Goal: Task Accomplishment & Management: Use online tool/utility

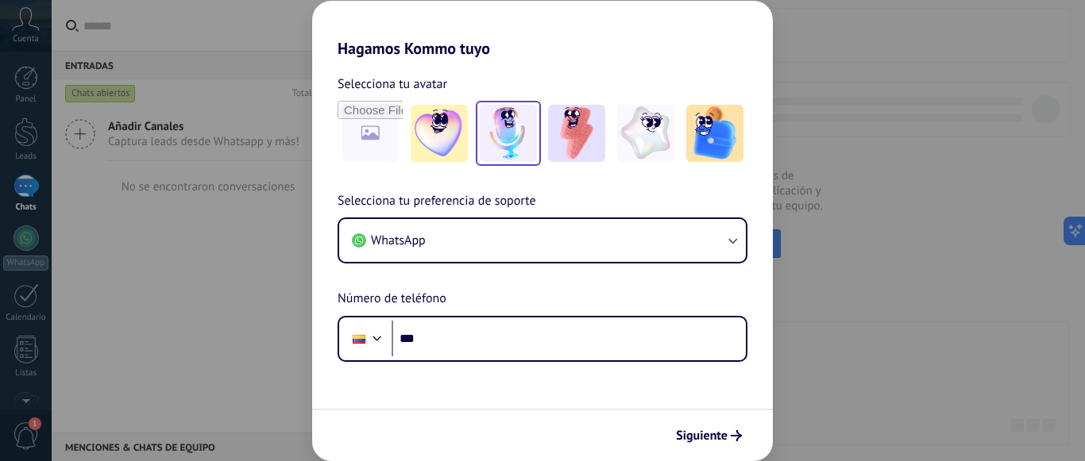
click at [496, 148] on img at bounding box center [508, 133] width 57 height 57
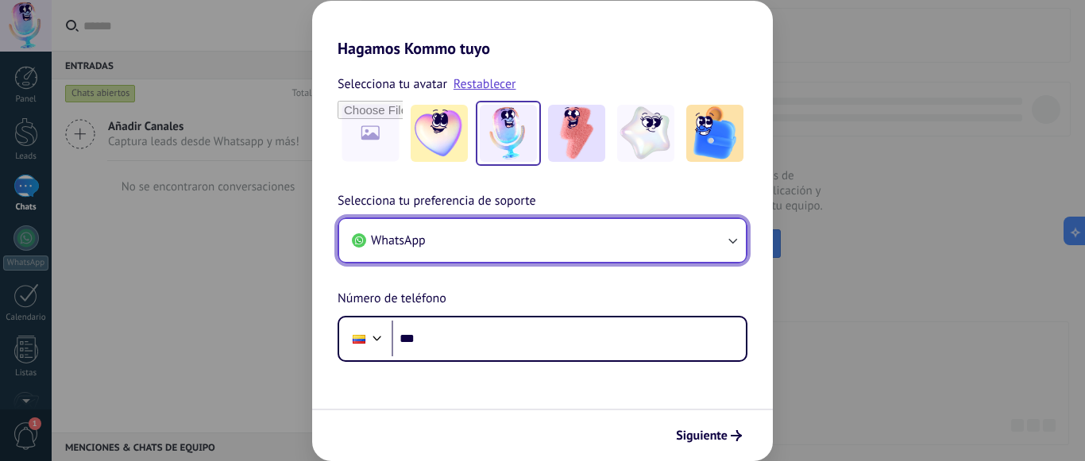
click at [704, 259] on button "WhatsApp" at bounding box center [542, 240] width 407 height 43
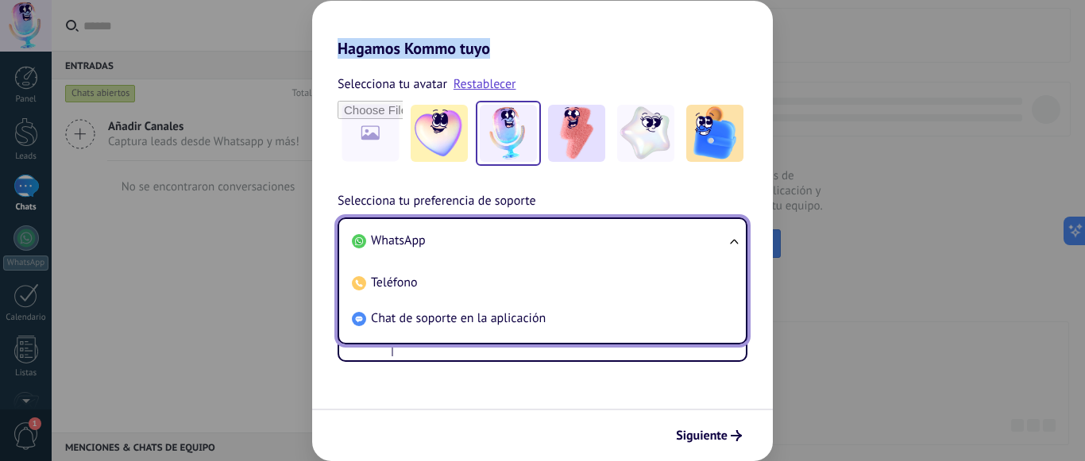
drag, startPoint x: 342, startPoint y: 46, endPoint x: 597, endPoint y: 48, distance: 255.0
click at [505, 52] on h2 "Hagamos Kommo tuyo" at bounding box center [542, 29] width 461 height 57
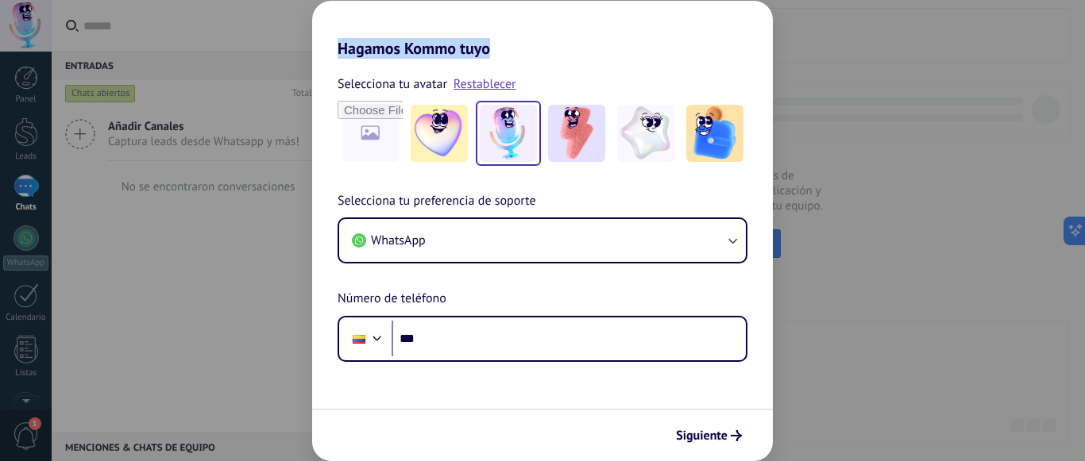
click at [597, 48] on h2 "Hagamos Kommo tuyo" at bounding box center [542, 29] width 461 height 57
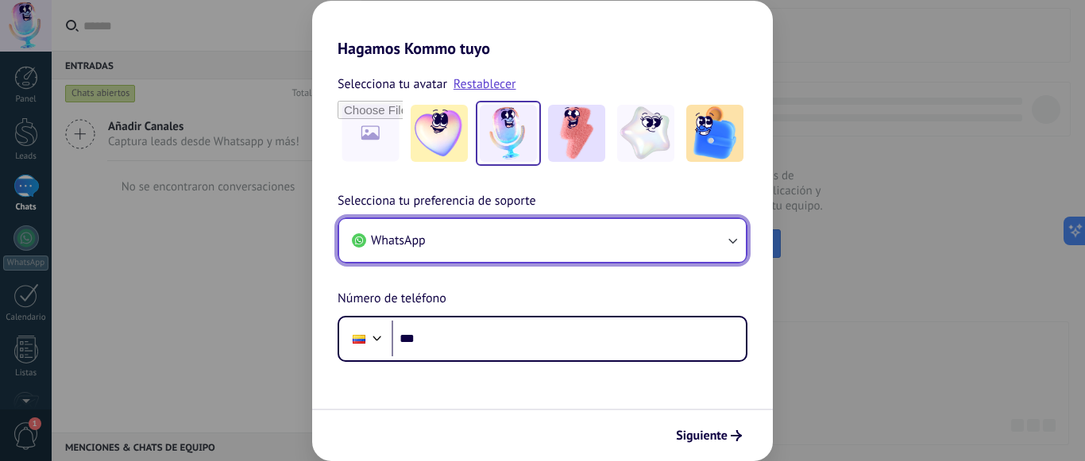
click at [596, 244] on button "WhatsApp" at bounding box center [542, 240] width 407 height 43
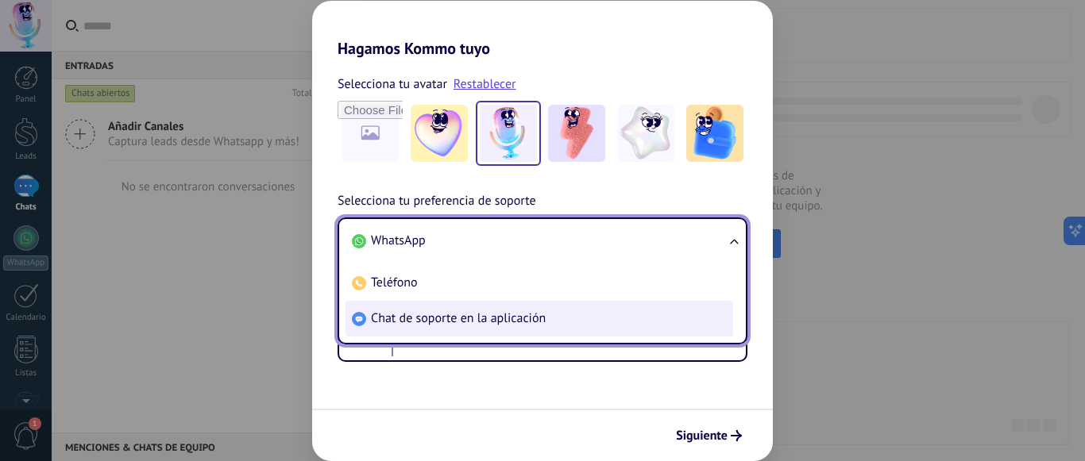
click at [449, 322] on span "Chat de soporte en la aplicación" at bounding box center [458, 319] width 175 height 16
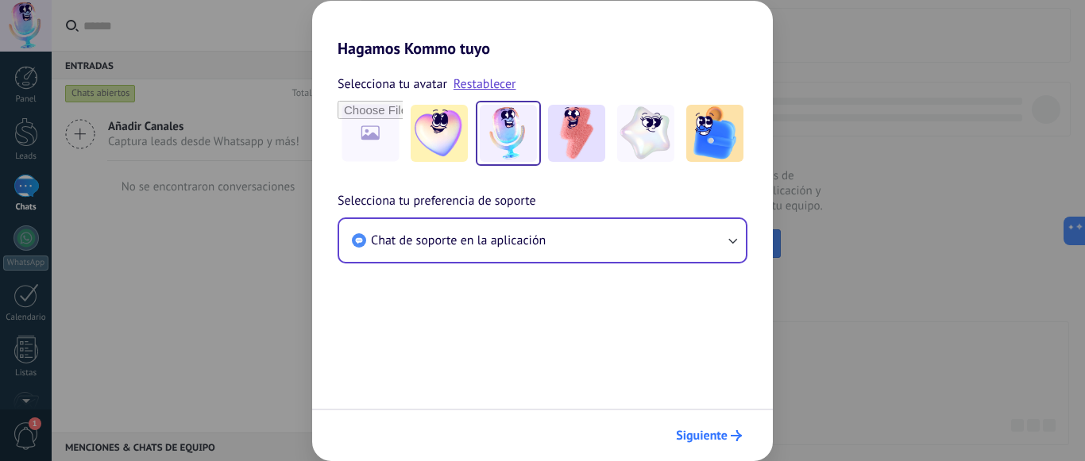
click at [726, 435] on span "Siguiente" at bounding box center [702, 435] width 52 height 11
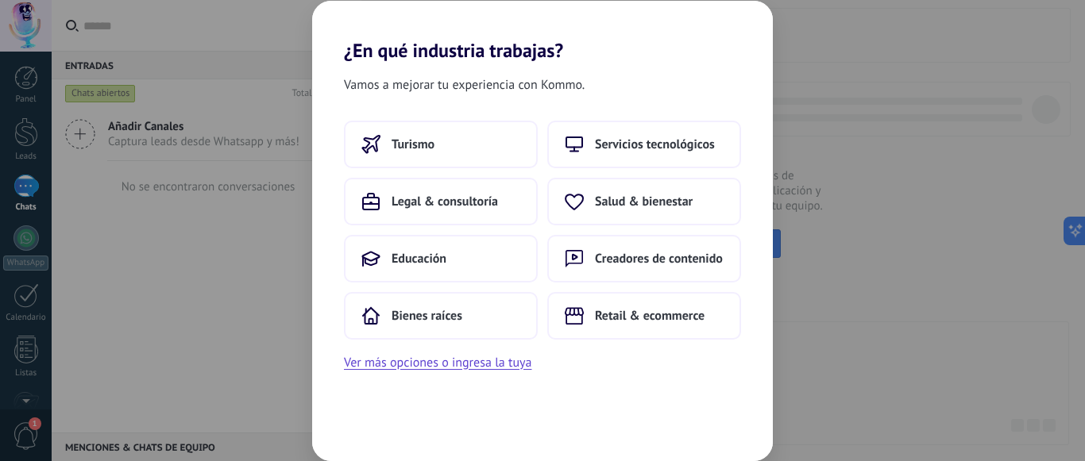
click at [606, 410] on div "Vamos a mejorar tu experiencia con Kommo. Turismo Servicios tecnológicos Legal …" at bounding box center [542, 262] width 461 height 400
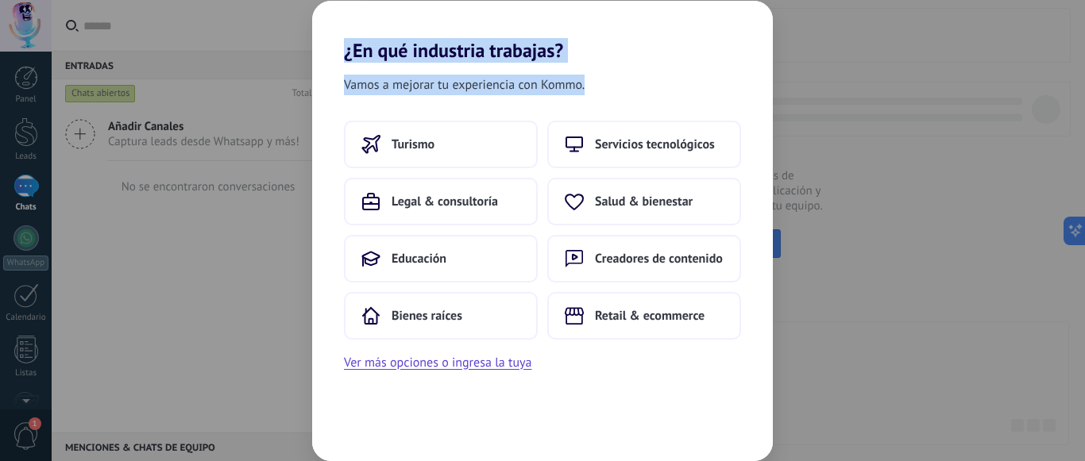
drag, startPoint x: 595, startPoint y: 78, endPoint x: 303, endPoint y: 26, distance: 296.8
click at [303, 26] on div "¿En qué industria trabajas? Vamos a mejorar tu experiencia con Kommo. Turismo S…" at bounding box center [542, 230] width 1085 height 461
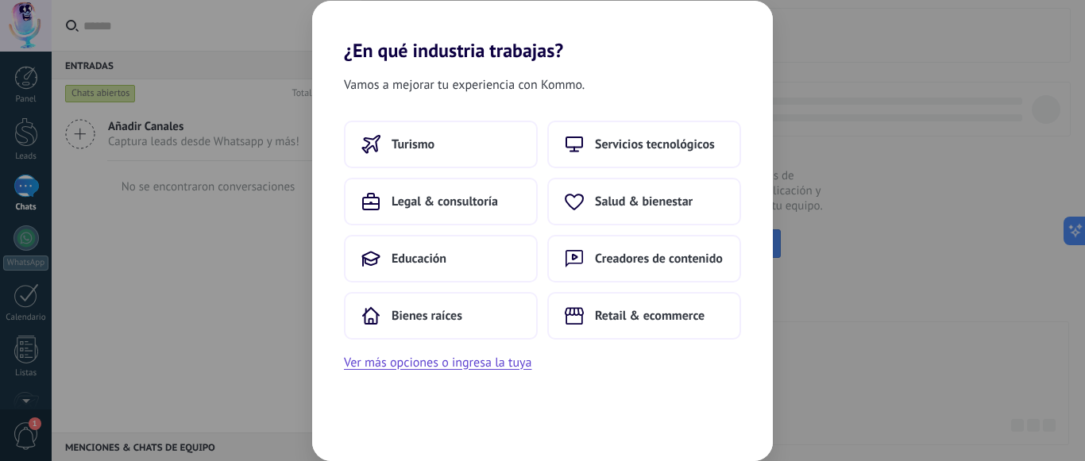
click at [668, 68] on div "Vamos a mejorar tu experiencia con Kommo. Turismo Servicios tecnológicos Legal …" at bounding box center [542, 262] width 461 height 400
click at [617, 149] on span "Servicios tecnológicos" at bounding box center [655, 145] width 120 height 16
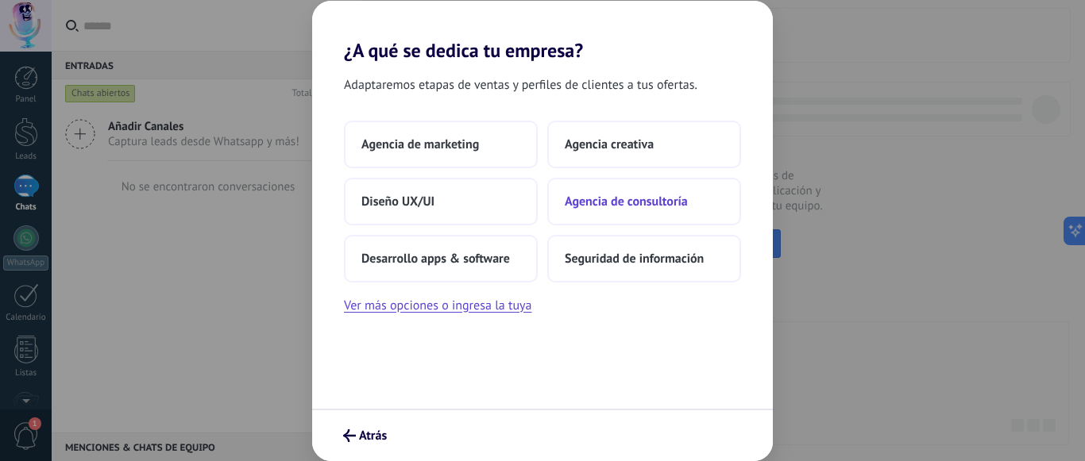
click at [642, 203] on span "Agencia de consultoría" at bounding box center [626, 202] width 123 height 16
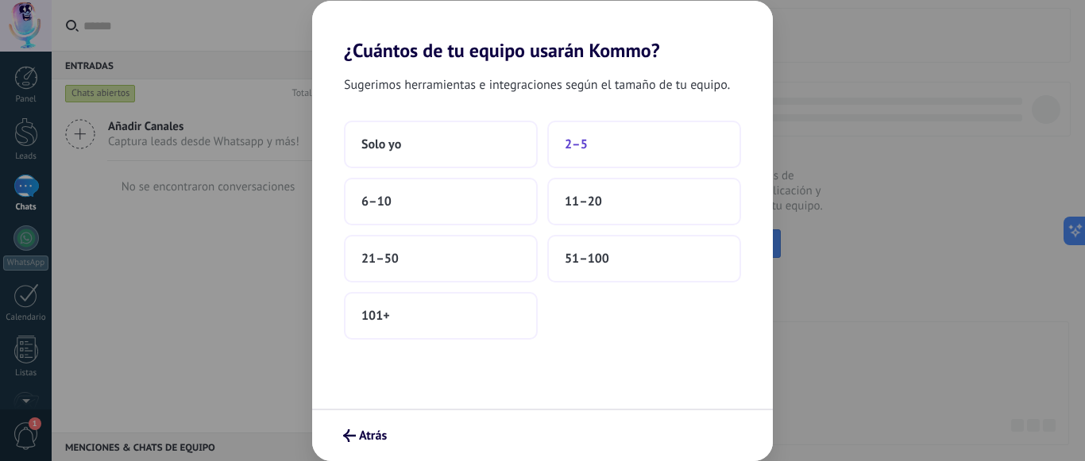
click at [576, 150] on span "2–5" at bounding box center [576, 145] width 23 height 16
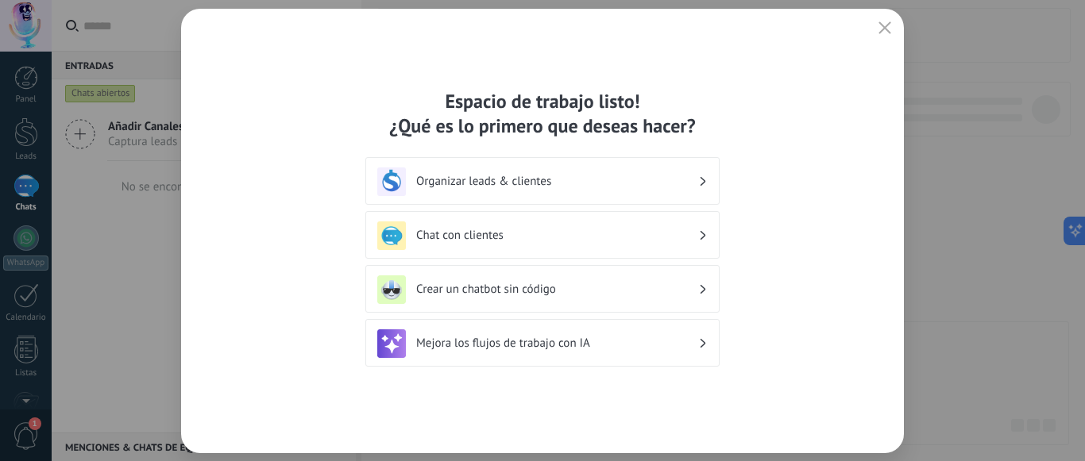
click at [886, 30] on icon "button" at bounding box center [884, 27] width 13 height 13
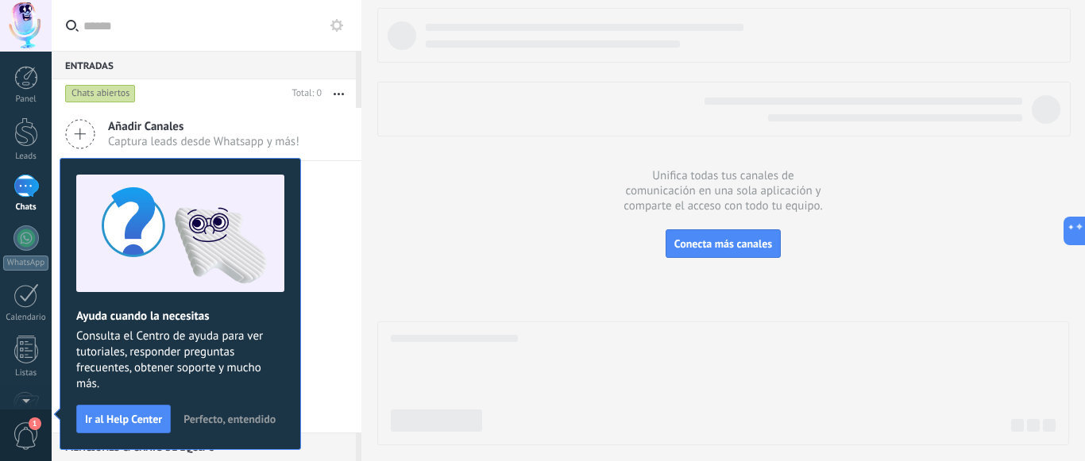
click at [228, 419] on span "Perfecto, entendido" at bounding box center [229, 419] width 92 height 11
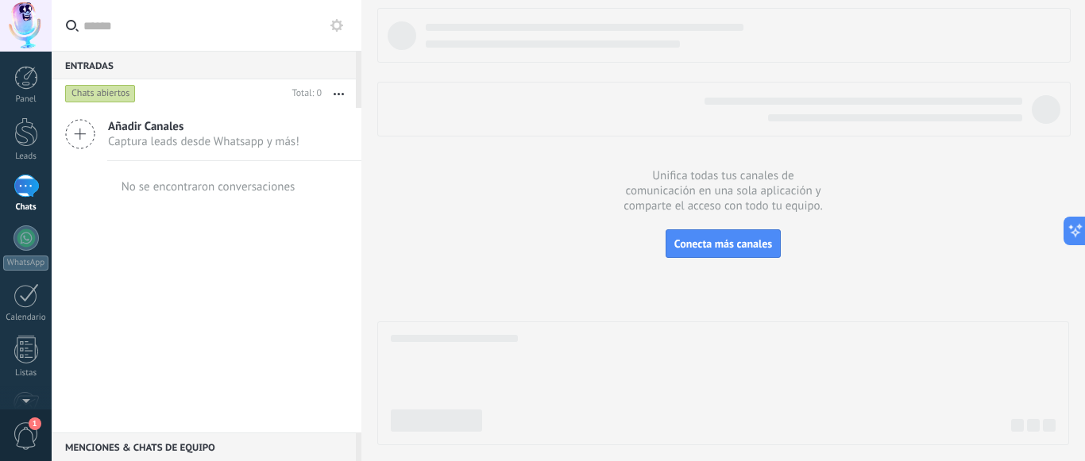
drag, startPoint x: 295, startPoint y: 242, endPoint x: 299, endPoint y: 226, distance: 16.2
click at [295, 241] on div "Añadir Canales Captura leads desde Whatsapp y más! No se encontraron conversaci…" at bounding box center [207, 270] width 310 height 325
click at [457, 200] on div at bounding box center [723, 227] width 692 height 438
drag, startPoint x: 275, startPoint y: 273, endPoint x: 367, endPoint y: 215, distance: 108.9
click at [276, 270] on div "Añadir Canales Captura leads desde Whatsapp y más! No se encontraron conversaci…" at bounding box center [207, 270] width 310 height 325
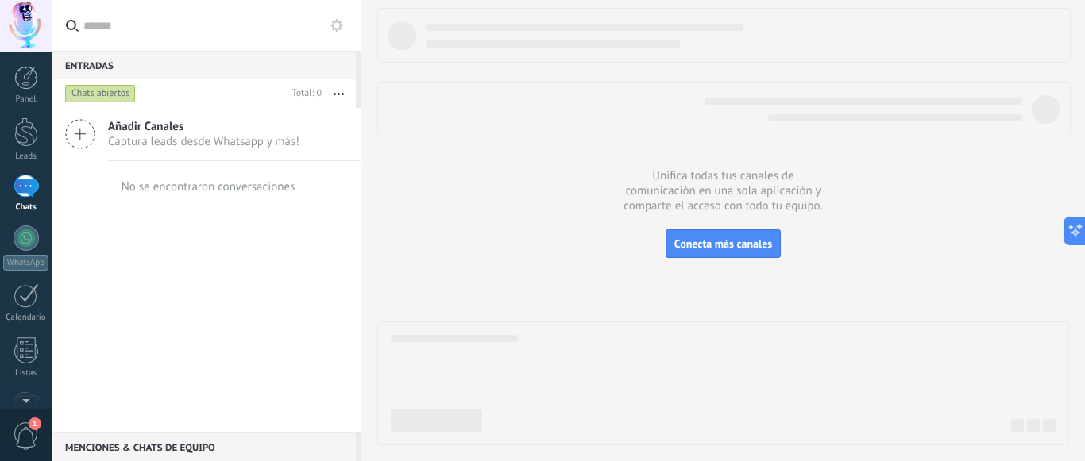
drag, startPoint x: 406, startPoint y: 203, endPoint x: 377, endPoint y: 189, distance: 31.6
click at [401, 201] on div at bounding box center [723, 227] width 692 height 438
drag, startPoint x: 99, startPoint y: 277, endPoint x: 114, endPoint y: 248, distance: 33.0
click at [103, 266] on div "Añadir Canales Captura leads desde Whatsapp y más! No se encontraron conversaci…" at bounding box center [207, 270] width 310 height 325
click at [158, 191] on div "No se encontraron conversaciones" at bounding box center [209, 187] width 174 height 15
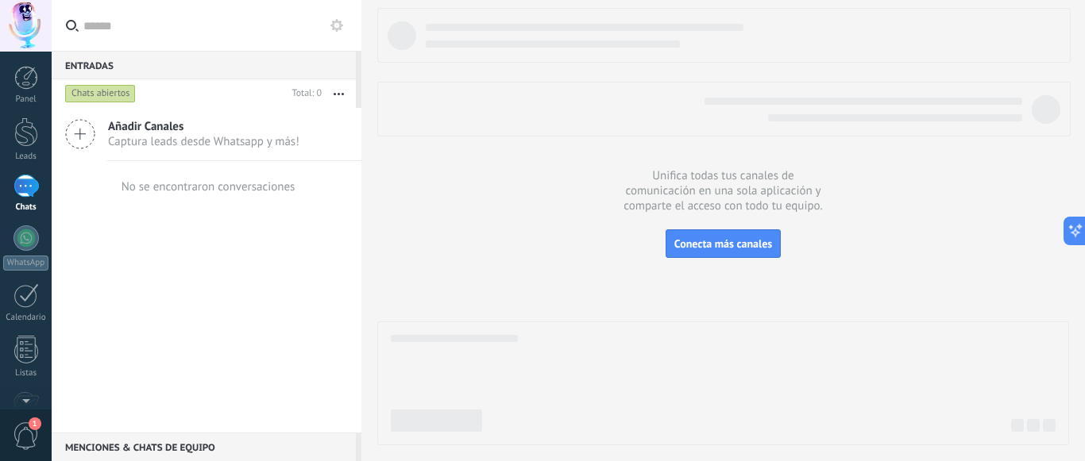
drag, startPoint x: 120, startPoint y: 187, endPoint x: 333, endPoint y: 203, distance: 213.5
click at [306, 188] on div "No se encontraron conversaciones" at bounding box center [207, 186] width 310 height 51
drag, startPoint x: 335, startPoint y: 206, endPoint x: 355, endPoint y: 207, distance: 19.9
click at [338, 207] on div "No se encontraron conversaciones" at bounding box center [207, 186] width 310 height 51
click at [444, 224] on div at bounding box center [723, 227] width 692 height 438
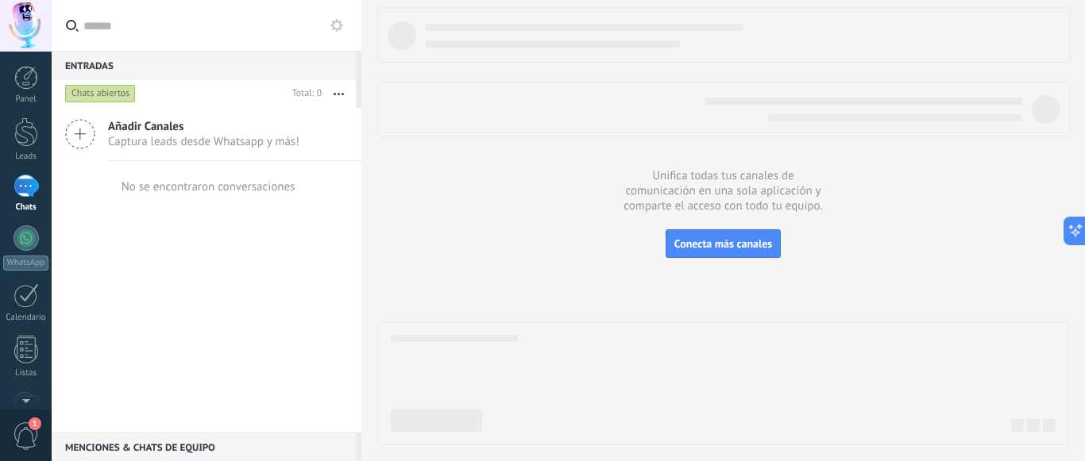
drag, startPoint x: 510, startPoint y: 265, endPoint x: 598, endPoint y: 234, distance: 93.4
click at [511, 264] on div at bounding box center [723, 227] width 692 height 438
click at [662, 188] on div at bounding box center [723, 227] width 692 height 438
click at [565, 157] on div at bounding box center [723, 227] width 692 height 438
click at [476, 251] on div at bounding box center [723, 227] width 692 height 438
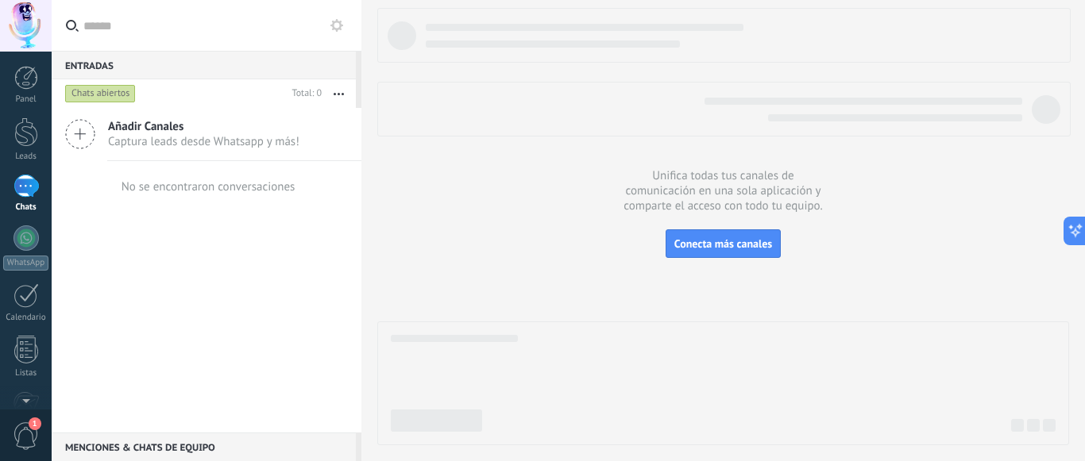
drag, startPoint x: 540, startPoint y: 164, endPoint x: 263, endPoint y: 48, distance: 300.2
click at [539, 164] on div at bounding box center [723, 227] width 692 height 438
click at [17, 89] on div at bounding box center [26, 78] width 24 height 24
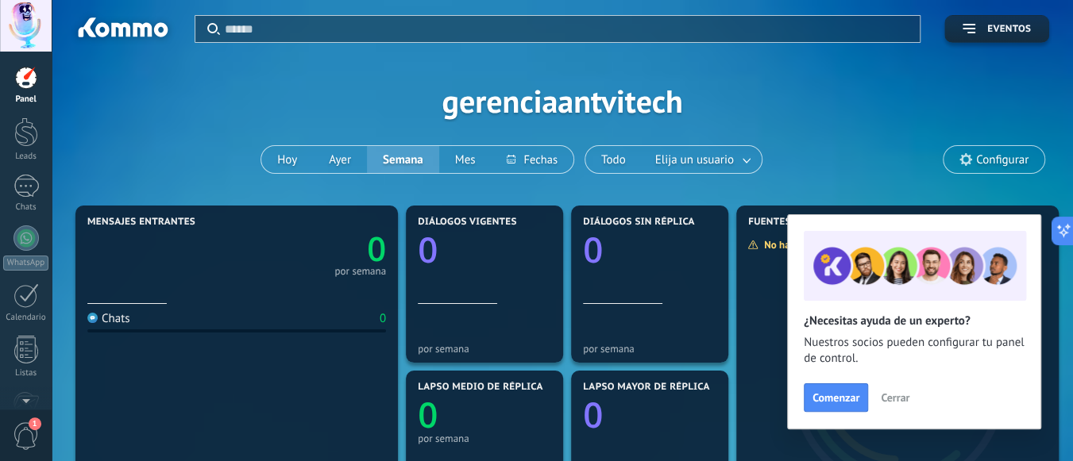
click at [890, 396] on span "Cerrar" at bounding box center [895, 397] width 29 height 11
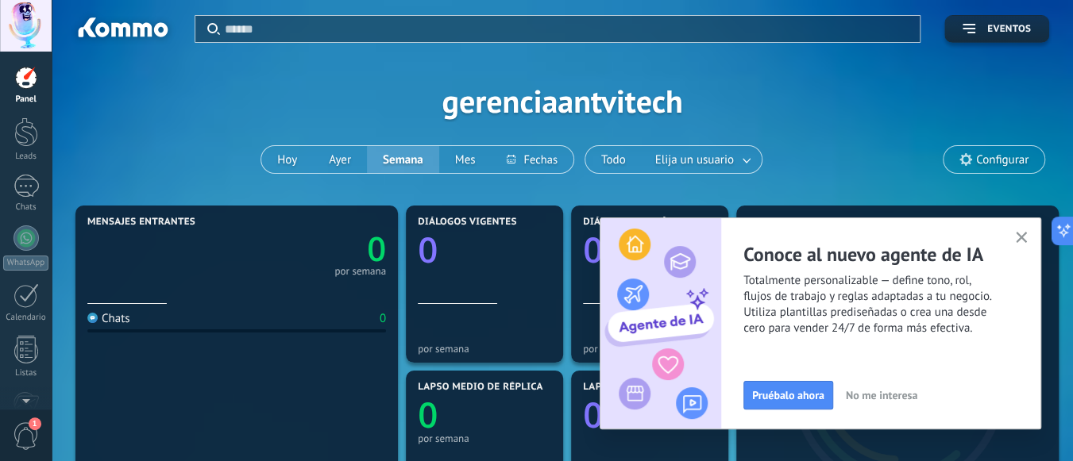
click at [1017, 241] on icon "button" at bounding box center [1022, 238] width 12 height 12
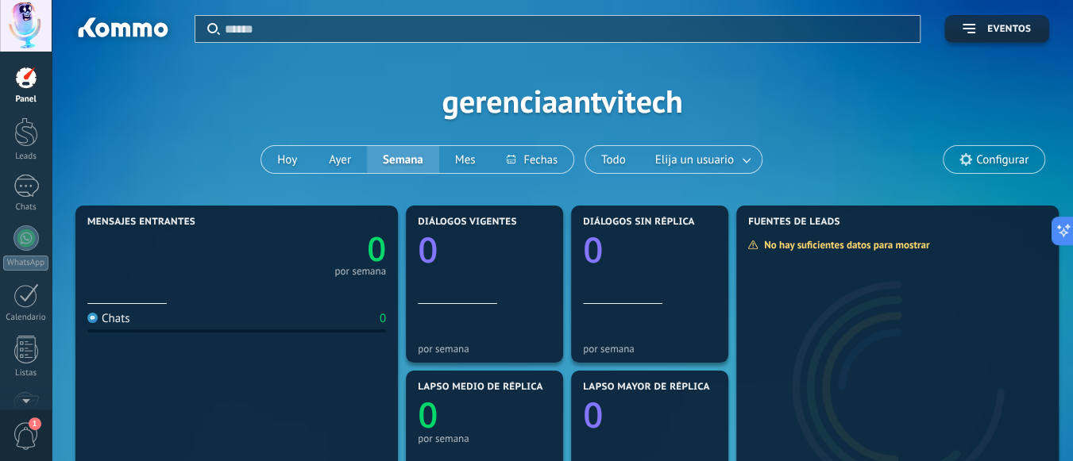
click at [869, 151] on div "Aplicar Eventos gerenciaantvitech [DATE] [DATE] Semana Mes Todo Elija un usuari…" at bounding box center [562, 101] width 974 height 202
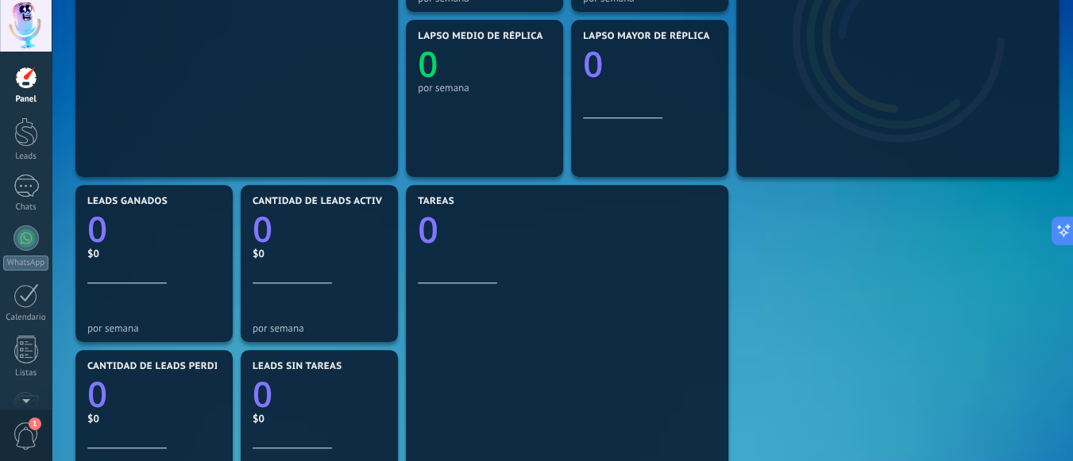
scroll to position [440, 0]
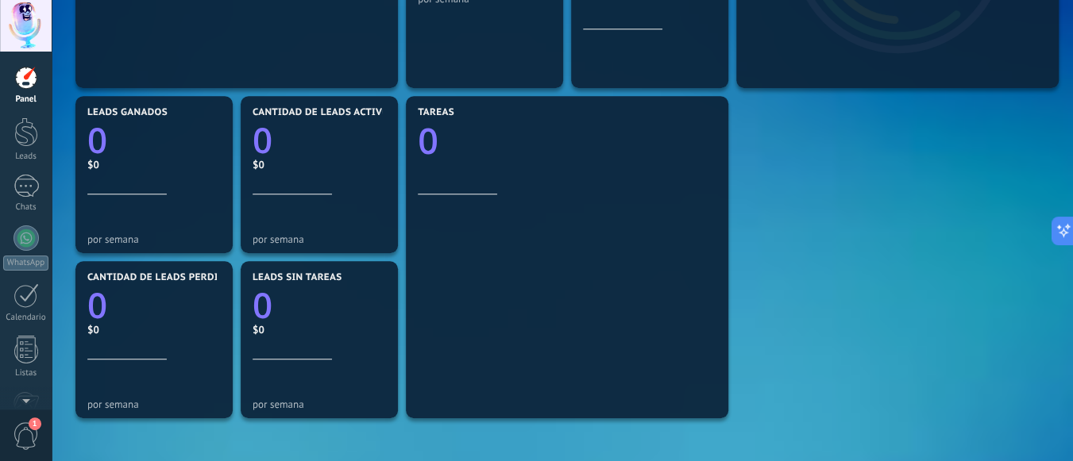
drag, startPoint x: 102, startPoint y: 58, endPoint x: 948, endPoint y: 264, distance: 870.5
click at [952, 261] on div "Aplicar Eventos gerenciaantvitech [DATE] [DATE] Semana Mes Todo Elija un usuari…" at bounding box center [562, 98] width 1021 height 1076
click at [904, 319] on div "Mensajes entrantes 0 por semana Chats 0 Diálogos vigentes 0 por semana Diálogos…" at bounding box center [562, 175] width 982 height 826
drag, startPoint x: 926, startPoint y: 432, endPoint x: 261, endPoint y: 14, distance: 785.8
click at [261, 14] on div "Mensajes entrantes 0 por semana Chats 0 Diálogos vigentes 0 por semana Diálogos…" at bounding box center [562, 175] width 982 height 826
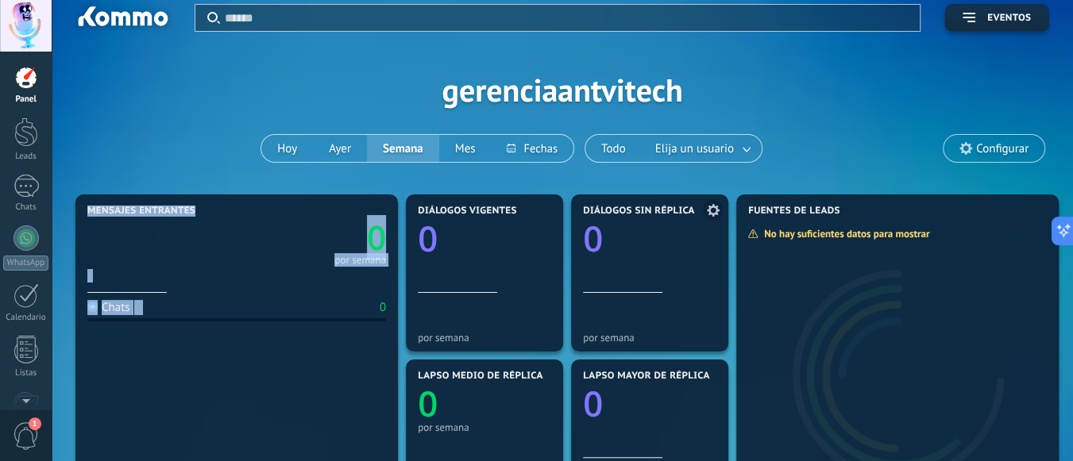
scroll to position [0, 0]
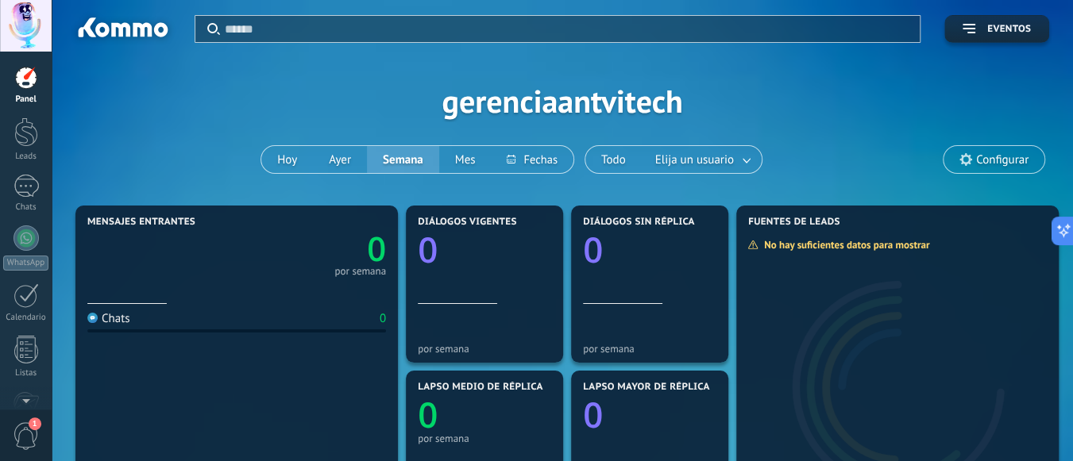
click at [804, 107] on div "Aplicar Eventos gerenciaantvitech [DATE] [DATE] Semana Mes Todo Elija un usuari…" at bounding box center [562, 101] width 974 height 202
click at [295, 163] on button "Hoy" at bounding box center [287, 159] width 52 height 27
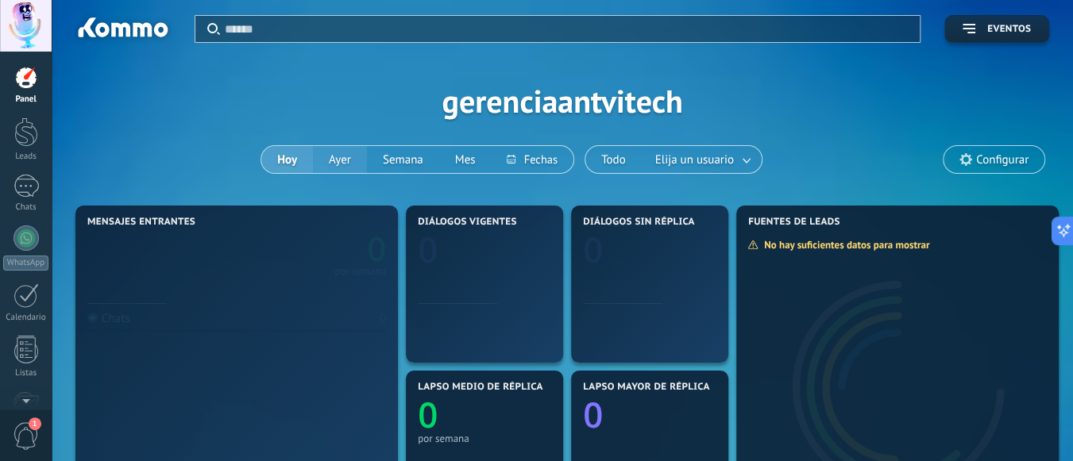
click at [346, 163] on button "Ayer" at bounding box center [340, 159] width 54 height 27
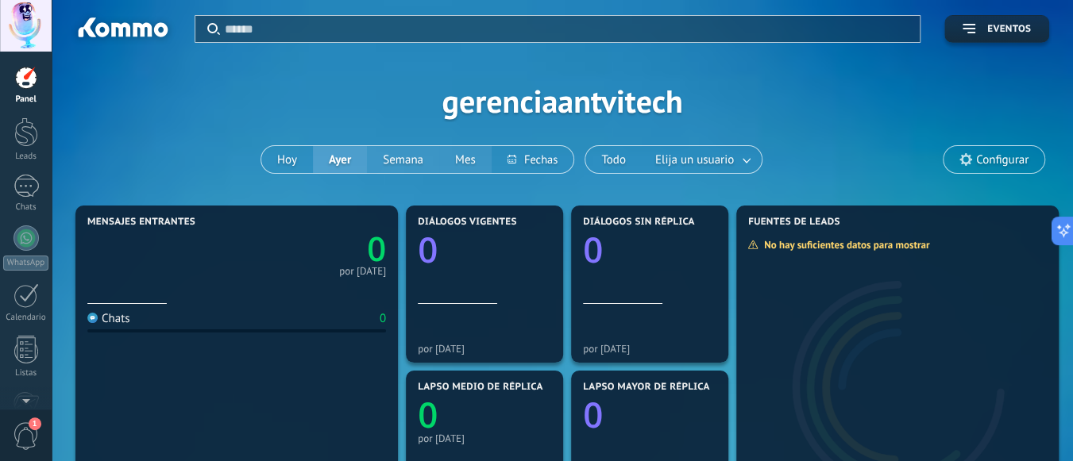
drag, startPoint x: 411, startPoint y: 161, endPoint x: 446, endPoint y: 157, distance: 36.0
click at [412, 161] on button "Semana" at bounding box center [403, 159] width 72 height 27
click at [463, 156] on button "Mes" at bounding box center [465, 159] width 52 height 27
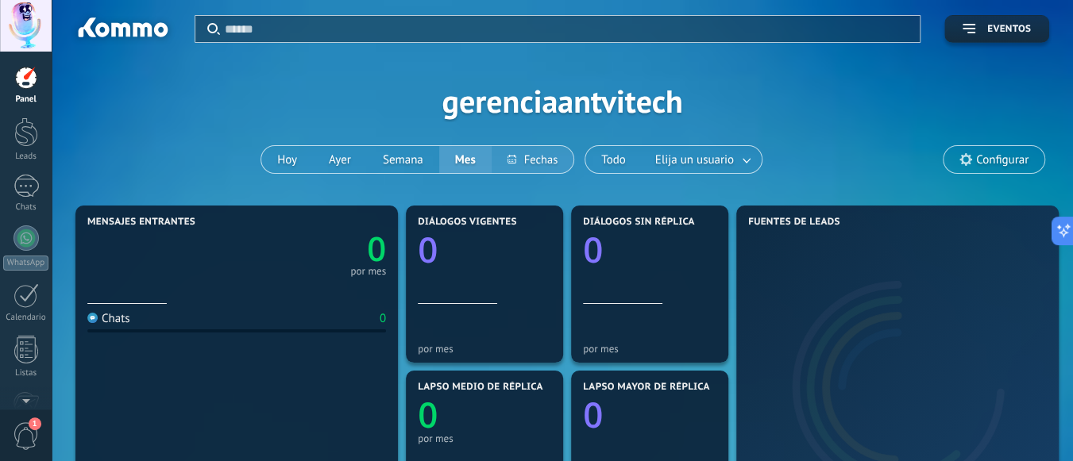
click at [565, 158] on button at bounding box center [533, 159] width 82 height 27
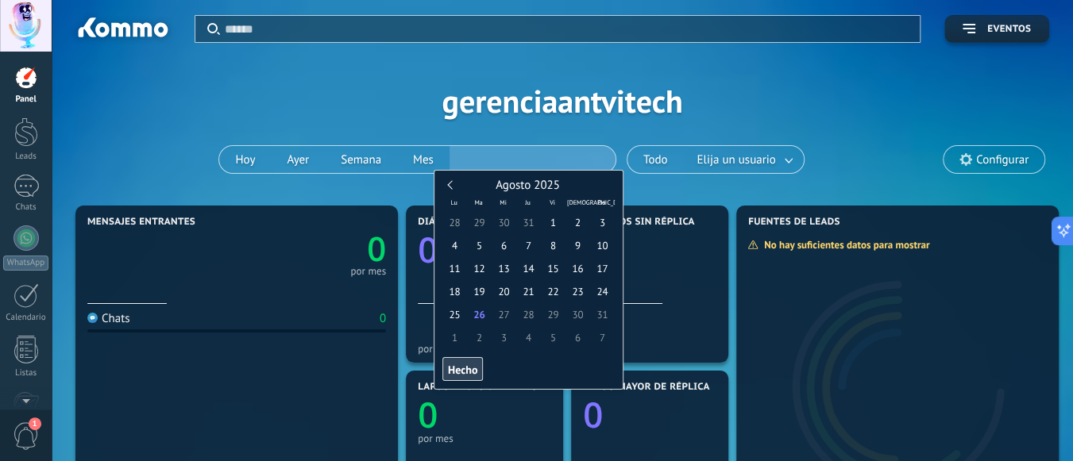
click at [582, 157] on input "text" at bounding box center [533, 160] width 166 height 24
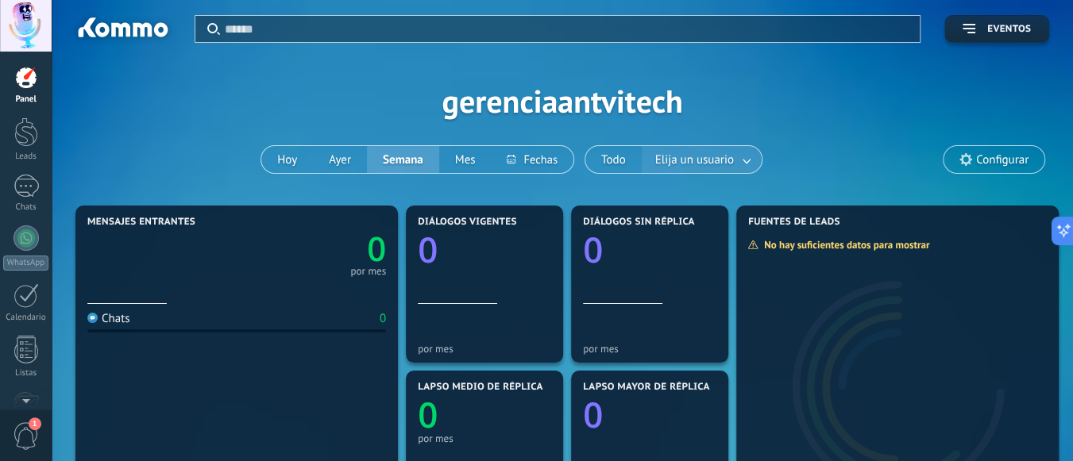
click at [739, 152] on button "Elija un usuario" at bounding box center [702, 159] width 120 height 27
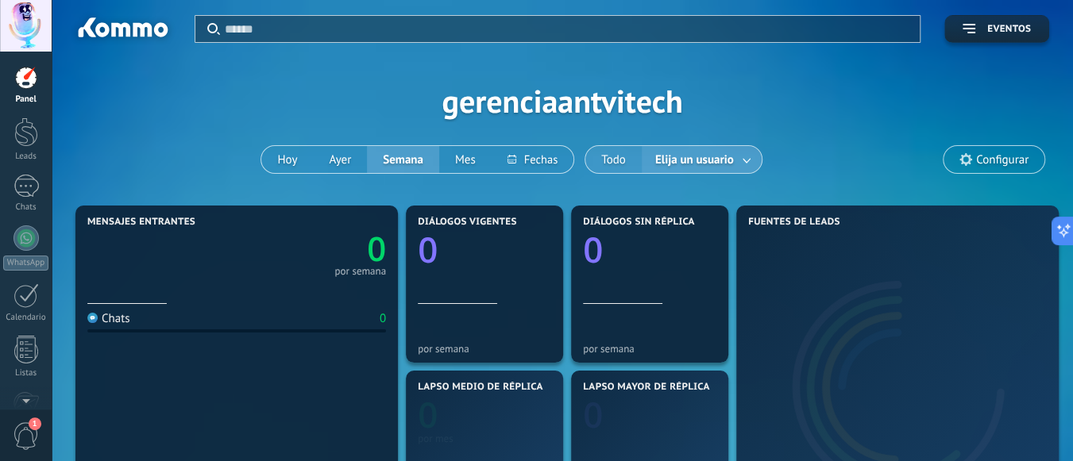
click at [604, 162] on button "Todo" at bounding box center [613, 159] width 56 height 27
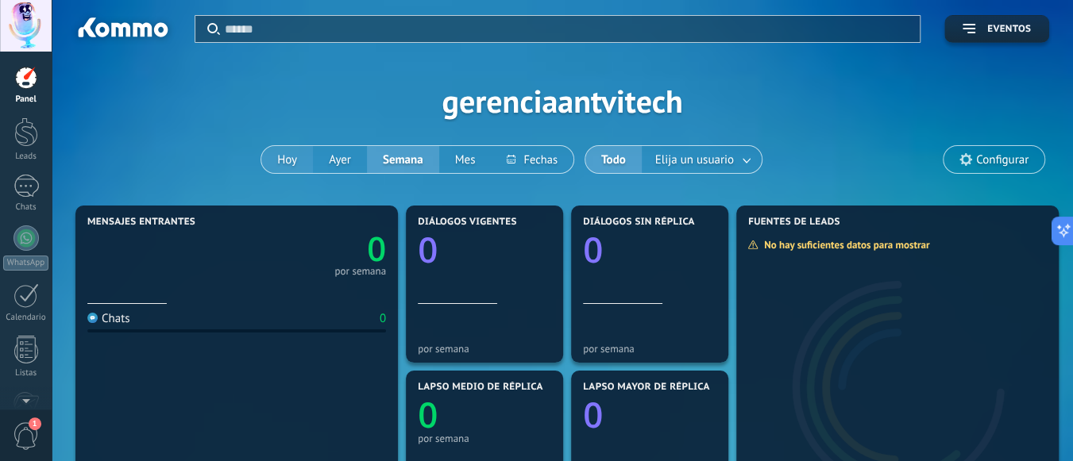
click at [295, 164] on button "Hoy" at bounding box center [287, 159] width 52 height 27
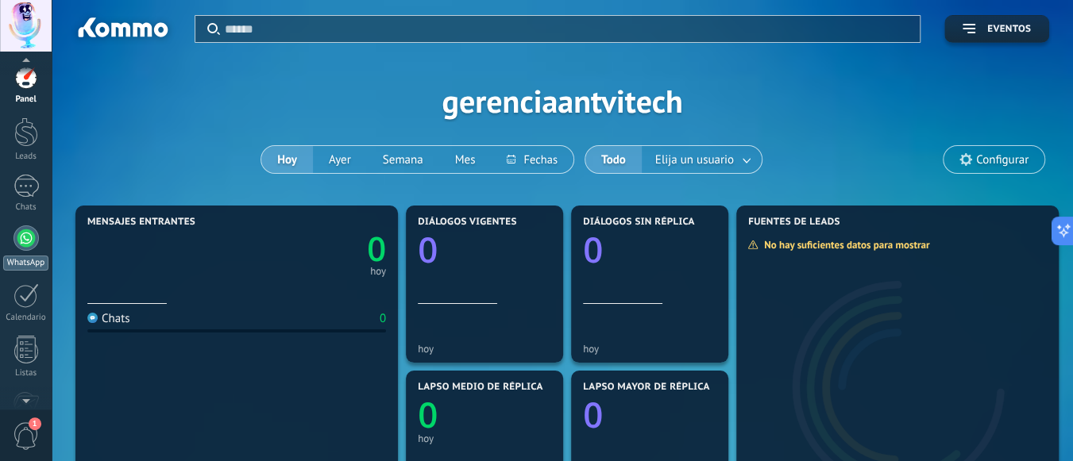
click at [21, 254] on link "WhatsApp" at bounding box center [26, 248] width 52 height 45
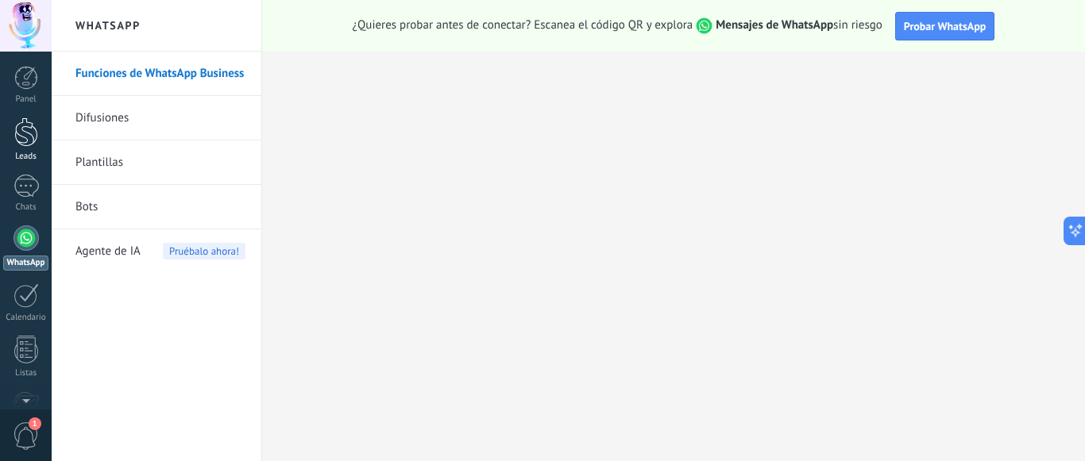
click at [23, 147] on link "Leads" at bounding box center [26, 140] width 52 height 44
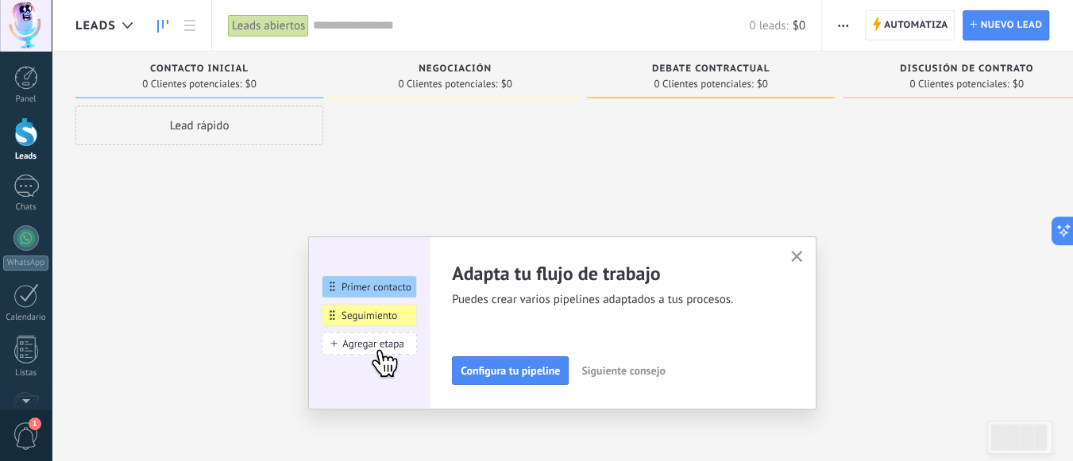
click at [803, 255] on icon "button" at bounding box center [797, 257] width 12 height 12
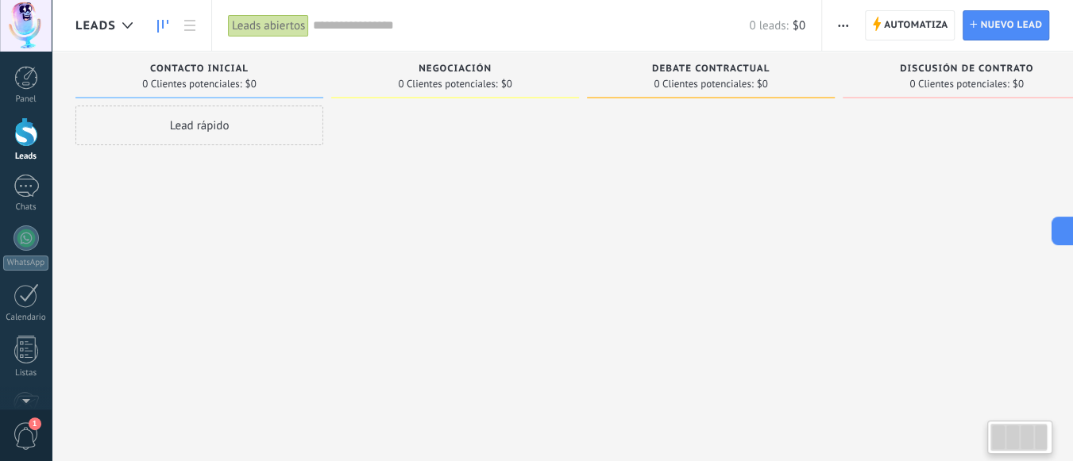
drag, startPoint x: 864, startPoint y: 237, endPoint x: 419, endPoint y: 31, distance: 490.1
click at [994, 233] on div at bounding box center [967, 233] width 248 height 254
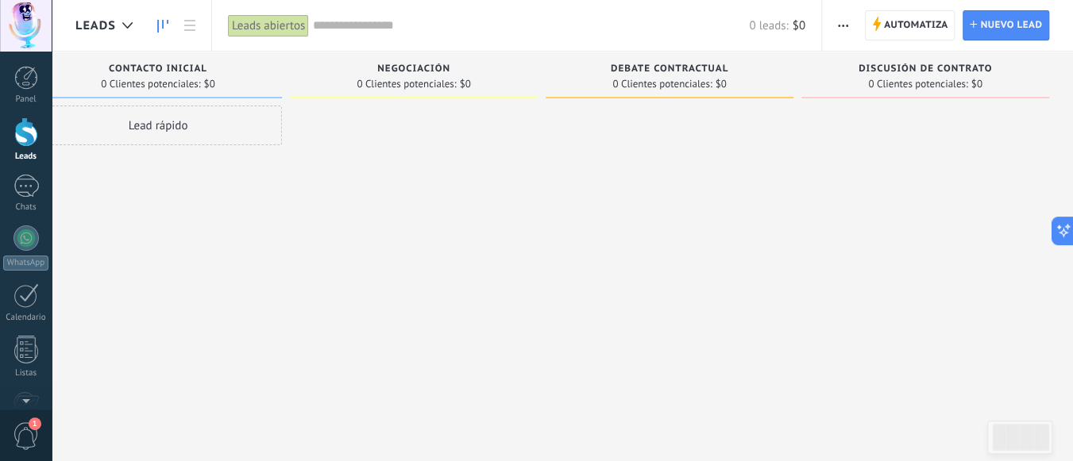
drag, startPoint x: 413, startPoint y: 174, endPoint x: 357, endPoint y: 155, distance: 58.8
click at [411, 174] on div at bounding box center [414, 233] width 248 height 254
click at [216, 138] on div "Lead rápido" at bounding box center [158, 126] width 248 height 40
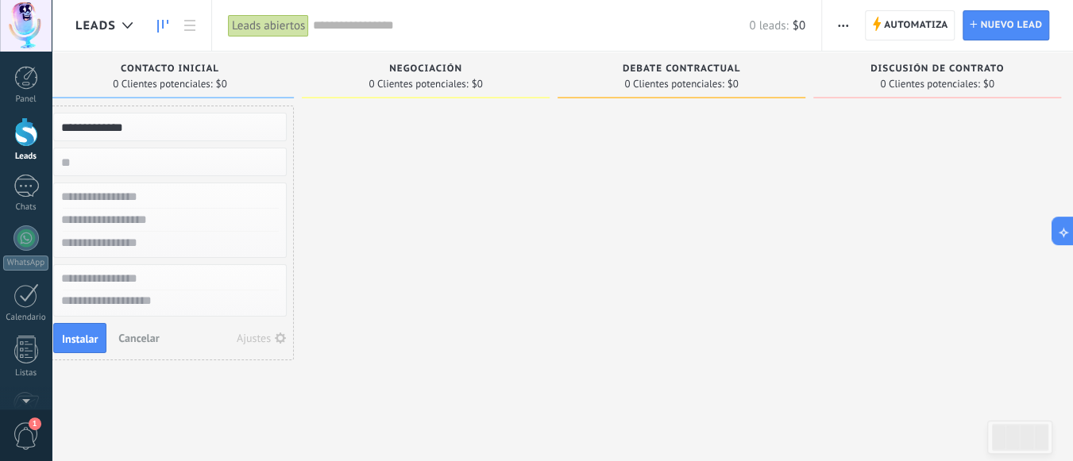
type input "**********"
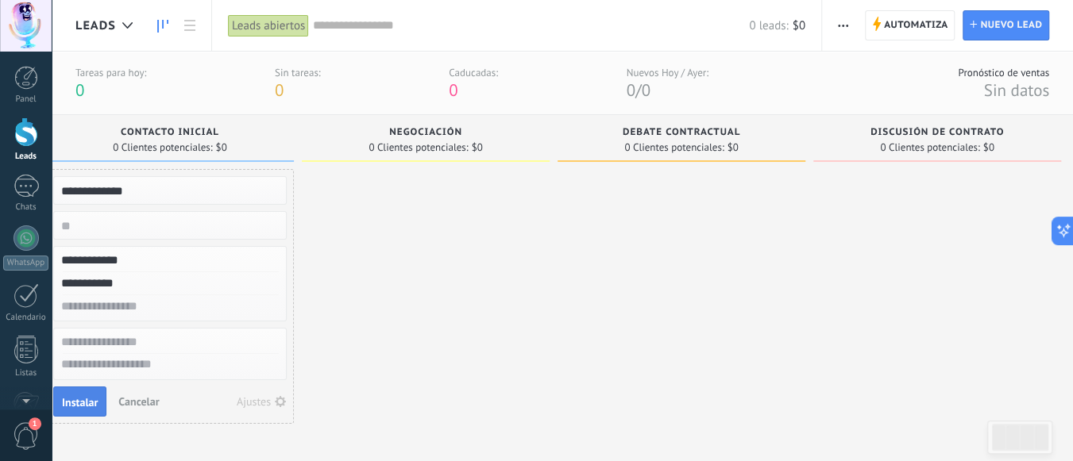
type input "**********"
click at [91, 403] on span "Instalar" at bounding box center [80, 402] width 36 height 11
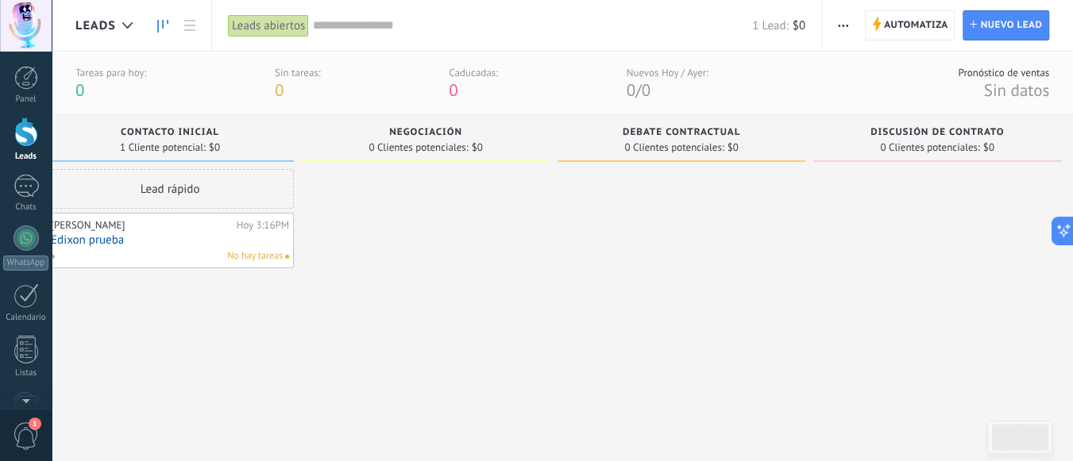
click at [210, 347] on div "Lead rápido [PERSON_NAME][DATE] 3:16PM [PERSON_NAME] prueba No hay tareas" at bounding box center [170, 296] width 248 height 254
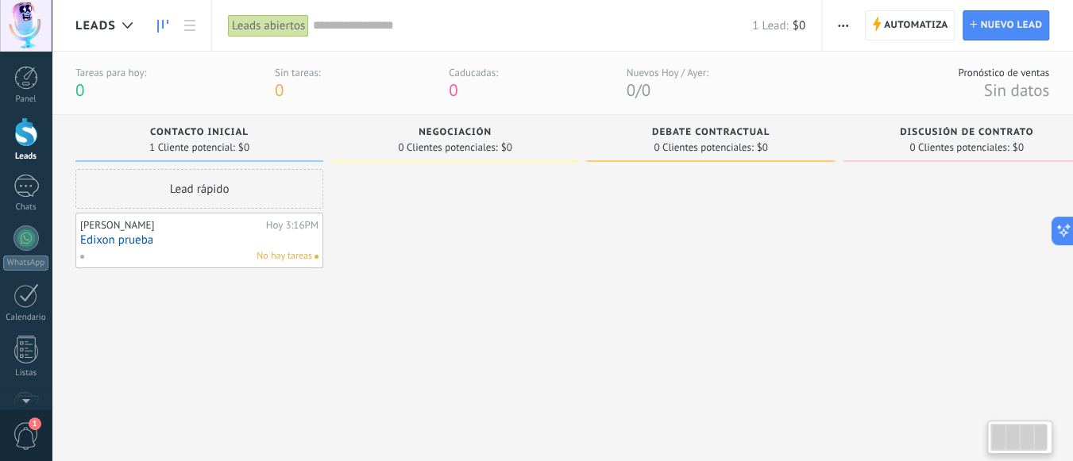
drag, startPoint x: 220, startPoint y: 345, endPoint x: 539, endPoint y: 336, distance: 318.6
click at [521, 341] on div "Leads Entrantes Solicitudes: 0 0 0 0 0 Contacto inicial 1 Cliente potencial: $0…" at bounding box center [594, 269] width 1039 height 308
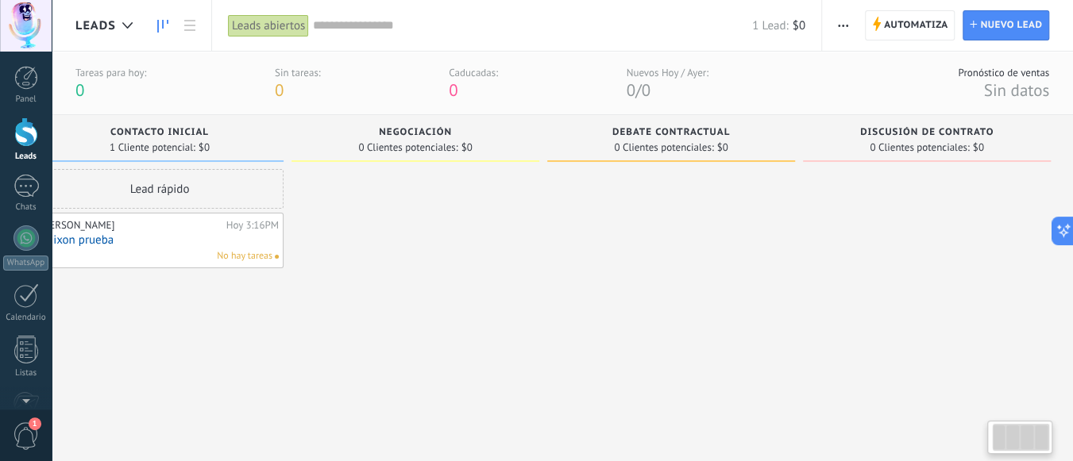
drag, startPoint x: 847, startPoint y: 272, endPoint x: 230, endPoint y: 302, distance: 618.7
click at [308, 331] on div "Leads Entrantes Solicitudes: 0 0 0 0 0 Contacto inicial 1 Cliente potencial: $0…" at bounding box center [555, 269] width 1039 height 308
drag, startPoint x: 584, startPoint y: 289, endPoint x: 303, endPoint y: 319, distance: 282.0
click at [346, 311] on div "Leads Entrantes Solicitudes: 0 0 0 0 0 Contacto inicial 1 Cliente potencial: $0…" at bounding box center [553, 269] width 1039 height 308
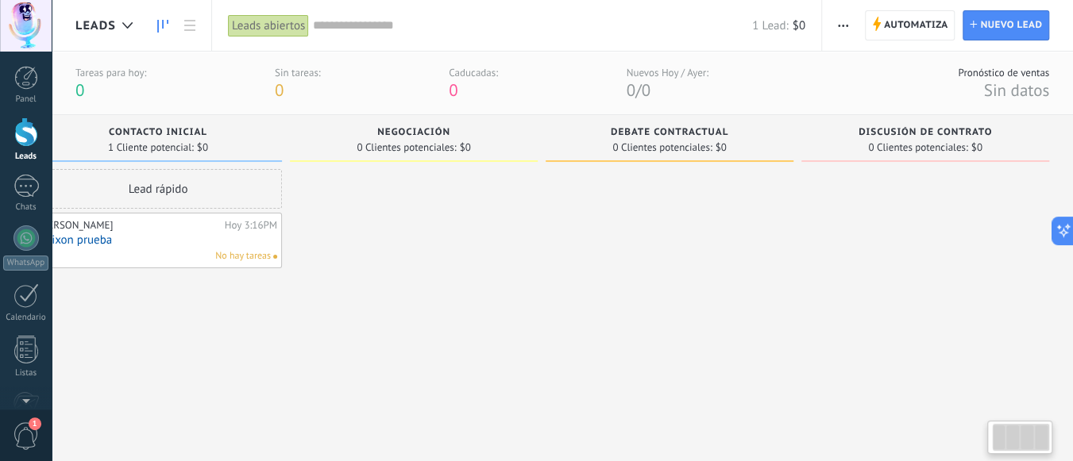
scroll to position [0, 0]
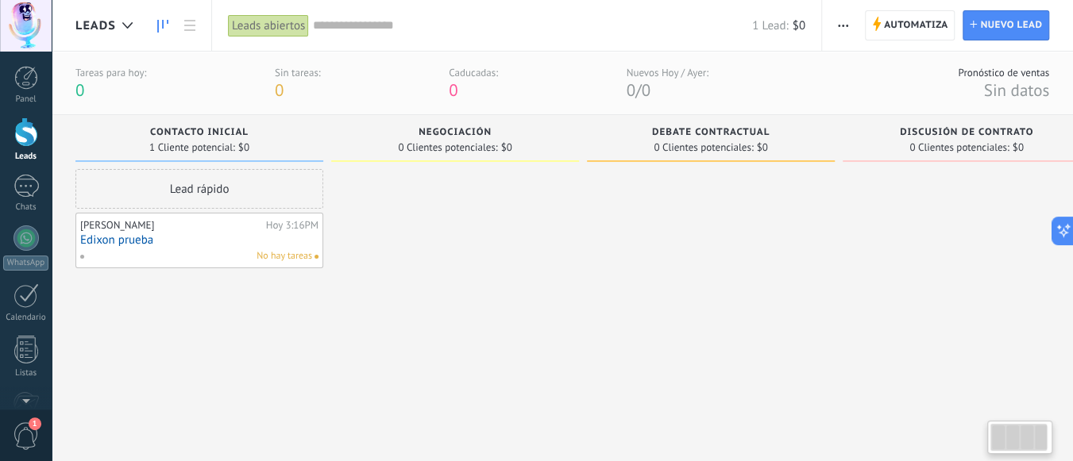
drag, startPoint x: 341, startPoint y: 323, endPoint x: 716, endPoint y: 252, distance: 382.4
click at [761, 265] on div "Leads Entrantes Solicitudes: 0 0 0 0 0 Contacto inicial 1 Cliente potencial: $0…" at bounding box center [594, 269] width 1039 height 308
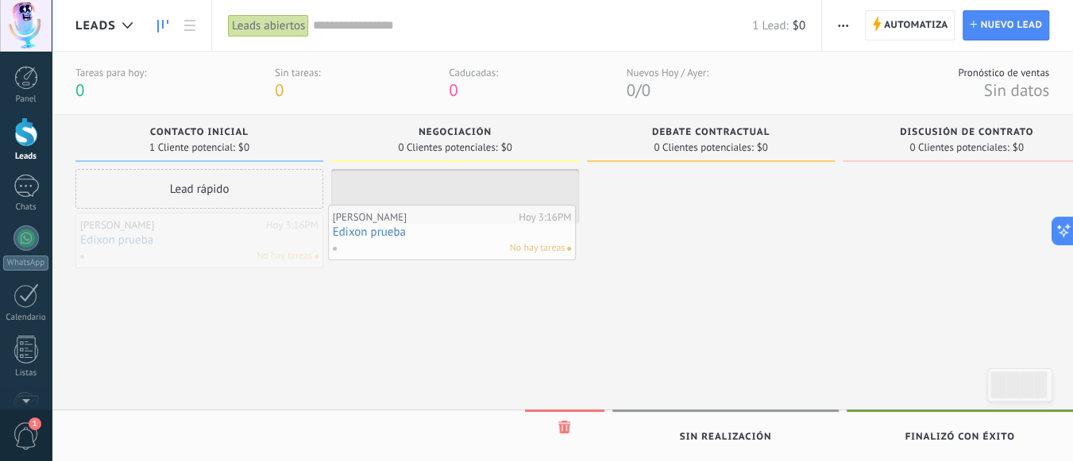
drag, startPoint x: 219, startPoint y: 237, endPoint x: 474, endPoint y: 229, distance: 255.1
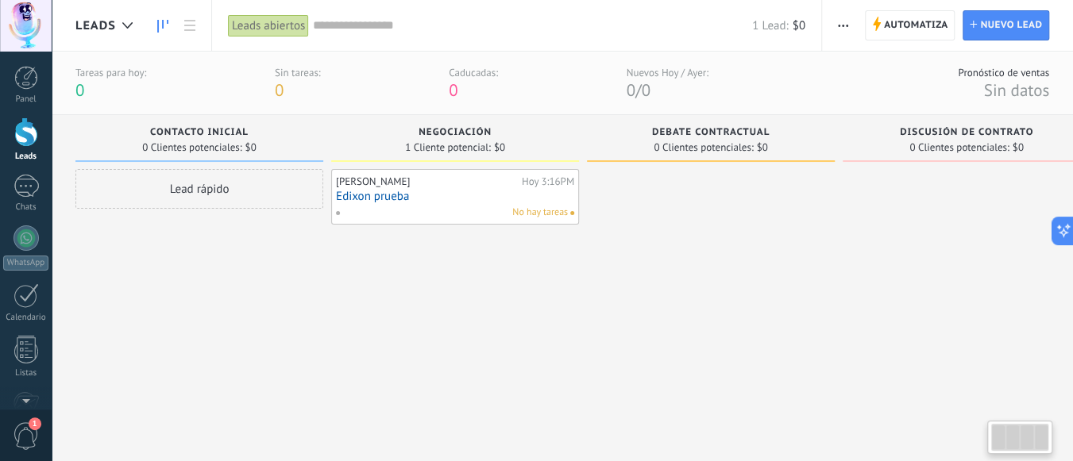
scroll to position [0, 41]
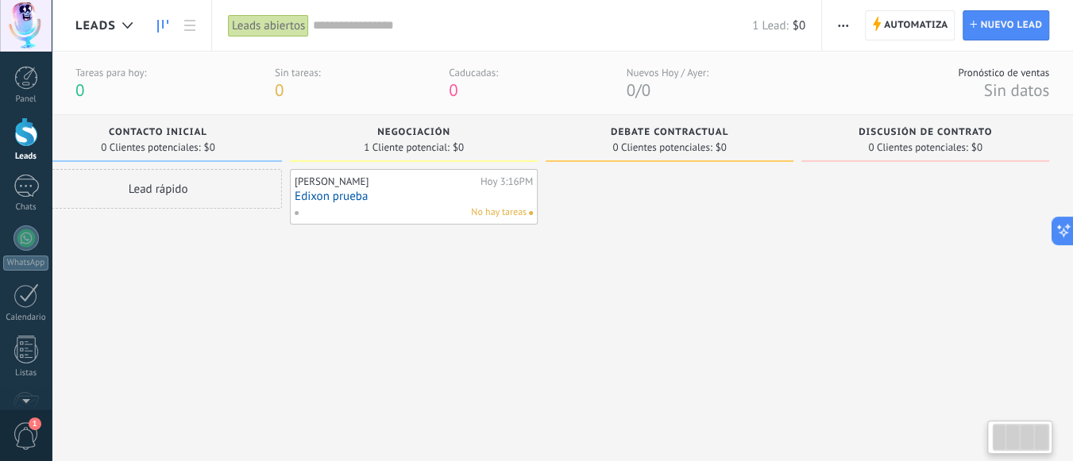
drag, startPoint x: 732, startPoint y: 233, endPoint x: 485, endPoint y: 258, distance: 247.5
click at [519, 265] on div "Leads Entrantes Solicitudes: 0 0 0 0 0 Contacto inicial 0 Clientes potenciales:…" at bounding box center [553, 269] width 1039 height 308
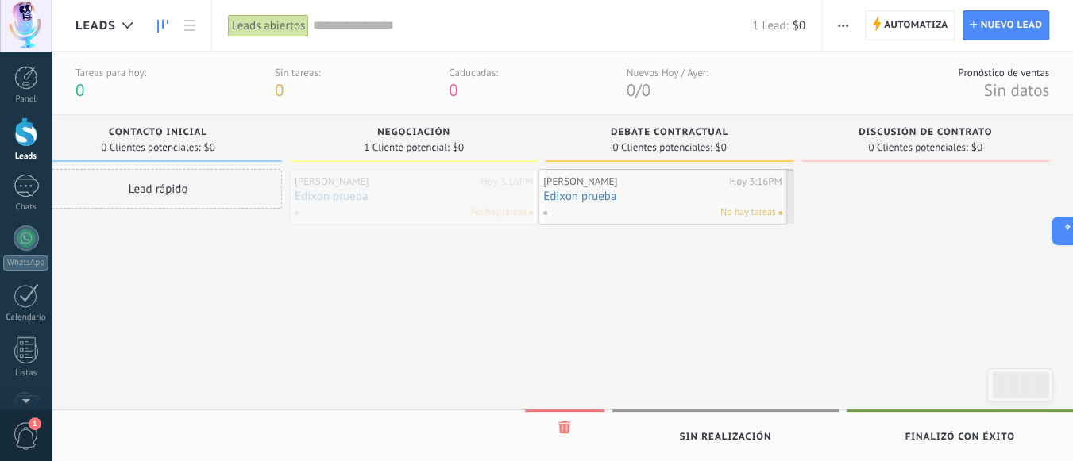
drag, startPoint x: 433, startPoint y: 199, endPoint x: 681, endPoint y: 199, distance: 248.6
drag, startPoint x: 662, startPoint y: 194, endPoint x: 924, endPoint y: 191, distance: 261.3
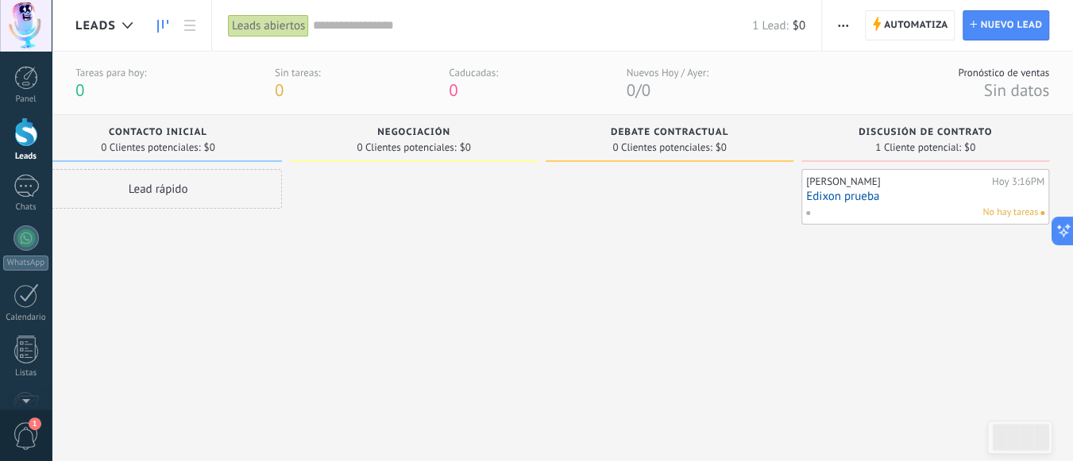
drag, startPoint x: 957, startPoint y: 317, endPoint x: 661, endPoint y: 318, distance: 296.3
click at [661, 318] on div "Leads Entrantes Solicitudes: 0 0 0 0 0 Contacto inicial 0 Clientes potenciales:…" at bounding box center [553, 269] width 1039 height 308
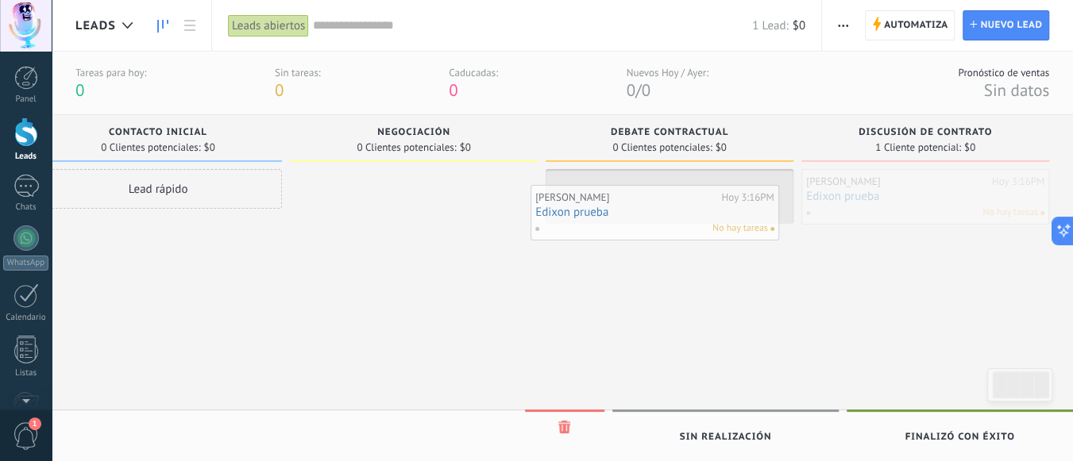
drag, startPoint x: 910, startPoint y: 209, endPoint x: 639, endPoint y: 225, distance: 271.3
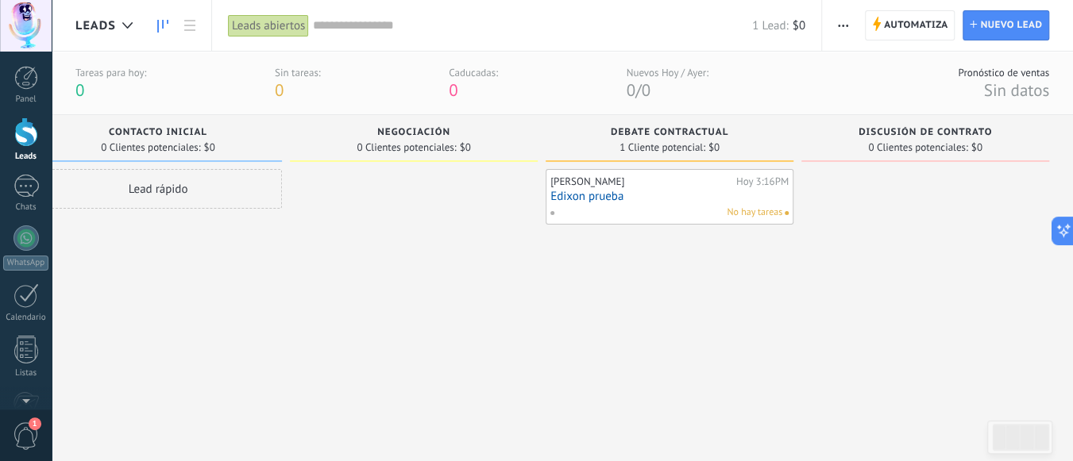
click at [634, 326] on div "[PERSON_NAME][DATE] 3:16PM [PERSON_NAME] prueba No hay tareas" at bounding box center [670, 296] width 248 height 254
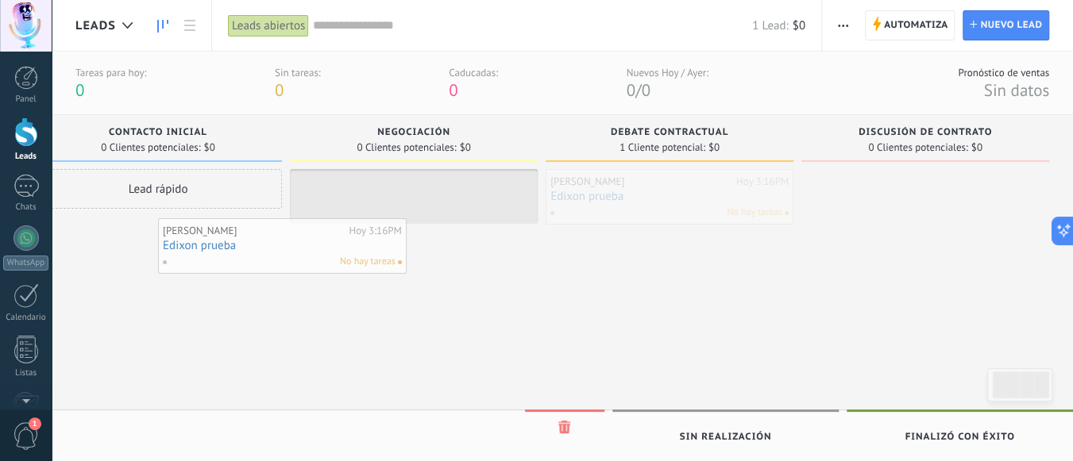
scroll to position [0, 0]
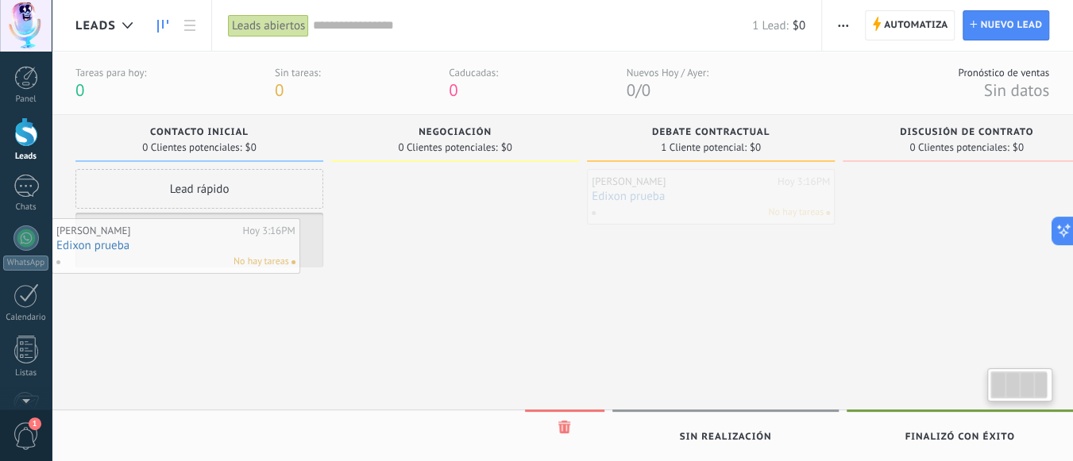
drag, startPoint x: 680, startPoint y: 196, endPoint x: 163, endPoint y: 245, distance: 519.4
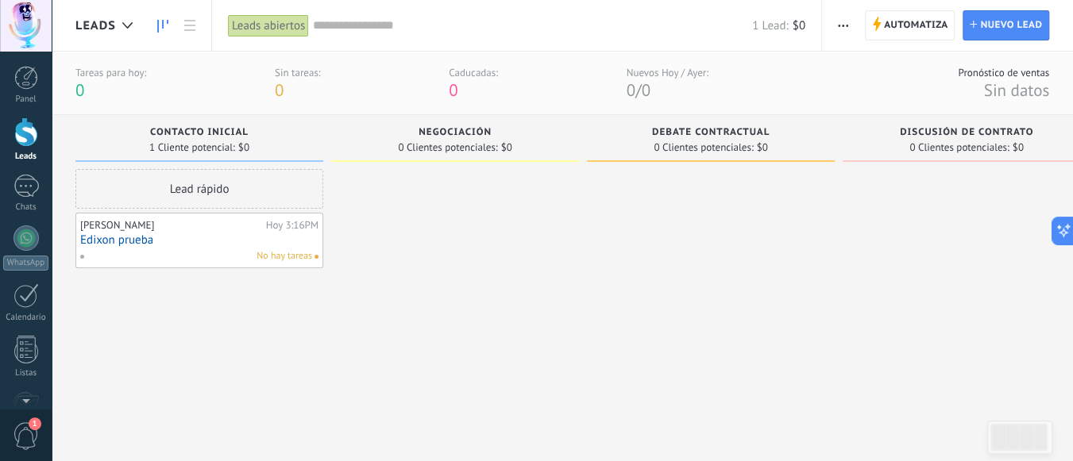
drag, startPoint x: 600, startPoint y: 246, endPoint x: 844, endPoint y: 246, distance: 244.6
click at [608, 246] on div at bounding box center [711, 296] width 248 height 254
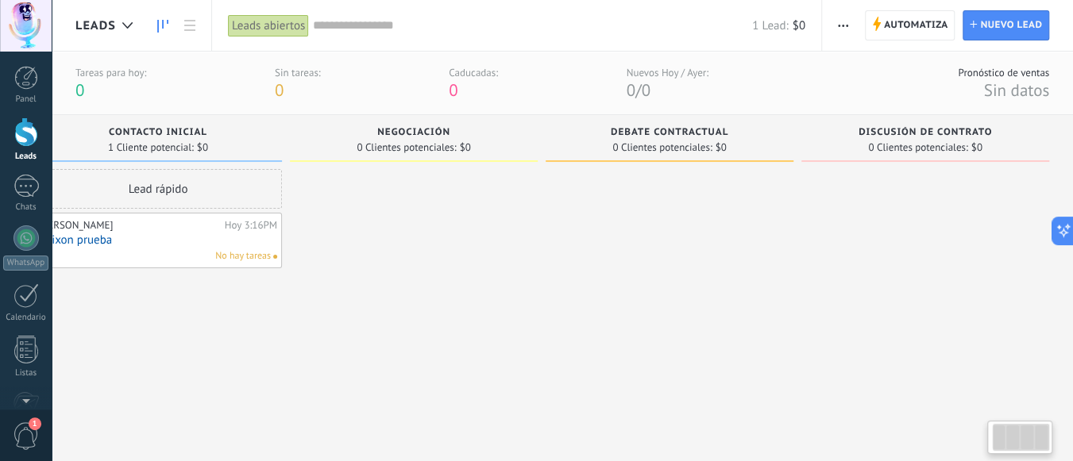
drag, startPoint x: 858, startPoint y: 246, endPoint x: 548, endPoint y: 240, distance: 309.8
click at [538, 247] on div "Leads Entrantes Solicitudes: 0 0 0 0 0 Contacto inicial 1 Cliente potencial: $0…" at bounding box center [553, 269] width 1039 height 308
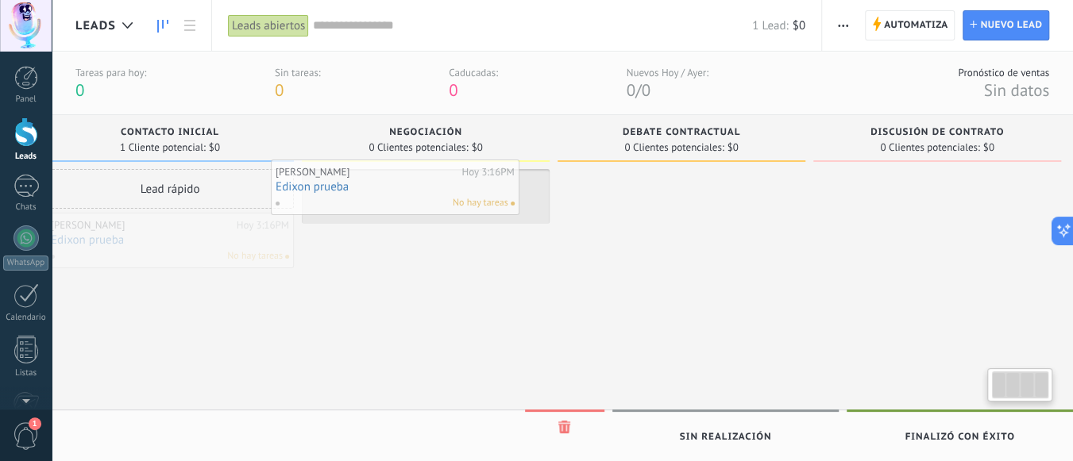
drag, startPoint x: 197, startPoint y: 240, endPoint x: 433, endPoint y: 188, distance: 241.5
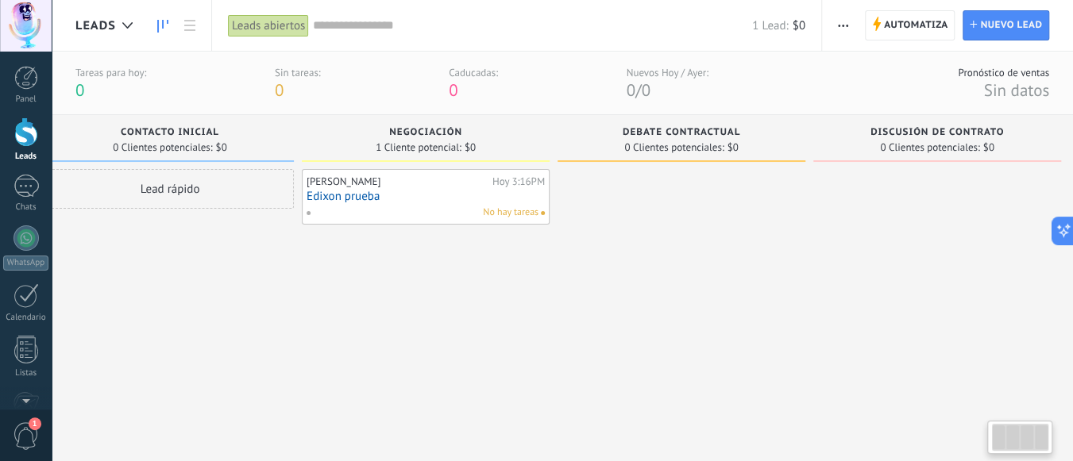
scroll to position [0, 41]
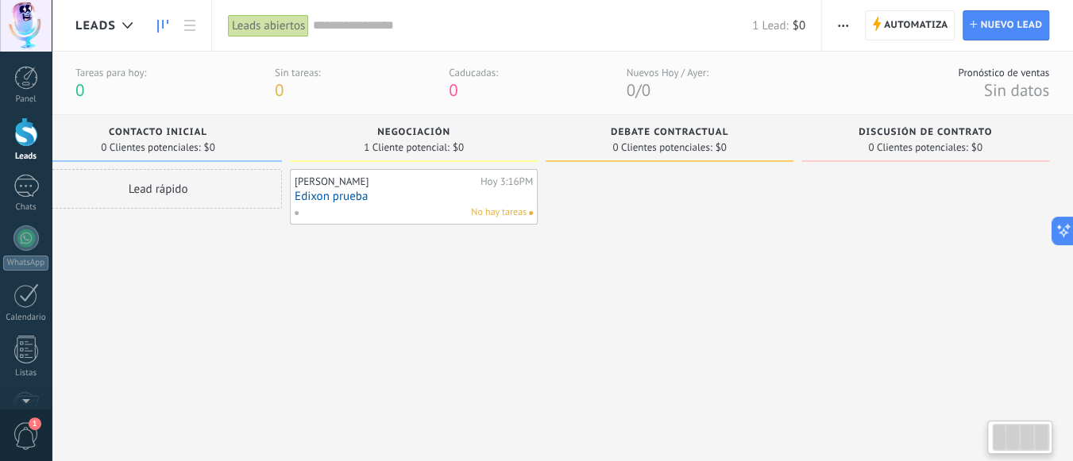
drag, startPoint x: 665, startPoint y: 214, endPoint x: 476, endPoint y: 225, distance: 189.4
click at [493, 220] on div "Leads Entrantes Solicitudes: 0 0 0 0 0 Contacto inicial 0 Clientes potenciales:…" at bounding box center [553, 269] width 1039 height 308
click at [903, 24] on span "Automatiza" at bounding box center [916, 25] width 64 height 29
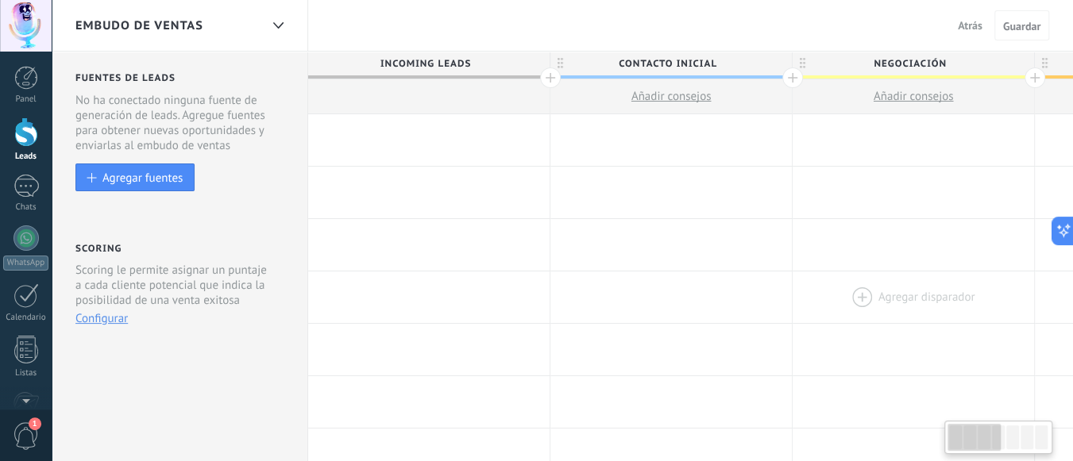
drag, startPoint x: 728, startPoint y: 276, endPoint x: 887, endPoint y: 305, distance: 161.4
click at [887, 305] on div at bounding box center [913, 298] width 241 height 52
click at [25, 128] on div at bounding box center [26, 132] width 24 height 29
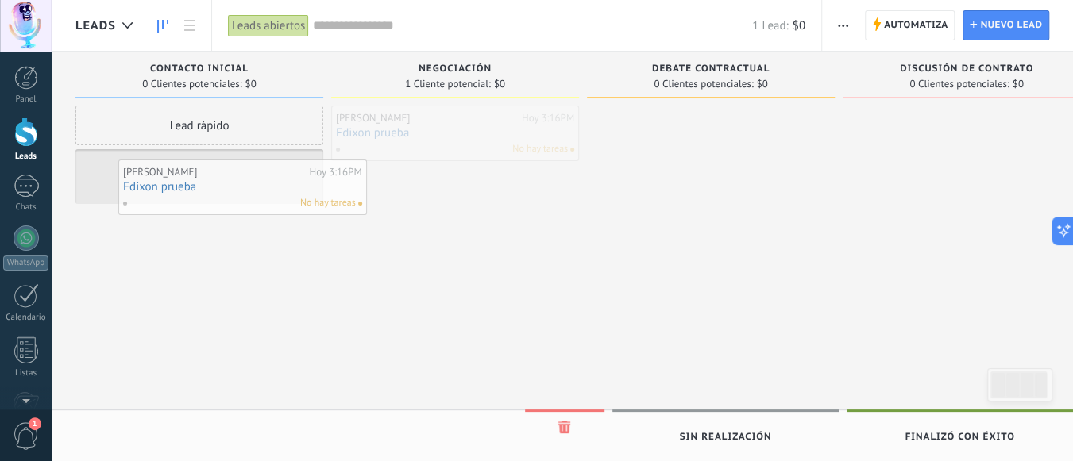
drag, startPoint x: 365, startPoint y: 183, endPoint x: 213, endPoint y: 198, distance: 152.4
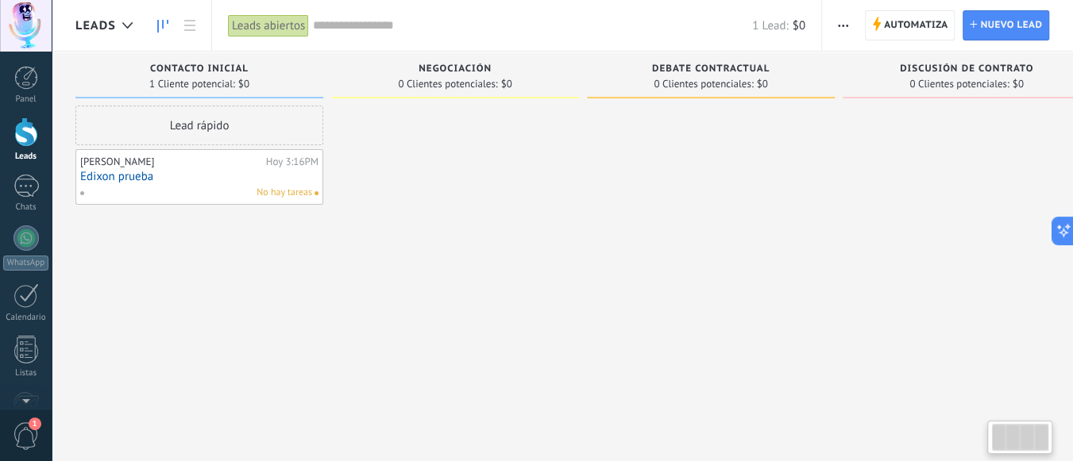
drag, startPoint x: 325, startPoint y: 257, endPoint x: 627, endPoint y: 205, distance: 306.2
click at [681, 209] on div "Leads Entrantes Solicitudes: 0 0 0 0 0 Contacto inicial 1 Cliente potencial: $0…" at bounding box center [594, 206] width 1039 height 308
drag, startPoint x: 639, startPoint y: 198, endPoint x: 571, endPoint y: 202, distance: 68.4
click at [571, 202] on div "Leads Entrantes Solicitudes: 0 0 0 0 0 Contacto inicial 1 Cliente potencial: $0…" at bounding box center [594, 206] width 1039 height 308
drag, startPoint x: 204, startPoint y: 309, endPoint x: 44, endPoint y: 251, distance: 169.8
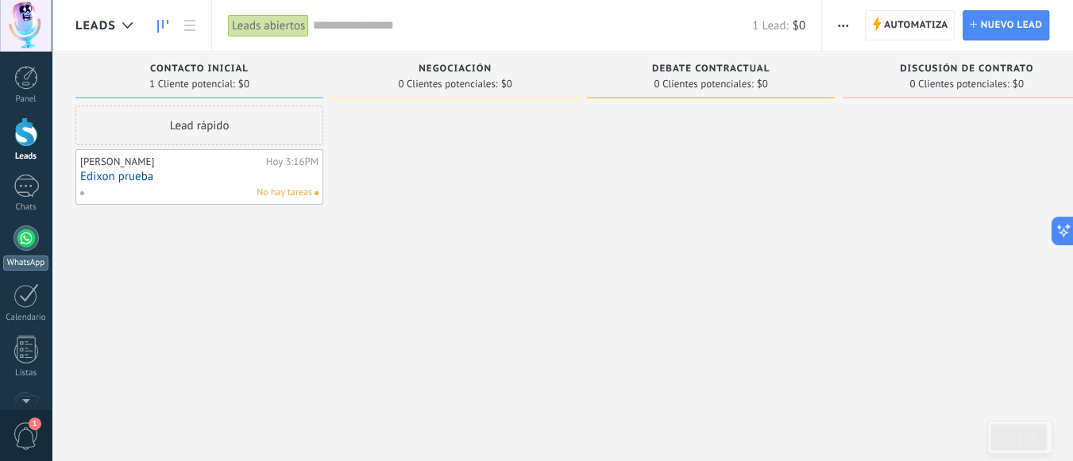
click at [199, 309] on div "Lead rápido [PERSON_NAME][DATE] 3:16PM [PERSON_NAME] prueba No hay tareas" at bounding box center [199, 233] width 248 height 254
click at [526, 190] on div at bounding box center [449, 233] width 248 height 254
drag, startPoint x: 289, startPoint y: 307, endPoint x: 322, endPoint y: 229, distance: 84.4
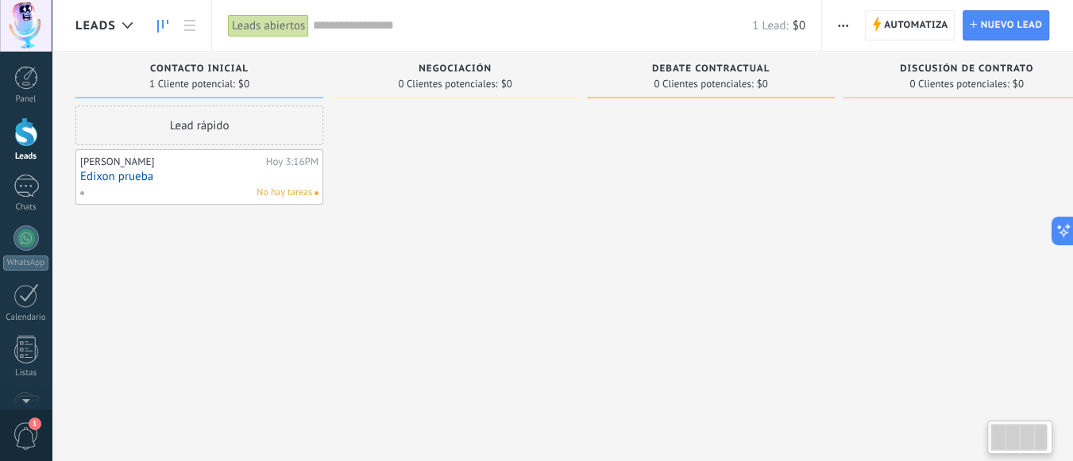
click at [322, 229] on div "Leads Entrantes Solicitudes: 0 0 0 0 0 Contacto inicial 1 Cliente potencial: $0…" at bounding box center [594, 251] width 1039 height 398
drag, startPoint x: 421, startPoint y: 212, endPoint x: 338, endPoint y: 195, distance: 84.3
click at [400, 207] on div at bounding box center [455, 233] width 248 height 254
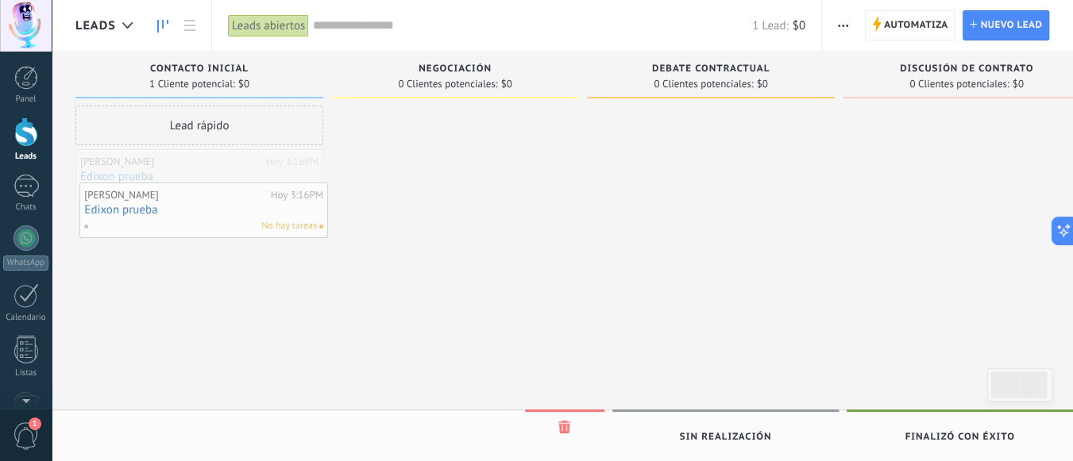
drag, startPoint x: 212, startPoint y: 167, endPoint x: 230, endPoint y: 200, distance: 37.7
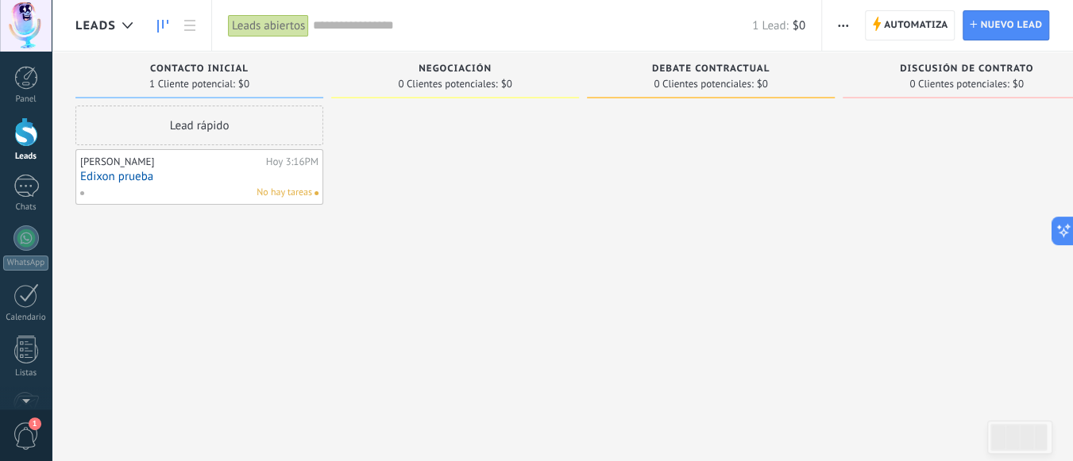
drag, startPoint x: 498, startPoint y: 173, endPoint x: 373, endPoint y: 181, distance: 125.0
click at [487, 173] on div at bounding box center [455, 233] width 248 height 254
drag, startPoint x: 257, startPoint y: 300, endPoint x: 456, endPoint y: 284, distance: 199.3
click at [458, 293] on div "Leads Entrantes Solicitudes: 0 0 0 0 0 Contacto inicial 1 Cliente potencial: $0…" at bounding box center [594, 206] width 1039 height 308
drag, startPoint x: 460, startPoint y: 270, endPoint x: 341, endPoint y: 172, distance: 154.6
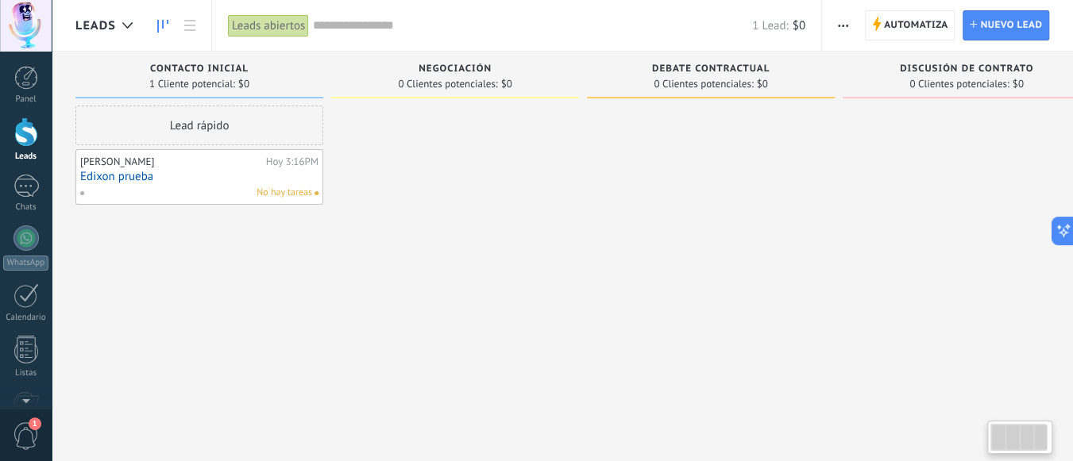
click at [455, 264] on div at bounding box center [455, 233] width 248 height 254
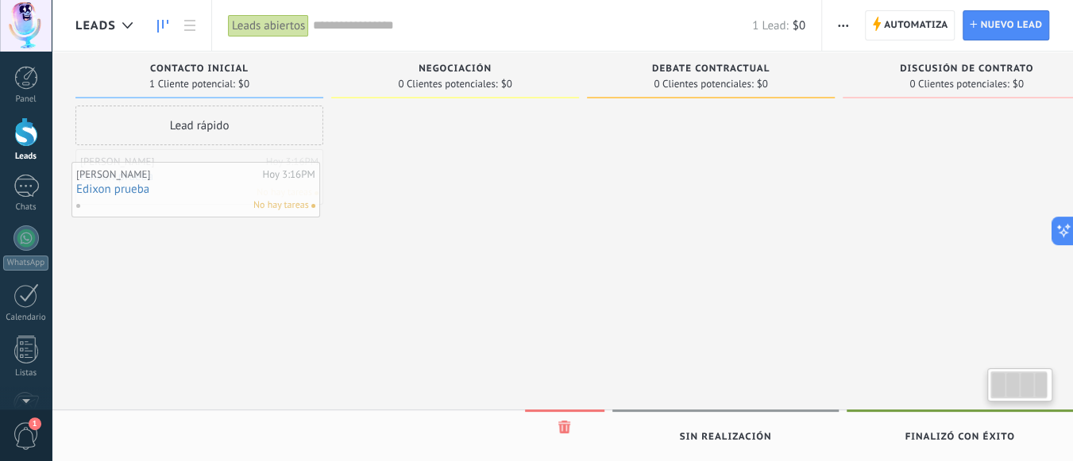
drag, startPoint x: 187, startPoint y: 183, endPoint x: 187, endPoint y: 195, distance: 12.7
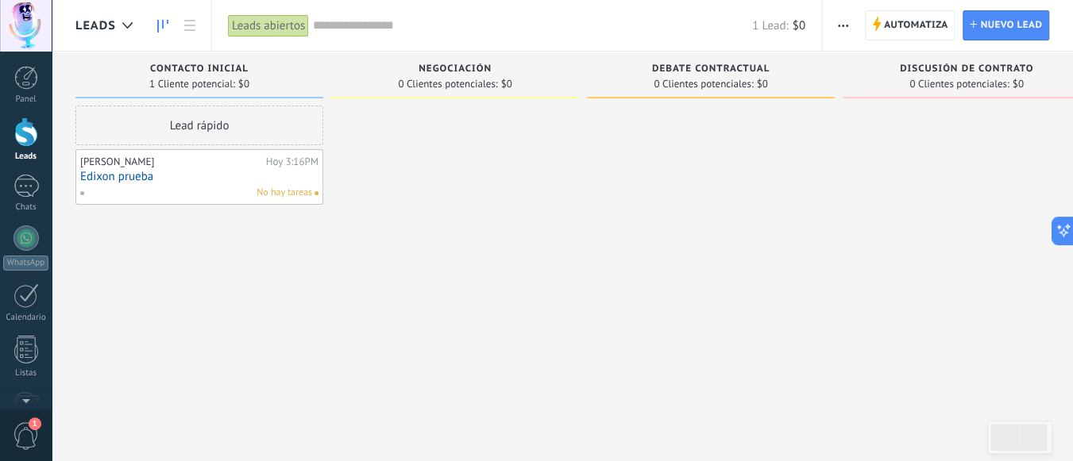
click at [121, 180] on link "Edixon prueba" at bounding box center [199, 177] width 238 height 14
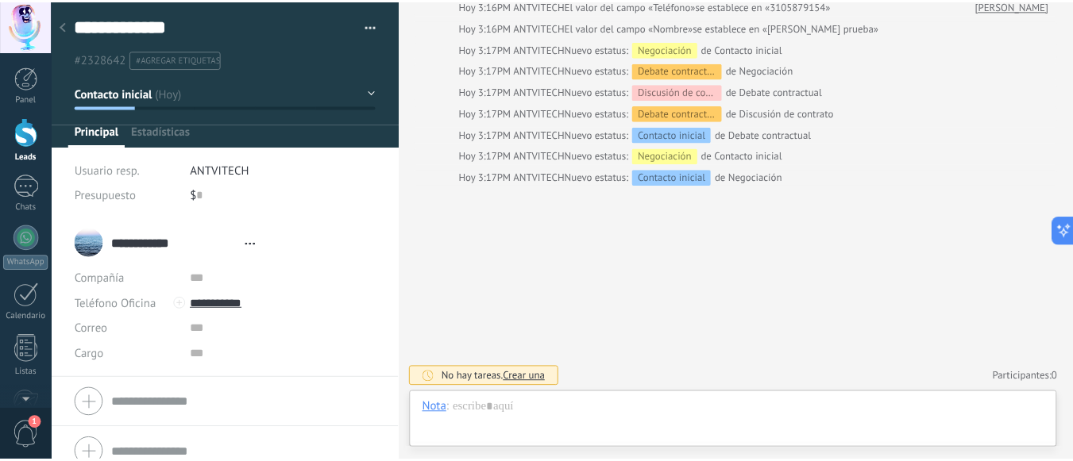
scroll to position [24, 0]
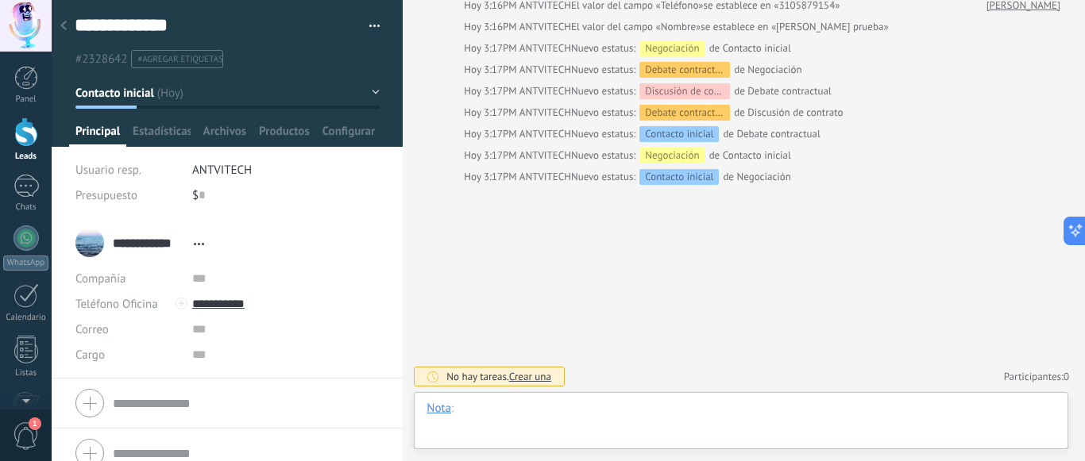
click at [468, 417] on div at bounding box center [741, 425] width 629 height 48
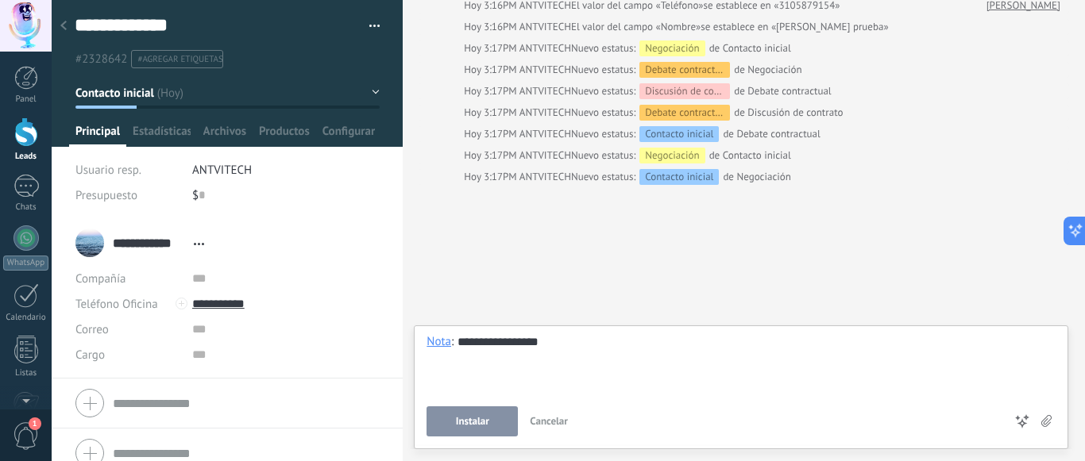
click at [64, 29] on use at bounding box center [63, 26] width 6 height 10
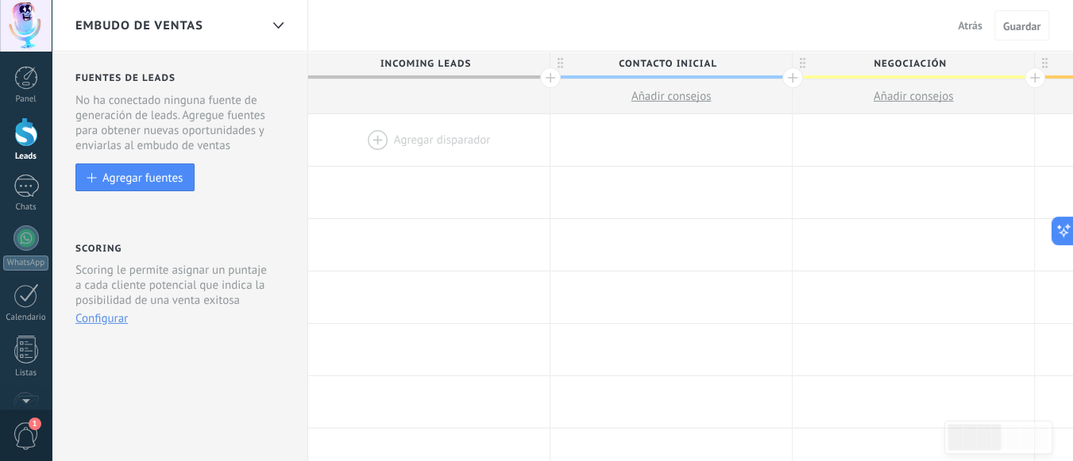
click at [956, 23] on button "Atrás" at bounding box center [970, 26] width 37 height 24
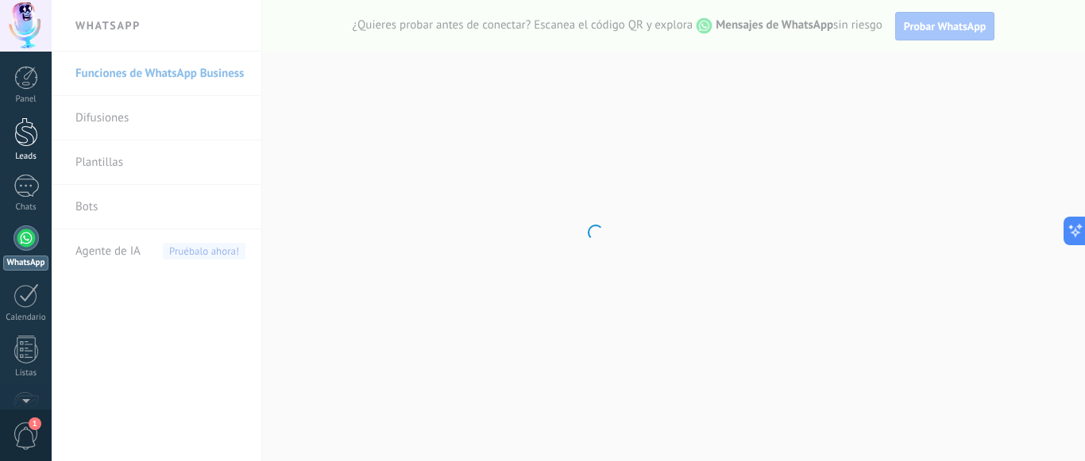
click at [29, 132] on div at bounding box center [26, 132] width 24 height 29
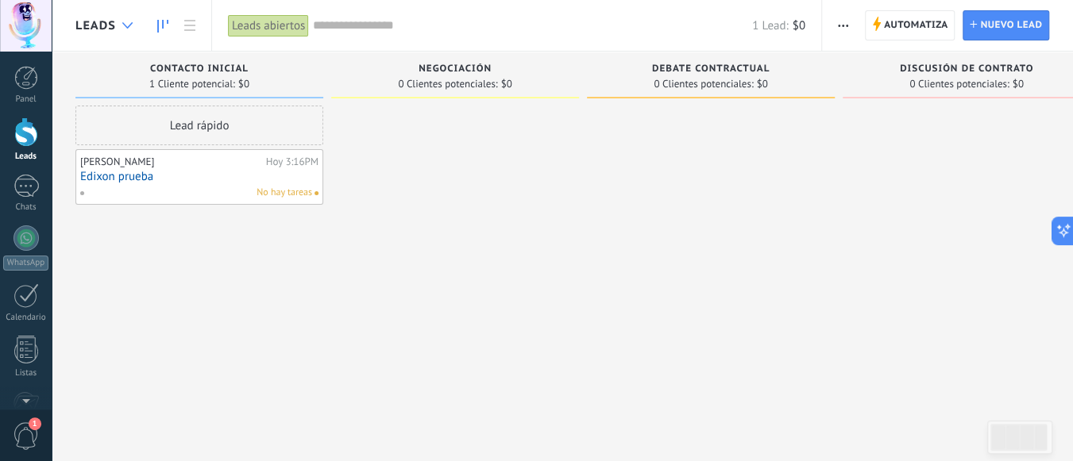
click at [116, 25] on div at bounding box center [127, 25] width 26 height 31
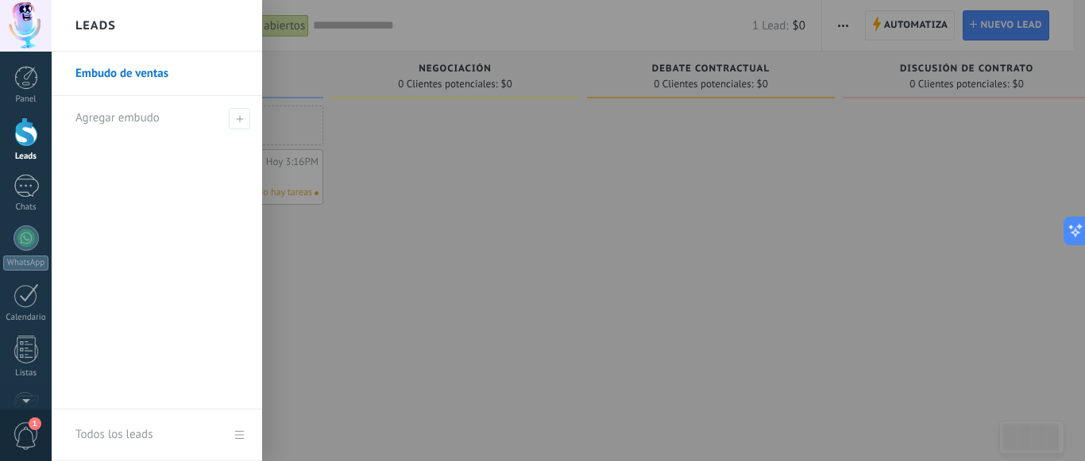
click at [483, 249] on div at bounding box center [594, 230] width 1085 height 461
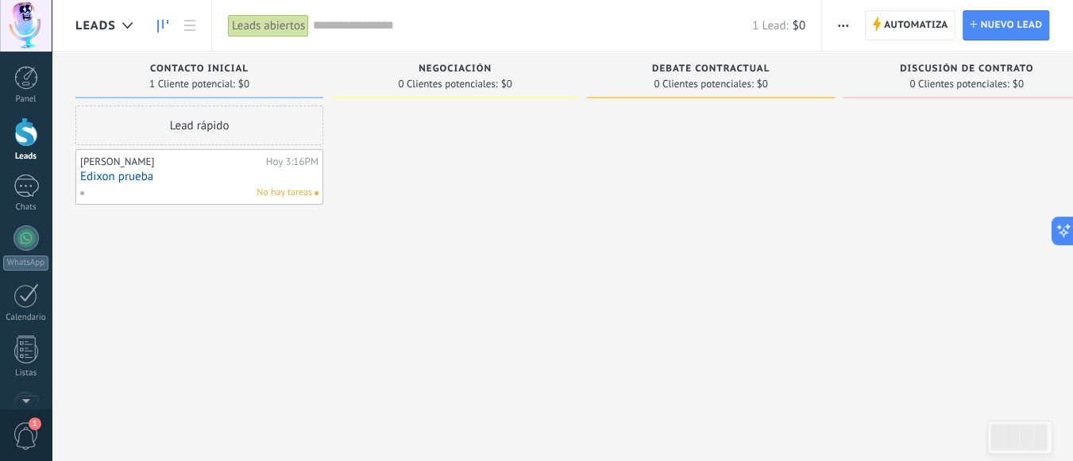
click at [374, 195] on div at bounding box center [455, 233] width 248 height 254
click at [193, 19] on link at bounding box center [189, 25] width 27 height 31
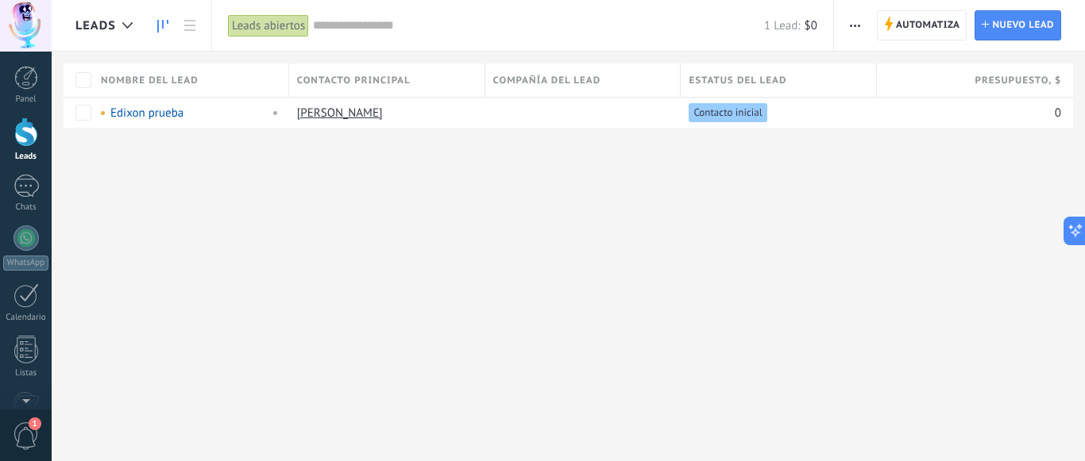
click at [164, 29] on icon at bounding box center [162, 26] width 11 height 13
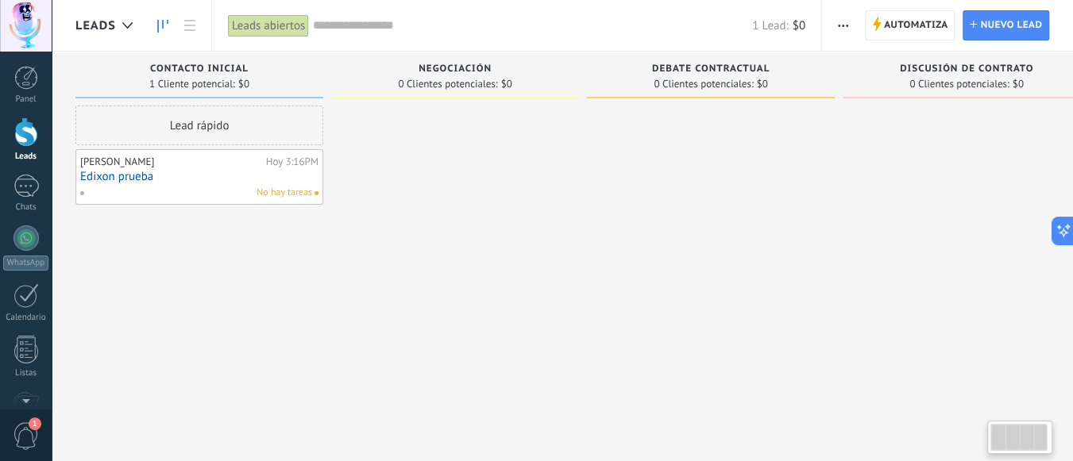
drag, startPoint x: 816, startPoint y: 194, endPoint x: 250, endPoint y: 56, distance: 582.0
click at [542, 315] on div "Leads Entrantes Solicitudes: [PHONE_NUMBER] Contacto inicial 1 Cliente potencia…" at bounding box center [594, 206] width 1039 height 308
click at [186, 27] on icon at bounding box center [189, 25] width 11 height 11
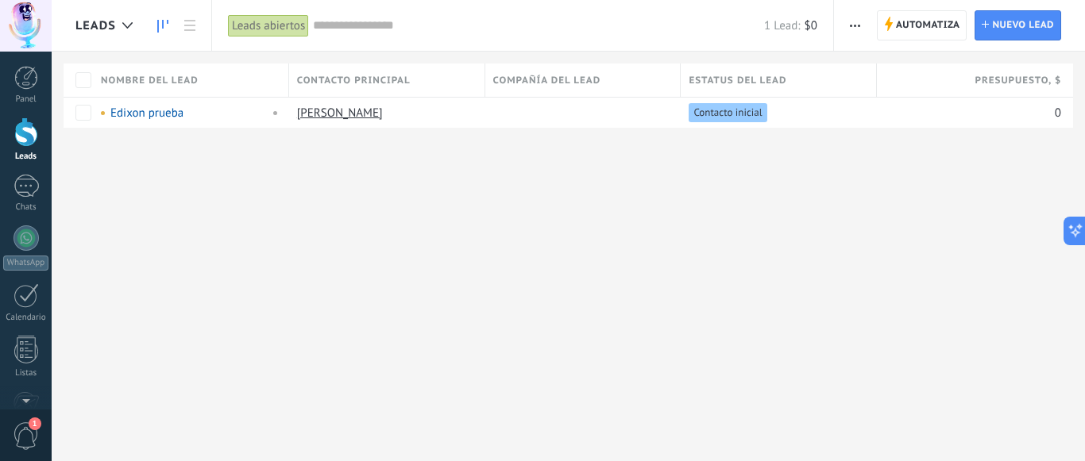
click at [158, 23] on use at bounding box center [162, 26] width 11 height 13
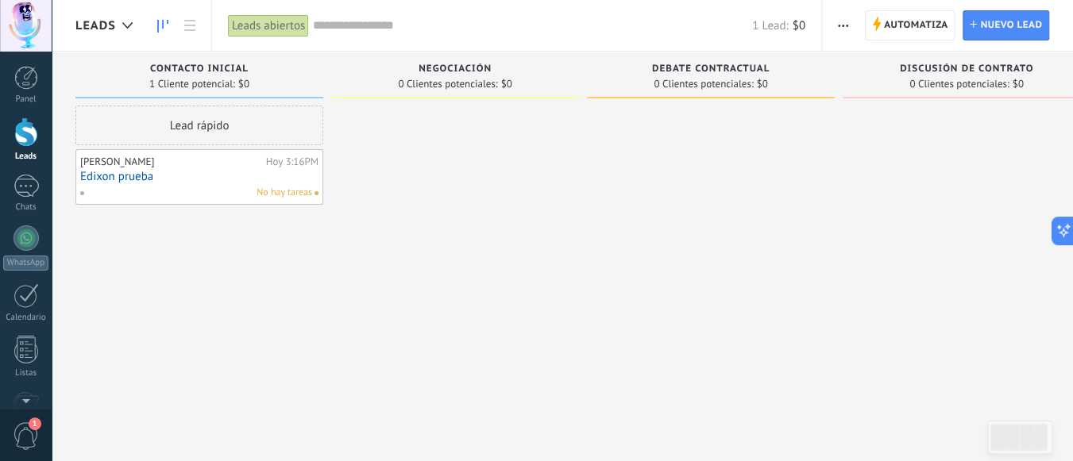
drag, startPoint x: 522, startPoint y: 253, endPoint x: 438, endPoint y: 222, distance: 90.0
click at [519, 253] on div at bounding box center [455, 233] width 248 height 254
drag, startPoint x: 632, startPoint y: 313, endPoint x: 234, endPoint y: 164, distance: 425.8
click at [615, 307] on div at bounding box center [710, 233] width 248 height 254
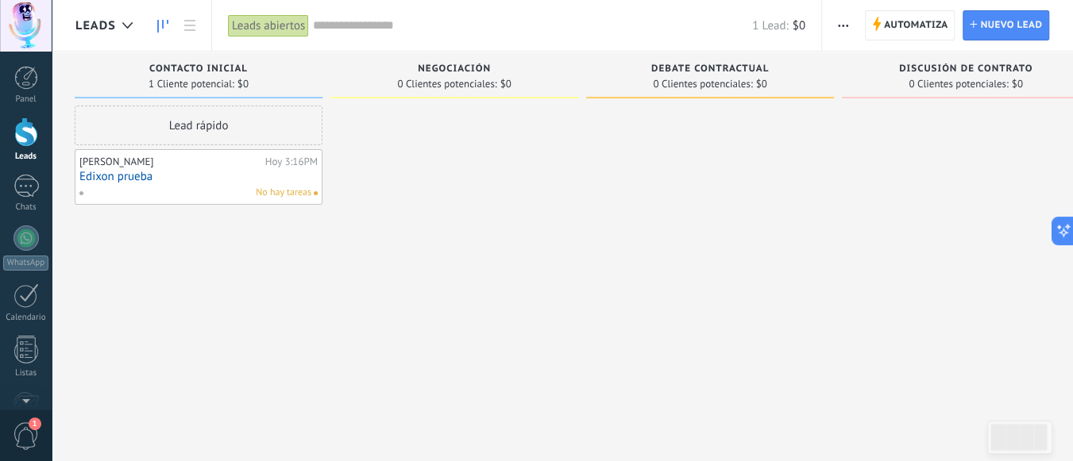
scroll to position [0, 10]
click at [125, 31] on div at bounding box center [127, 25] width 26 height 31
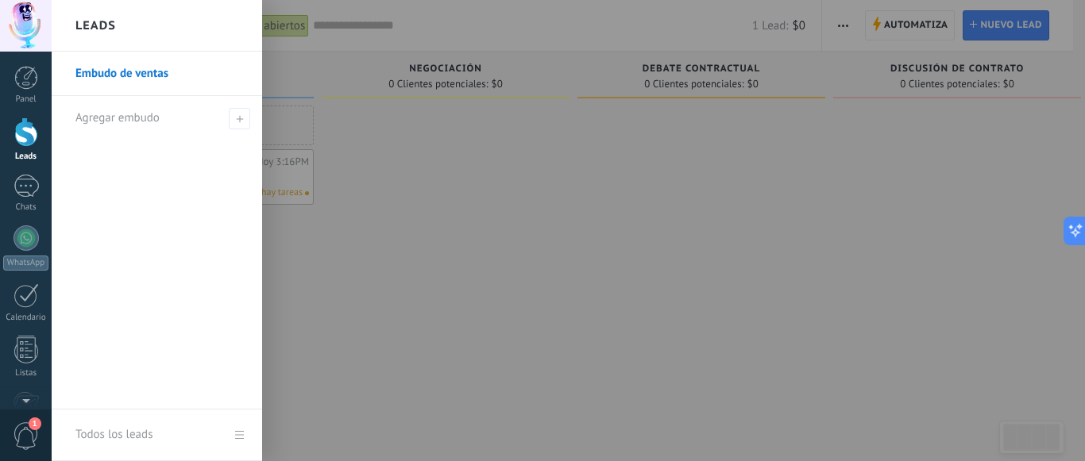
drag, startPoint x: 745, startPoint y: 227, endPoint x: 693, endPoint y: 213, distance: 54.3
click at [744, 227] on div at bounding box center [594, 230] width 1085 height 461
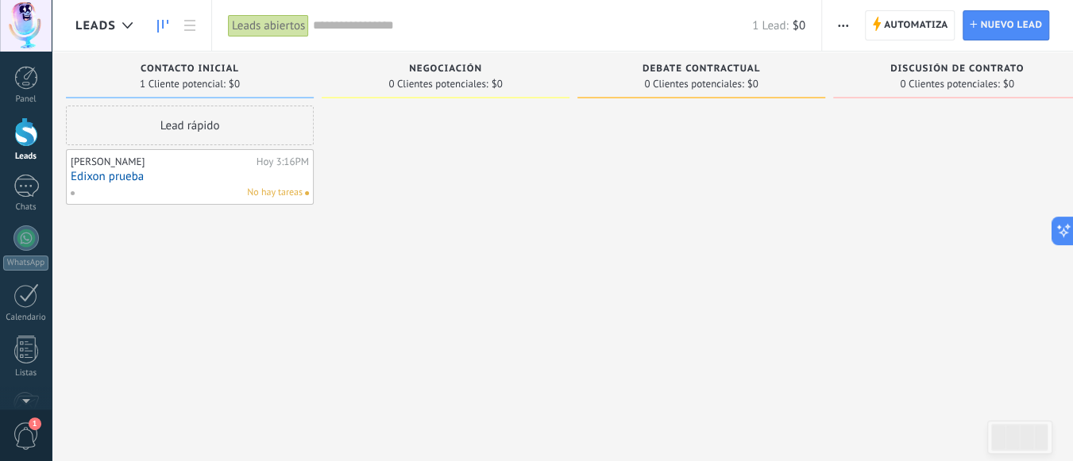
click at [547, 242] on div at bounding box center [446, 233] width 248 height 254
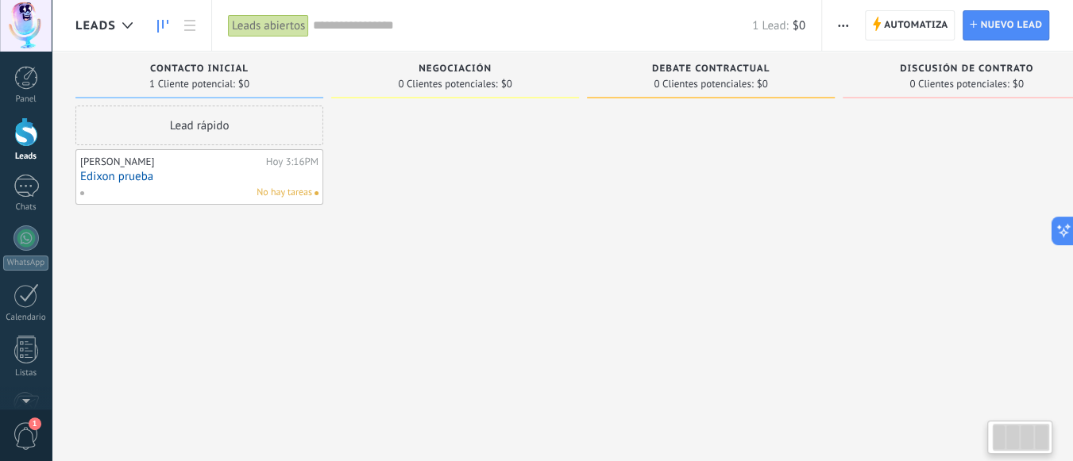
scroll to position [0, 41]
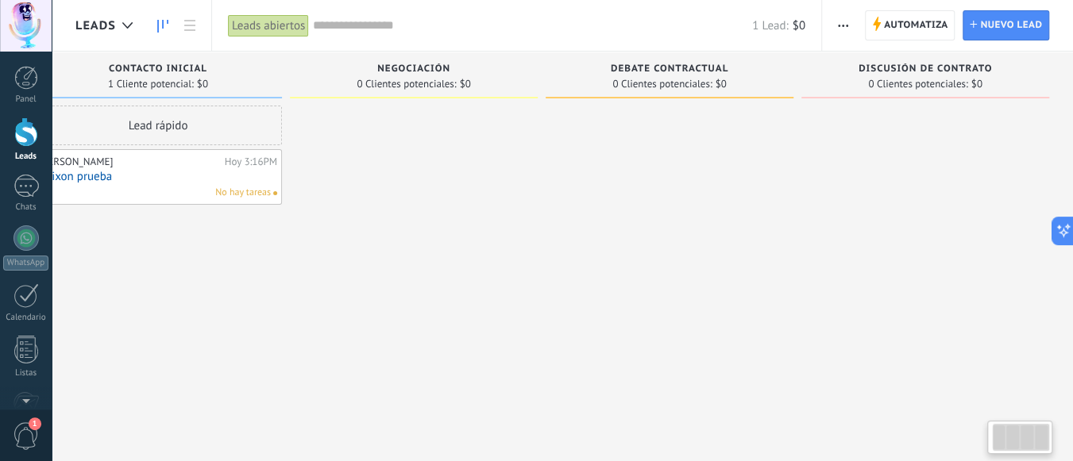
drag, startPoint x: 371, startPoint y: 278, endPoint x: 390, endPoint y: 322, distance: 48.4
click at [390, 322] on div at bounding box center [414, 233] width 248 height 254
drag, startPoint x: 319, startPoint y: 319, endPoint x: 164, endPoint y: 319, distance: 154.9
click at [318, 319] on div at bounding box center [414, 233] width 248 height 254
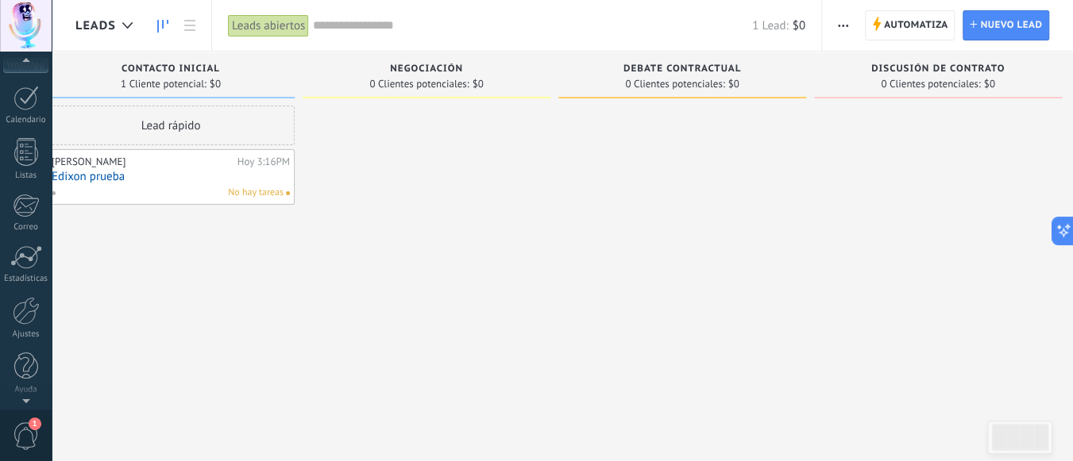
scroll to position [0, 0]
click at [841, 22] on span "button" at bounding box center [843, 25] width 10 height 30
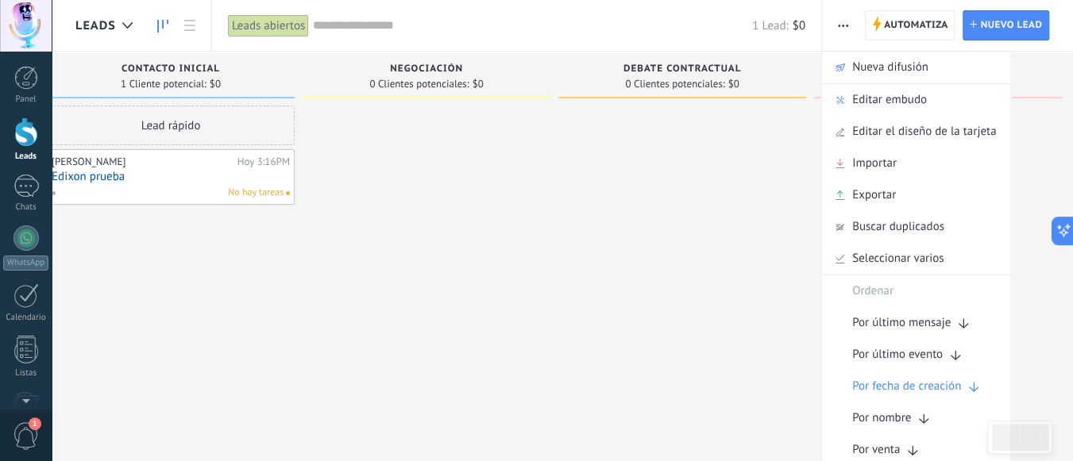
drag, startPoint x: 508, startPoint y: 248, endPoint x: 454, endPoint y: 264, distance: 57.3
click at [508, 249] on div at bounding box center [427, 233] width 248 height 254
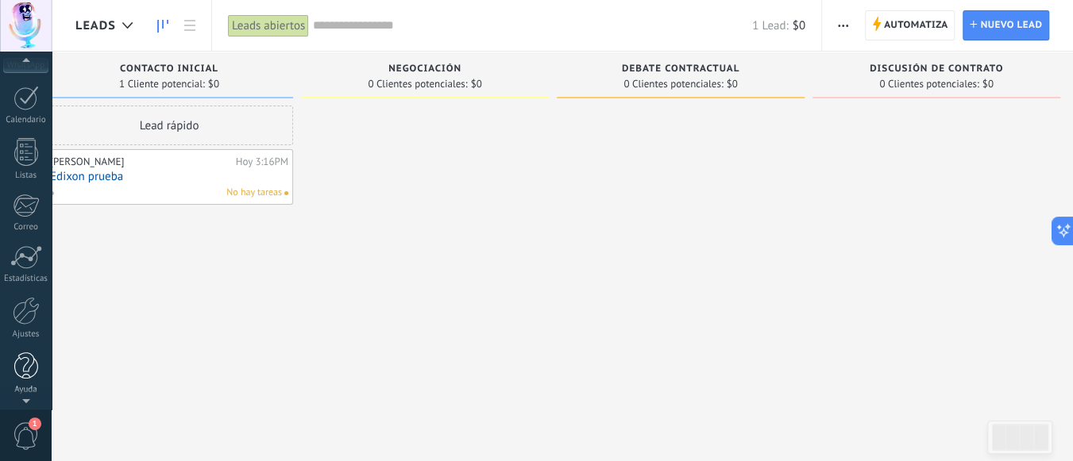
scroll to position [0, 29]
click at [24, 304] on div at bounding box center [26, 311] width 27 height 28
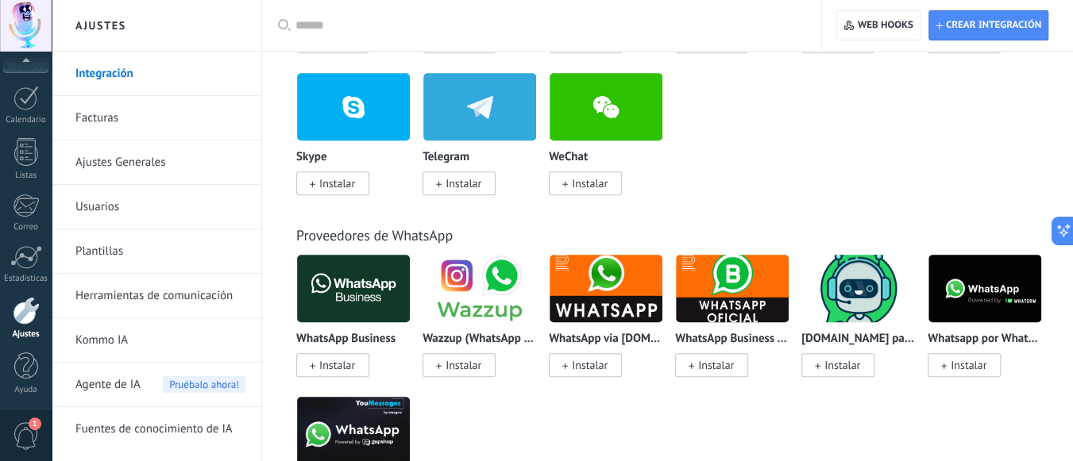
scroll to position [238, 0]
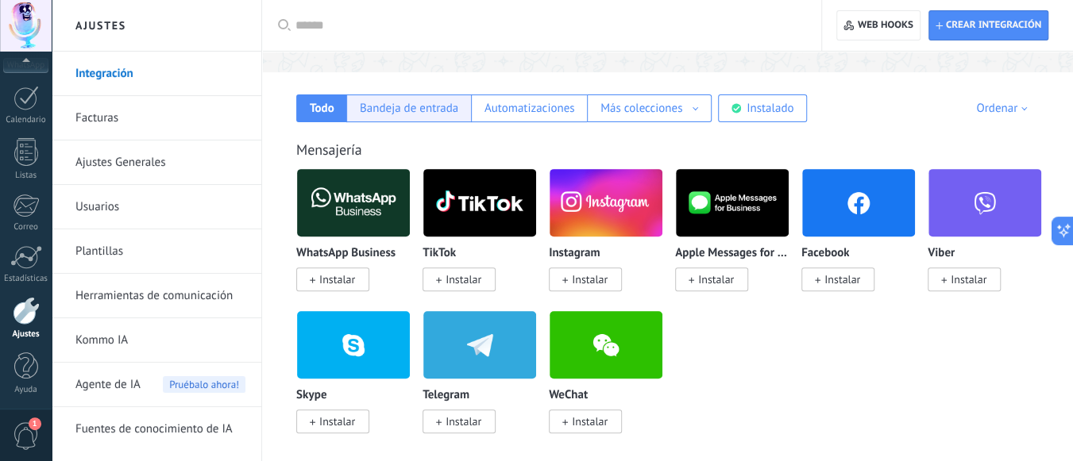
click at [408, 107] on div "Bandeja de entrada" at bounding box center [409, 108] width 98 height 15
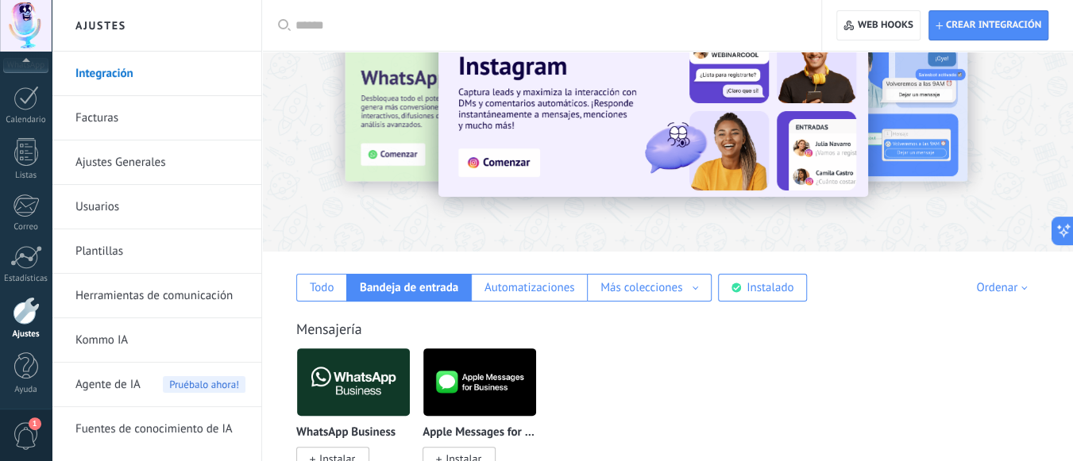
scroll to position [0, 0]
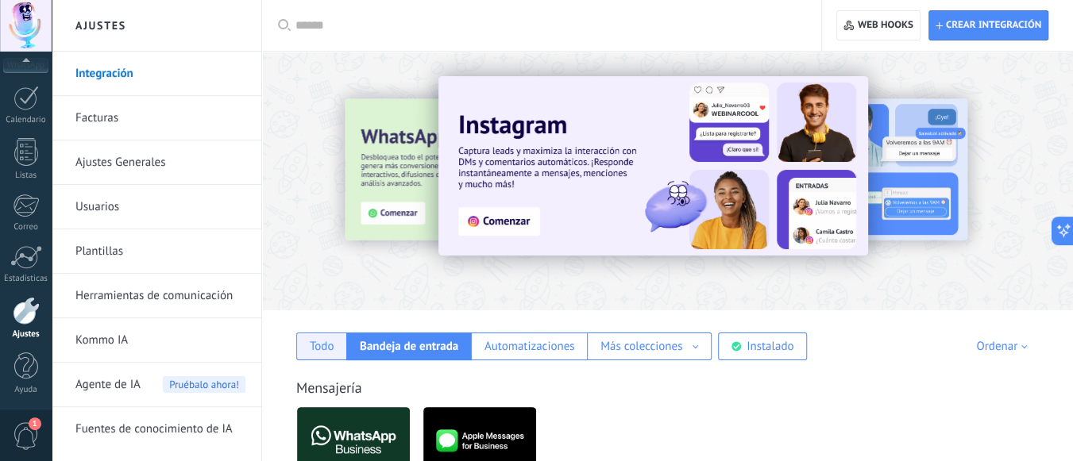
click at [330, 350] on div "Todo" at bounding box center [322, 346] width 25 height 15
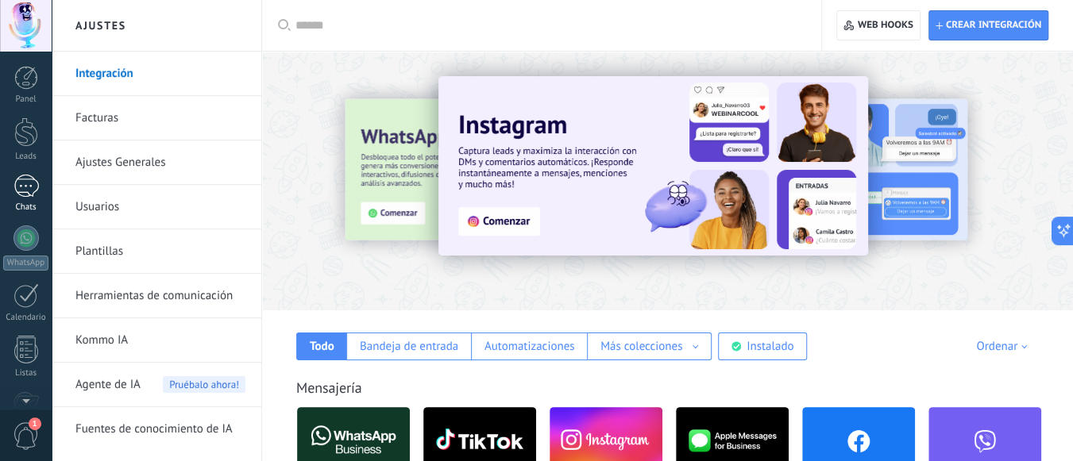
click at [25, 183] on div at bounding box center [26, 186] width 25 height 23
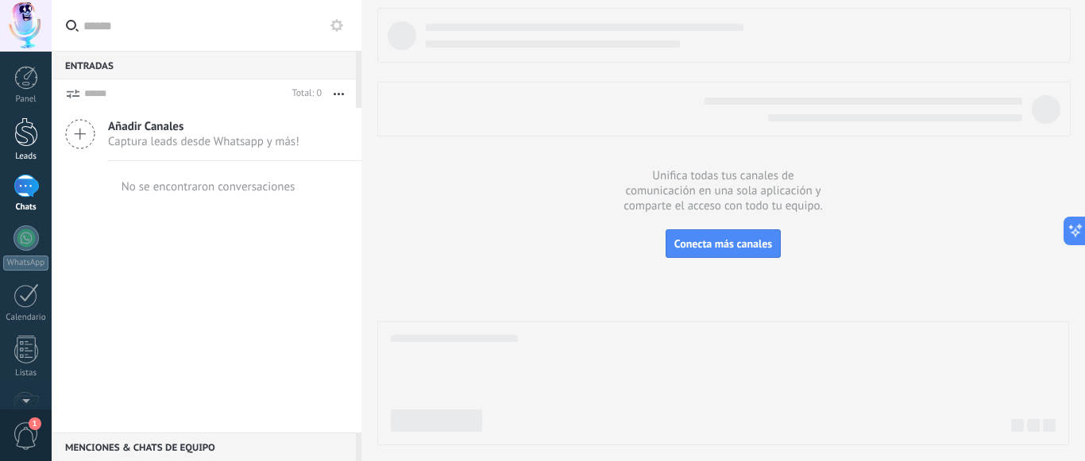
click at [25, 150] on link "Leads" at bounding box center [26, 140] width 52 height 44
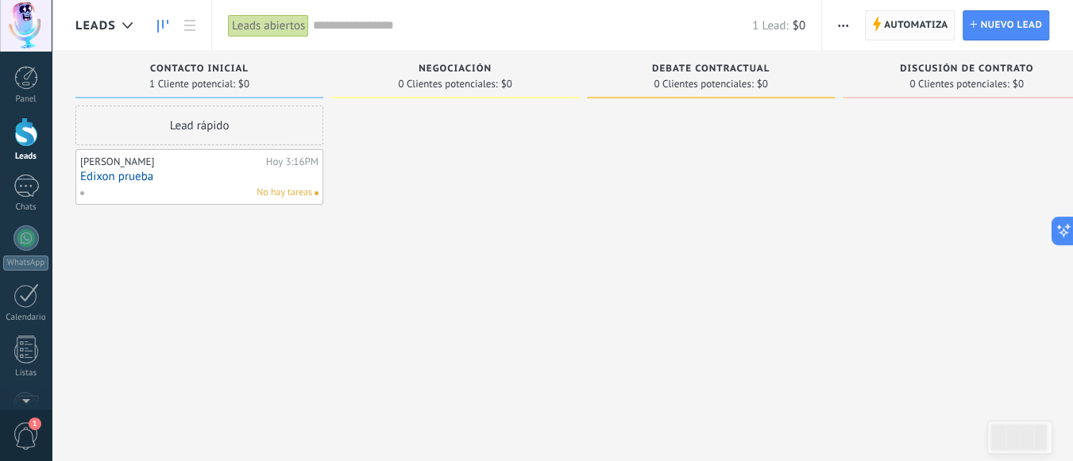
click at [916, 35] on span "Automatiza" at bounding box center [916, 25] width 64 height 29
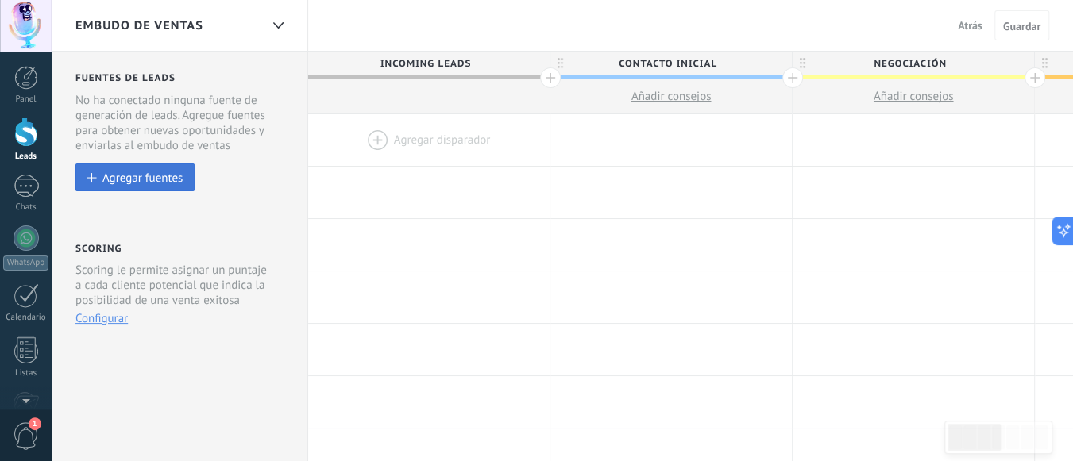
click at [136, 186] on button "Agregar fuentes" at bounding box center [134, 178] width 119 height 28
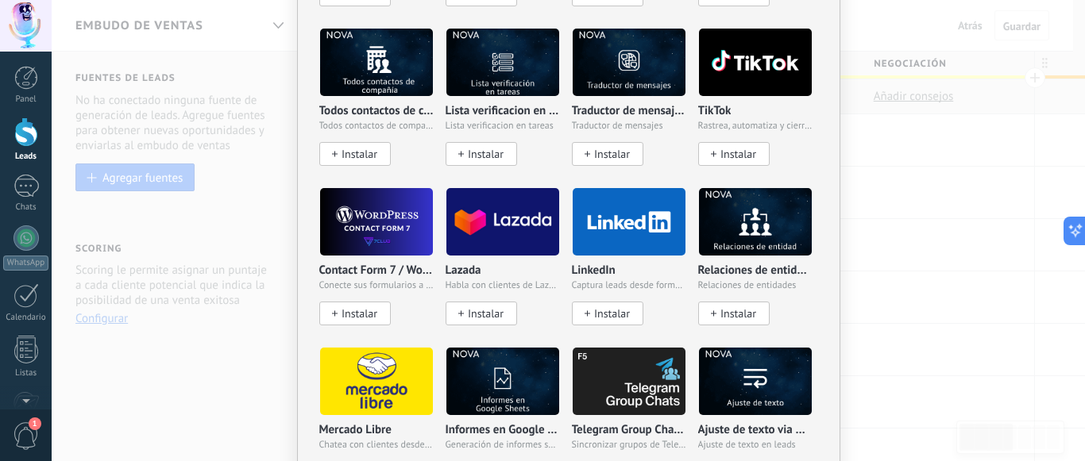
scroll to position [1619, 0]
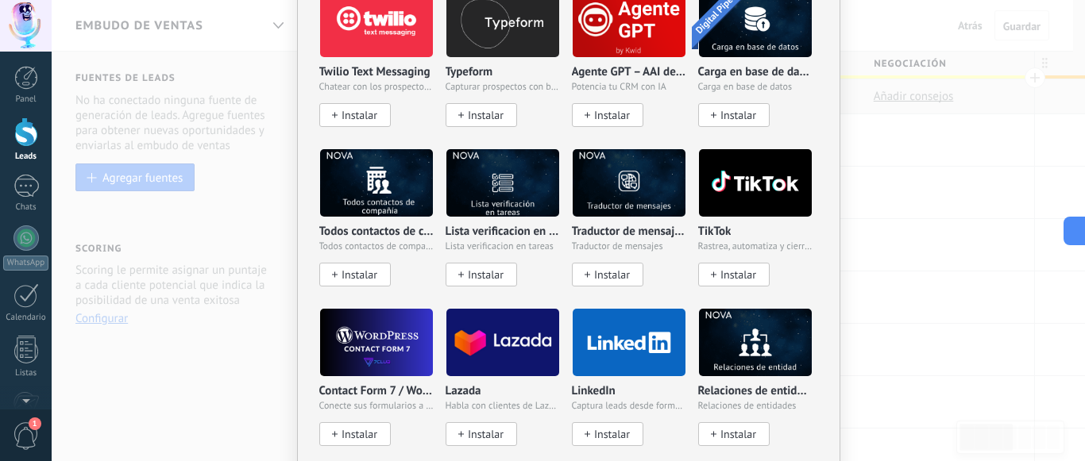
click at [950, 274] on div "No hay resultados Fuentes de leads Agregar fuente Agregar fuentes Agregar fuent…" at bounding box center [568, 230] width 1033 height 461
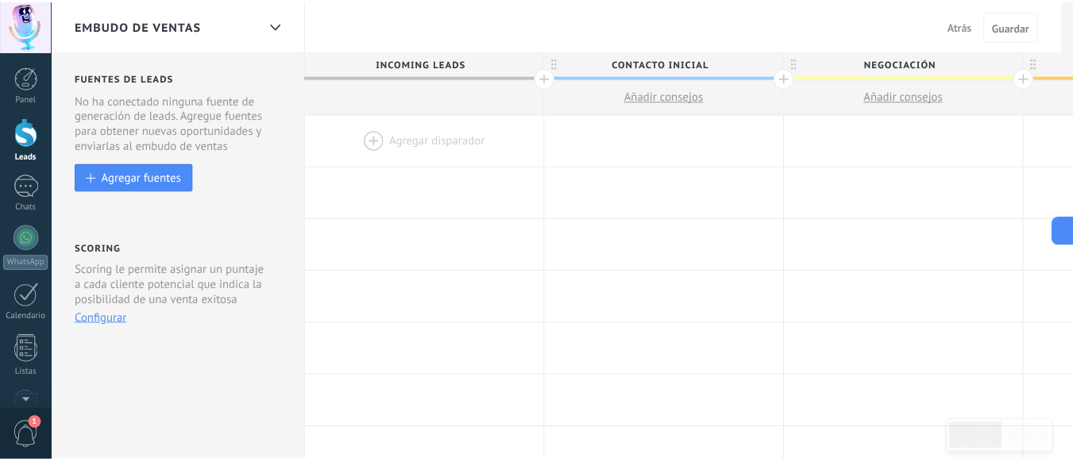
scroll to position [0, 0]
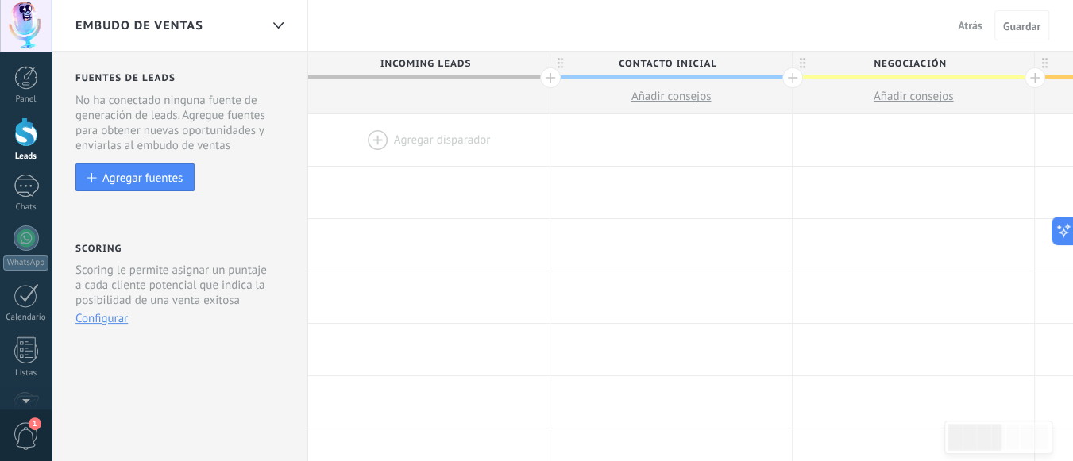
click at [972, 36] on button "Atrás" at bounding box center [970, 26] width 37 height 24
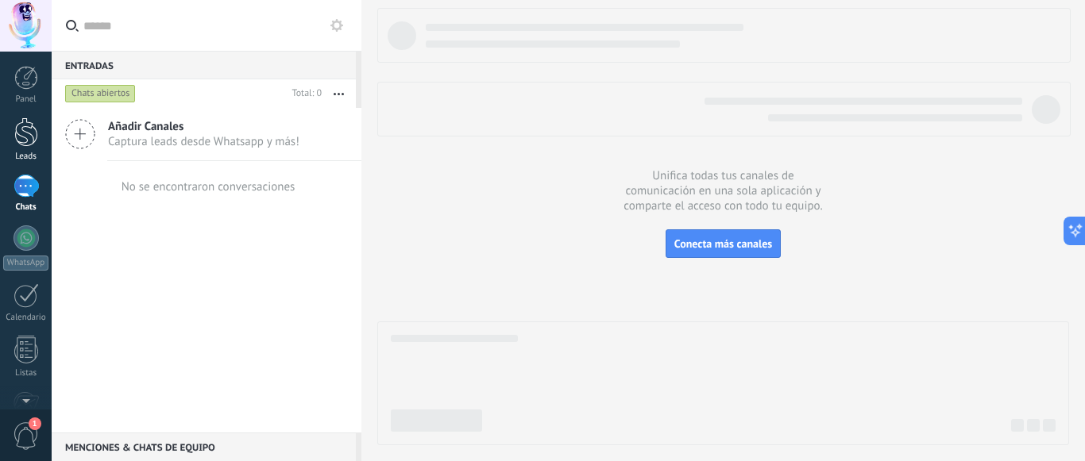
click at [9, 135] on link "Leads" at bounding box center [26, 140] width 52 height 44
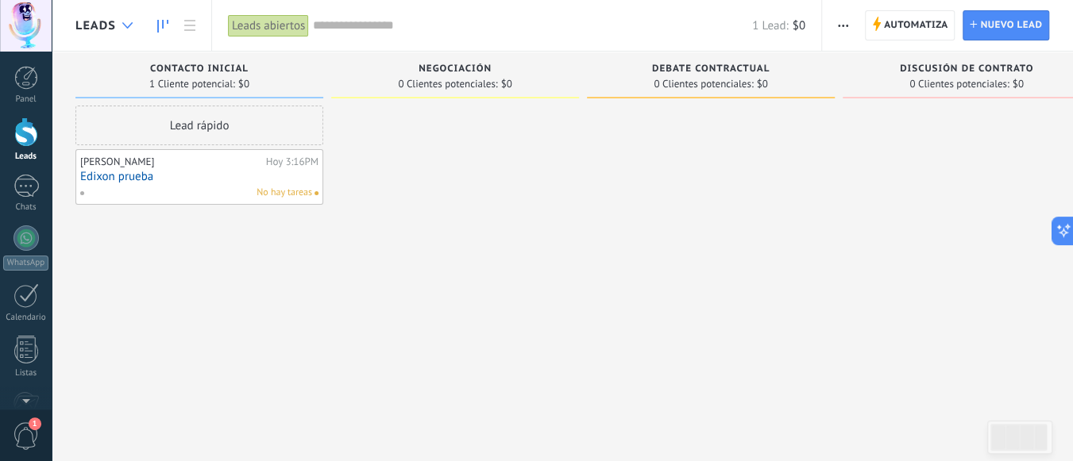
click at [118, 30] on div at bounding box center [127, 25] width 26 height 31
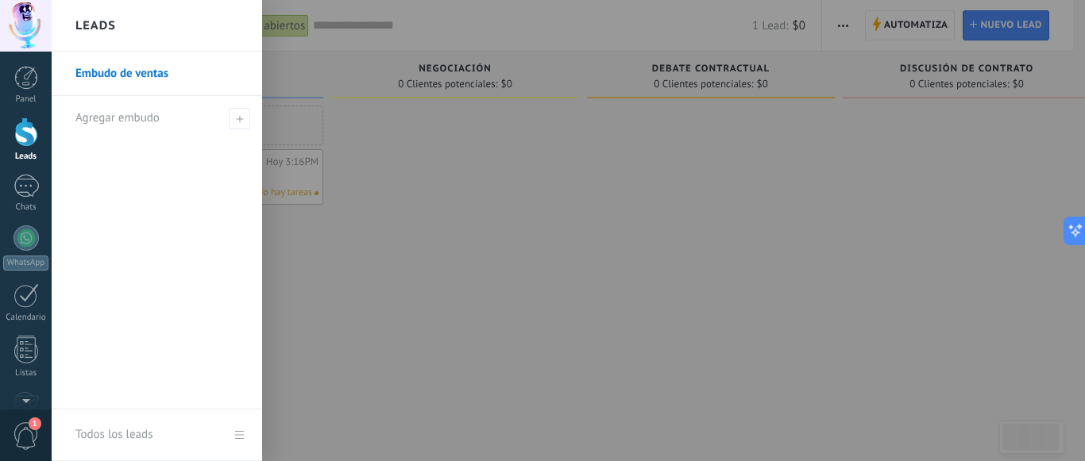
click at [384, 321] on div at bounding box center [594, 230] width 1085 height 461
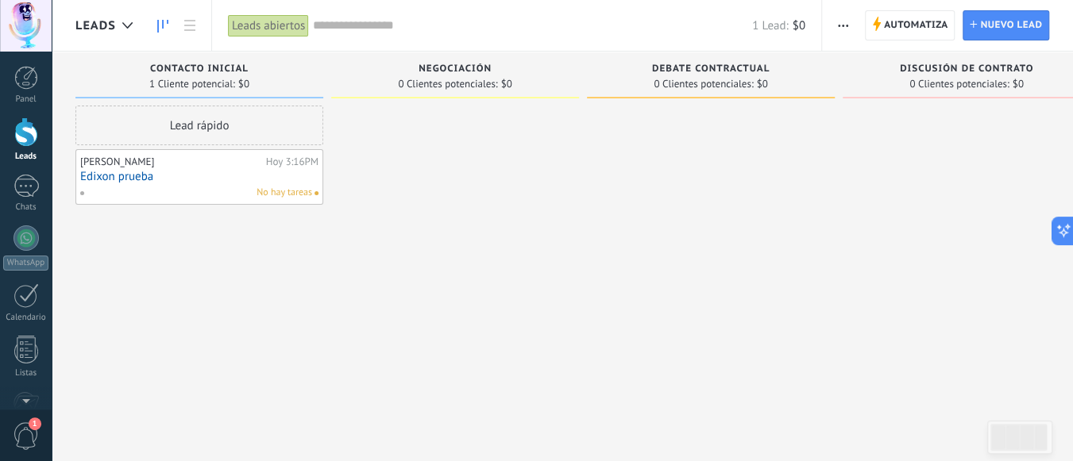
click at [376, 296] on div at bounding box center [455, 233] width 248 height 254
drag, startPoint x: 241, startPoint y: 251, endPoint x: 185, endPoint y: 235, distance: 57.8
click at [233, 246] on div "Lead rápido [PERSON_NAME][DATE] 3:16PM [PERSON_NAME] prueba No hay tareas" at bounding box center [199, 233] width 248 height 254
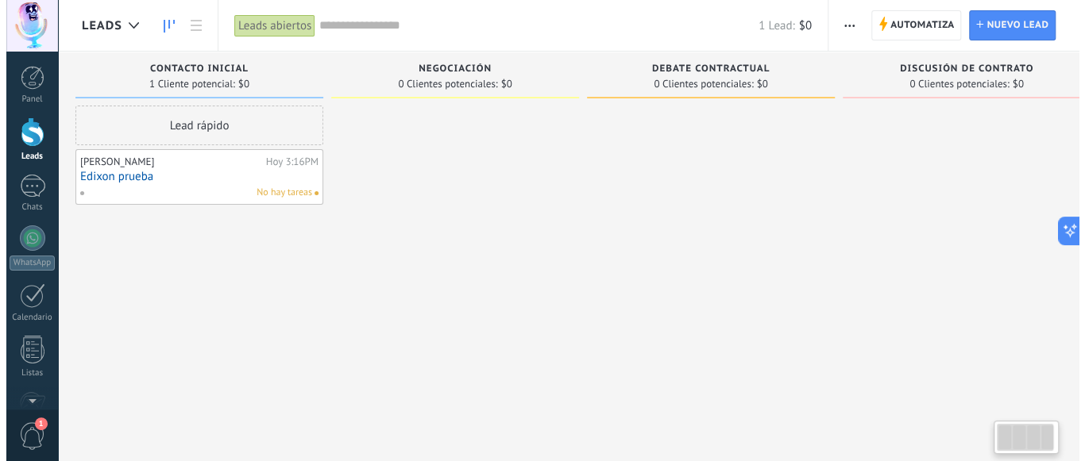
scroll to position [0, 0]
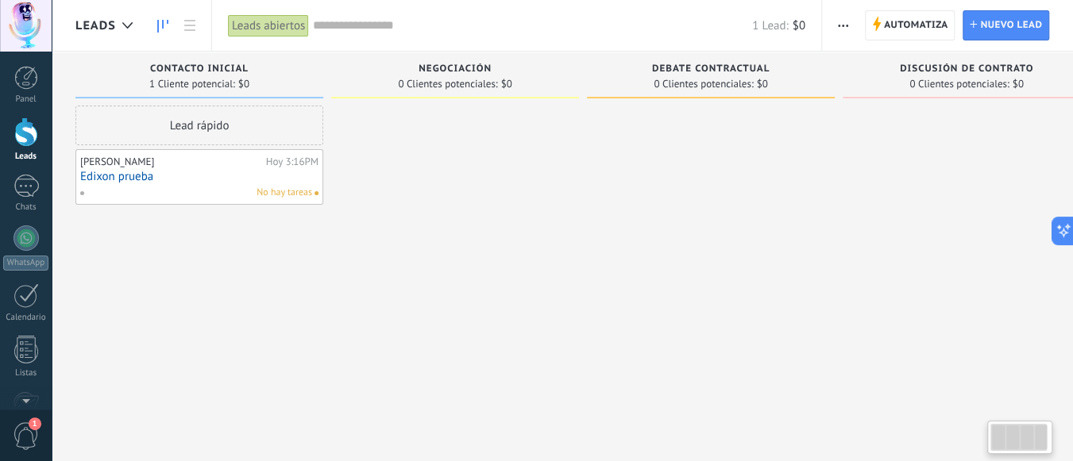
drag, startPoint x: 257, startPoint y: 222, endPoint x: 468, endPoint y: 143, distance: 224.7
click at [464, 145] on div "Leads Entrantes Solicitudes: [PHONE_NUMBER] Contacto inicial 1 Cliente potencia…" at bounding box center [594, 206] width 1039 height 308
click at [19, 191] on div at bounding box center [26, 186] width 25 height 23
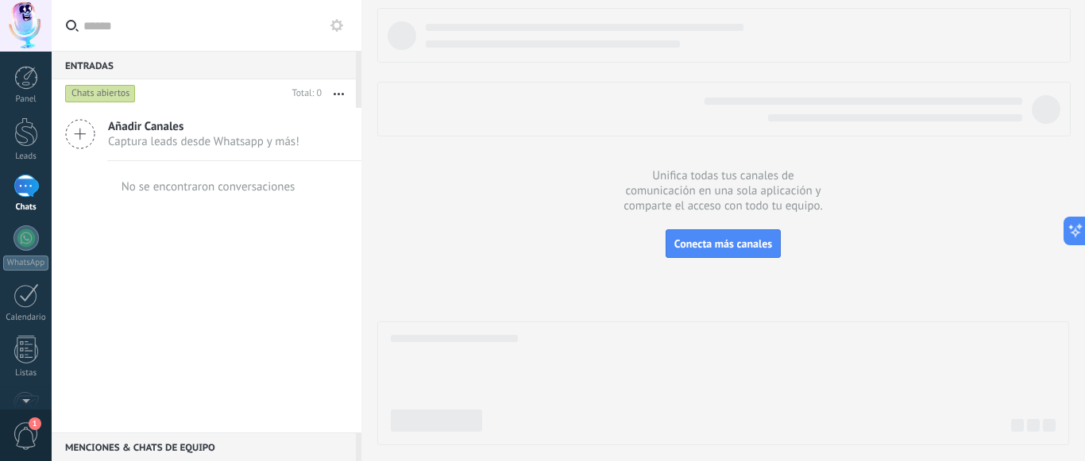
click at [148, 95] on div "Chats abiertos" at bounding box center [174, 93] width 224 height 29
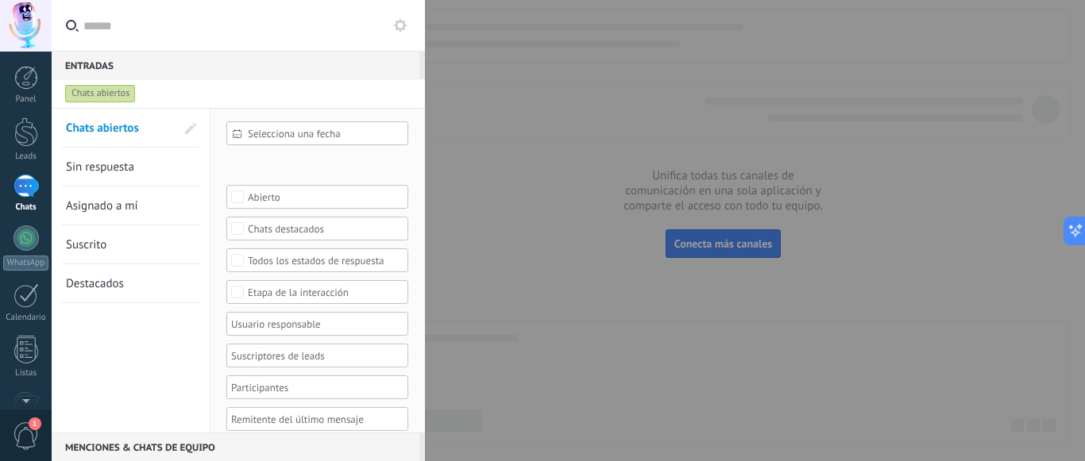
click at [0, 0] on div "Incoming leads Contacto inicial Negociación Debate contractual Discusión de con…" at bounding box center [0, 0] width 0 height 0
drag, startPoint x: 643, startPoint y: 133, endPoint x: 593, endPoint y: 133, distance: 50.0
click at [639, 133] on div at bounding box center [568, 230] width 1033 height 461
click at [594, 113] on div at bounding box center [542, 230] width 1085 height 461
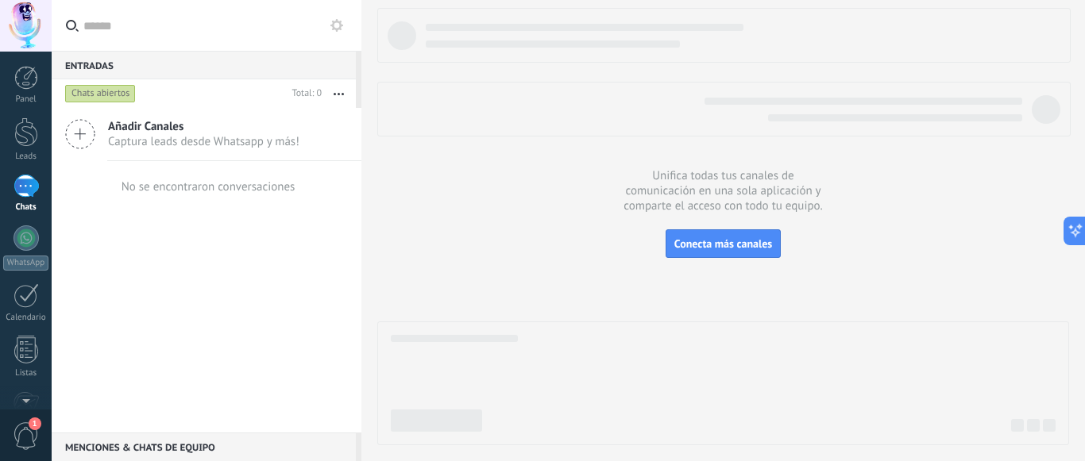
click at [212, 276] on div "Añadir Canales Captura leads desde Whatsapp y más! No se encontraron conversaci…" at bounding box center [207, 270] width 310 height 325
click at [24, 137] on div at bounding box center [26, 132] width 24 height 29
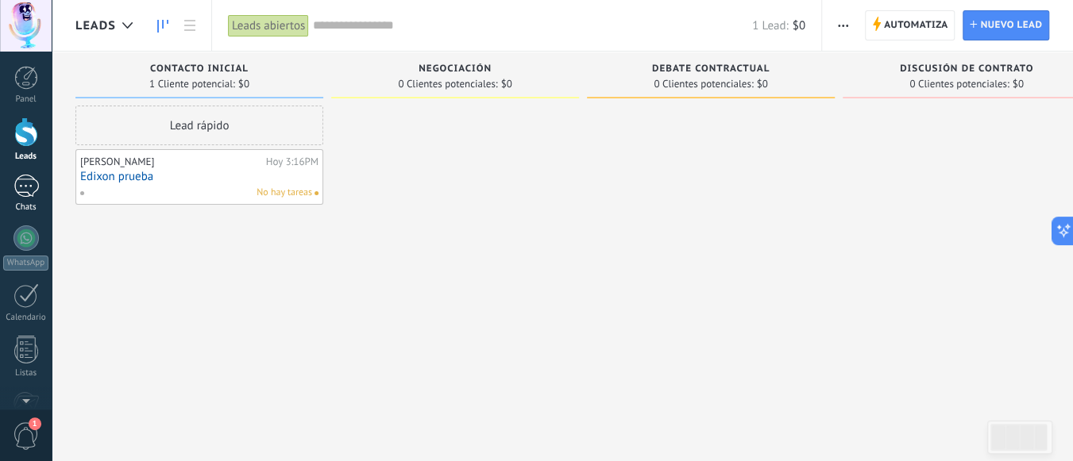
click at [21, 195] on div at bounding box center [26, 186] width 25 height 23
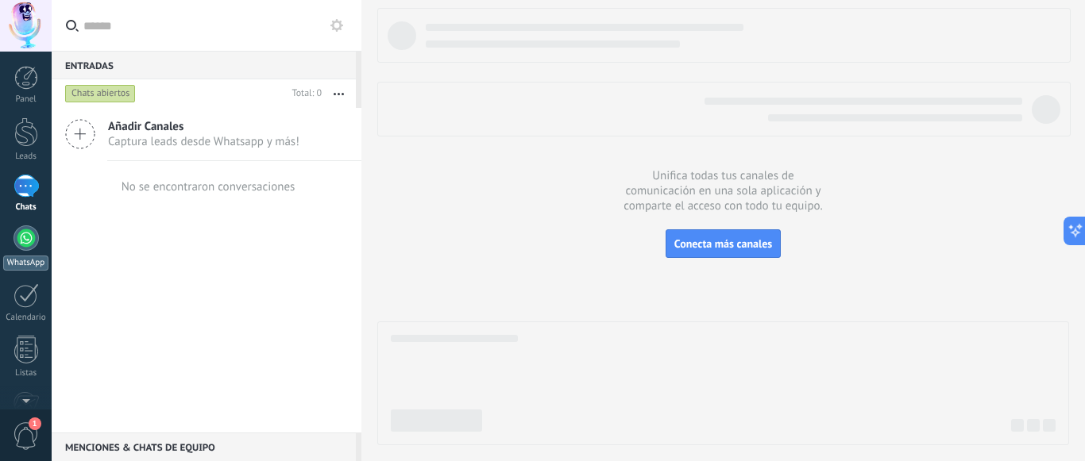
click at [21, 244] on div at bounding box center [26, 238] width 25 height 25
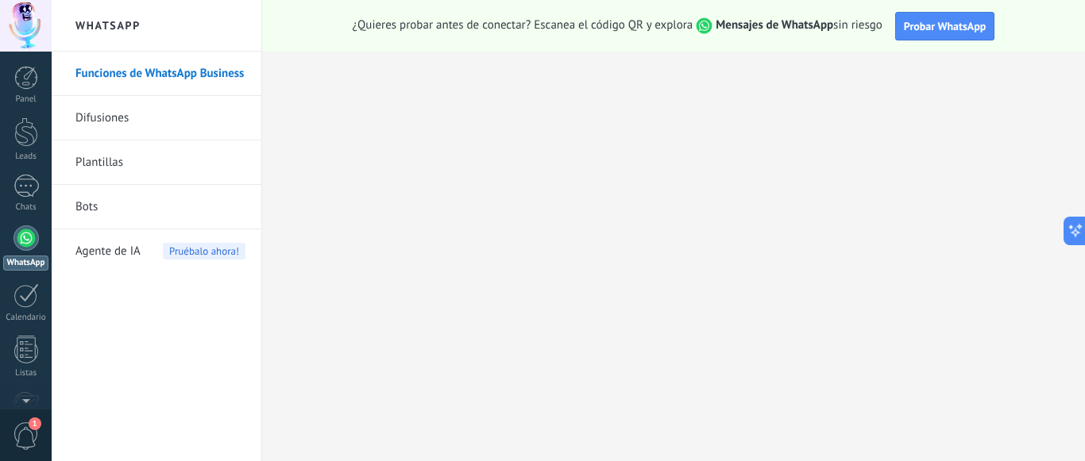
type textarea "**********"
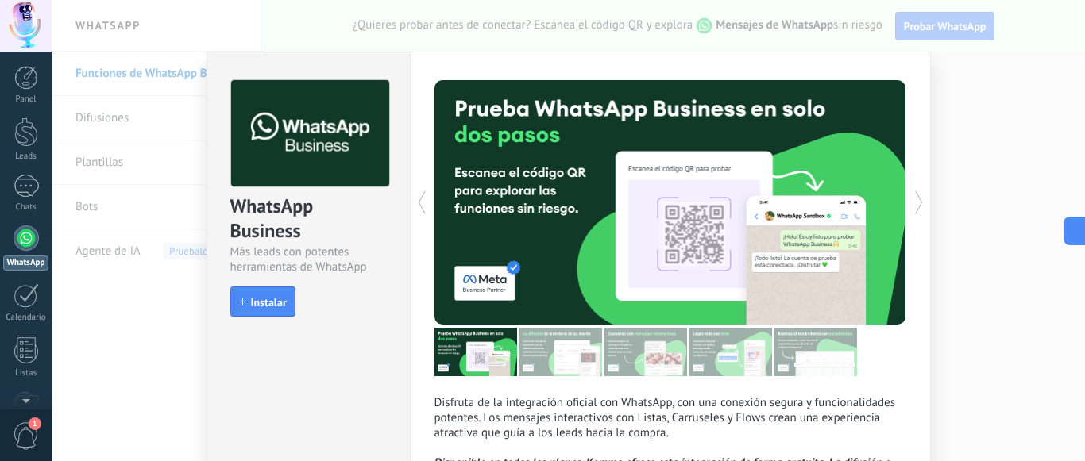
click at [254, 289] on button "Instalar" at bounding box center [262, 302] width 65 height 30
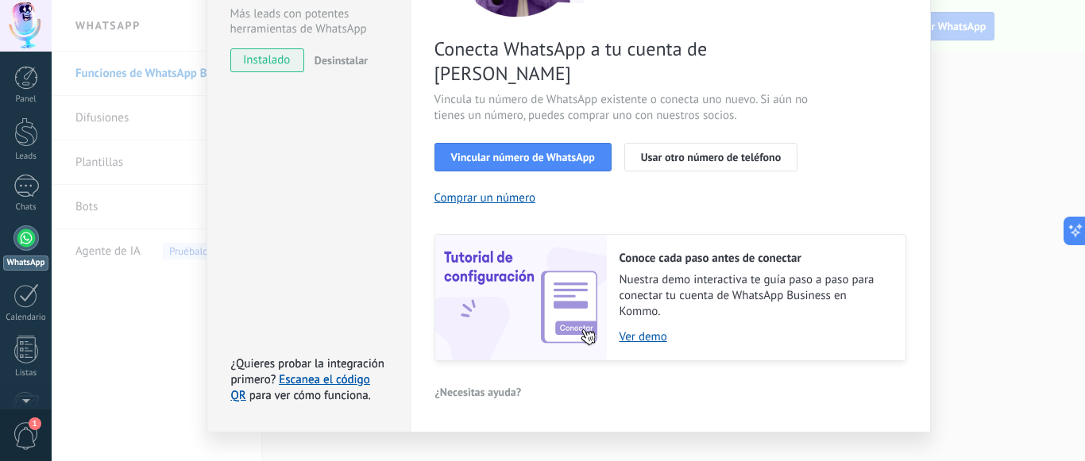
scroll to position [0, 0]
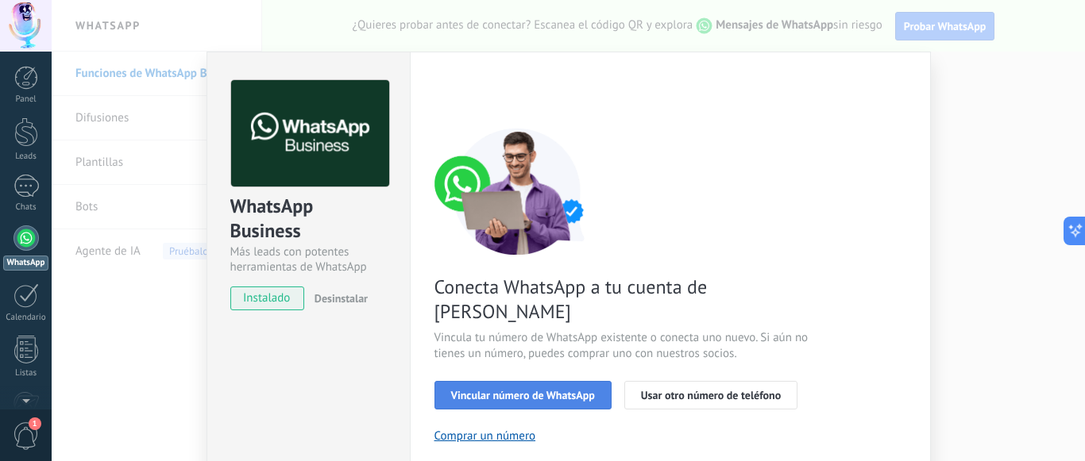
click at [513, 390] on span "Vincular número de WhatsApp" at bounding box center [523, 395] width 144 height 11
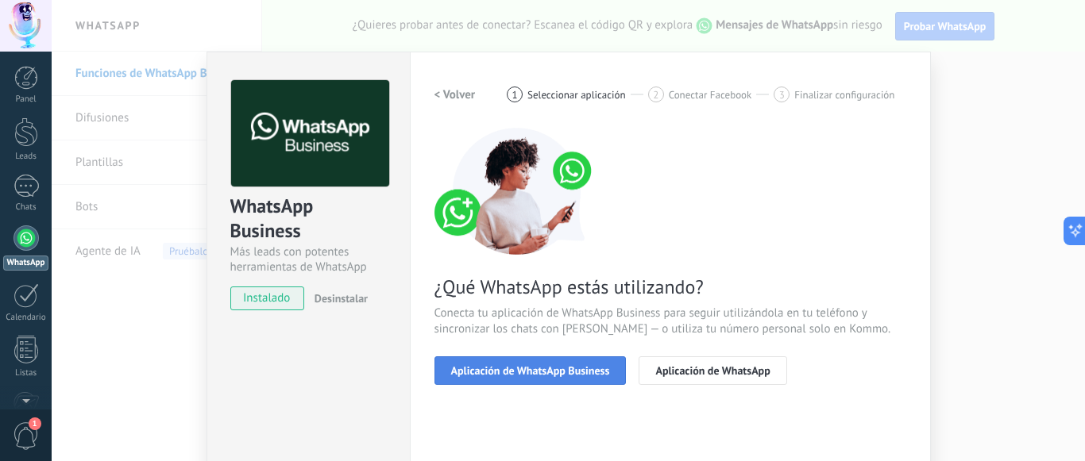
click at [533, 372] on span "Aplicación de WhatsApp Business" at bounding box center [530, 370] width 159 height 11
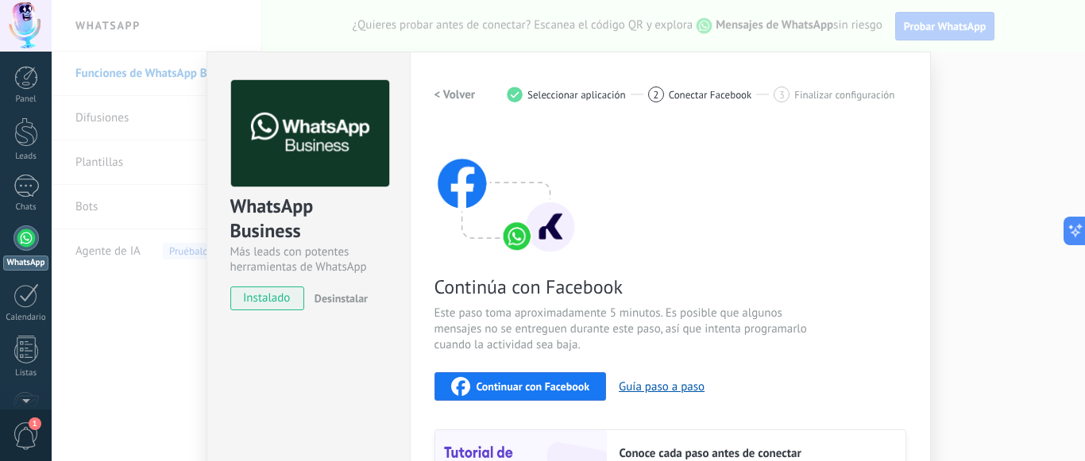
click at [529, 383] on span "Continuar con Facebook" at bounding box center [534, 386] width 114 height 11
drag, startPoint x: 772, startPoint y: 176, endPoint x: 921, endPoint y: 139, distance: 153.0
click at [804, 165] on div "Continúa con Facebook Este paso toma aproximadamente 5 minutos. Es posible que …" at bounding box center [670, 342] width 472 height 429
click at [1067, 134] on div "WhatsApp Business Más leads con potentes herramientas de WhatsApp instalado Des…" at bounding box center [568, 230] width 1033 height 461
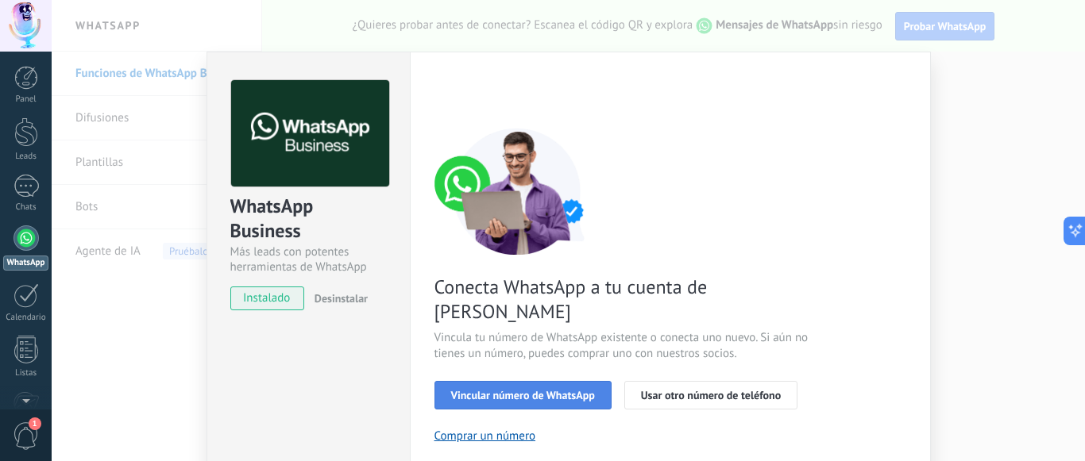
click at [534, 390] on span "Vincular número de WhatsApp" at bounding box center [523, 395] width 144 height 11
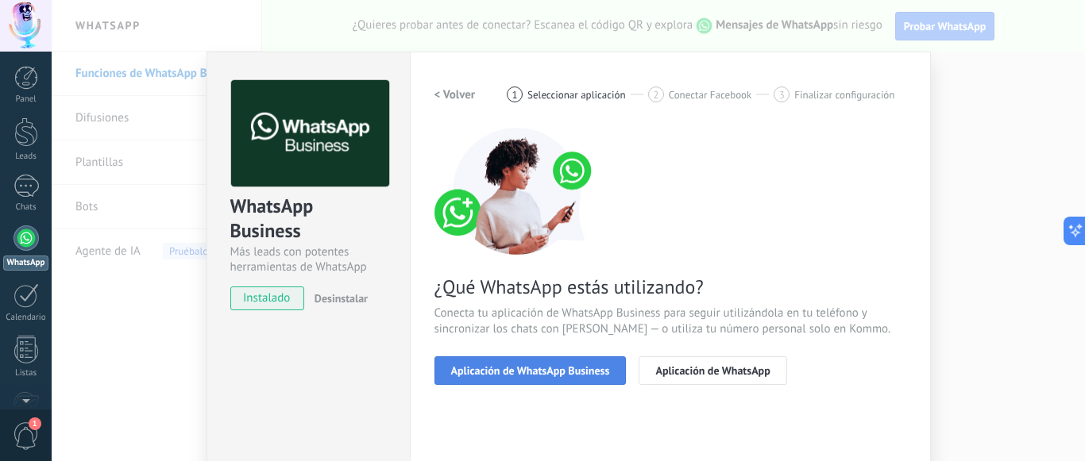
click at [528, 371] on span "Aplicación de WhatsApp Business" at bounding box center [530, 370] width 159 height 11
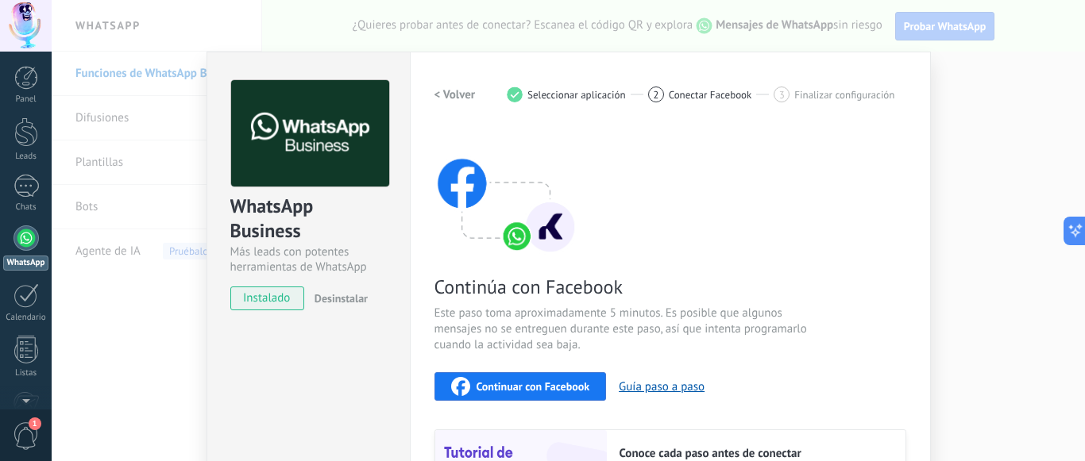
click at [575, 386] on span "Continuar con Facebook" at bounding box center [534, 386] width 114 height 11
click at [123, 172] on div "WhatsApp Business Más leads con potentes herramientas de WhatsApp instalado Des…" at bounding box center [568, 230] width 1033 height 461
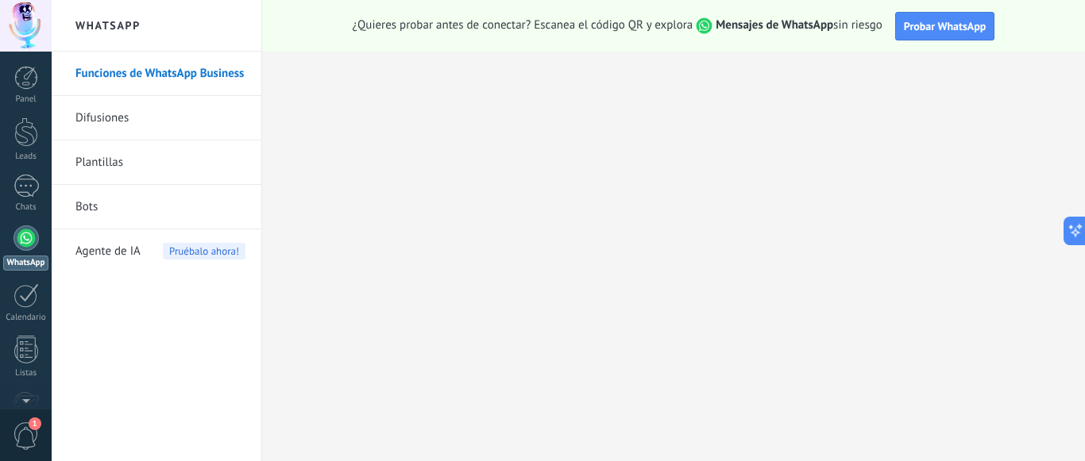
click at [125, 164] on link "Plantillas" at bounding box center [160, 163] width 170 height 44
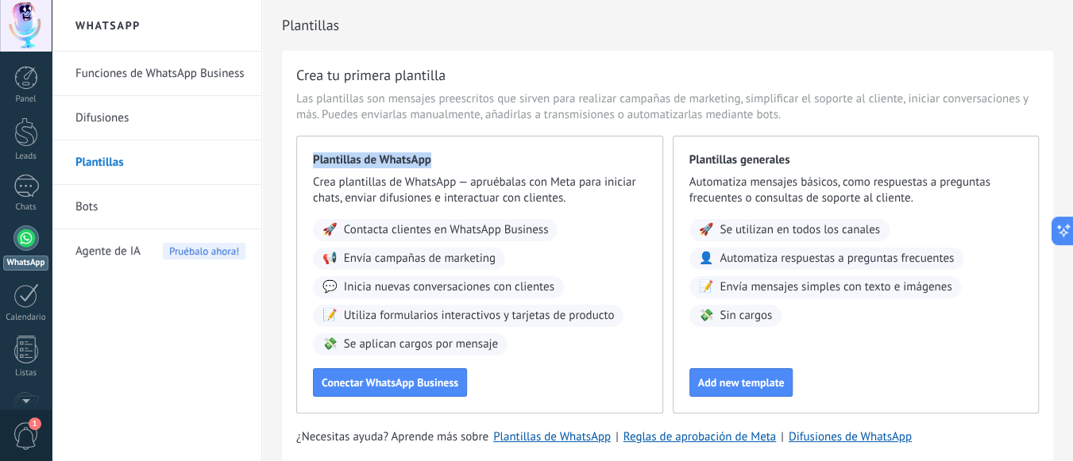
drag, startPoint x: 429, startPoint y: 164, endPoint x: 291, endPoint y: 160, distance: 137.5
click at [291, 160] on div "Crea tu primera plantilla Las plantillas son mensajes preescritos que sirven pa…" at bounding box center [667, 260] width 771 height 418
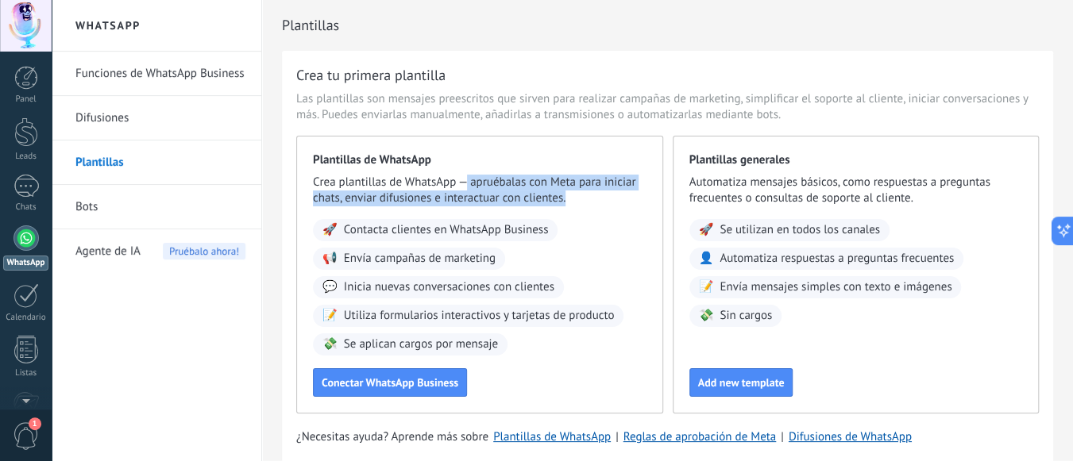
drag, startPoint x: 463, startPoint y: 185, endPoint x: 594, endPoint y: 201, distance: 132.0
click at [594, 201] on span "Crea plantillas de WhatsApp — apruébalas con Meta para iniciar chats, enviar di…" at bounding box center [480, 191] width 334 height 32
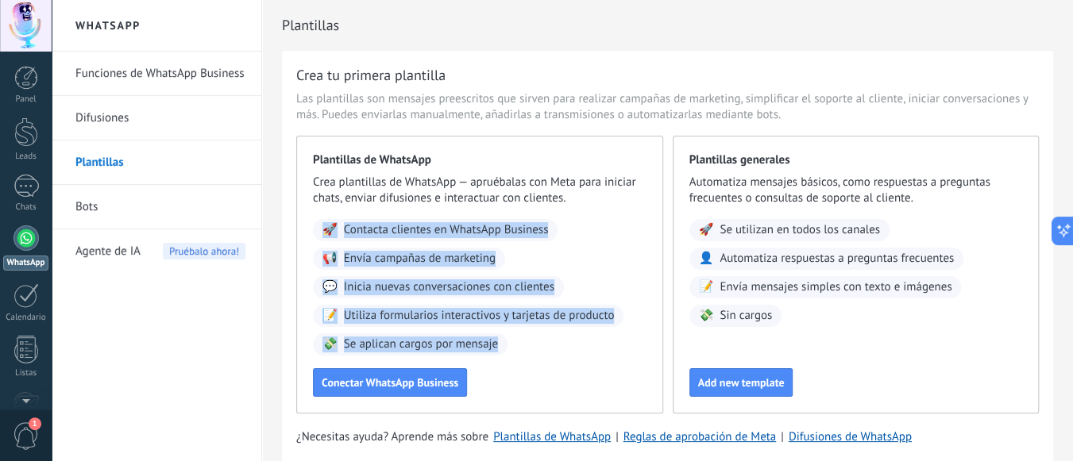
drag, startPoint x: 313, startPoint y: 223, endPoint x: 505, endPoint y: 359, distance: 235.4
click at [505, 359] on div "Plantillas de WhatsApp Crea plantillas de WhatsApp — apruébalas con Meta para i…" at bounding box center [479, 275] width 367 height 278
click at [536, 344] on div "🚀 Contacta clientes en WhatsApp Business 📢 Envía campañas de marketing 💬 Inicia…" at bounding box center [480, 287] width 334 height 137
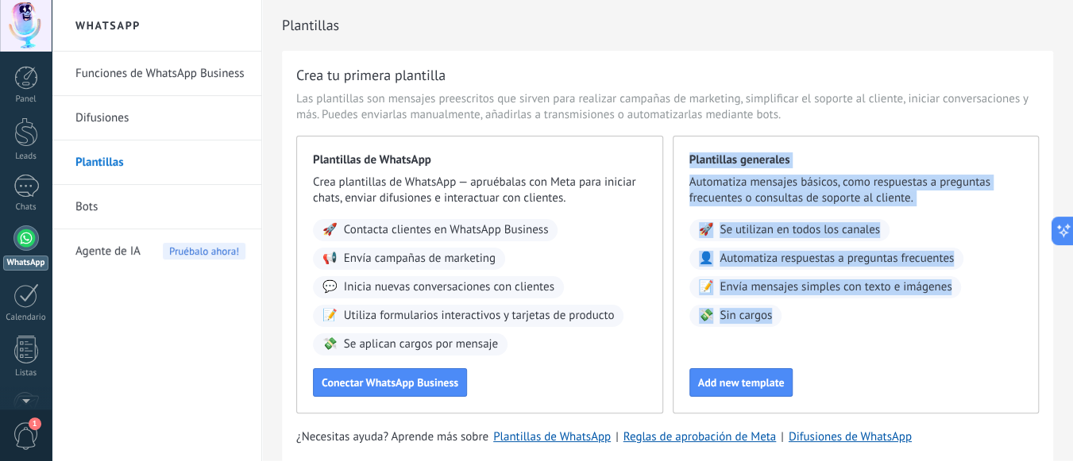
drag, startPoint x: 684, startPoint y: 159, endPoint x: 790, endPoint y: 322, distance: 194.5
click at [790, 322] on div "Plantillas generales Automatiza mensajes básicos, como respuestas a preguntas f…" at bounding box center [856, 275] width 367 height 278
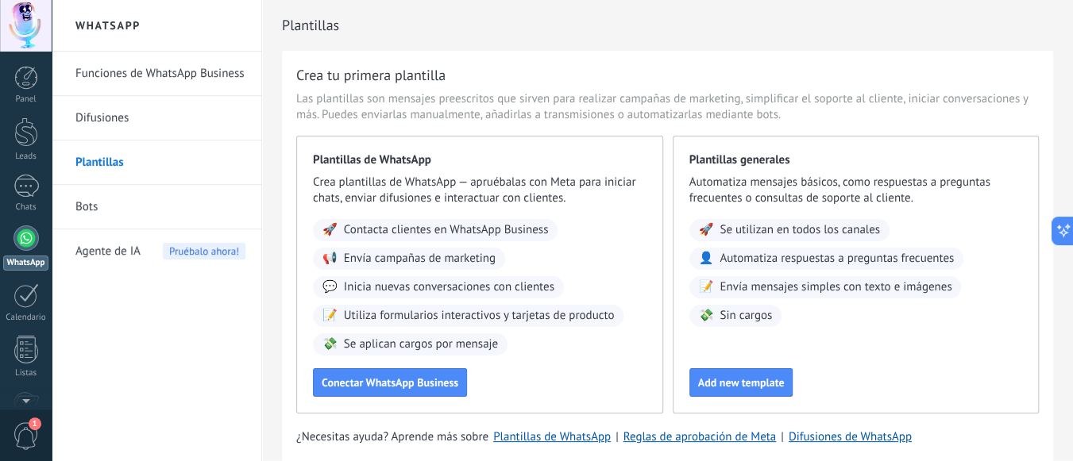
click at [791, 318] on div "🚀 Se utilizan en todos los canales 👤 Automatiza respuestas a preguntas frecuent…" at bounding box center [856, 273] width 334 height 108
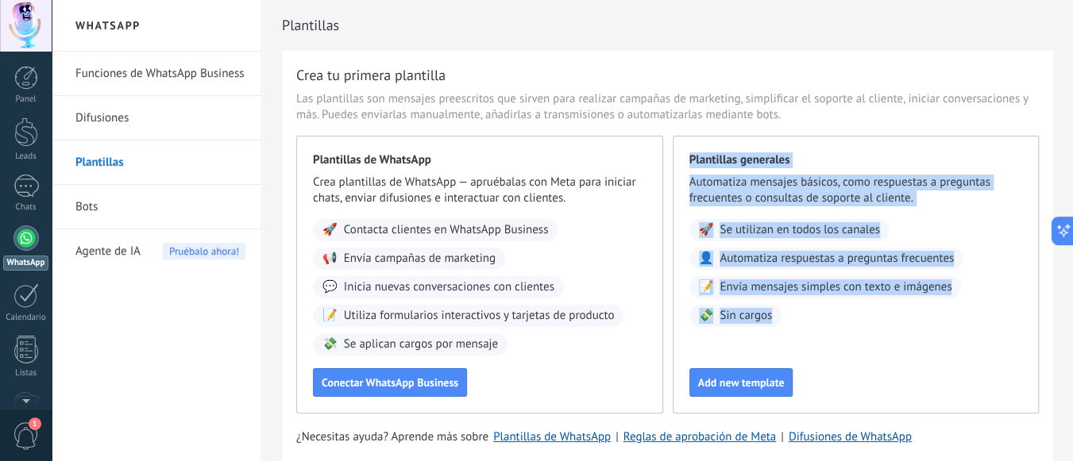
drag, startPoint x: 791, startPoint y: 318, endPoint x: 674, endPoint y: 160, distance: 197.6
click at [674, 160] on div "Plantillas generales Automatiza mensajes básicos, como respuestas a preguntas f…" at bounding box center [856, 275] width 367 height 278
click at [859, 164] on span "Plantillas generales" at bounding box center [856, 160] width 334 height 16
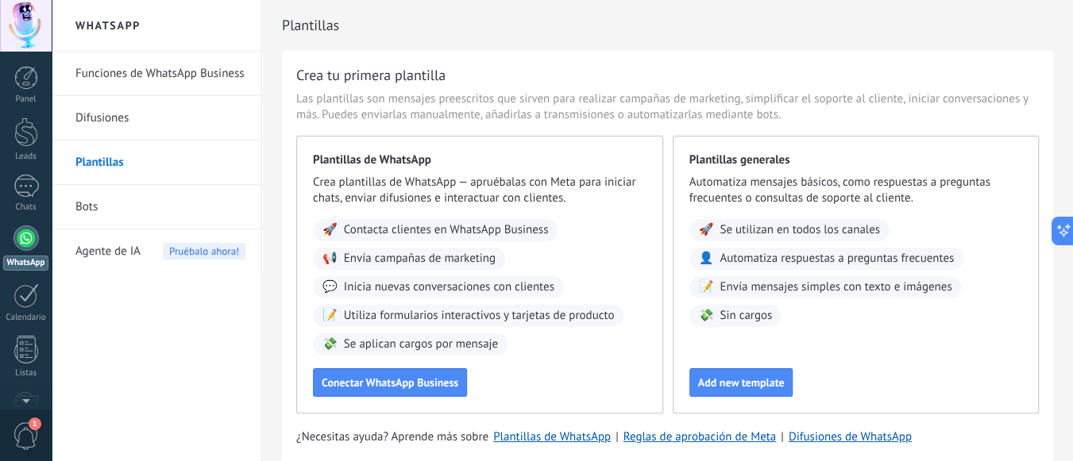
click at [786, 333] on div "Plantillas generales Automatiza mensajes básicos, como respuestas a preguntas f…" at bounding box center [856, 275] width 367 height 278
drag, startPoint x: 787, startPoint y: 327, endPoint x: 787, endPoint y: 318, distance: 9.5
click at [787, 326] on div "Plantillas generales Automatiza mensajes básicos, como respuestas a preguntas f…" at bounding box center [856, 275] width 367 height 278
click at [688, 160] on div "Plantillas generales Automatiza mensajes básicos, como respuestas a preguntas f…" at bounding box center [856, 275] width 367 height 278
click at [308, 161] on div "Plantillas de WhatsApp Crea plantillas de WhatsApp — apruébalas con Meta para i…" at bounding box center [479, 275] width 367 height 278
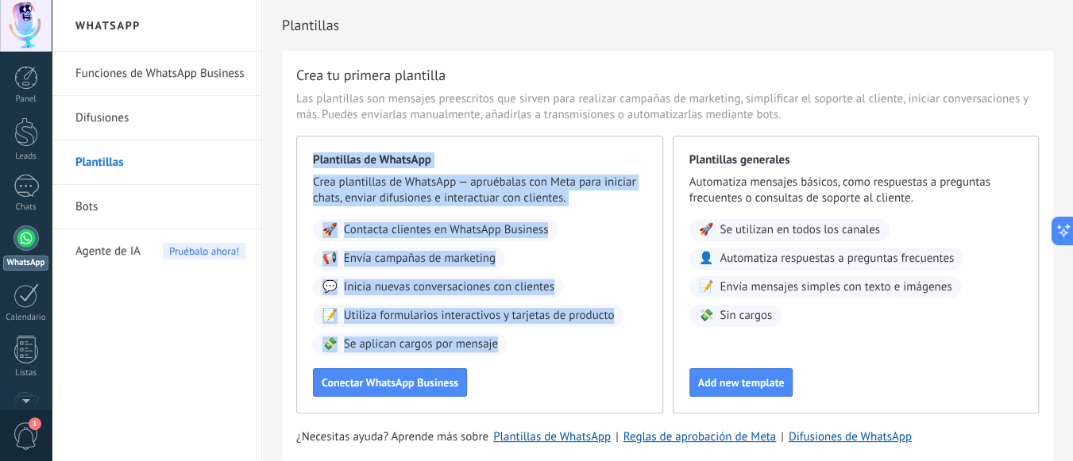
drag, startPoint x: 315, startPoint y: 156, endPoint x: 563, endPoint y: 363, distance: 323.2
click at [563, 363] on div "Plantillas de WhatsApp Crea plantillas de WhatsApp — apruébalas con Meta para i…" at bounding box center [479, 275] width 367 height 278
click at [567, 355] on div "🚀 Contacta clientes en WhatsApp Business 📢 Envía campañas de marketing 💬 Inicia…" at bounding box center [480, 287] width 334 height 137
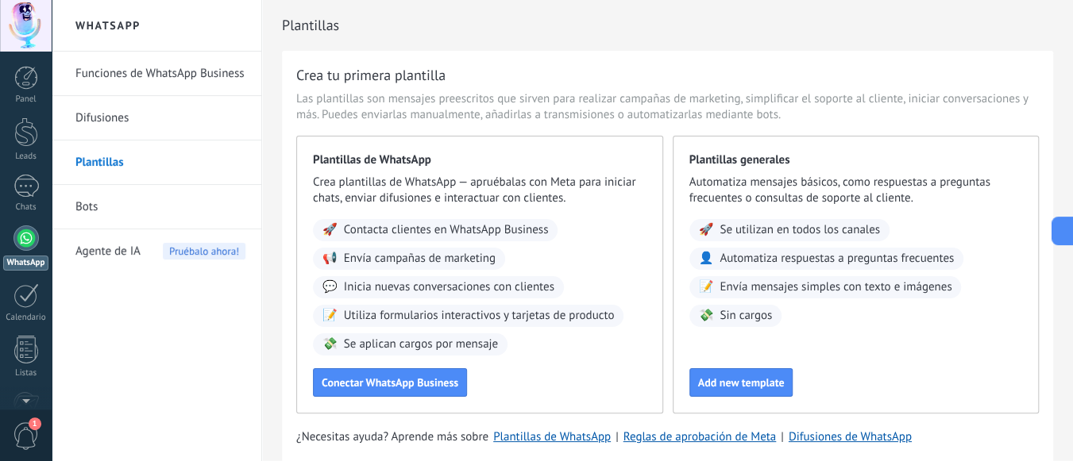
click at [550, 342] on div "🚀 Contacta clientes en WhatsApp Business 📢 Envía campañas de marketing 💬 Inicia…" at bounding box center [480, 287] width 334 height 137
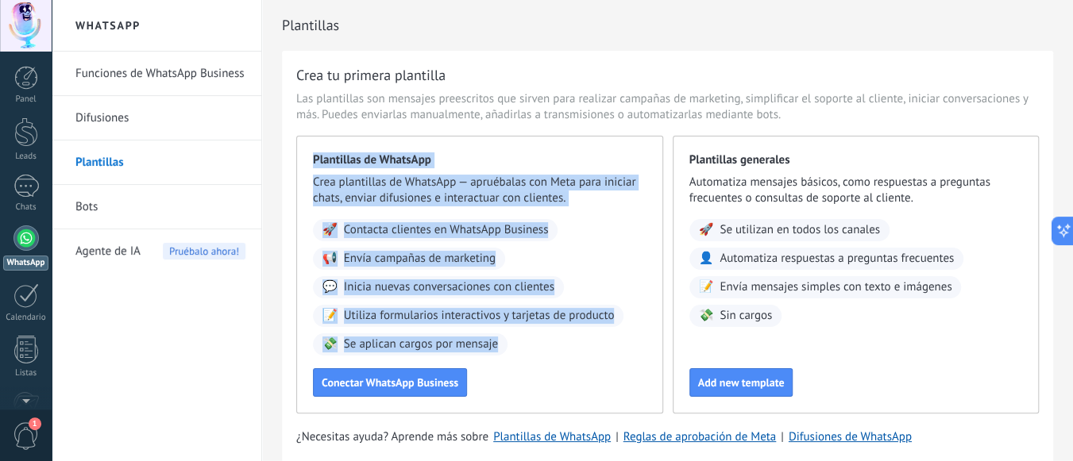
drag, startPoint x: 501, startPoint y: 348, endPoint x: 292, endPoint y: 145, distance: 291.0
click at [292, 145] on div "Crea tu primera plantilla Las plantillas son mensajes preescritos que sirven pa…" at bounding box center [667, 260] width 771 height 418
click at [496, 150] on div "Plantillas de WhatsApp Crea plantillas de WhatsApp — apruébalas con Meta para i…" at bounding box center [479, 275] width 367 height 278
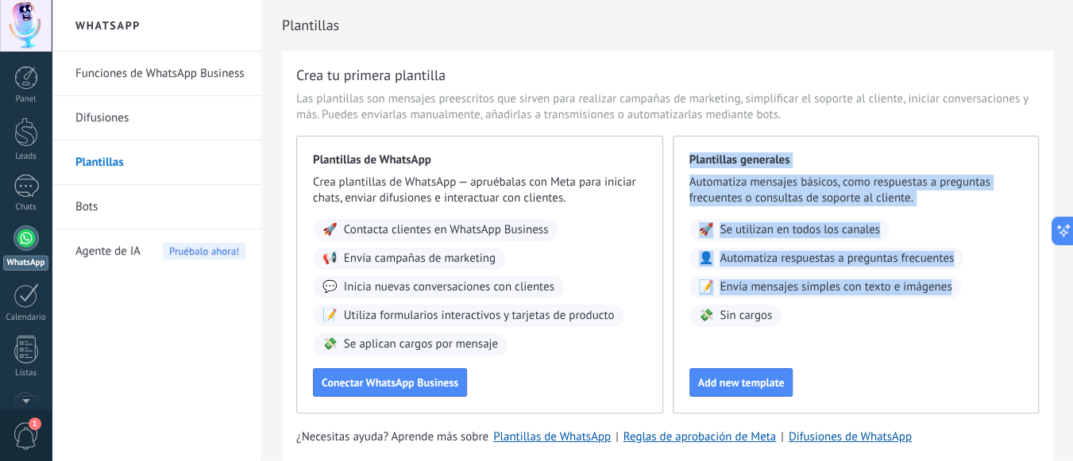
drag, startPoint x: 718, startPoint y: 167, endPoint x: 789, endPoint y: 299, distance: 150.7
click at [854, 325] on div "Plantillas generales Automatiza mensajes básicos, como respuestas a preguntas f…" at bounding box center [856, 275] width 367 height 278
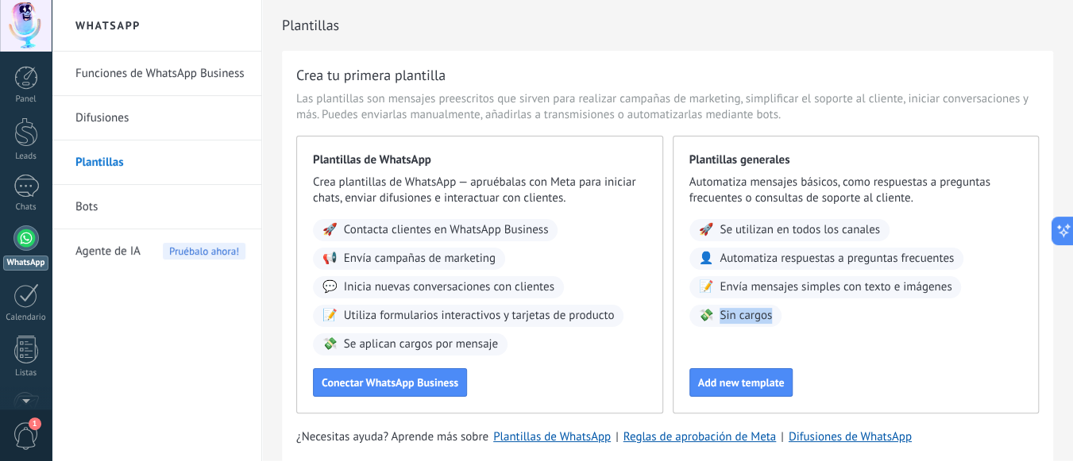
drag, startPoint x: 773, startPoint y: 322, endPoint x: 714, endPoint y: 322, distance: 58.8
click at [714, 322] on div "💸 Sin cargos" at bounding box center [735, 316] width 93 height 22
drag, startPoint x: 496, startPoint y: 343, endPoint x: 311, endPoint y: 340, distance: 185.1
click at [311, 340] on div "Plantillas de WhatsApp Crea plantillas de WhatsApp — apruébalas con Meta para i…" at bounding box center [479, 275] width 367 height 278
click at [520, 348] on div "🚀 Contacta clientes en WhatsApp Business 📢 Envía campañas de marketing 💬 Inicia…" at bounding box center [480, 287] width 334 height 137
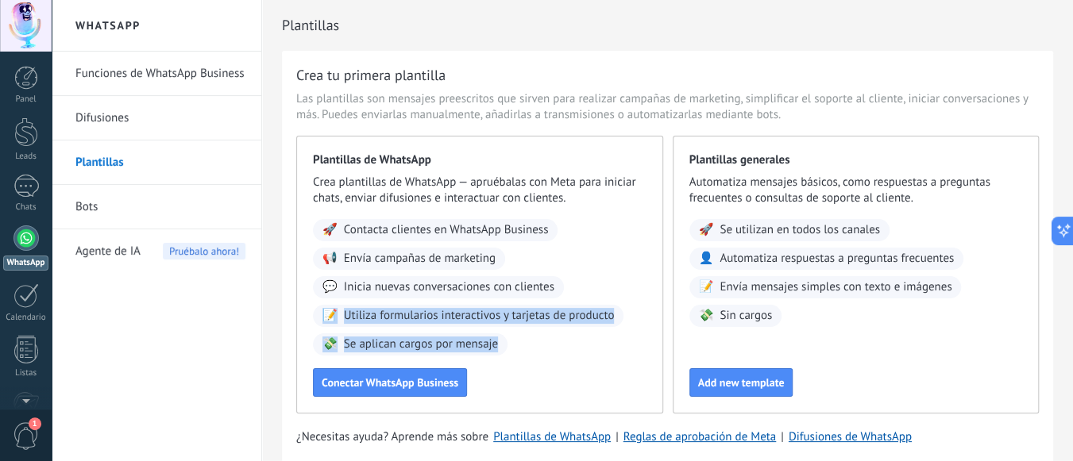
drag, startPoint x: 494, startPoint y: 346, endPoint x: 275, endPoint y: 313, distance: 221.7
click at [285, 319] on div "Crea tu primera plantilla Las plantillas son mensajes preescritos que sirven pa…" at bounding box center [667, 260] width 771 height 418
click at [561, 316] on span "Utiliza formularios interactivos y tarjetas de producto" at bounding box center [479, 316] width 271 height 16
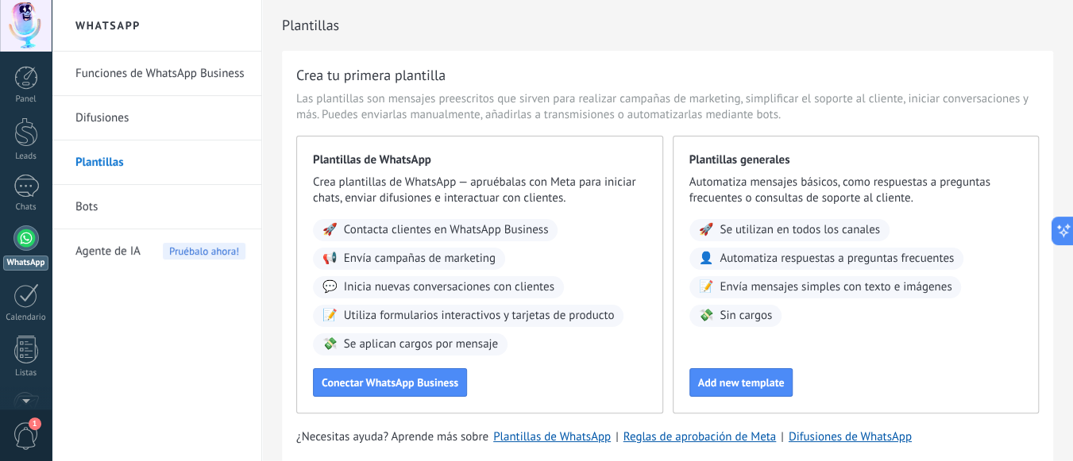
click at [558, 366] on div "Plantillas de WhatsApp Crea plantillas de WhatsApp — apruébalas con Meta para i…" at bounding box center [479, 275] width 367 height 278
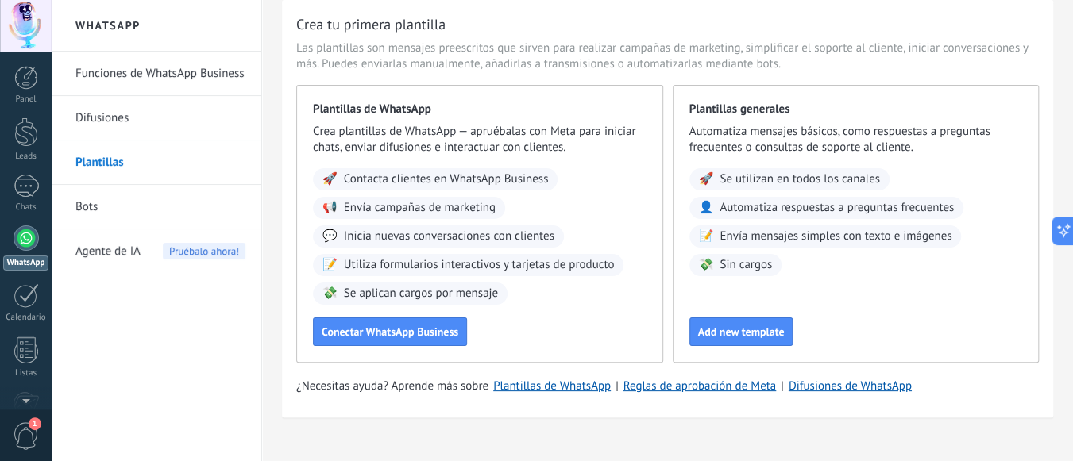
scroll to position [74, 0]
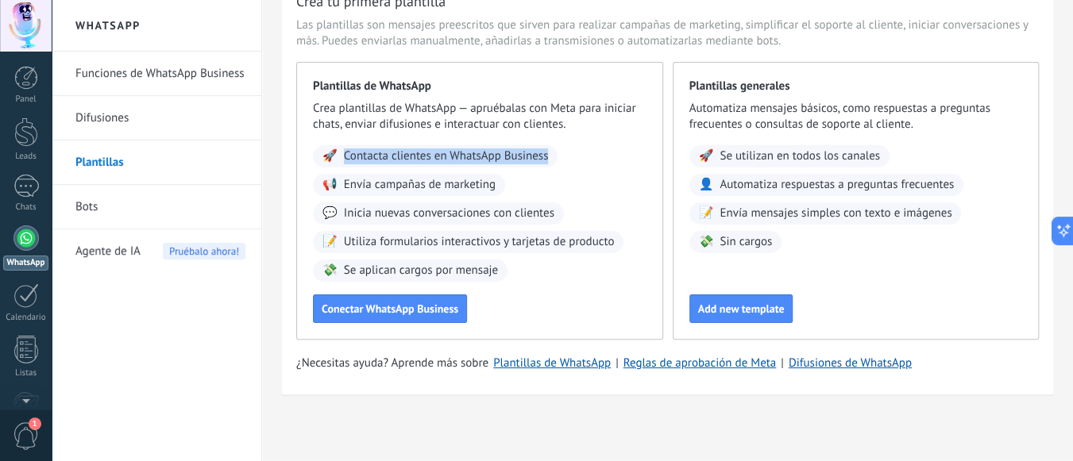
drag, startPoint x: 348, startPoint y: 156, endPoint x: 566, endPoint y: 159, distance: 218.4
click at [566, 159] on div "🚀 Contacta clientes en WhatsApp Business 📢 Envía campañas de marketing 💬 Inicia…" at bounding box center [480, 213] width 334 height 137
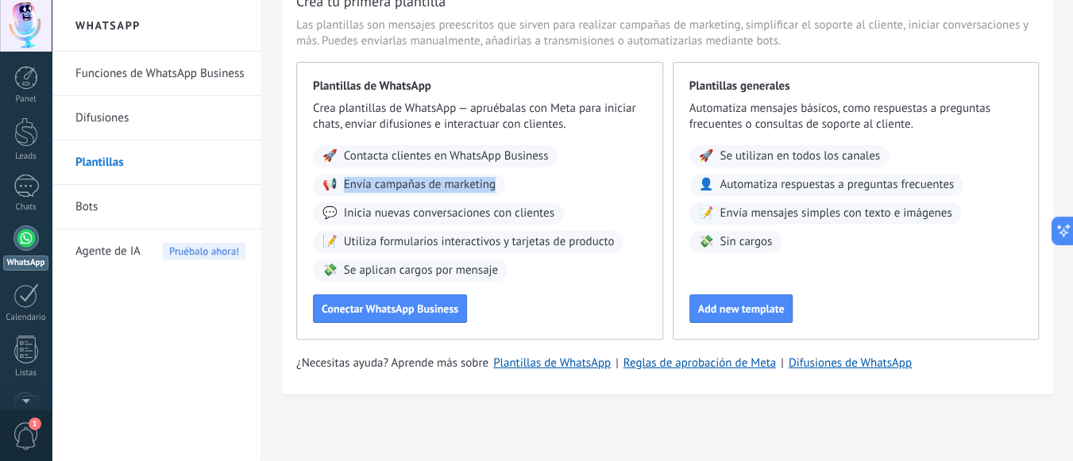
drag, startPoint x: 344, startPoint y: 183, endPoint x: 502, endPoint y: 186, distance: 158.1
click at [502, 186] on div "📢 Envía campañas de marketing" at bounding box center [409, 185] width 192 height 22
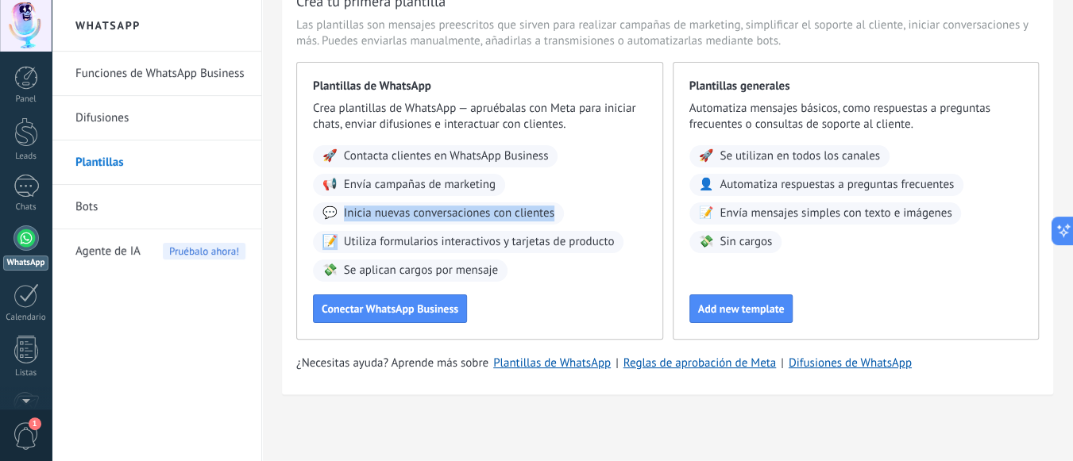
drag, startPoint x: 346, startPoint y: 211, endPoint x: 597, endPoint y: 214, distance: 251.8
click at [597, 214] on div "🚀 Contacta clientes en WhatsApp Business 📢 Envía campañas de marketing 💬 Inicia…" at bounding box center [480, 213] width 334 height 137
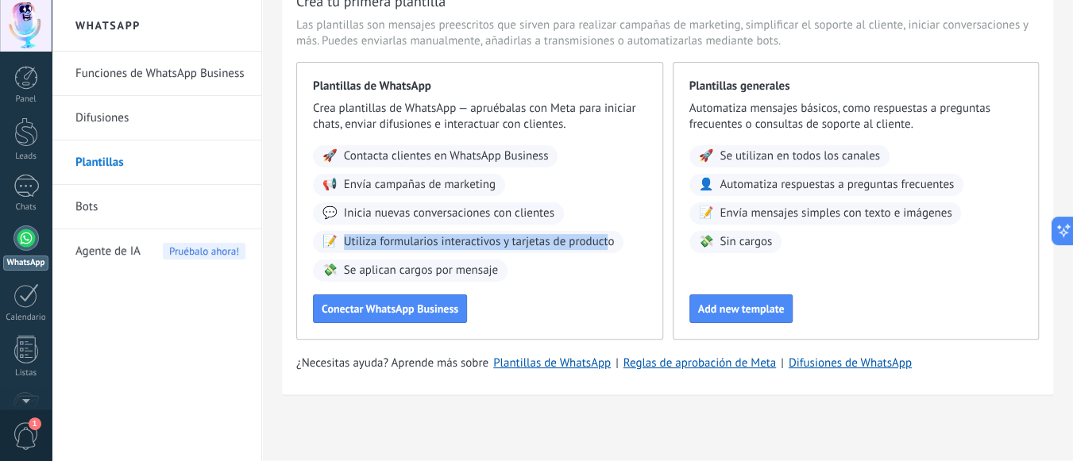
drag, startPoint x: 346, startPoint y: 241, endPoint x: 612, endPoint y: 245, distance: 266.1
click at [612, 245] on span "Utiliza formularios interactivos y tarjetas de producto" at bounding box center [479, 242] width 271 height 16
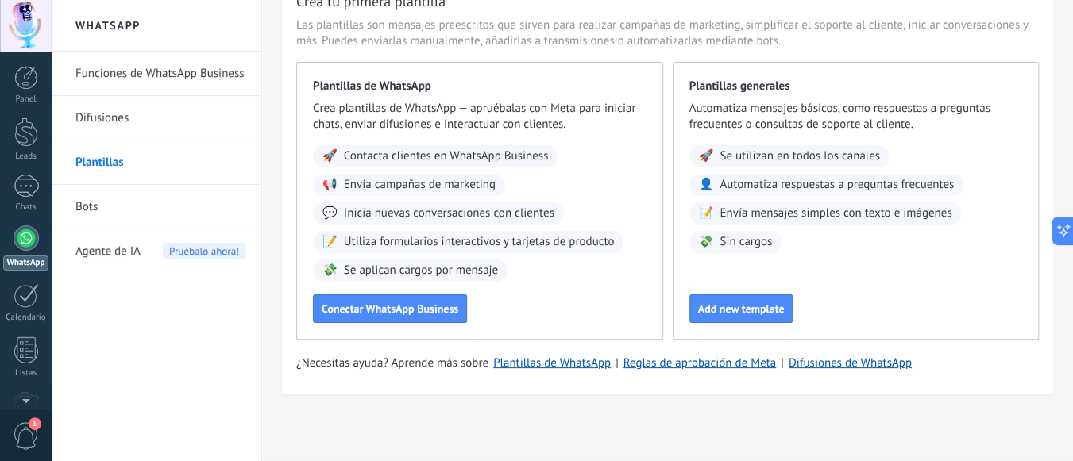
drag, startPoint x: 404, startPoint y: 273, endPoint x: 514, endPoint y: 241, distance: 114.1
click at [405, 273] on span "Se aplican cargos por mensaje" at bounding box center [421, 271] width 154 height 16
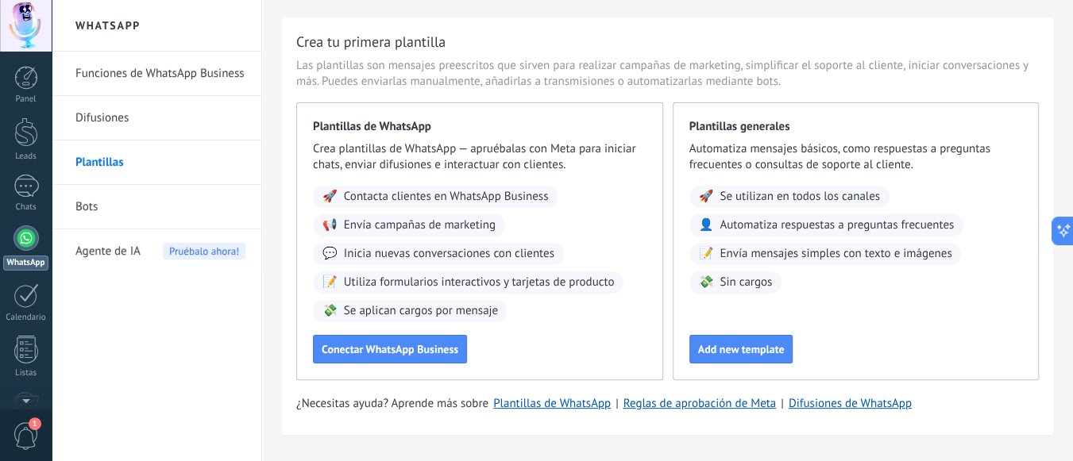
scroll to position [0, 0]
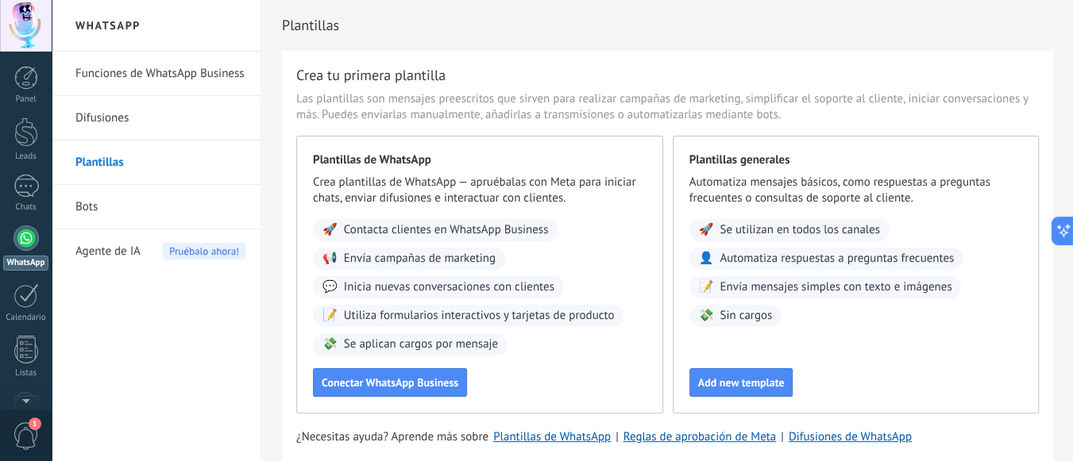
drag, startPoint x: 211, startPoint y: 337, endPoint x: 192, endPoint y: 324, distance: 22.9
click at [210, 334] on div "Funciones de WhatsApp Business Difusiones Plantillas Bots Agente de IA Pruébalo…" at bounding box center [157, 257] width 210 height 410
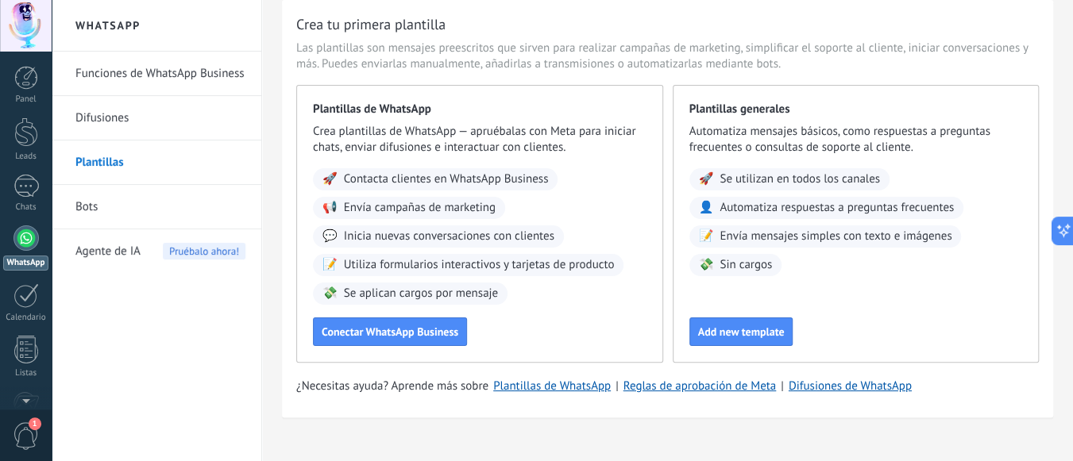
scroll to position [74, 0]
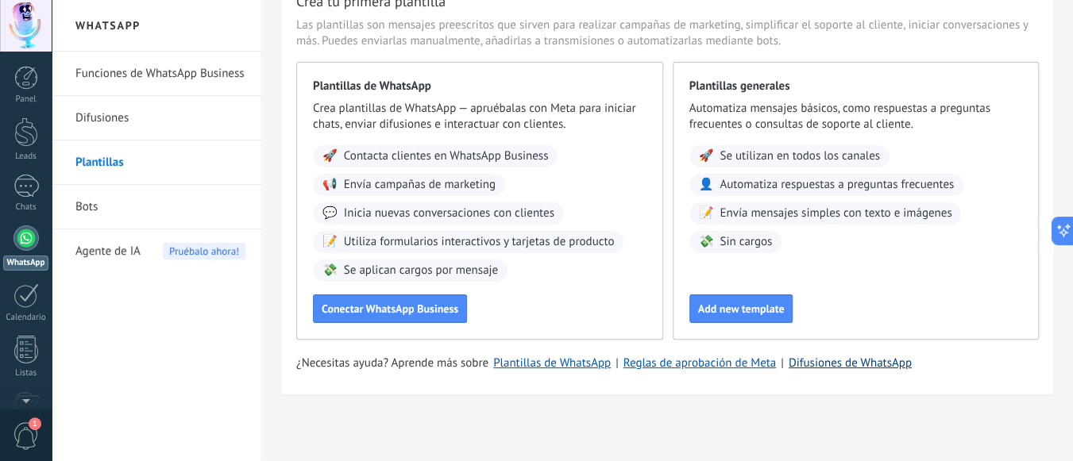
drag, startPoint x: 573, startPoint y: 365, endPoint x: 882, endPoint y: 369, distance: 309.8
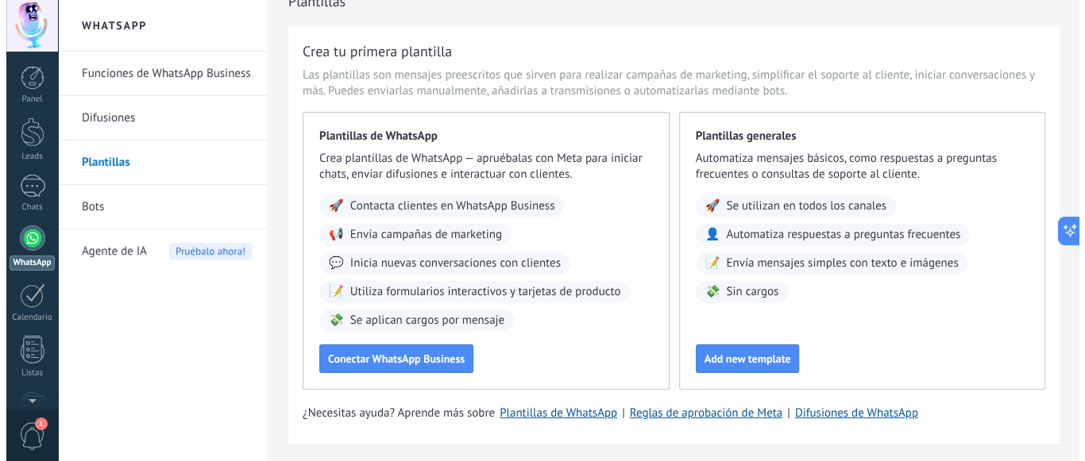
scroll to position [0, 0]
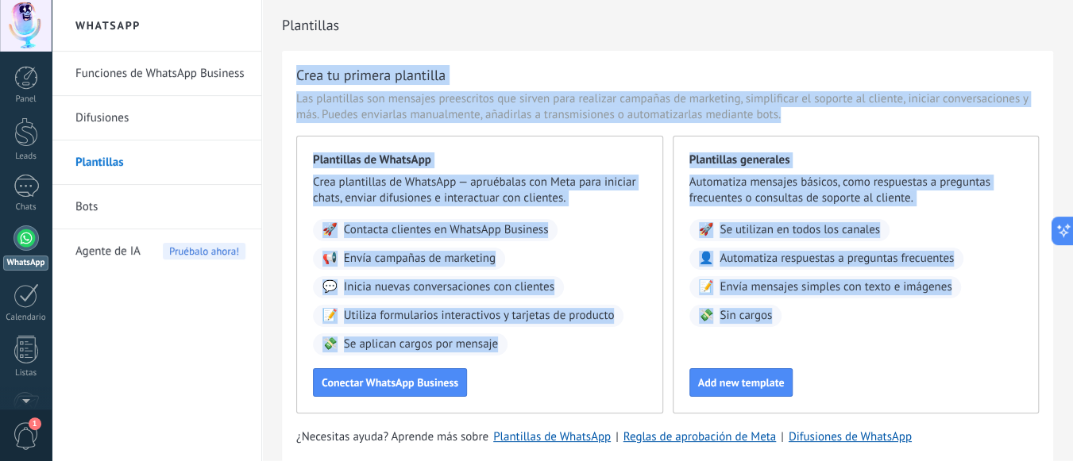
drag, startPoint x: 370, startPoint y: 76, endPoint x: 987, endPoint y: 358, distance: 678.5
click at [995, 365] on div "Crea tu primera plantilla Las plantillas son mensajes preescritos que sirven pa…" at bounding box center [667, 260] width 771 height 418
drag, startPoint x: 970, startPoint y: 352, endPoint x: 960, endPoint y: 350, distance: 9.7
click at [969, 352] on div "Plantillas generales Automatiza mensajes básicos, como respuestas a preguntas f…" at bounding box center [856, 275] width 367 height 278
click at [847, 328] on div "Plantillas generales Automatiza mensajes básicos, como respuestas a preguntas f…" at bounding box center [856, 275] width 367 height 278
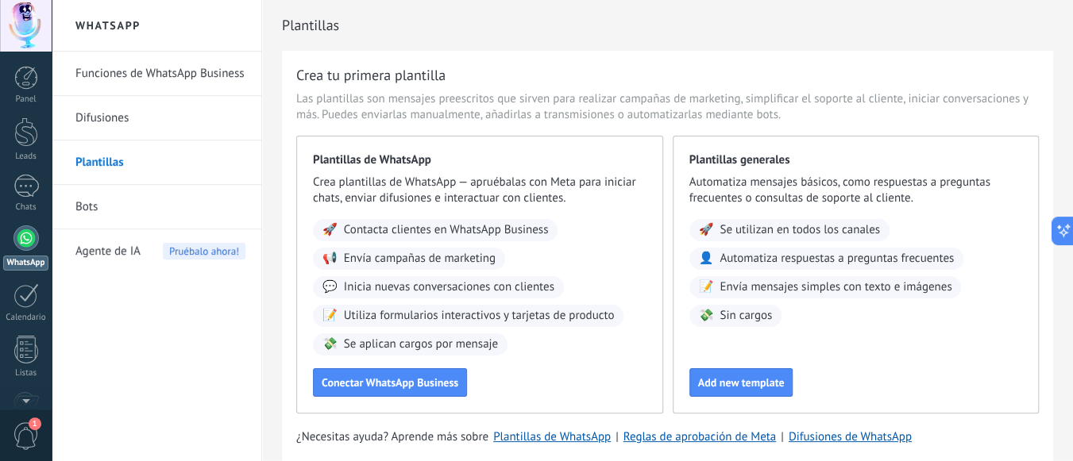
click at [834, 310] on div "🚀 Se utilizan en todos los canales 👤 Automatiza respuestas a preguntas frecuent…" at bounding box center [856, 273] width 334 height 108
click at [143, 207] on link "Bots" at bounding box center [160, 207] width 170 height 44
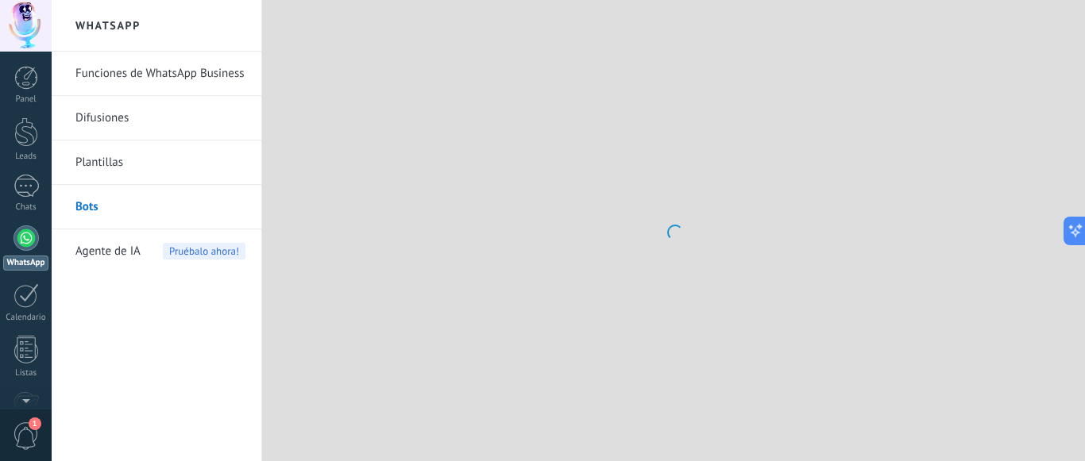
click at [110, 122] on link "Difusiones" at bounding box center [160, 118] width 170 height 44
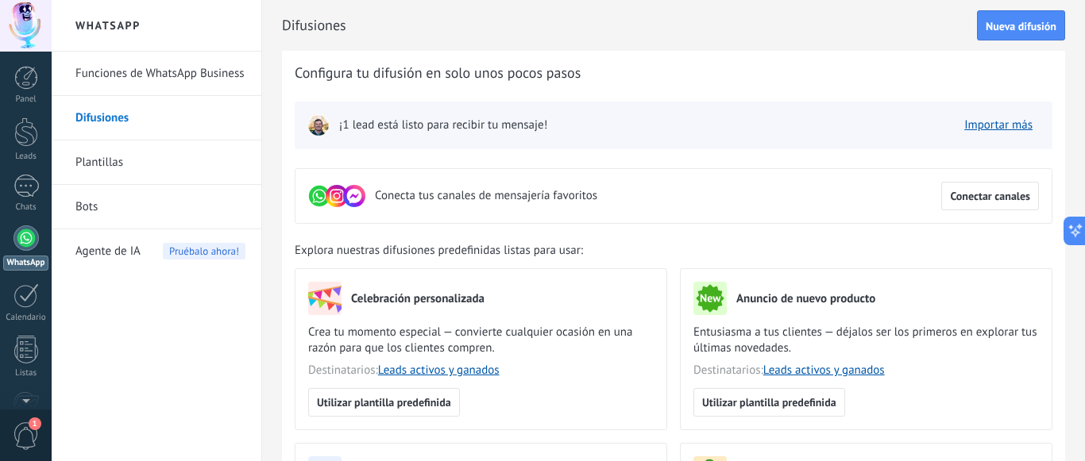
click at [152, 210] on link "Bots" at bounding box center [160, 207] width 170 height 44
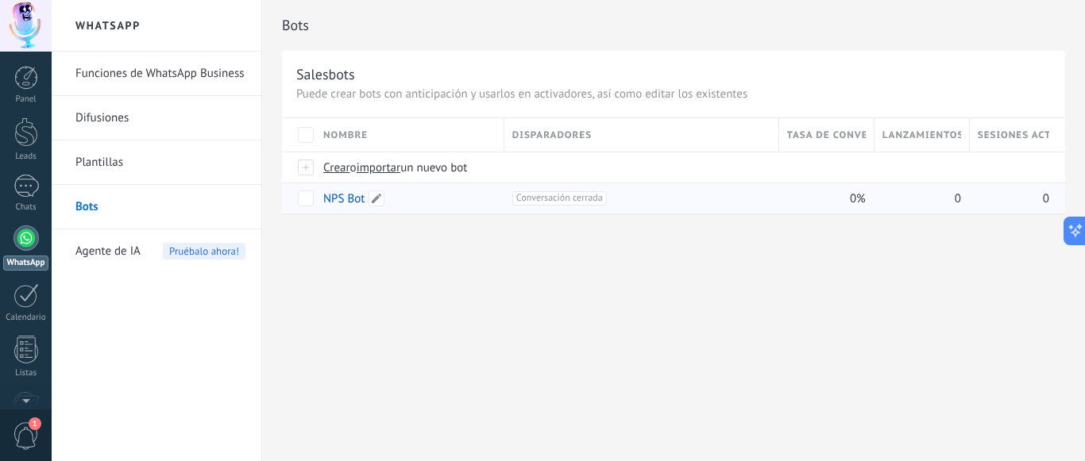
click at [348, 196] on link "NPS Bot" at bounding box center [343, 198] width 41 height 15
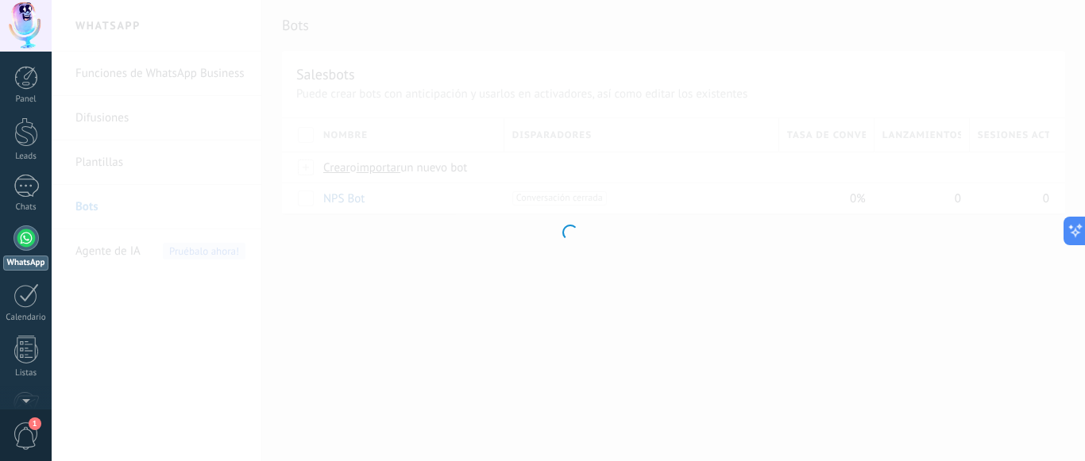
type input "*******"
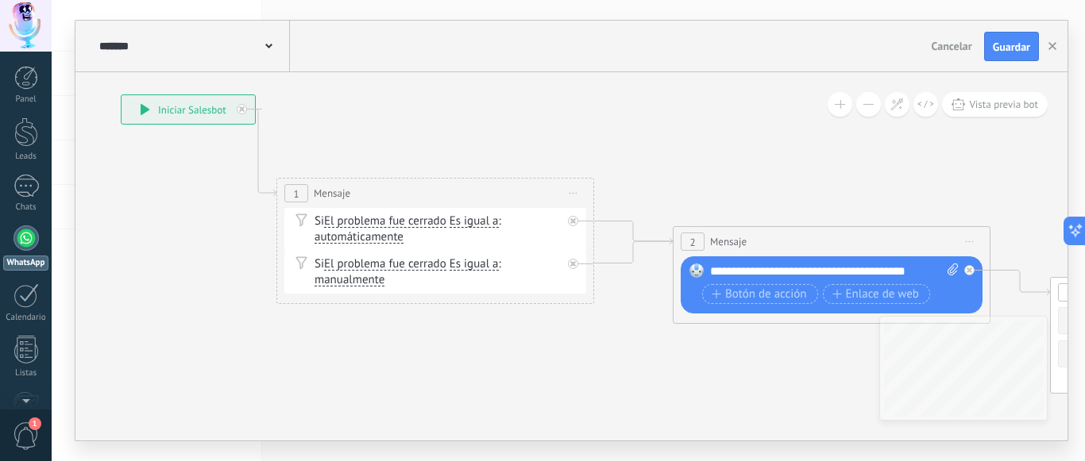
drag, startPoint x: 812, startPoint y: 231, endPoint x: 519, endPoint y: 134, distance: 307.9
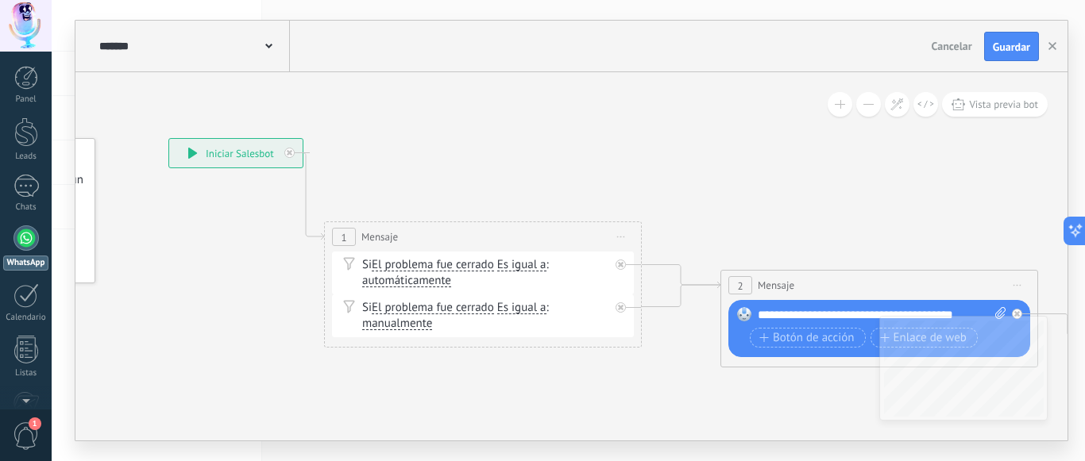
drag, startPoint x: 708, startPoint y: 143, endPoint x: 755, endPoint y: 183, distance: 62.5
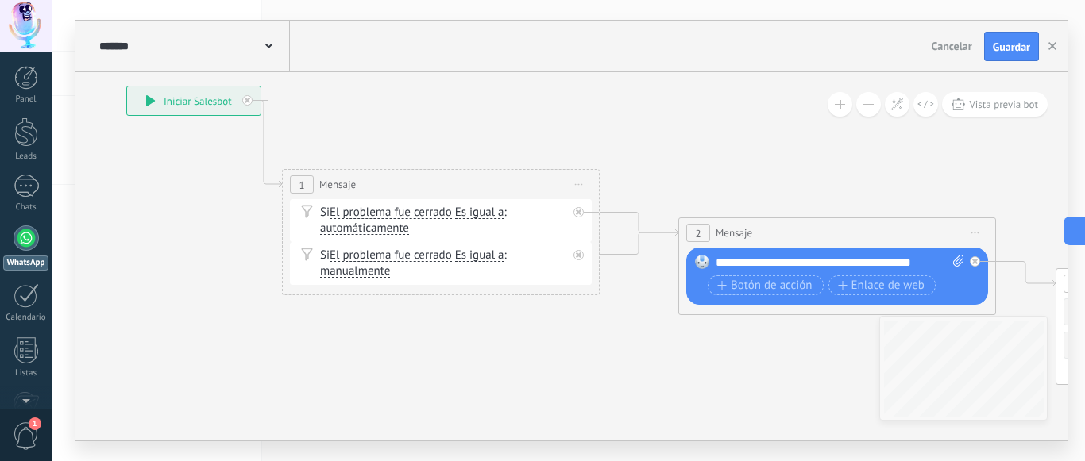
drag, startPoint x: 278, startPoint y: 252, endPoint x: 133, endPoint y: 199, distance: 154.8
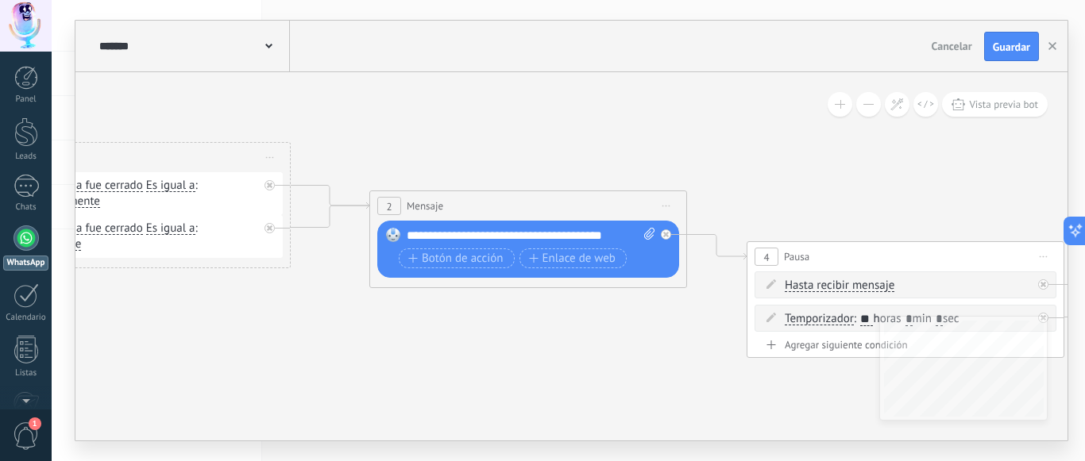
drag, startPoint x: 882, startPoint y: 203, endPoint x: 572, endPoint y: 172, distance: 312.2
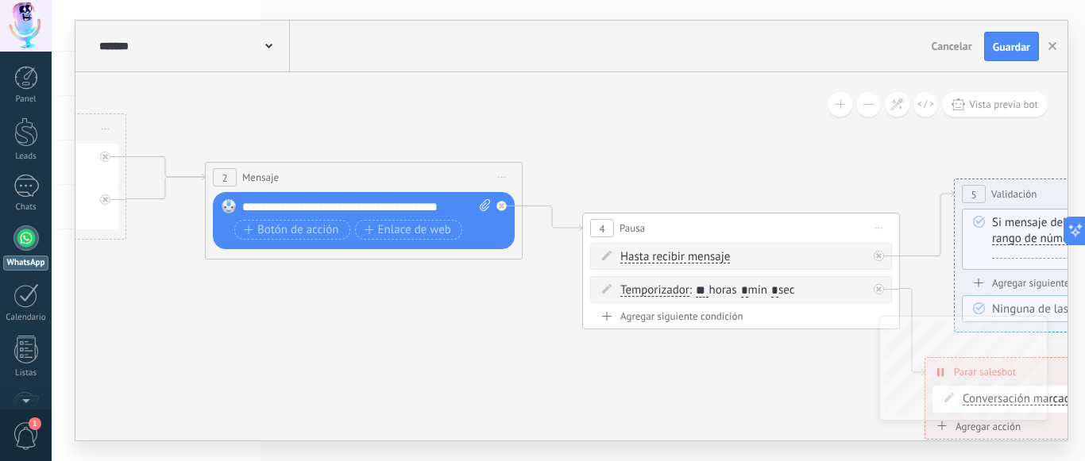
drag, startPoint x: 909, startPoint y: 189, endPoint x: 745, endPoint y: 160, distance: 166.9
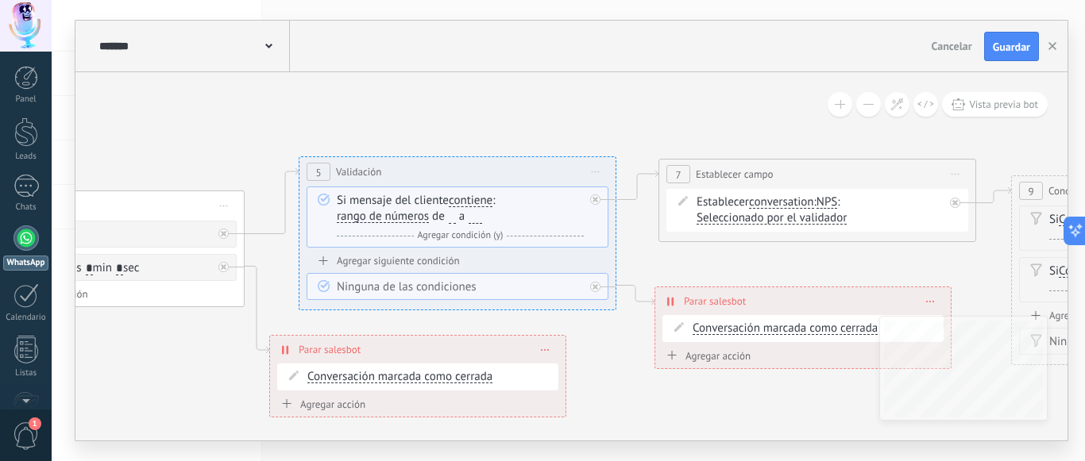
drag, startPoint x: 765, startPoint y: 155, endPoint x: 108, endPoint y: 133, distance: 657.2
click at [108, 133] on icon at bounding box center [704, 220] width 4206 height 1219
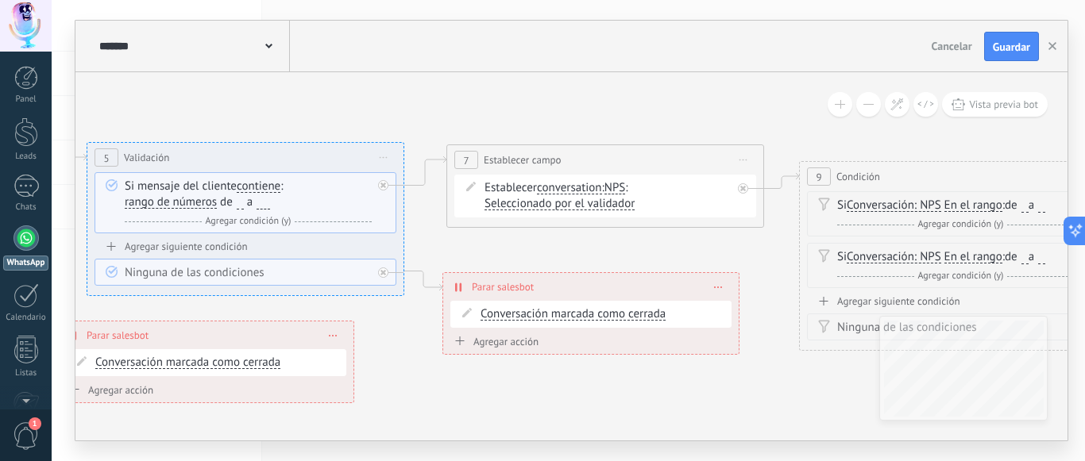
drag, startPoint x: 530, startPoint y: 107, endPoint x: 319, endPoint y: 93, distance: 211.0
click at [319, 93] on icon at bounding box center [491, 247] width 4206 height 1301
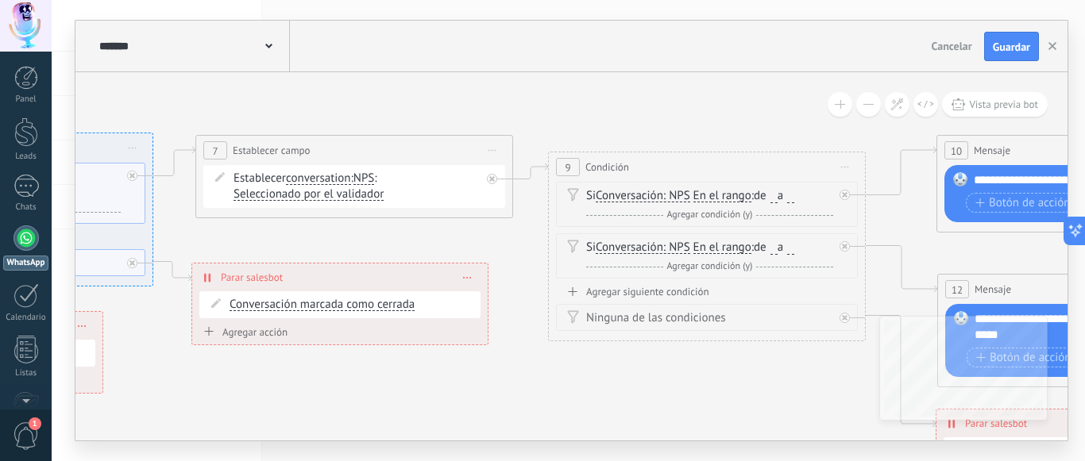
drag, startPoint x: 774, startPoint y: 103, endPoint x: 396, endPoint y: 114, distance: 378.2
click at [396, 114] on icon at bounding box center [240, 237] width 4206 height 1301
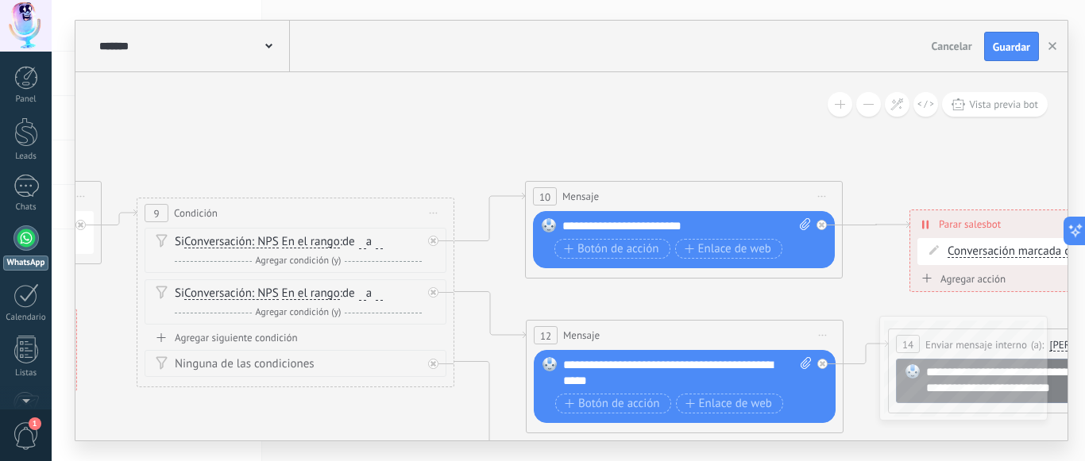
drag, startPoint x: 621, startPoint y: 82, endPoint x: 388, endPoint y: 107, distance: 234.1
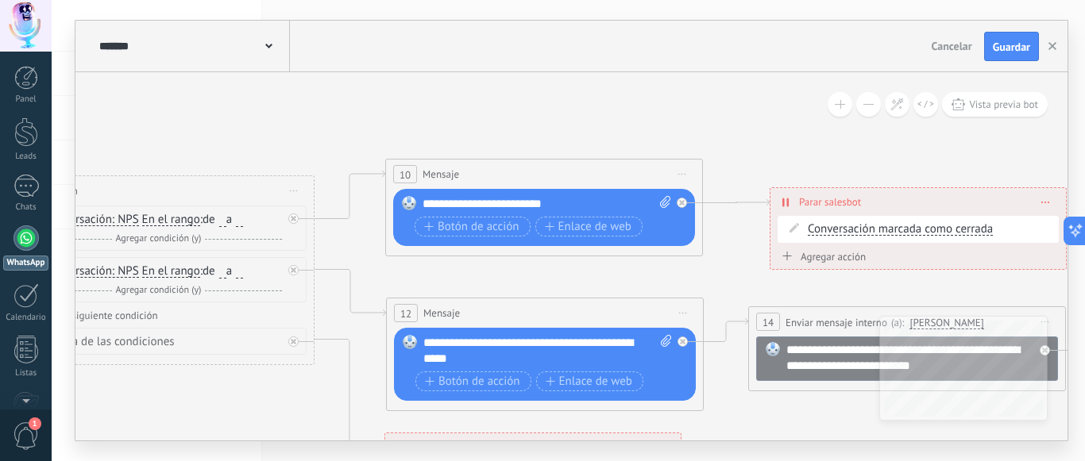
drag, startPoint x: 667, startPoint y: 112, endPoint x: 533, endPoint y: 90, distance: 136.1
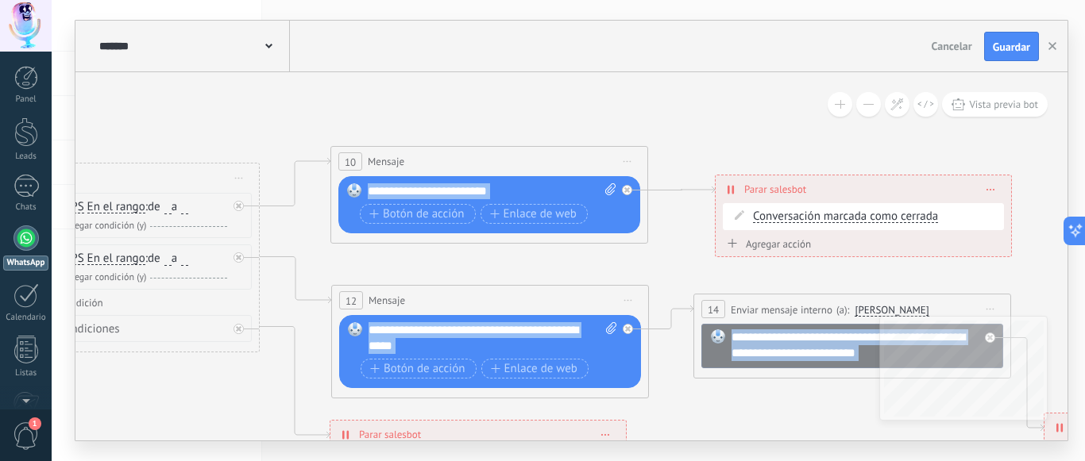
drag, startPoint x: 712, startPoint y: 129, endPoint x: 962, endPoint y: 105, distance: 250.6
click at [964, 105] on div "**********" at bounding box center [571, 256] width 992 height 369
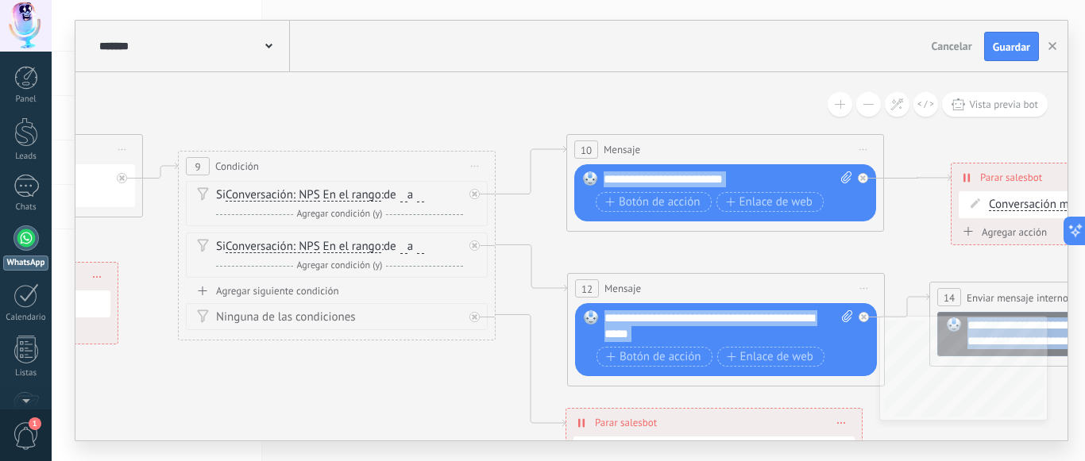
drag, startPoint x: 704, startPoint y: 64, endPoint x: 918, endPoint y: 210, distance: 259.1
click at [918, 210] on div "**********" at bounding box center [571, 231] width 992 height 420
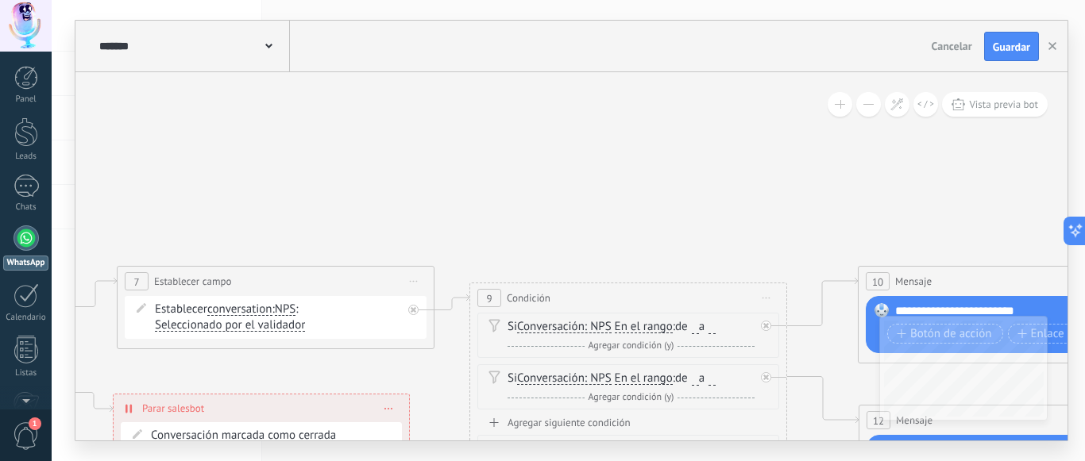
click at [920, 334] on div "**********" at bounding box center [571, 256] width 992 height 369
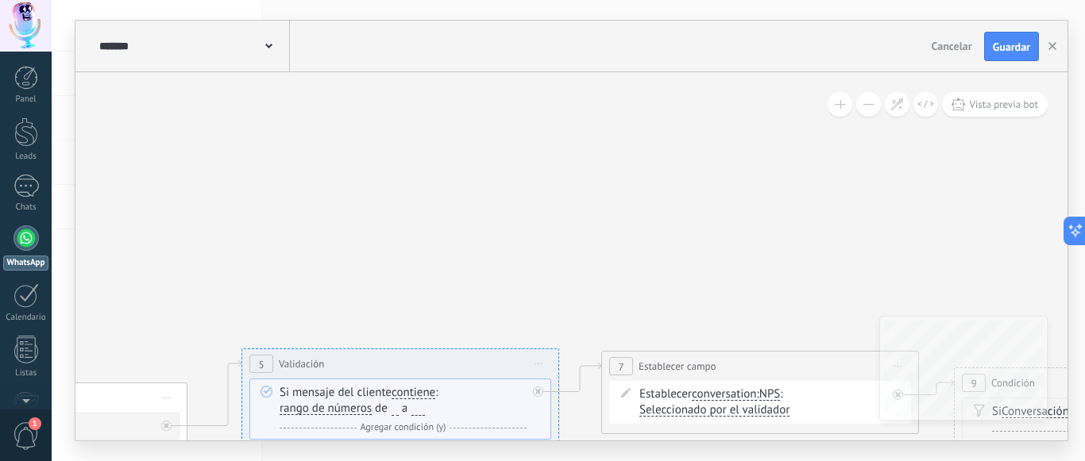
drag, startPoint x: 310, startPoint y: 253, endPoint x: 700, endPoint y: 253, distance: 390.0
click at [700, 253] on icon at bounding box center [646, 453] width 4206 height 1301
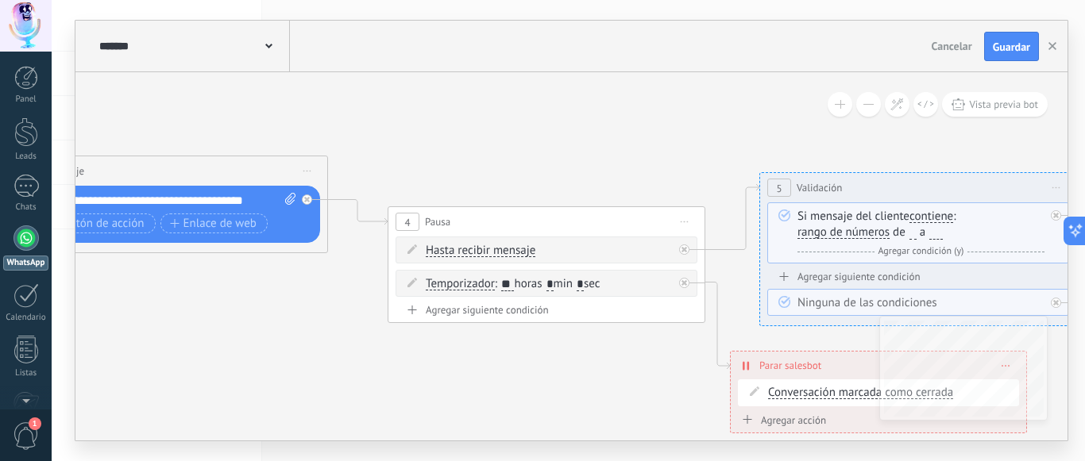
drag, startPoint x: 311, startPoint y: 268, endPoint x: 772, endPoint y: 98, distance: 492.0
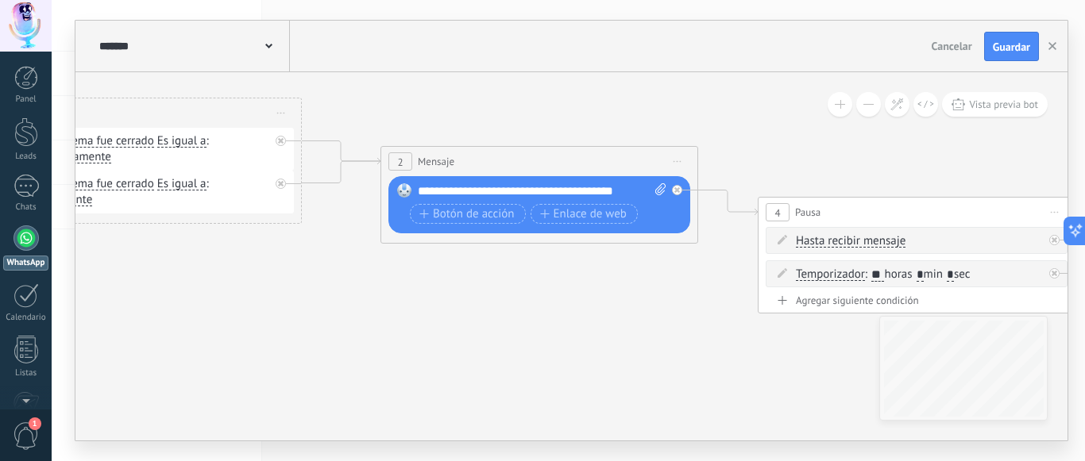
drag, startPoint x: 337, startPoint y: 120, endPoint x: 731, endPoint y: 114, distance: 394.0
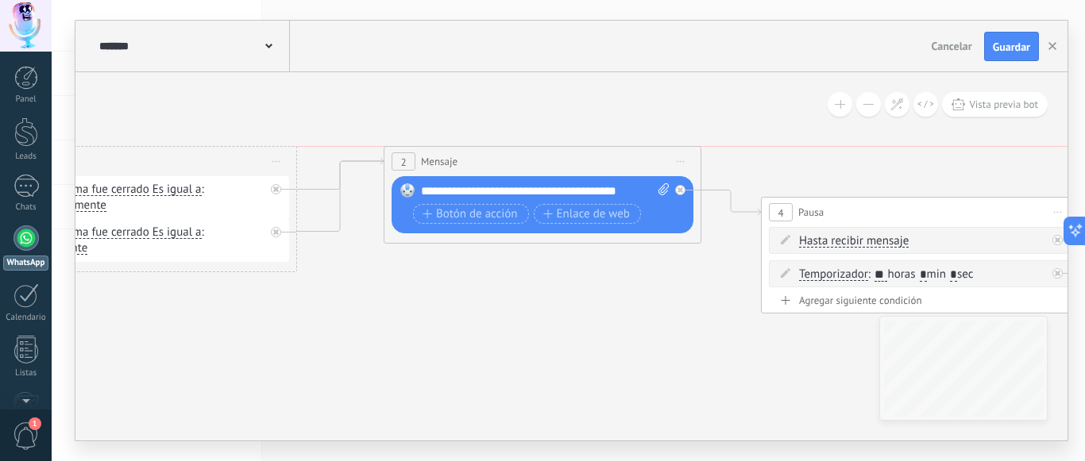
drag, startPoint x: 259, startPoint y: 114, endPoint x: 239, endPoint y: 156, distance: 47.3
click at [239, 156] on div "1 Mensaje ******* Iniciar vista previa aquí" at bounding box center [138, 161] width 316 height 29
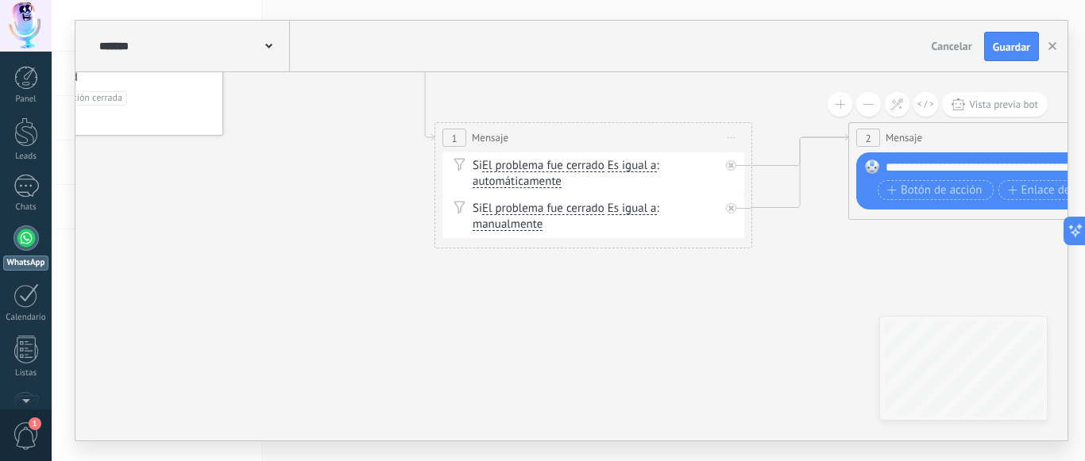
drag, startPoint x: 271, startPoint y: 110, endPoint x: 703, endPoint y: 83, distance: 432.9
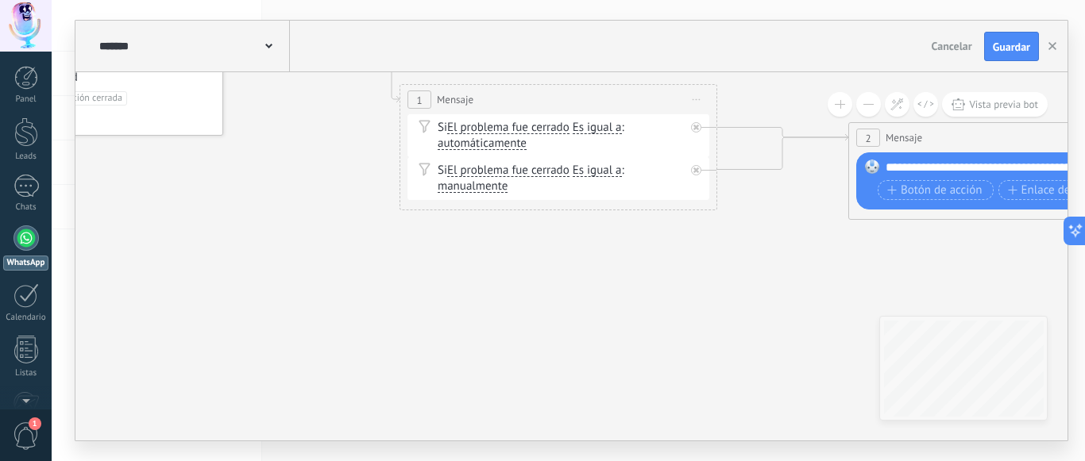
drag, startPoint x: 582, startPoint y: 141, endPoint x: 557, endPoint y: 110, distance: 39.5
click at [553, 102] on div "1 Mensaje ******* Iniciar vista previa aquí" at bounding box center [558, 99] width 316 height 29
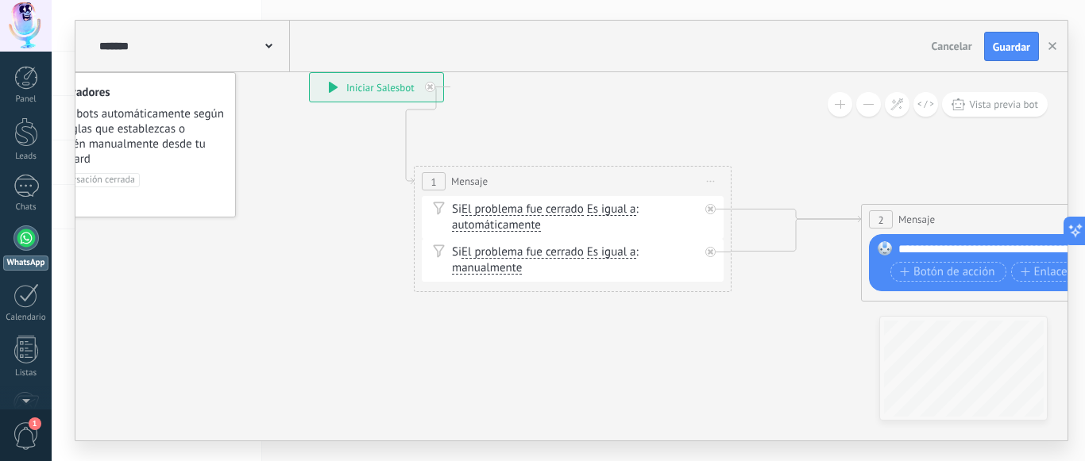
drag, startPoint x: 701, startPoint y: 341, endPoint x: 717, endPoint y: 437, distance: 97.5
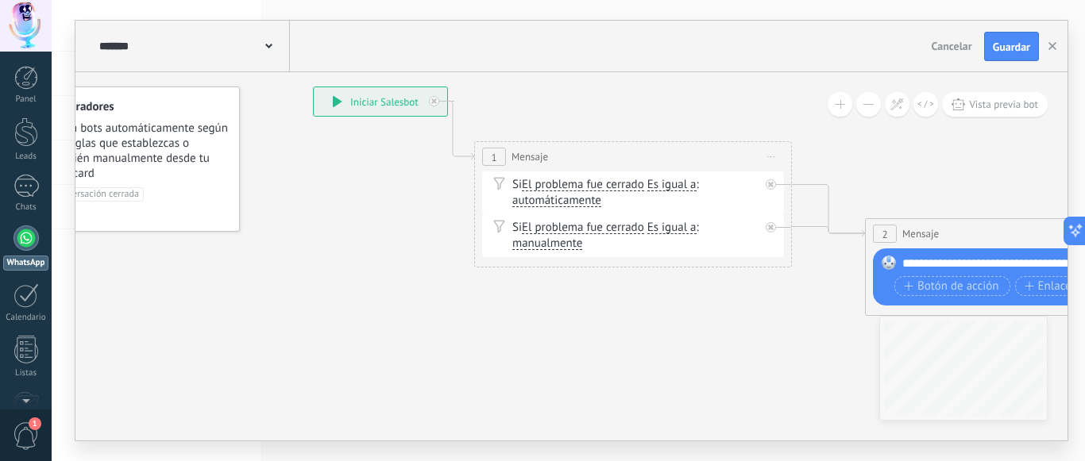
drag, startPoint x: 622, startPoint y: 195, endPoint x: 678, endPoint y: 156, distance: 68.5
click at [678, 156] on div "1 Mensaje ******* Iniciar vista previa aquí" at bounding box center [633, 156] width 316 height 29
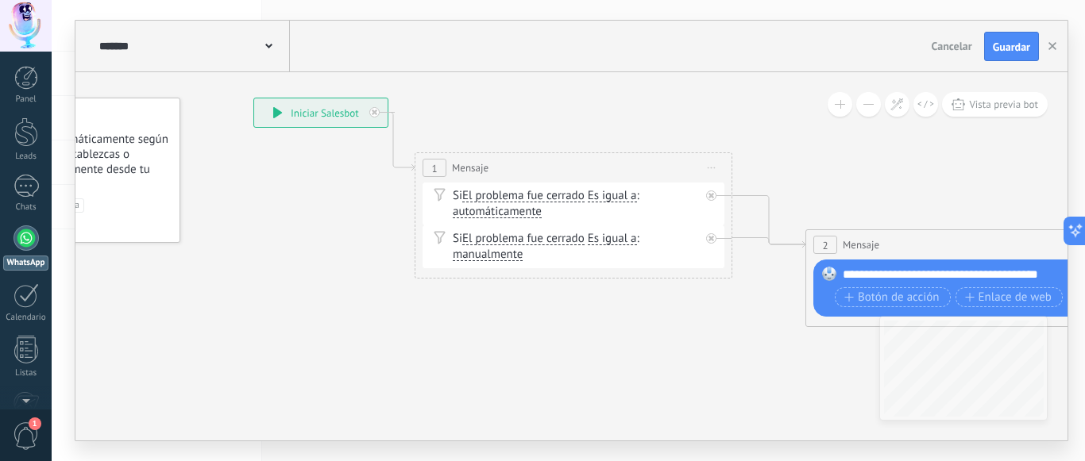
drag, startPoint x: 628, startPoint y: 319, endPoint x: 585, endPoint y: 328, distance: 44.5
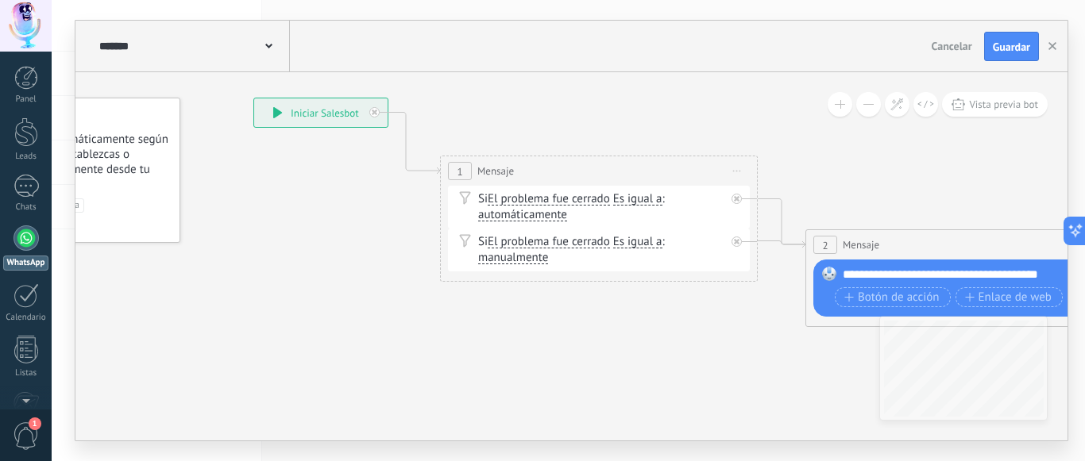
drag, startPoint x: 581, startPoint y: 168, endPoint x: 606, endPoint y: 171, distance: 25.6
click at [606, 171] on div "1 Mensaje ******* Iniciar vista previa aquí" at bounding box center [599, 170] width 316 height 29
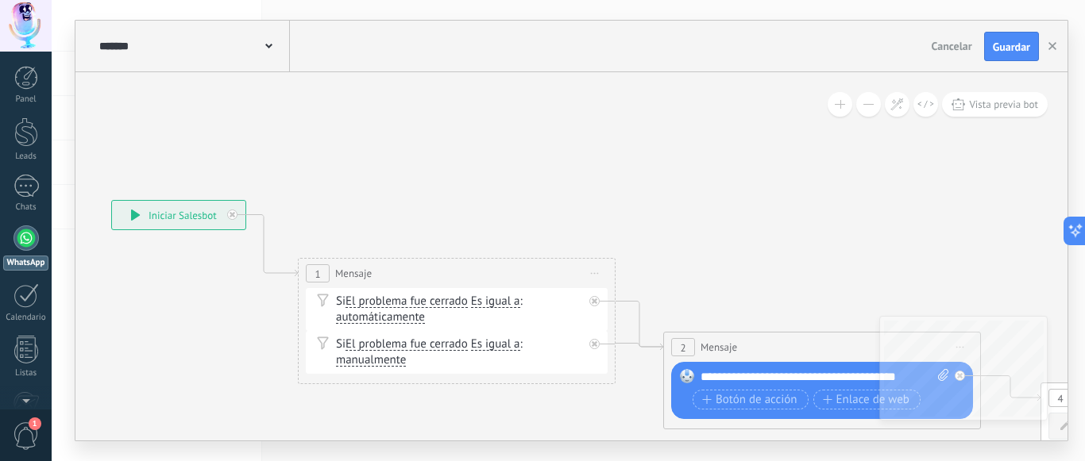
drag, startPoint x: 708, startPoint y: 323, endPoint x: 556, endPoint y: 430, distance: 185.3
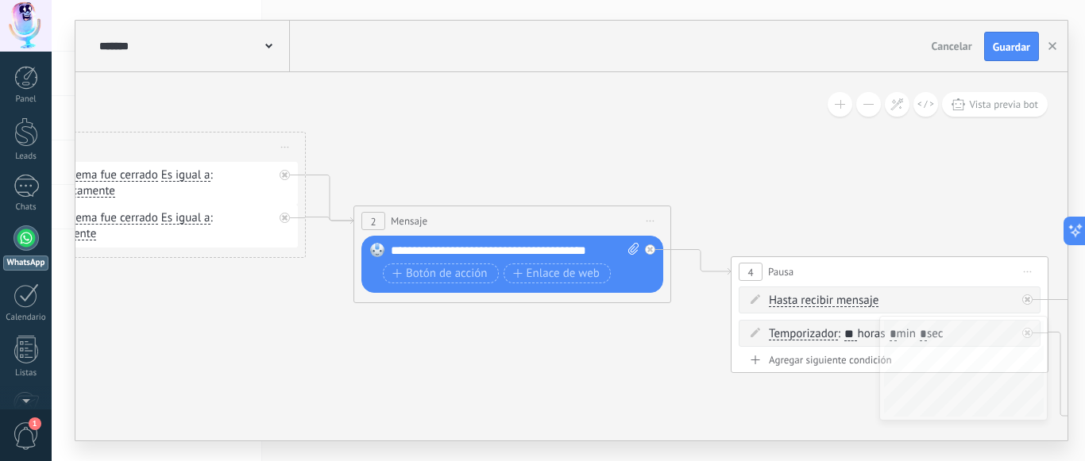
drag, startPoint x: 726, startPoint y: 258, endPoint x: 427, endPoint y: 128, distance: 326.5
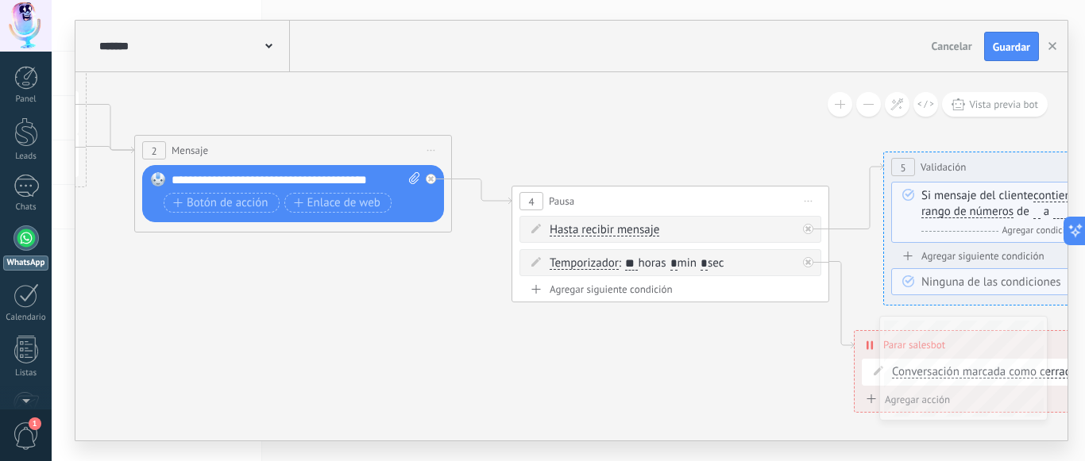
drag, startPoint x: 680, startPoint y: 138, endPoint x: 472, endPoint y: 71, distance: 218.5
click at [472, 71] on div "**********" at bounding box center [571, 231] width 992 height 420
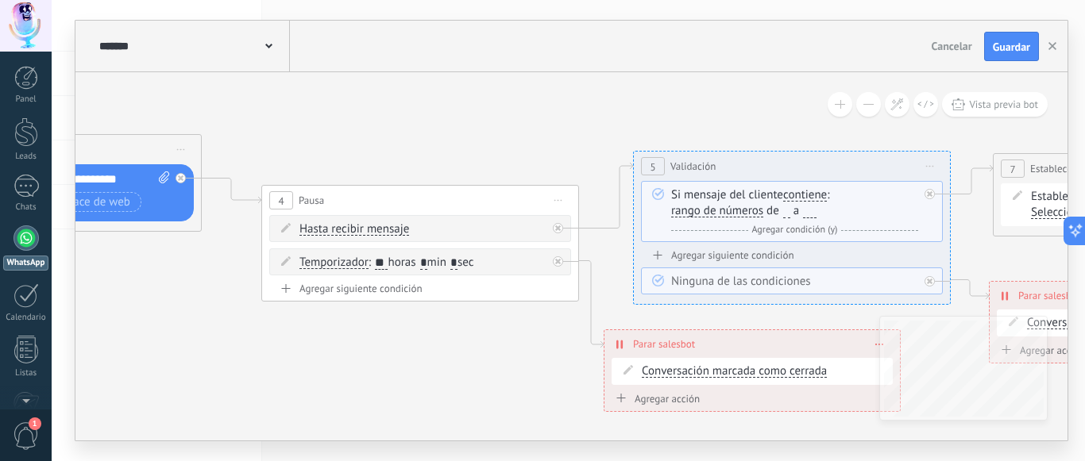
drag, startPoint x: 643, startPoint y: 124, endPoint x: 388, endPoint y: 111, distance: 254.5
click at [381, 111] on icon at bounding box center [1038, 255] width 4206 height 1301
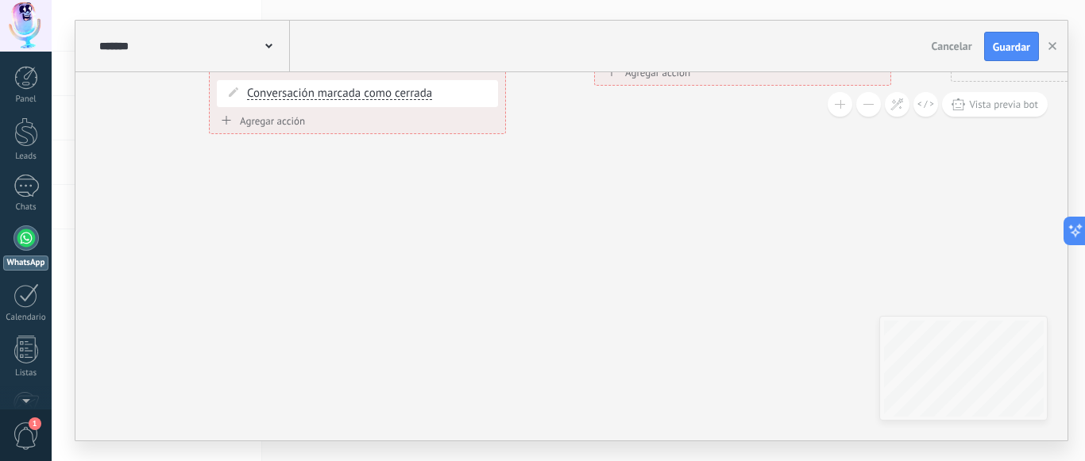
drag, startPoint x: 541, startPoint y: 392, endPoint x: 167, endPoint y: 133, distance: 455.0
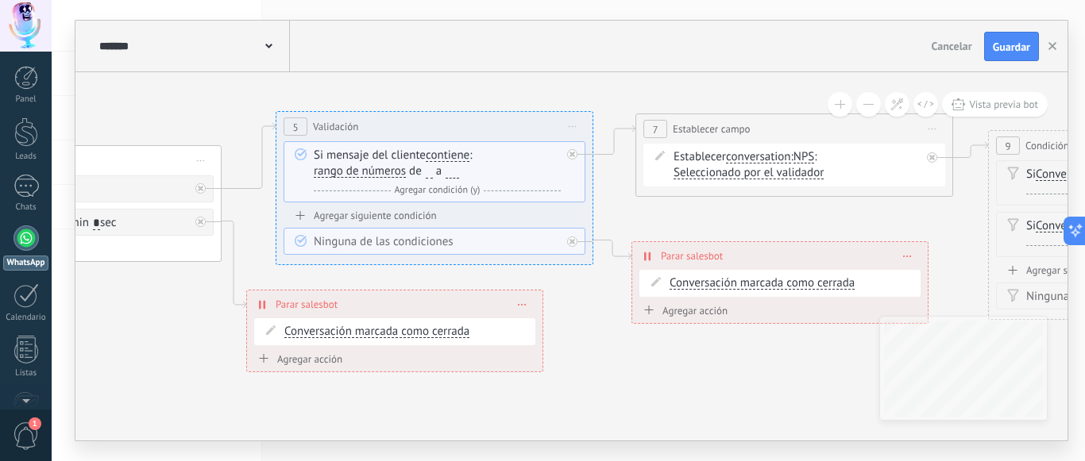
drag, startPoint x: 629, startPoint y: 182, endPoint x: 665, endPoint y: 398, distance: 219.0
click at [665, 419] on icon at bounding box center [680, 216] width 4206 height 1301
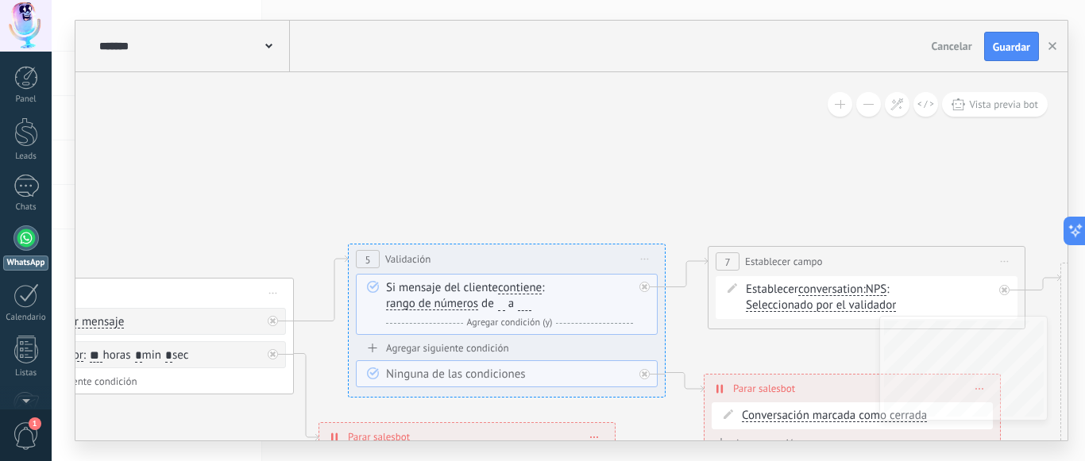
drag, startPoint x: 677, startPoint y: 236, endPoint x: 711, endPoint y: 326, distance: 96.0
click at [724, 354] on icon at bounding box center [753, 348] width 4206 height 1301
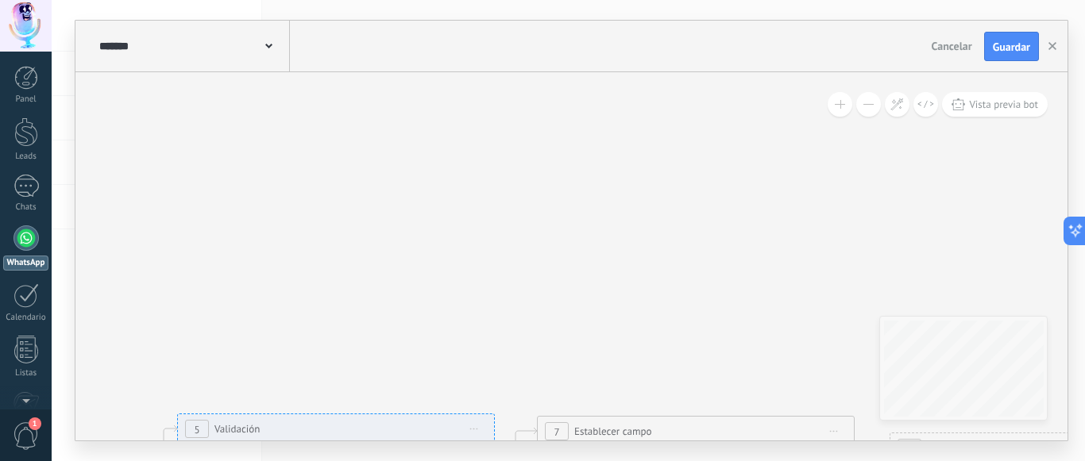
drag, startPoint x: 637, startPoint y: 176, endPoint x: 544, endPoint y: 291, distance: 148.6
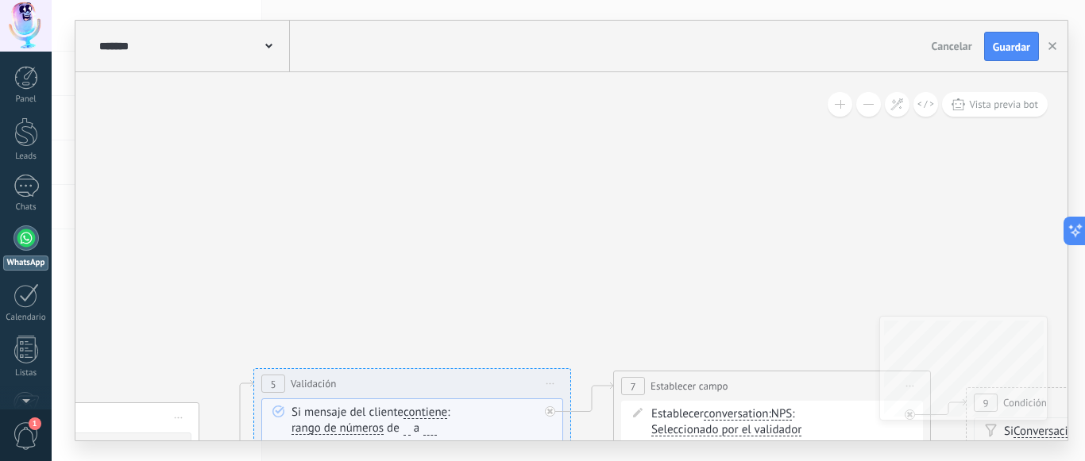
drag, startPoint x: 647, startPoint y: 305, endPoint x: 975, endPoint y: 73, distance: 401.1
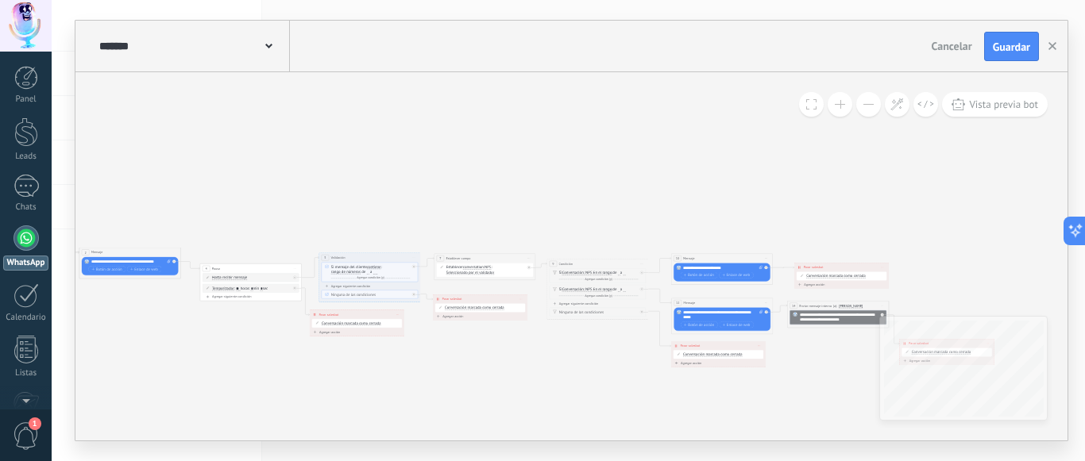
drag, startPoint x: 872, startPoint y: 203, endPoint x: 940, endPoint y: 76, distance: 143.9
click at [492, 210] on icon at bounding box center [448, 287] width 1346 height 416
click at [1052, 49] on icon "button" at bounding box center [1052, 46] width 8 height 8
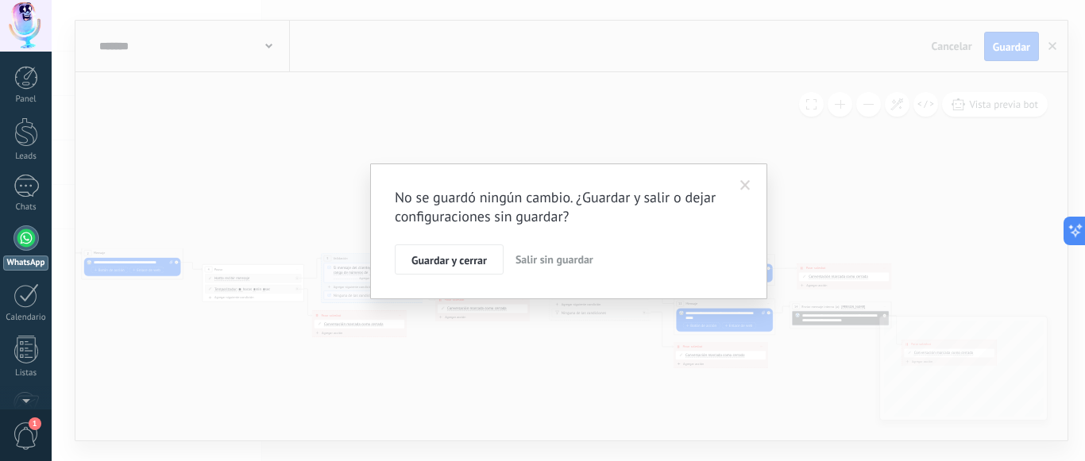
click at [560, 256] on span "Salir sin guardar" at bounding box center [554, 260] width 78 height 14
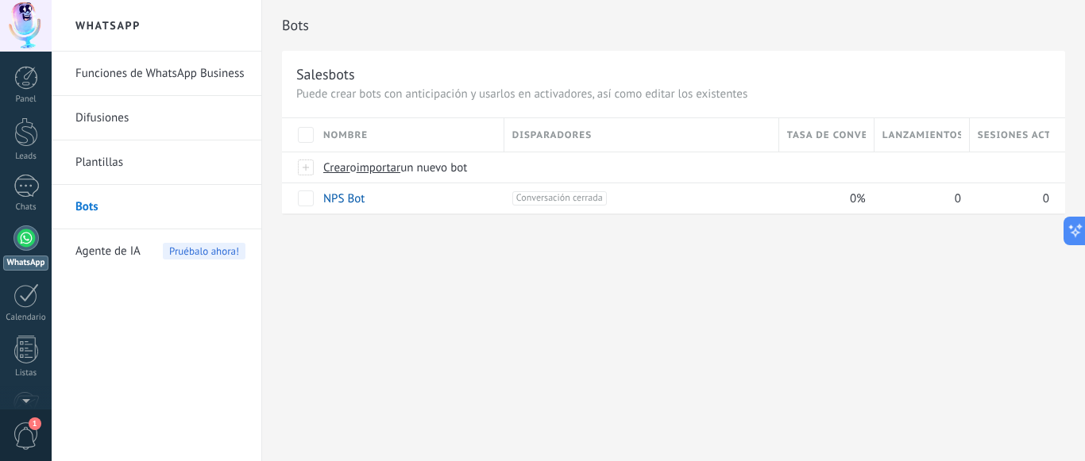
drag, startPoint x: 573, startPoint y: 288, endPoint x: 275, endPoint y: 224, distance: 304.7
click at [572, 288] on div "Bots Salesbots Puede crear bots con anticipación y usarlos en activadores, así …" at bounding box center [673, 230] width 823 height 461
click at [106, 250] on span "Agente de IA" at bounding box center [107, 252] width 65 height 44
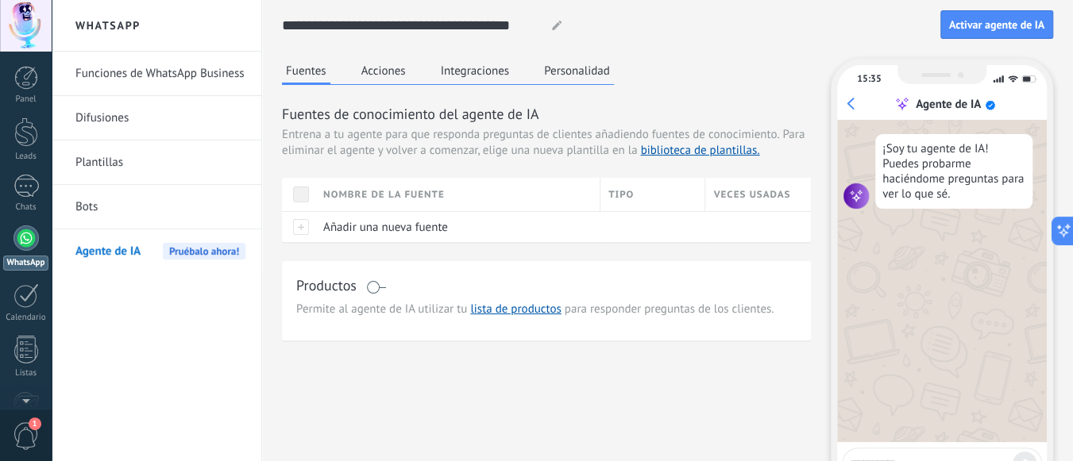
click at [374, 76] on button "Acciones" at bounding box center [383, 71] width 52 height 24
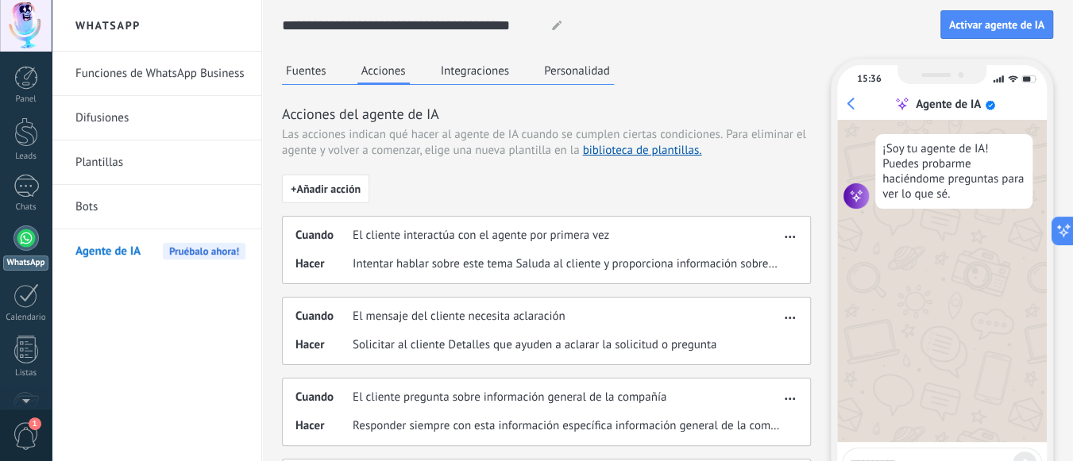
click at [454, 75] on button "Integraciones" at bounding box center [475, 71] width 77 height 24
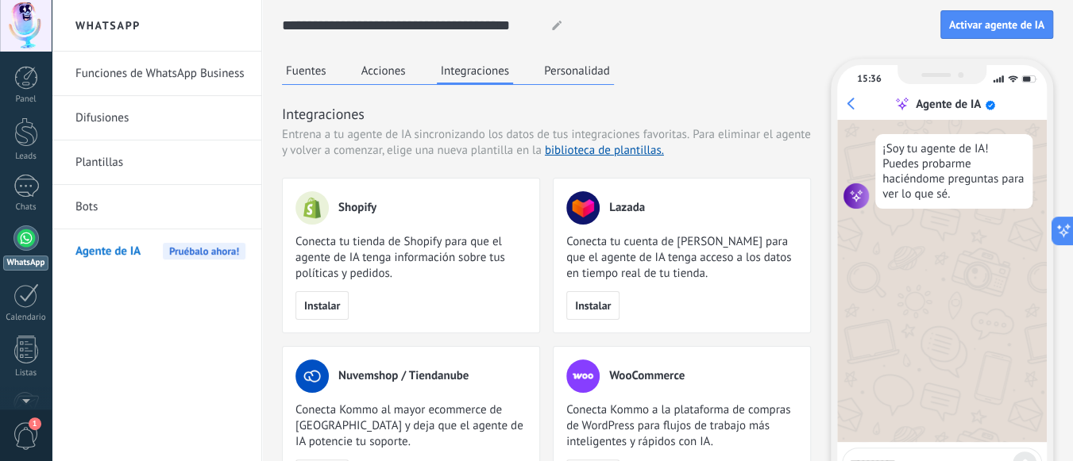
click at [551, 64] on button "Personalidad" at bounding box center [577, 71] width 74 height 24
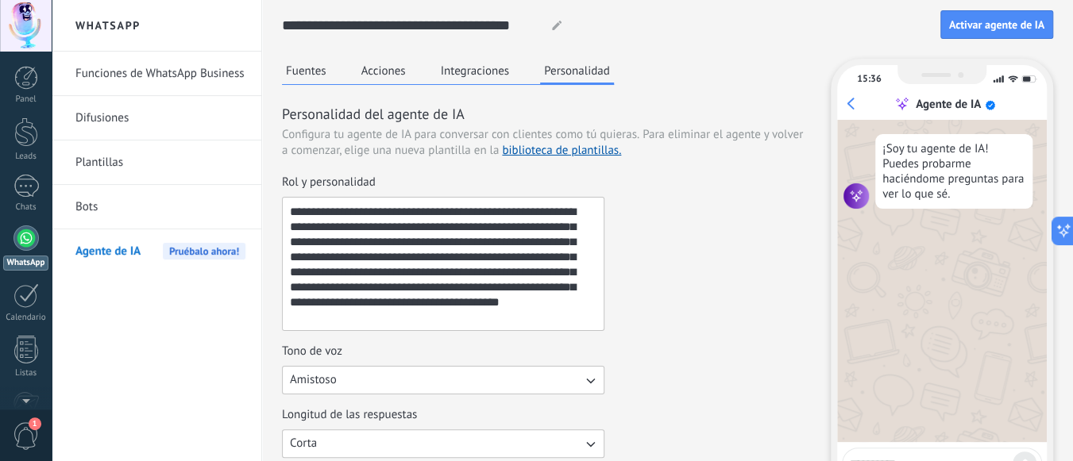
click at [479, 68] on button "Integraciones" at bounding box center [475, 71] width 77 height 24
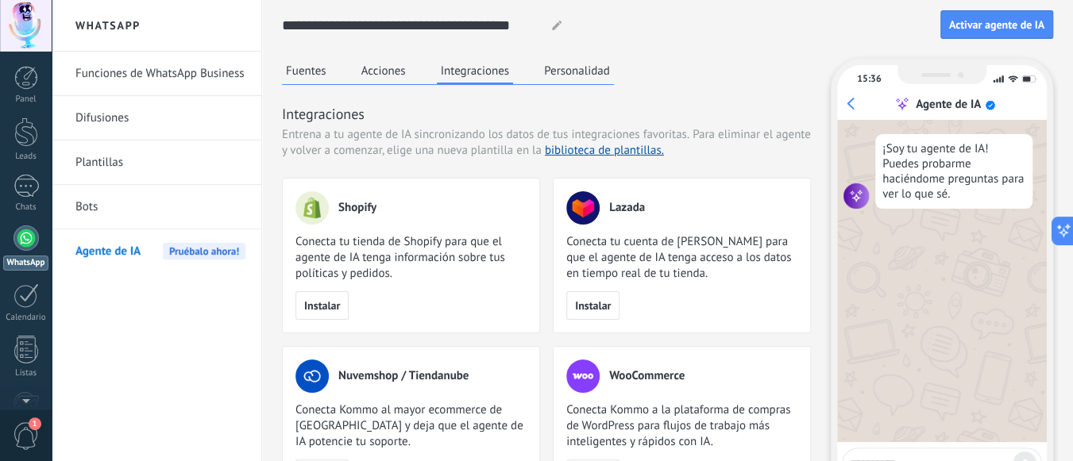
click at [187, 210] on link "Bots" at bounding box center [160, 207] width 170 height 44
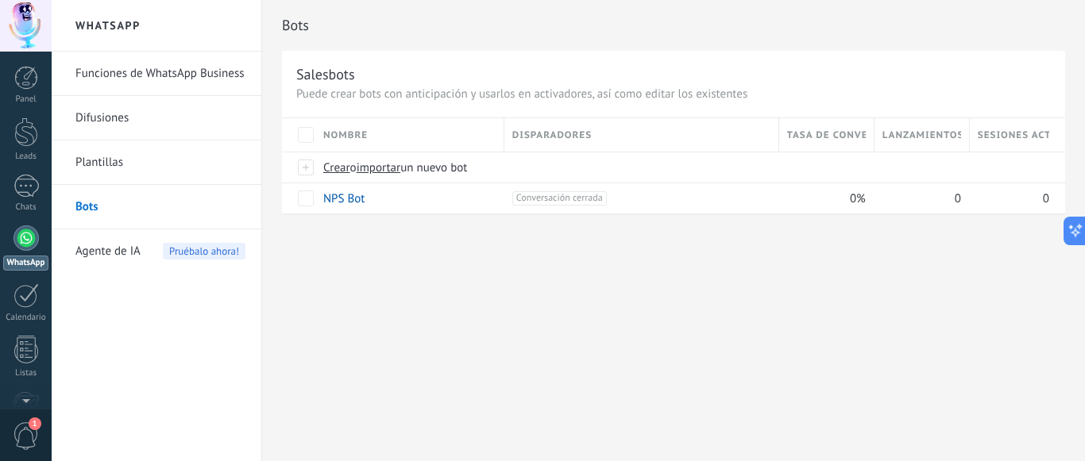
drag, startPoint x: 323, startPoint y: 300, endPoint x: 228, endPoint y: 282, distance: 97.0
click at [313, 297] on div "Bots Salesbots Puede crear bots con anticipación y usarlos en activadores, así …" at bounding box center [673, 230] width 823 height 461
click at [114, 255] on span "Agente de IA" at bounding box center [107, 252] width 65 height 44
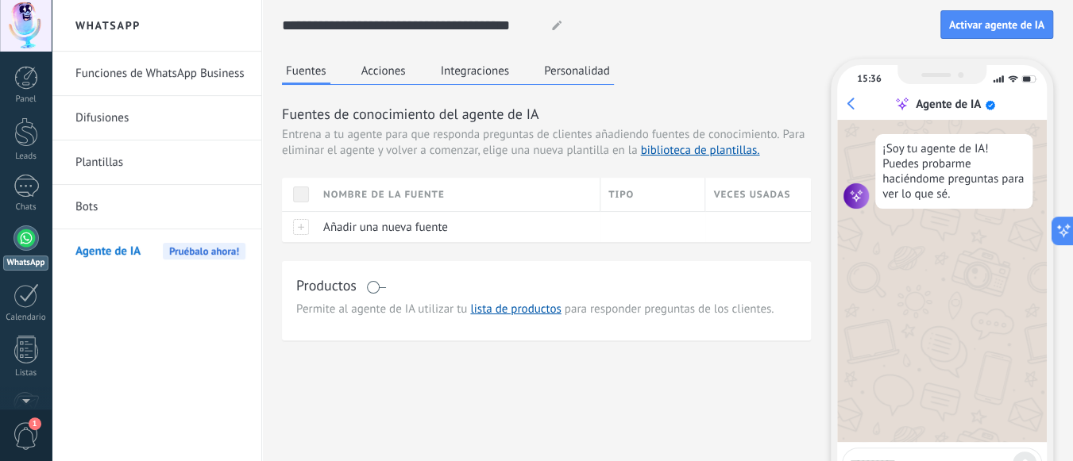
drag, startPoint x: 363, startPoint y: 413, endPoint x: 361, endPoint y: 98, distance: 315.3
click at [363, 406] on div "Fuentes Acciones Integraciones Personalidad Fuentes de conocimiento del agente …" at bounding box center [667, 304] width 771 height 490
click at [163, 204] on link "Bots" at bounding box center [160, 207] width 170 height 44
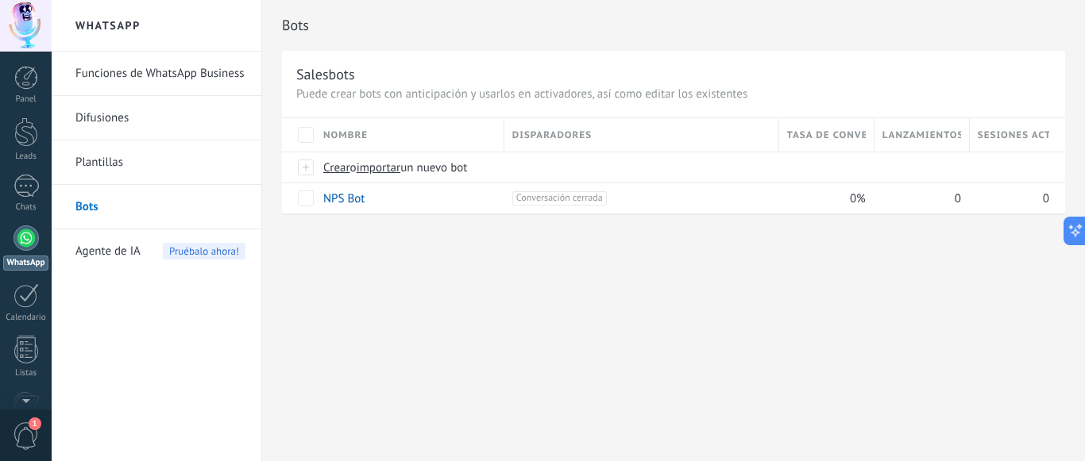
click at [464, 277] on div "Bots Salesbots Puede crear bots con anticipación y usarlos en activadores, así …" at bounding box center [673, 230] width 823 height 461
click at [627, 328] on div "Bots Salesbots Puede crear bots con anticipación y usarlos en activadores, así …" at bounding box center [673, 230] width 823 height 461
click at [632, 321] on div "Bots Salesbots Puede crear bots con anticipación y usarlos en activadores, así …" at bounding box center [673, 230] width 823 height 461
click at [102, 265] on span "Agente de IA" at bounding box center [107, 252] width 65 height 44
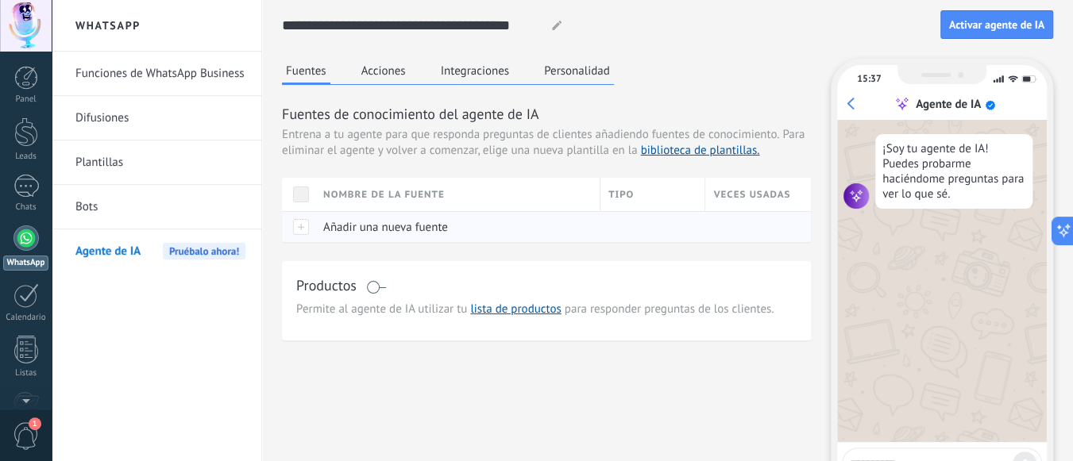
click at [420, 231] on span "Añadir una nueva fuente" at bounding box center [385, 227] width 125 height 15
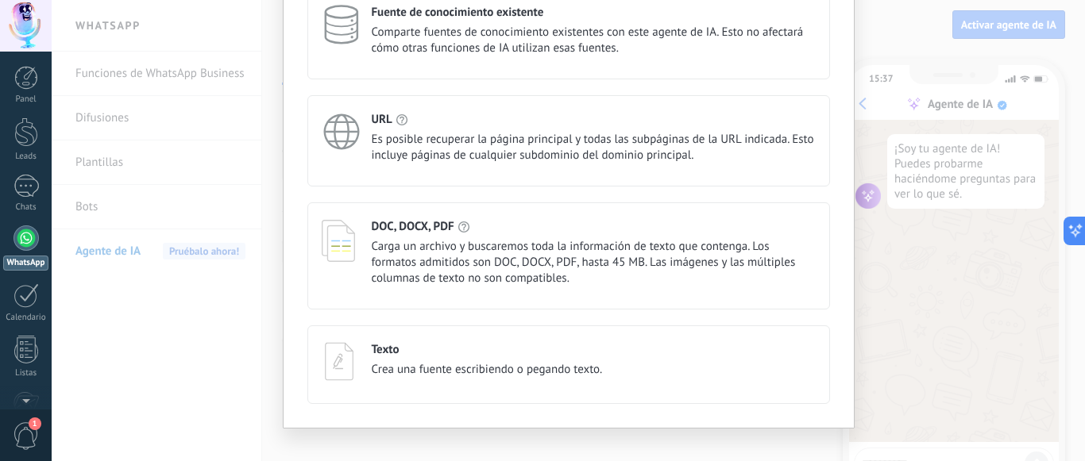
scroll to position [149, 0]
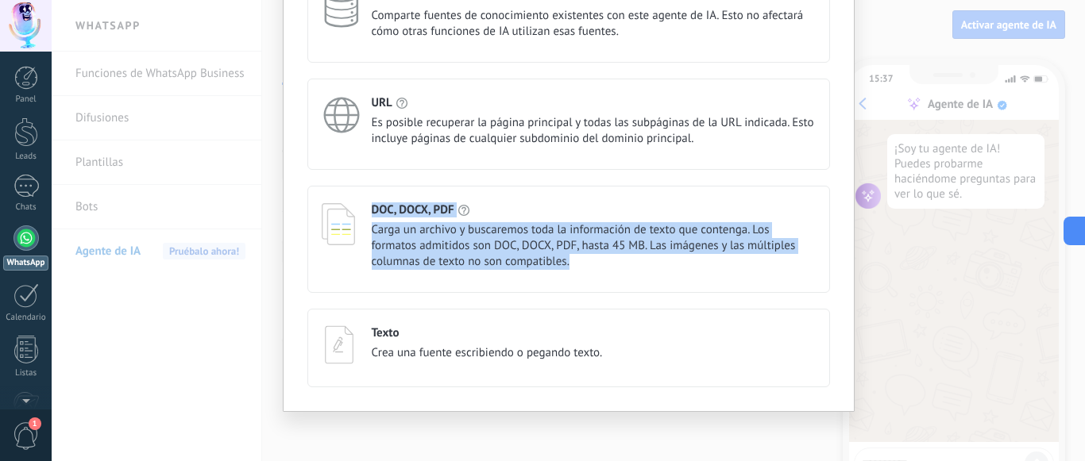
drag, startPoint x: 596, startPoint y: 263, endPoint x: 477, endPoint y: 241, distance: 121.1
click at [353, 203] on div "DOC, DOCX, PDF Carga un archivo y buscaremos toda la información de texto que c…" at bounding box center [569, 237] width 494 height 68
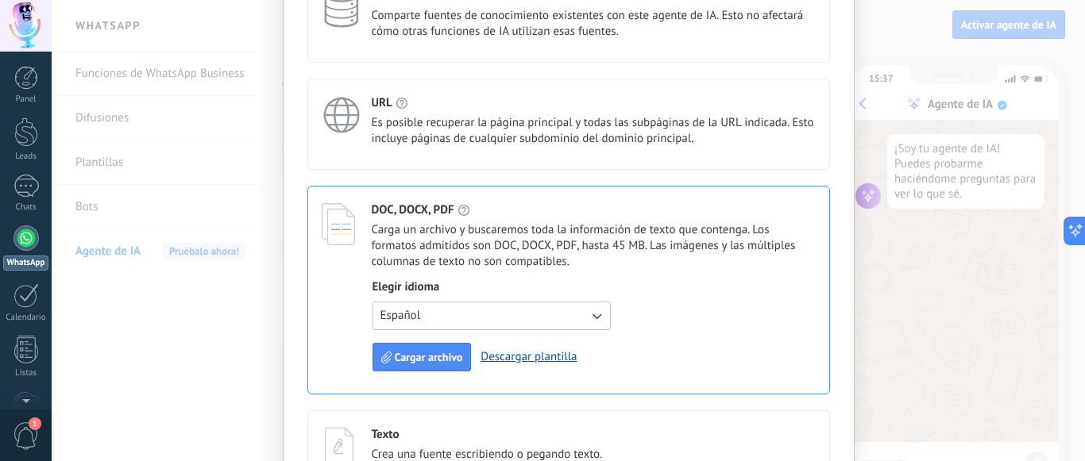
click at [898, 297] on div "Elige un tipo de fuente Cancelar Guardar Fuente de conocimiento existente Compa…" at bounding box center [568, 230] width 1033 height 461
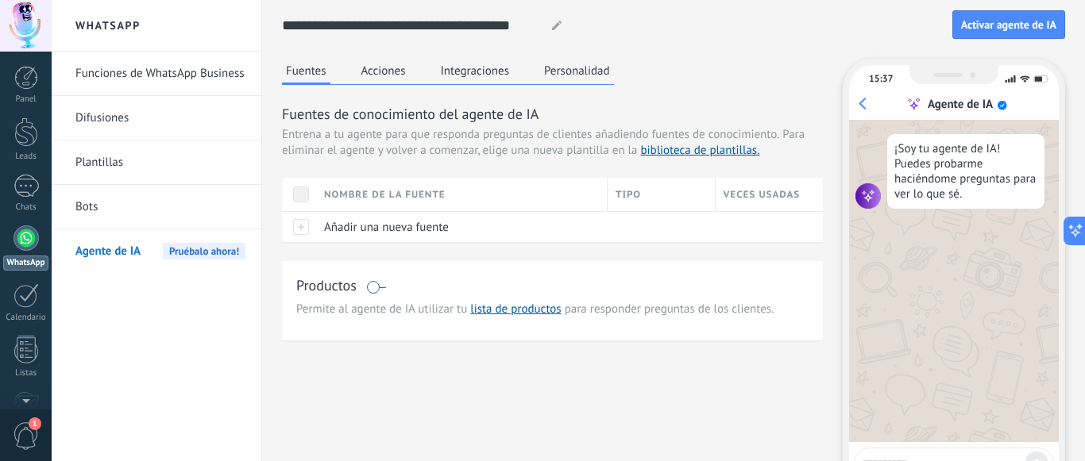
scroll to position [0, 0]
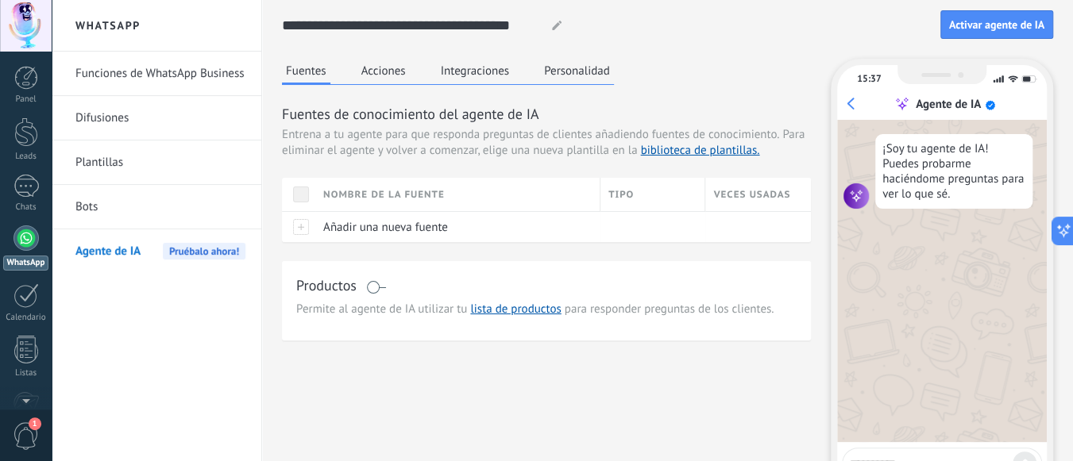
click at [607, 367] on div "Fuentes Acciones Integraciones Personalidad Fuentes de conocimiento del agente …" at bounding box center [667, 304] width 771 height 490
click at [25, 302] on div at bounding box center [26, 296] width 25 height 25
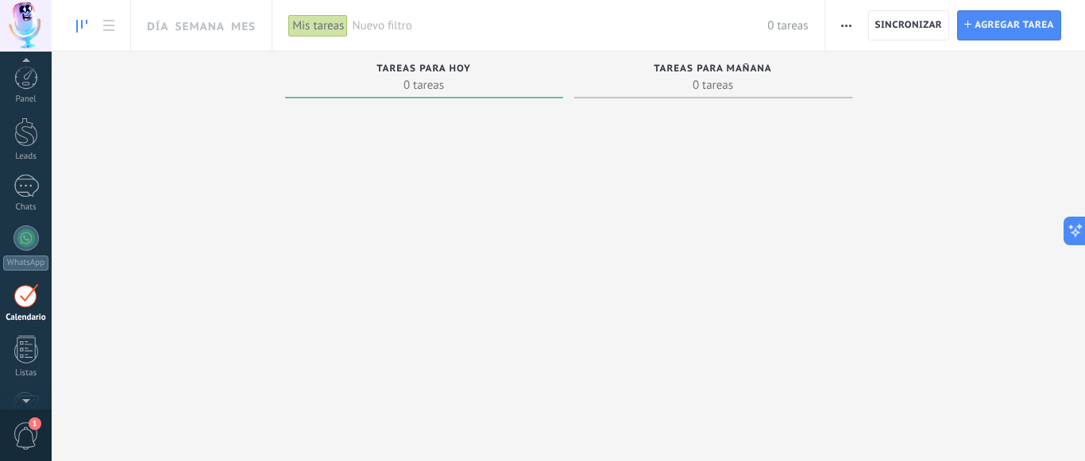
scroll to position [45, 0]
click at [25, 145] on div at bounding box center [26, 140] width 25 height 23
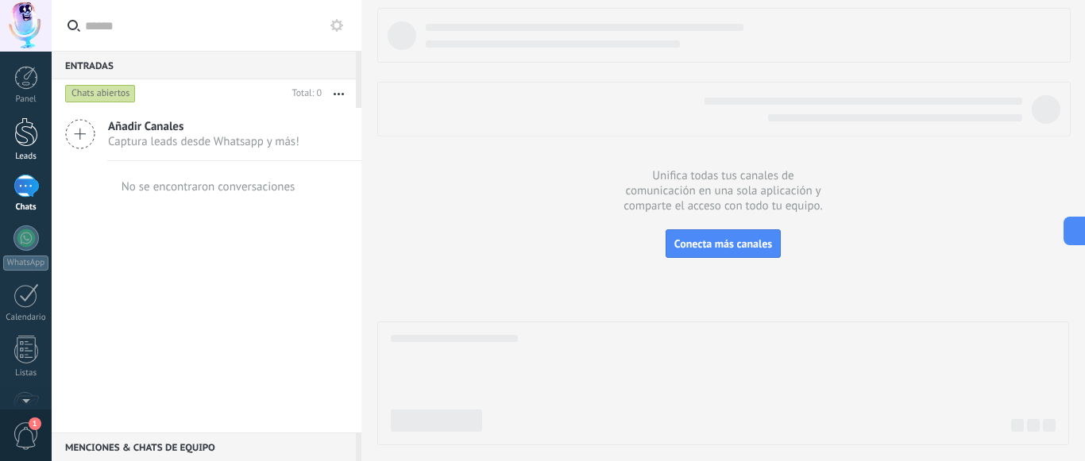
click at [17, 142] on div at bounding box center [26, 132] width 24 height 29
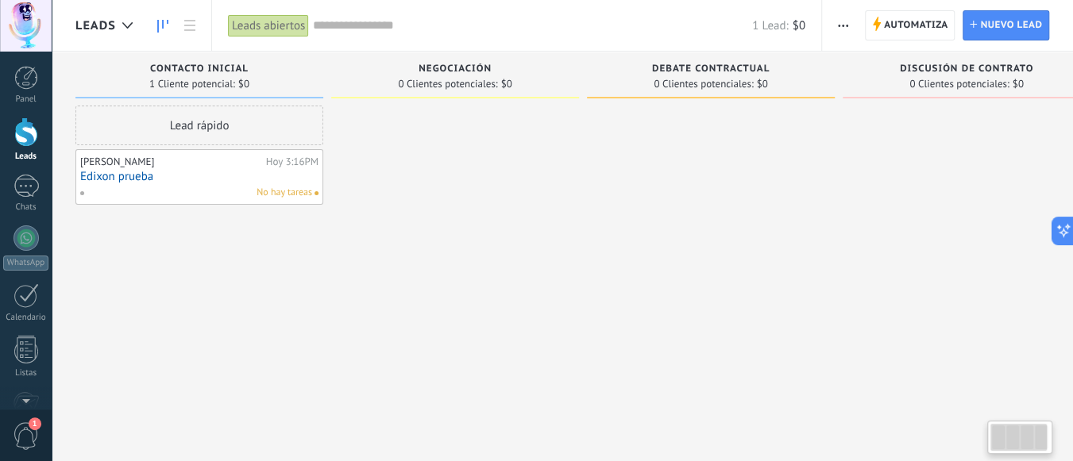
click at [215, 170] on link "Edixon prueba" at bounding box center [199, 177] width 238 height 14
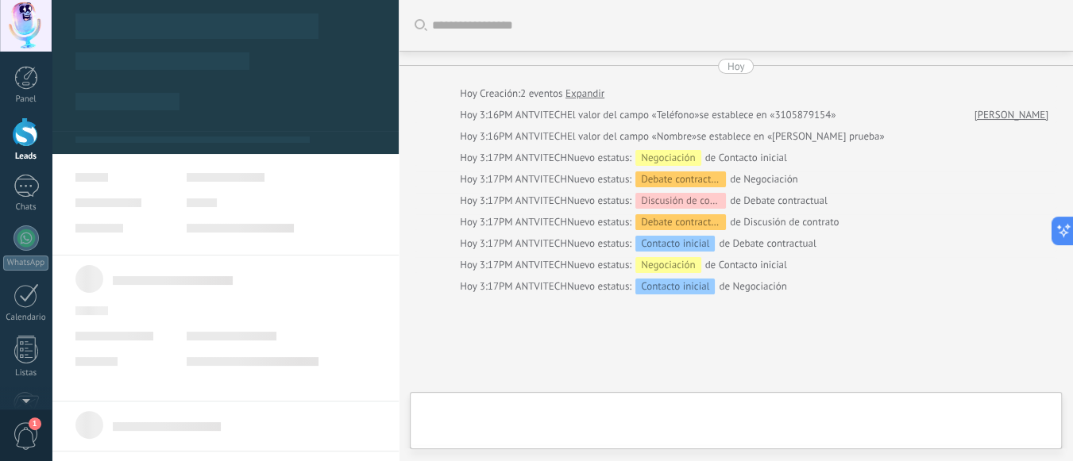
type textarea "**********"
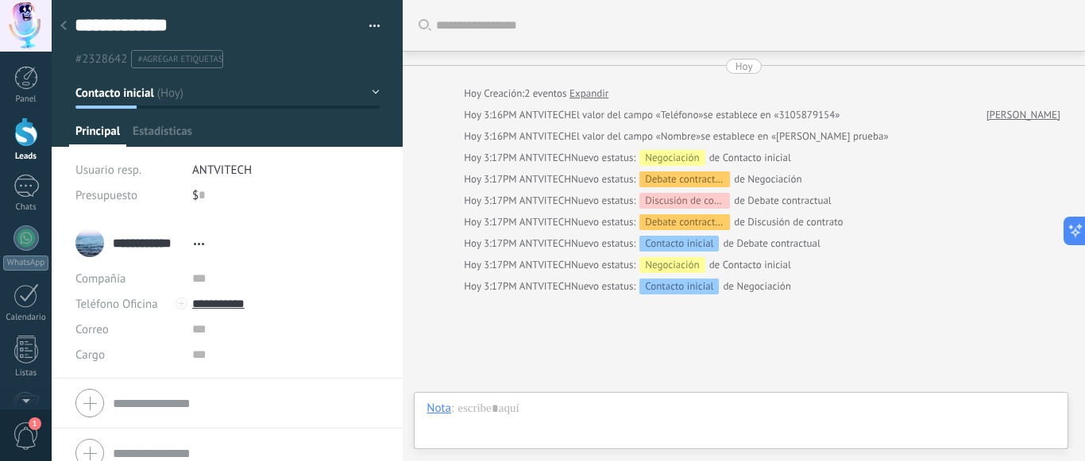
scroll to position [110, 0]
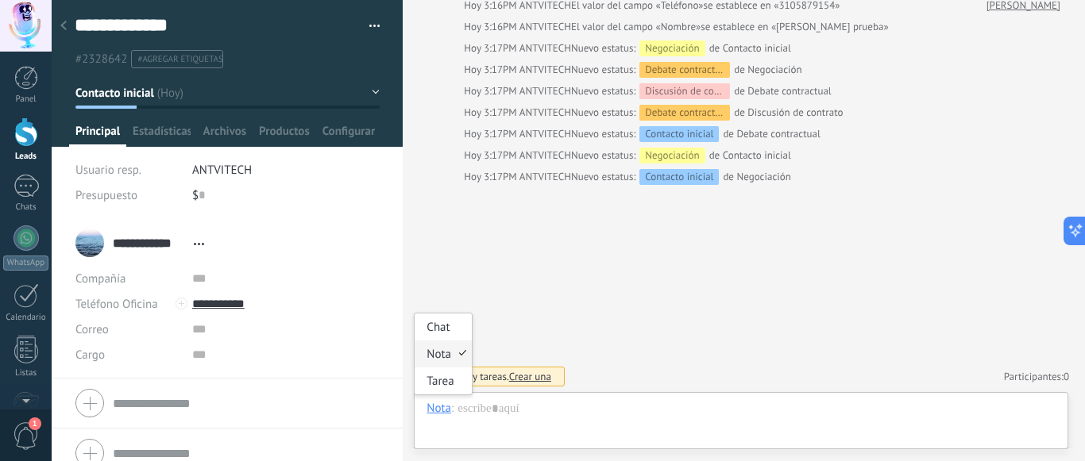
click at [434, 414] on div "Nota" at bounding box center [439, 408] width 25 height 14
click at [445, 381] on div "Tarea" at bounding box center [443, 381] width 56 height 27
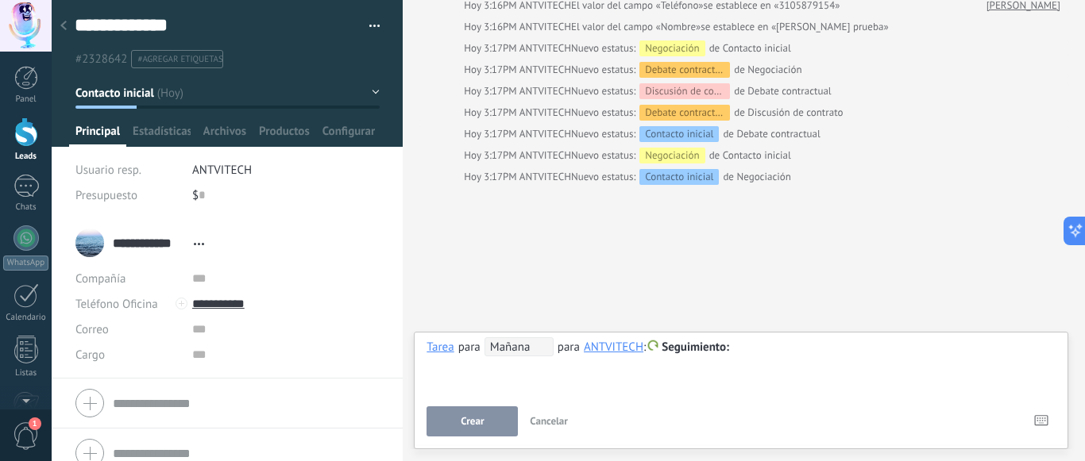
click at [502, 349] on span "Mañana" at bounding box center [518, 347] width 69 height 19
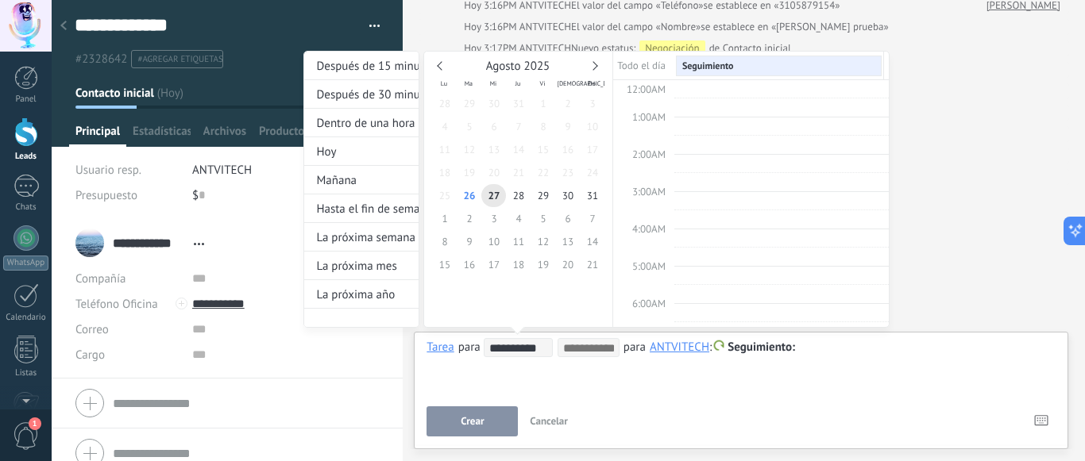
scroll to position [295, 0]
click at [787, 349] on div "**********" at bounding box center [596, 204] width 586 height 307
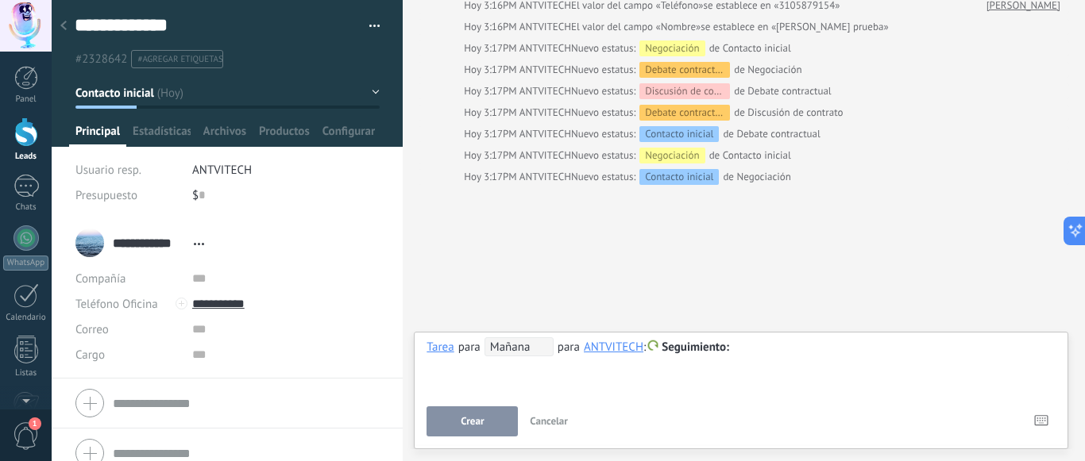
drag, startPoint x: 823, startPoint y: 353, endPoint x: 731, endPoint y: 353, distance: 92.1
click at [820, 353] on div at bounding box center [741, 347] width 629 height 19
click at [759, 346] on div at bounding box center [741, 347] width 629 height 19
click at [463, 419] on span "Crear" at bounding box center [472, 421] width 23 height 11
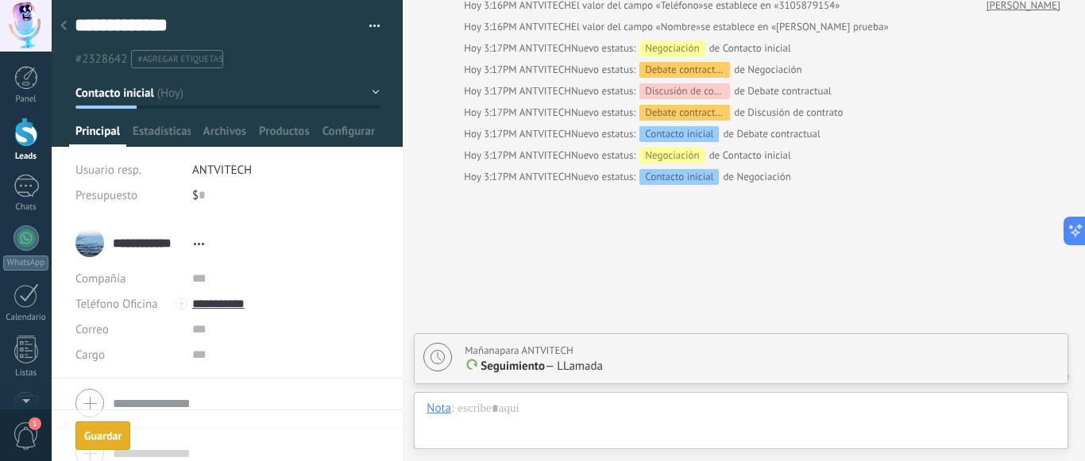
scroll to position [164, 0]
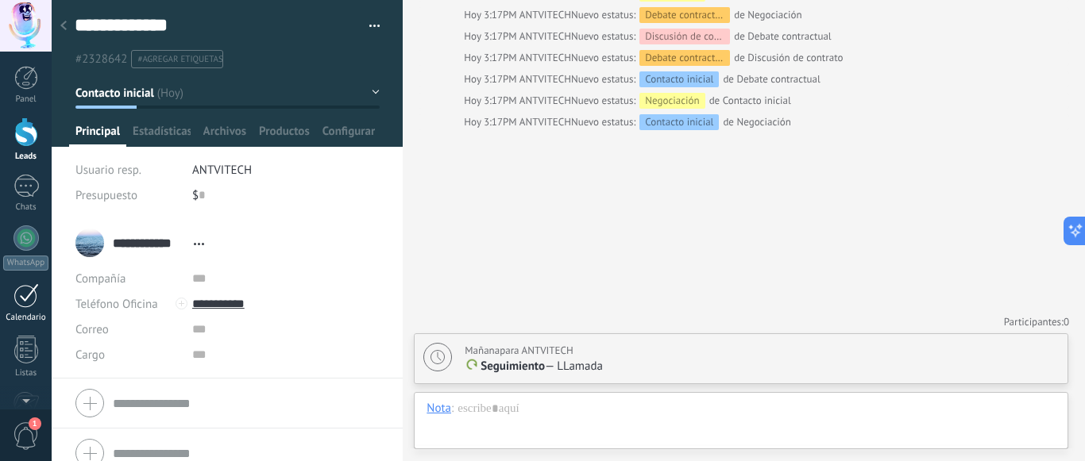
click at [33, 295] on div at bounding box center [26, 296] width 25 height 25
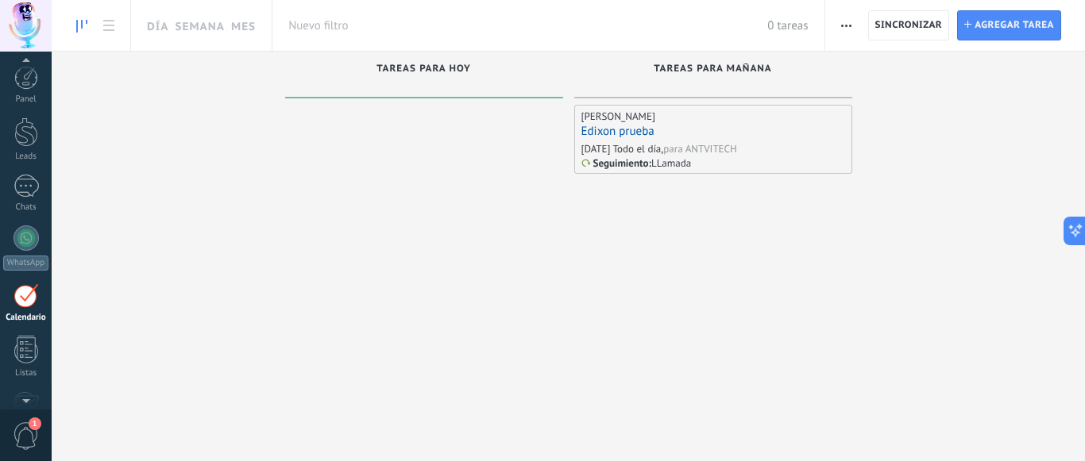
scroll to position [45, 0]
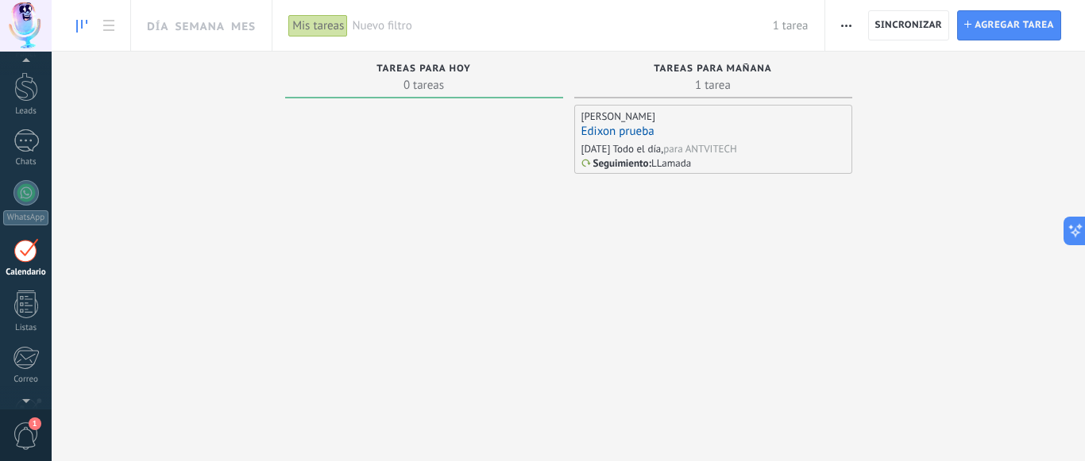
drag, startPoint x: 921, startPoint y: 295, endPoint x: 940, endPoint y: 329, distance: 38.8
click at [923, 299] on div "Tareas completas 0 tareas Tareas caducadas 0 tareas Tareas para [DATE] 0 tareas…" at bounding box center [568, 237] width 1033 height 370
drag, startPoint x: 979, startPoint y: 381, endPoint x: 999, endPoint y: 387, distance: 20.6
click at [985, 385] on div "Tareas completas 0 tareas Tareas caducadas 0 tareas Tareas para [DATE] 0 tareas…" at bounding box center [568, 237] width 1033 height 370
drag, startPoint x: 1004, startPoint y: 387, endPoint x: 932, endPoint y: 338, distance: 87.5
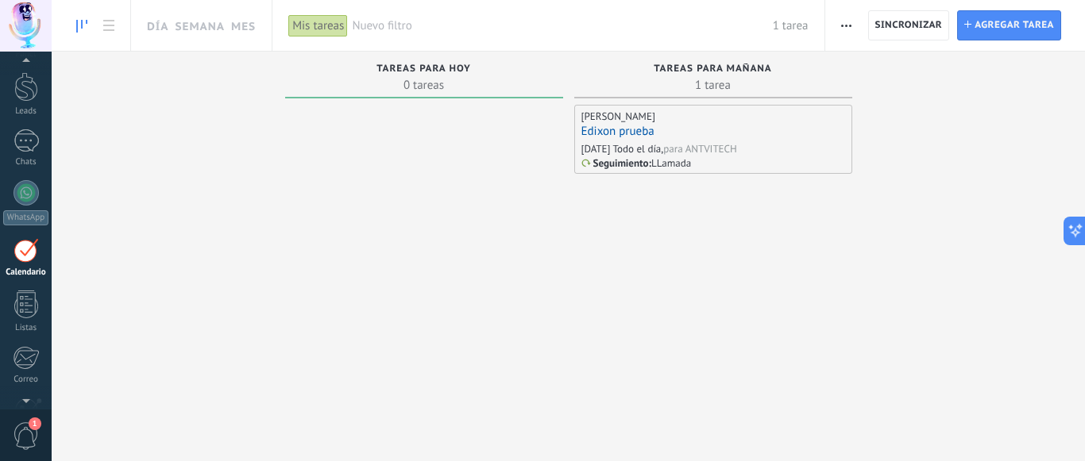
click at [979, 365] on div "Tareas completas 0 tareas Tareas caducadas 0 tareas Tareas para [DATE] 0 tareas…" at bounding box center [568, 237] width 1033 height 370
click at [667, 208] on div "[PERSON_NAME] prueba [DATE] Todo el día, para ANTVITECH Seguimiento : LLamada" at bounding box center [713, 263] width 278 height 317
click at [450, 250] on div at bounding box center [424, 263] width 278 height 317
drag, startPoint x: 570, startPoint y: 222, endPoint x: 601, endPoint y: 207, distance: 34.5
click at [571, 220] on div "Tareas para [DATE] 1 tarea [PERSON_NAME] prueba [DATE] Todo el día, para ANTVIT…" at bounding box center [713, 237] width 289 height 370
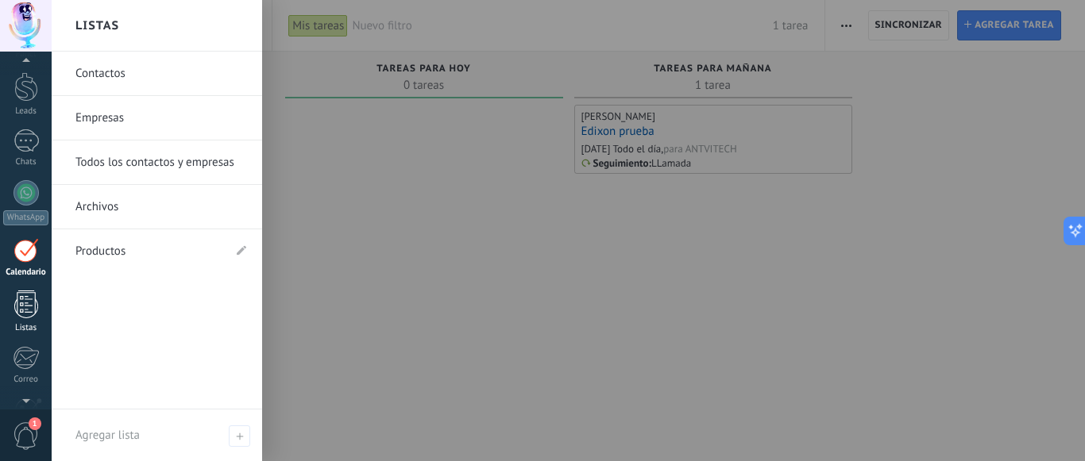
click at [32, 307] on div at bounding box center [26, 305] width 24 height 28
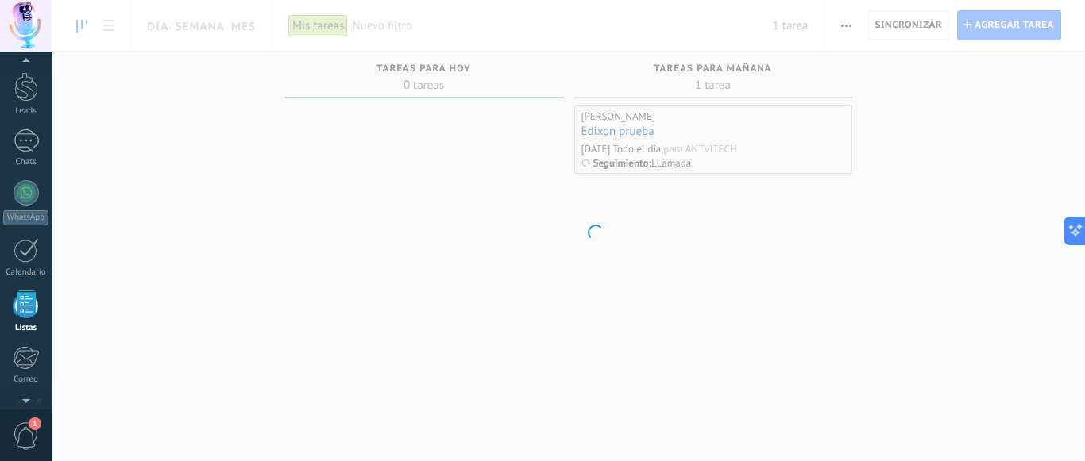
scroll to position [98, 0]
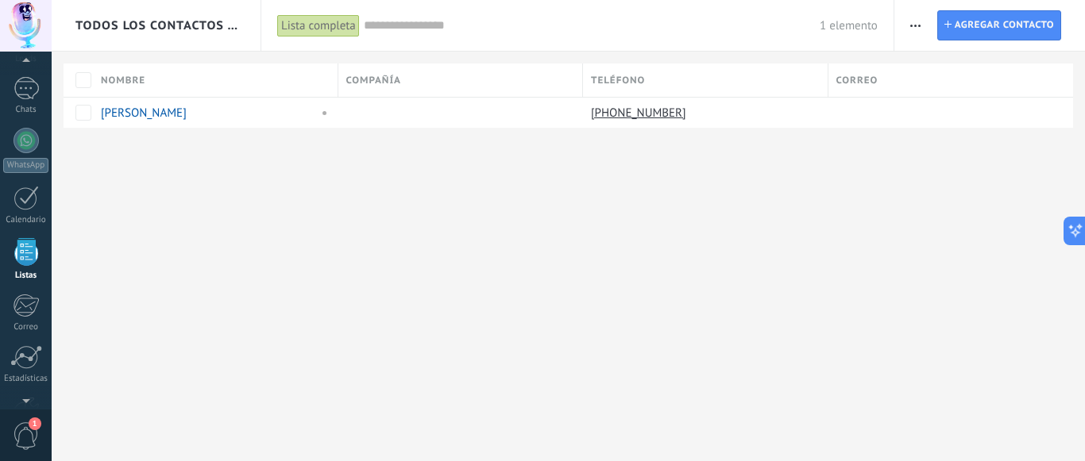
click at [266, 201] on div "Todos los contactos y empresas Lista completa Aplicar 1 elemento Lista completa…" at bounding box center [568, 230] width 1033 height 461
drag, startPoint x: 745, startPoint y: 316, endPoint x: 705, endPoint y: 316, distance: 40.5
click at [745, 316] on div "Todos los contactos y empresas Lista completa Aplicar 1 elemento Lista completa…" at bounding box center [568, 230] width 1033 height 461
click at [224, 224] on div "Todos los contactos y empresas Lista completa Aplicar 1 elemento Lista completa…" at bounding box center [568, 230] width 1033 height 461
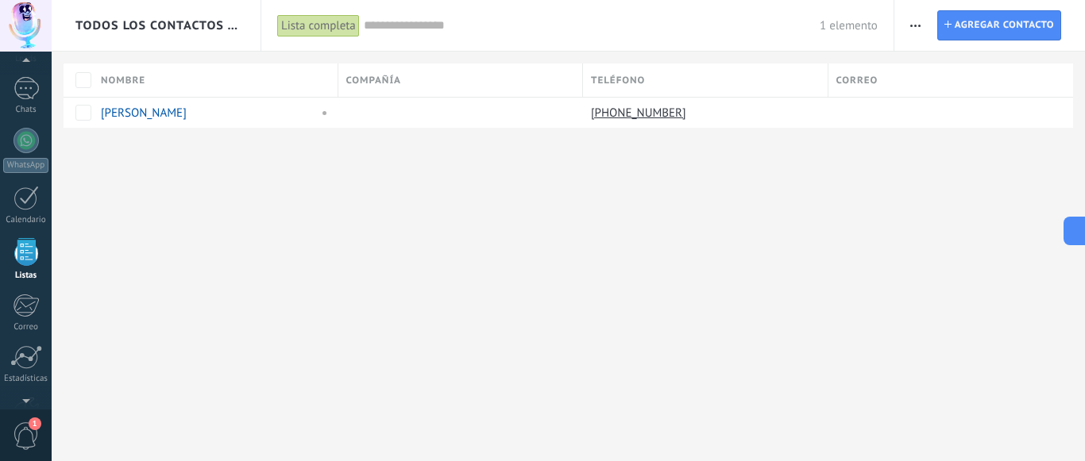
click at [373, 231] on div "Todos los contactos y empresas Lista completa Aplicar 1 elemento Lista completa…" at bounding box center [568, 230] width 1033 height 461
click at [156, 225] on div "Todos los contactos y empresas Lista completa Aplicar 1 elemento Lista completa…" at bounding box center [568, 230] width 1033 height 461
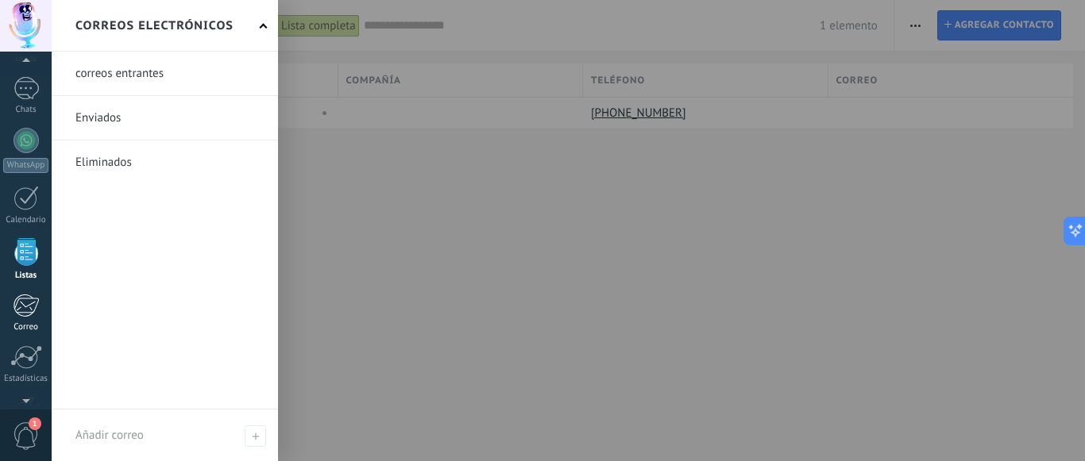
click at [21, 319] on link "Correo" at bounding box center [26, 313] width 52 height 39
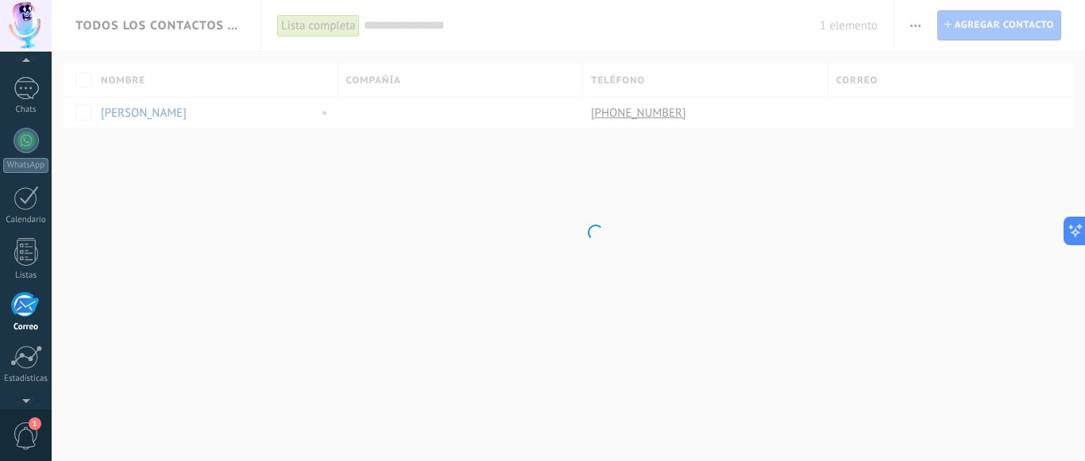
scroll to position [153, 0]
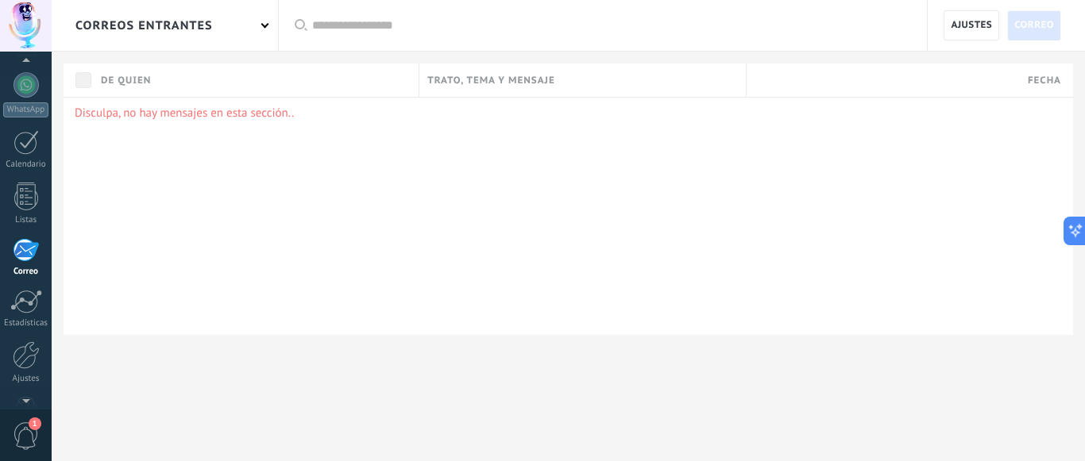
drag, startPoint x: 243, startPoint y: 177, endPoint x: 232, endPoint y: 167, distance: 15.2
click at [243, 176] on div "Disculpa, no hay mensajes en esta sección.." at bounding box center [569, 216] width 1010 height 238
click at [625, 134] on div "Disculpa, no hay mensajes en esta sección.." at bounding box center [569, 216] width 1010 height 238
click at [160, 118] on p "Disculpa, no hay mensajes en esta sección.." at bounding box center [568, 113] width 987 height 15
click at [110, 115] on p "Disculpa, no hay mensajes en esta sección.." at bounding box center [568, 113] width 987 height 15
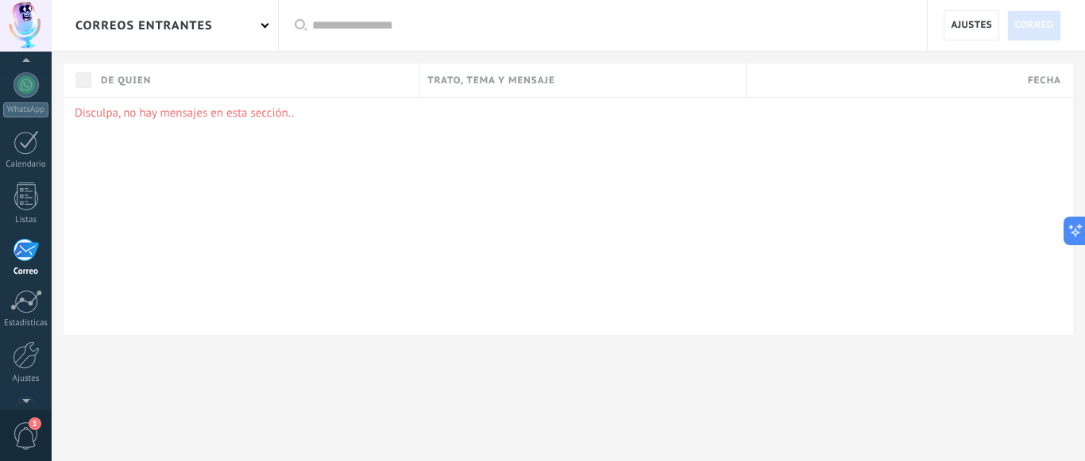
click at [183, 461] on html ".abccls-1,.abccls-2{fill-rule:evenodd}.abccls-2{fill:#fff} .abfcls-1{fill:none}…" at bounding box center [542, 230] width 1085 height 461
click at [604, 233] on div "Disculpa, no hay mensajes en esta sección.." at bounding box center [569, 216] width 1010 height 238
drag, startPoint x: 763, startPoint y: 233, endPoint x: 388, endPoint y: 222, distance: 375.8
click at [757, 230] on div "Disculpa, no hay mensajes en esta sección.." at bounding box center [569, 216] width 1010 height 238
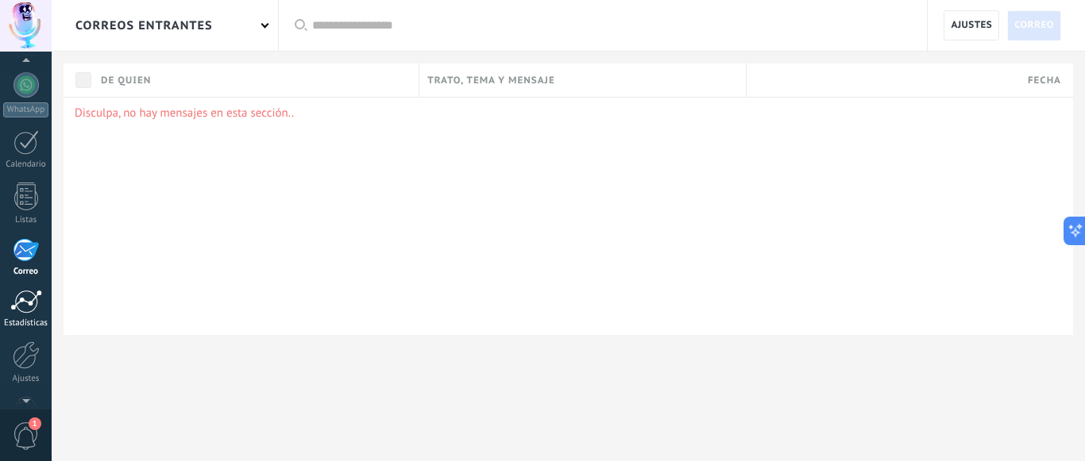
click at [32, 307] on div at bounding box center [26, 302] width 32 height 24
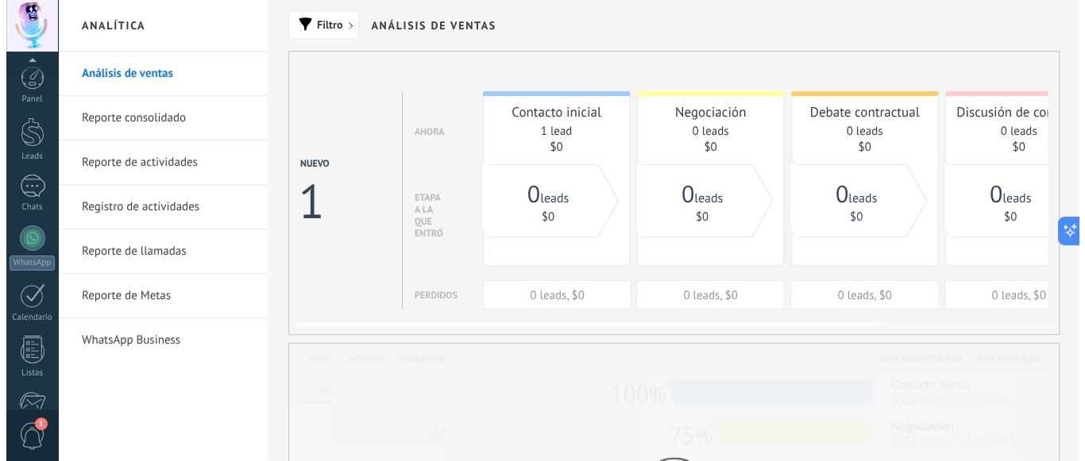
scroll to position [198, 0]
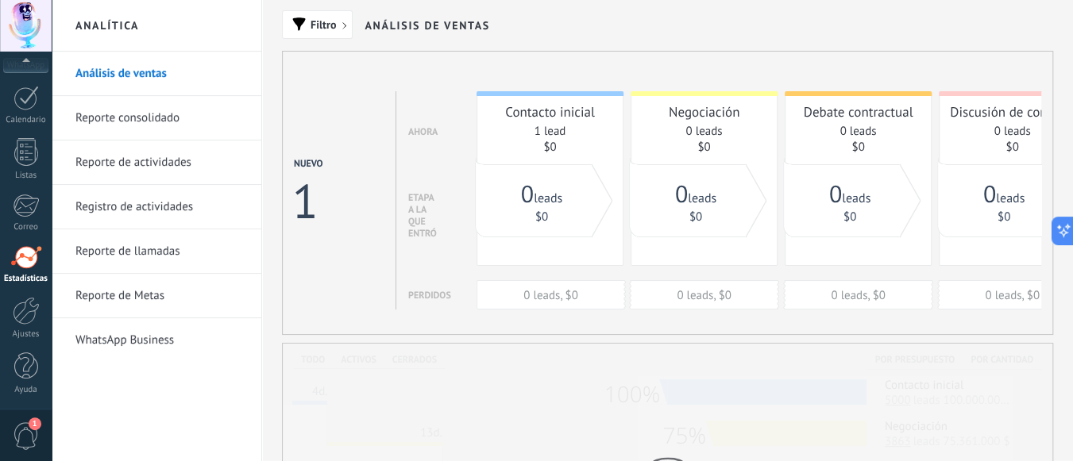
drag, startPoint x: 523, startPoint y: 408, endPoint x: 500, endPoint y: 393, distance: 26.9
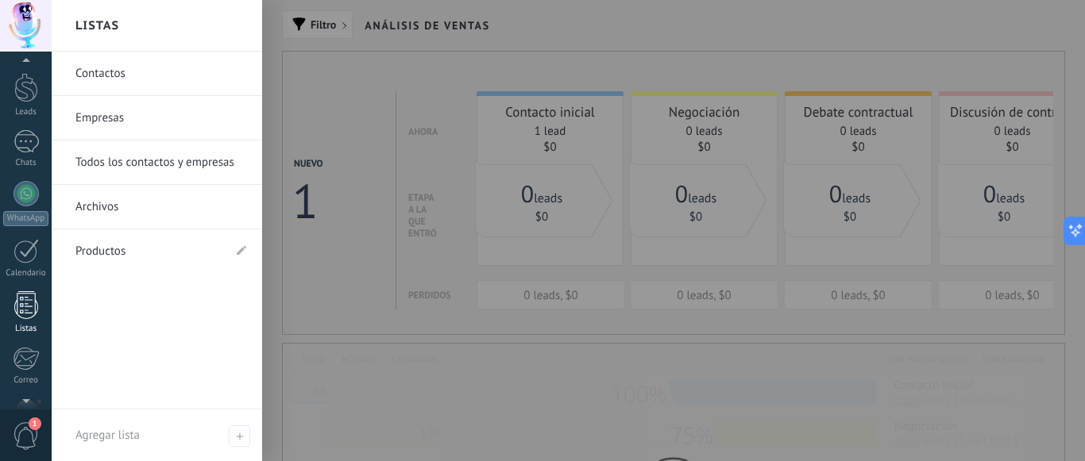
scroll to position [0, 0]
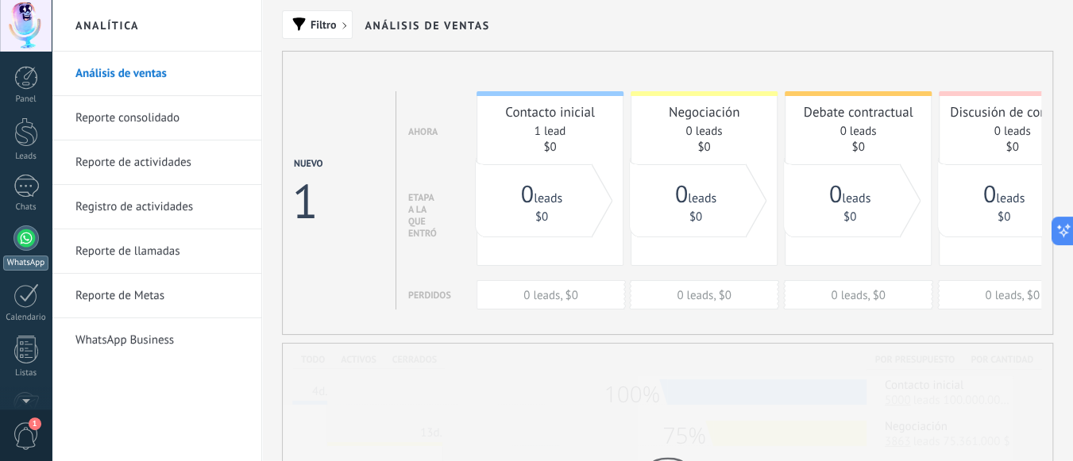
click at [29, 242] on div at bounding box center [26, 238] width 25 height 25
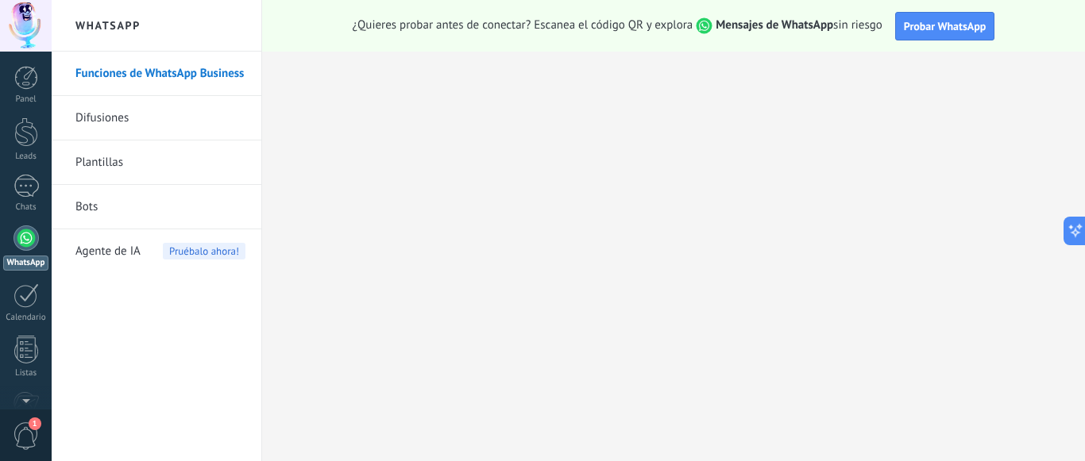
type textarea "**********"
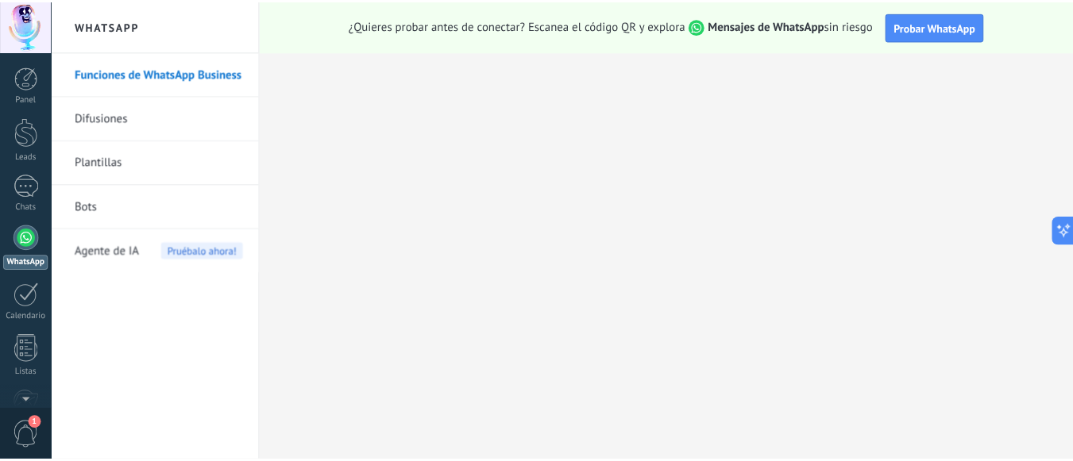
scroll to position [24, 0]
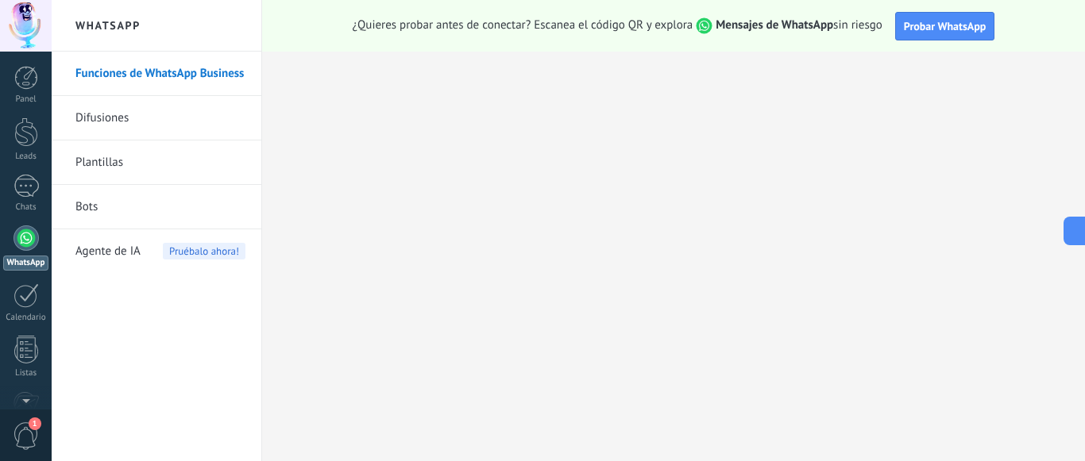
click at [123, 250] on span "Agente de IA" at bounding box center [107, 252] width 65 height 44
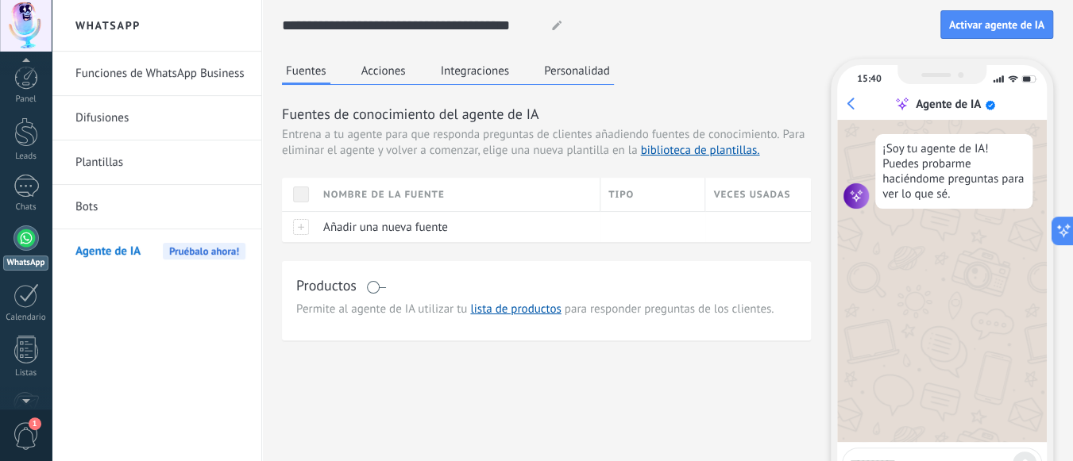
scroll to position [198, 0]
click at [21, 321] on div at bounding box center [26, 311] width 27 height 28
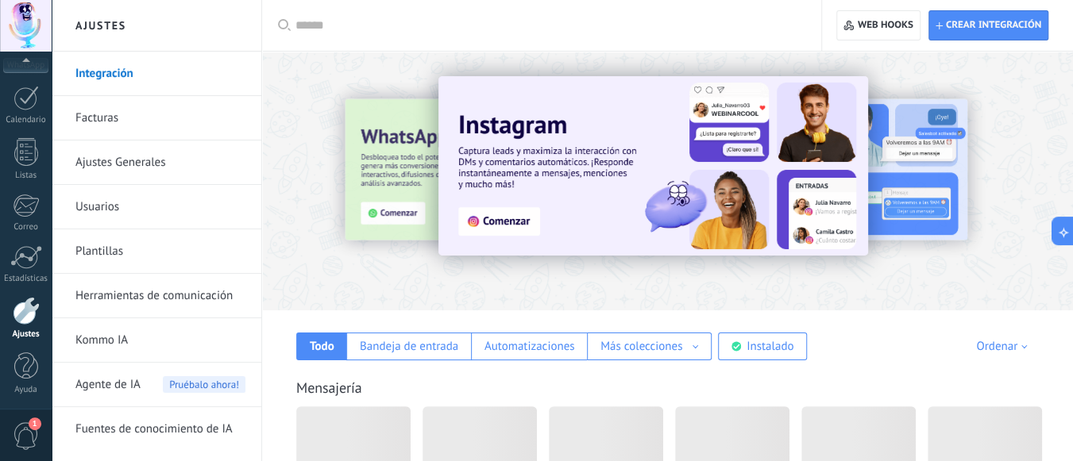
scroll to position [238, 0]
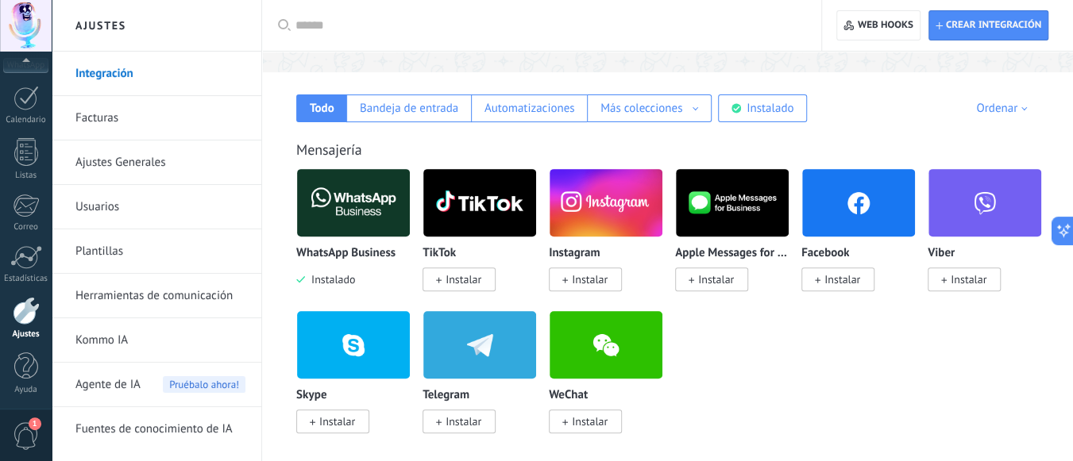
click at [890, 338] on div "WhatsApp Business Instalado TikTok Instalar Instagram Instalar Apple Messages f…" at bounding box center [675, 310] width 759 height 284
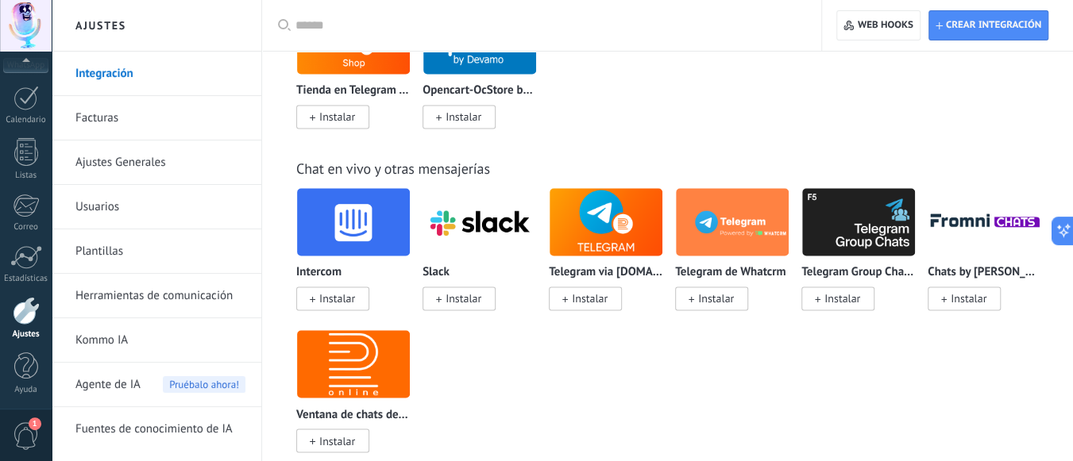
scroll to position [953, 0]
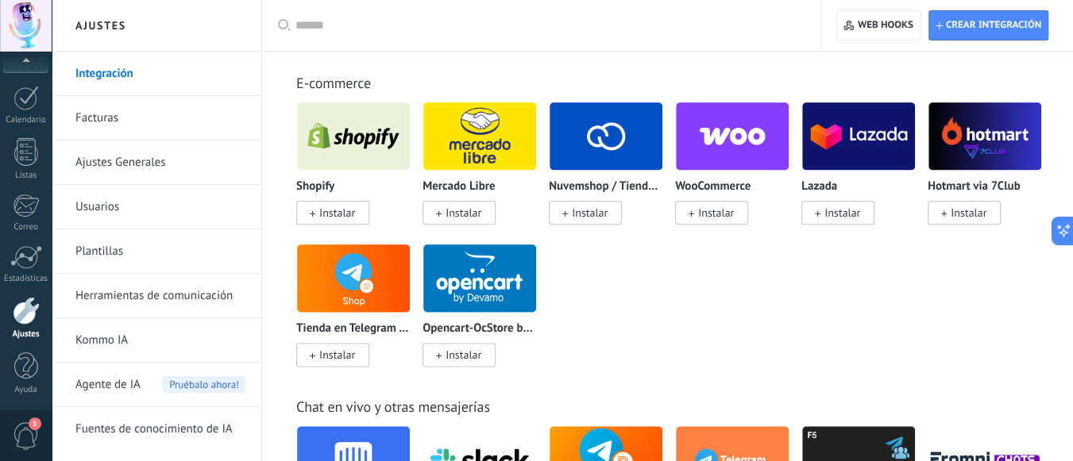
click at [667, 317] on div "Shopify Instalar Mercado Libre Instalar Nuvemshop / Tiendanube Instalar WooComm…" at bounding box center [675, 244] width 759 height 284
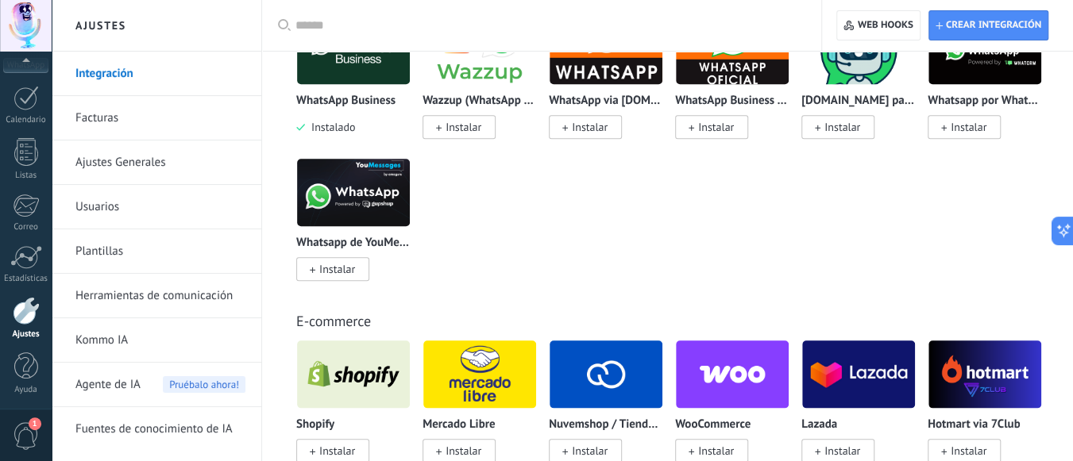
scroll to position [477, 0]
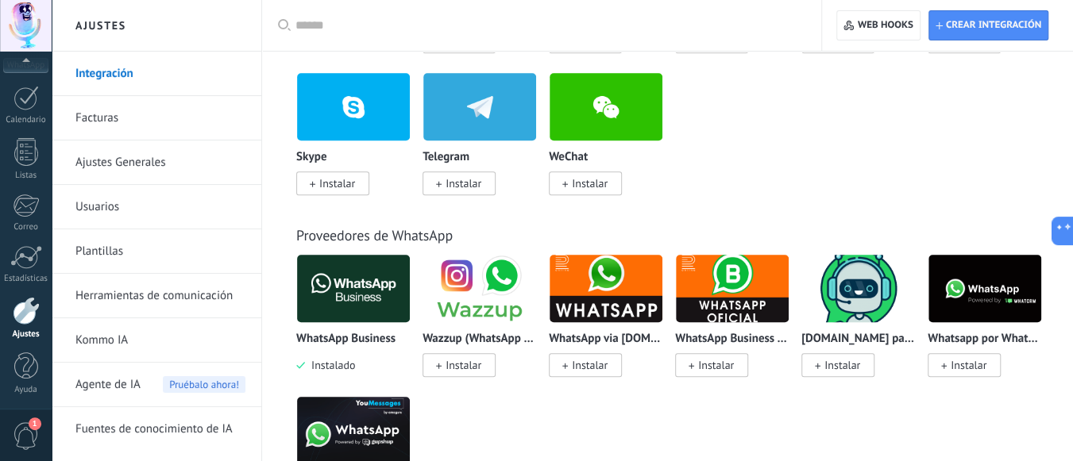
click at [804, 161] on div "WhatsApp Business Instalado TikTok Instalar Instagram Instalar Apple Messages f…" at bounding box center [675, 72] width 759 height 284
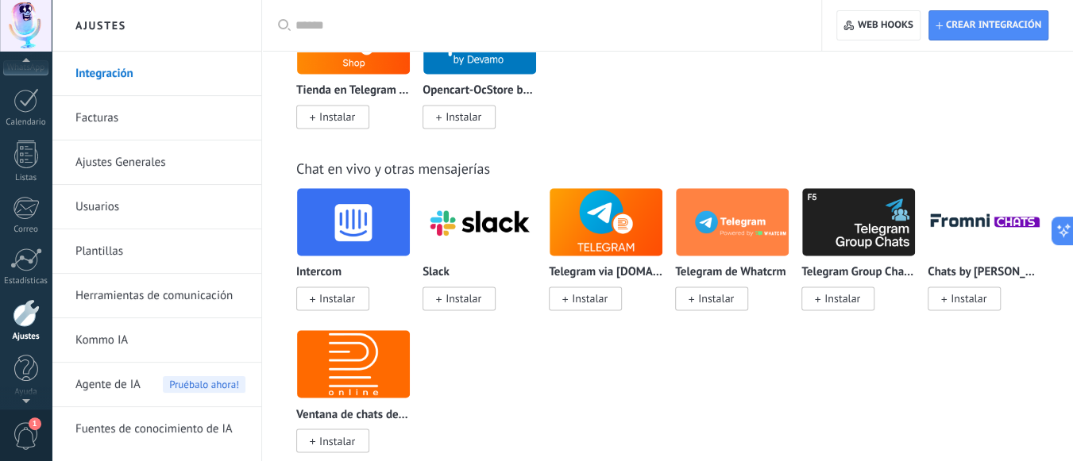
scroll to position [198, 0]
drag, startPoint x: 25, startPoint y: 134, endPoint x: 71, endPoint y: 346, distance: 216.4
click at [726, 106] on div "Shopify Instalar Mercado Libre Instalar Nuvemshop / Tiendanube Instalar WooComm…" at bounding box center [675, 5] width 759 height 284
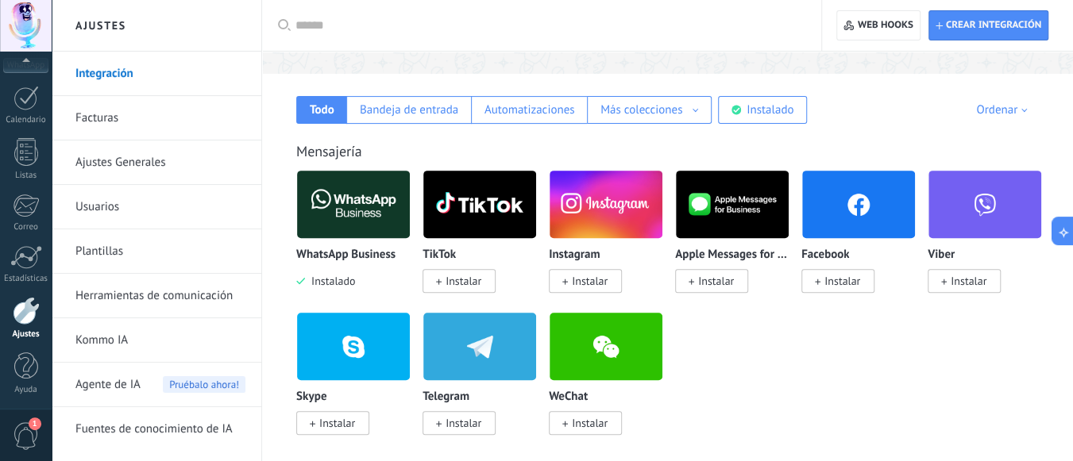
scroll to position [238, 0]
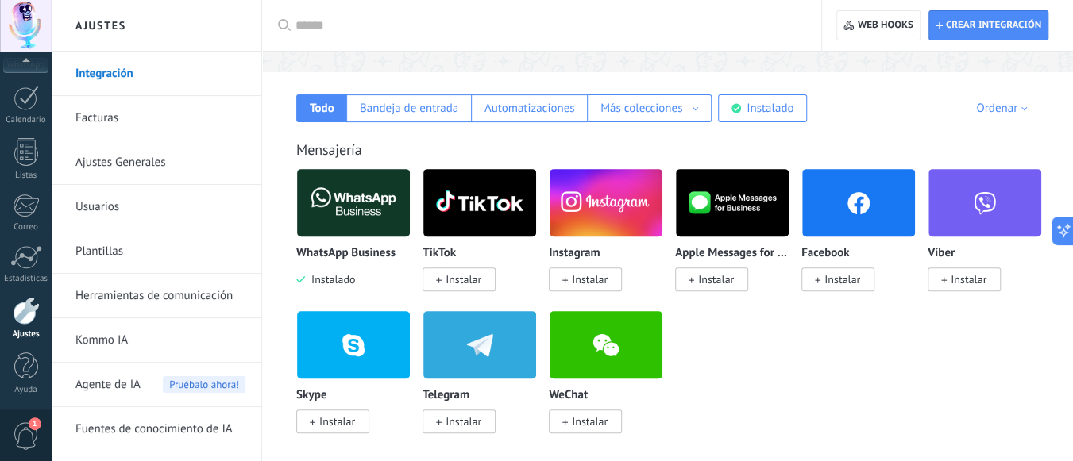
click at [874, 369] on div "WhatsApp Business Instalado TikTok Instalar Instagram Instalar Apple Messages f…" at bounding box center [675, 310] width 759 height 284
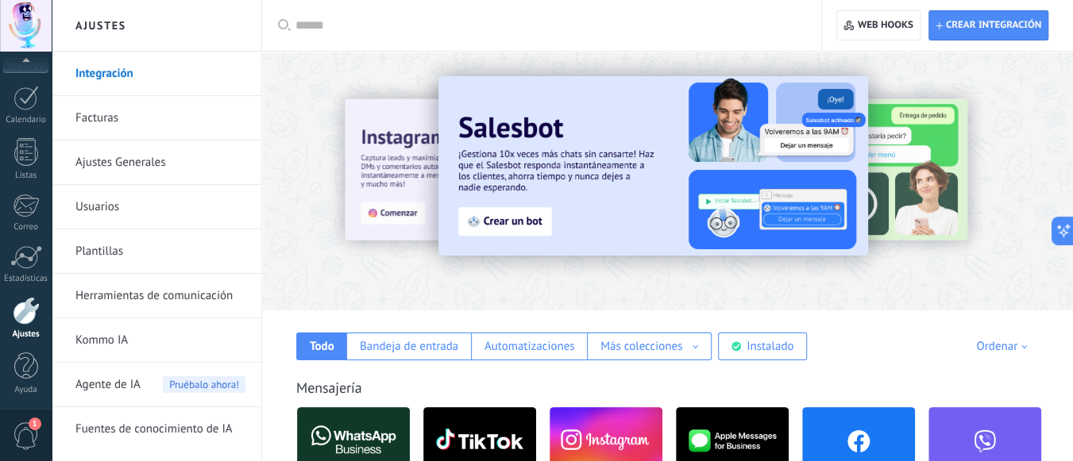
click at [416, 25] on input "text" at bounding box center [547, 25] width 504 height 17
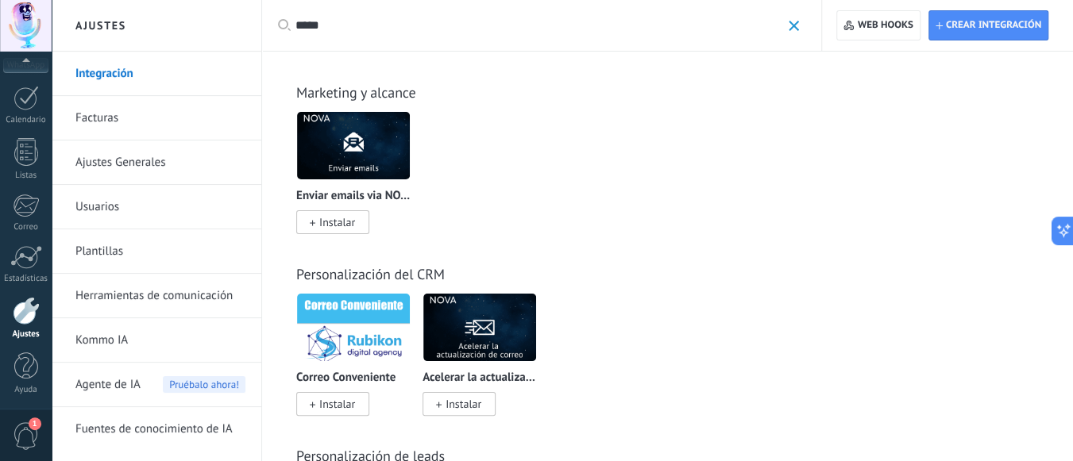
type input "*****"
click at [717, 153] on div "Mailchimp Instalar Twilio Text Messaging Instalar ActiveCampaign Instalar RingC…" at bounding box center [675, 182] width 759 height 142
click at [793, 29] on span at bounding box center [794, 26] width 10 height 10
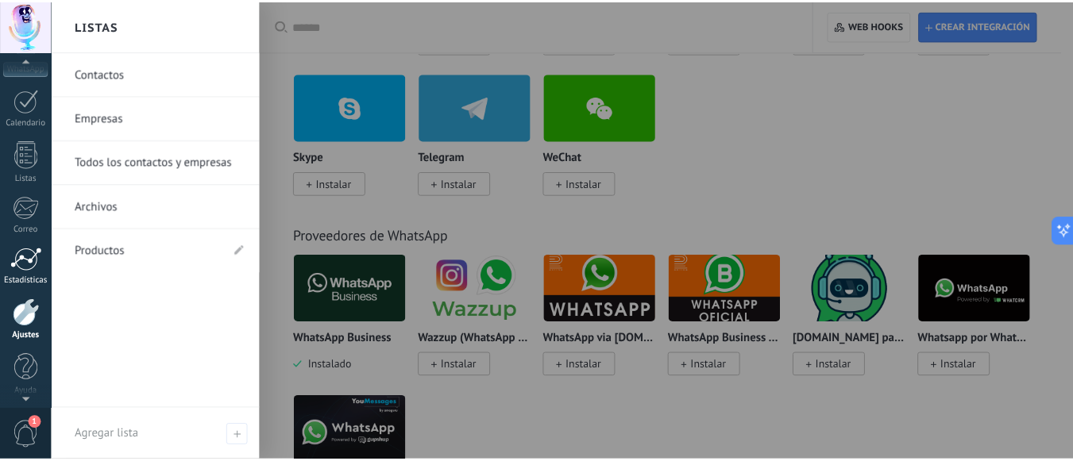
scroll to position [198, 0]
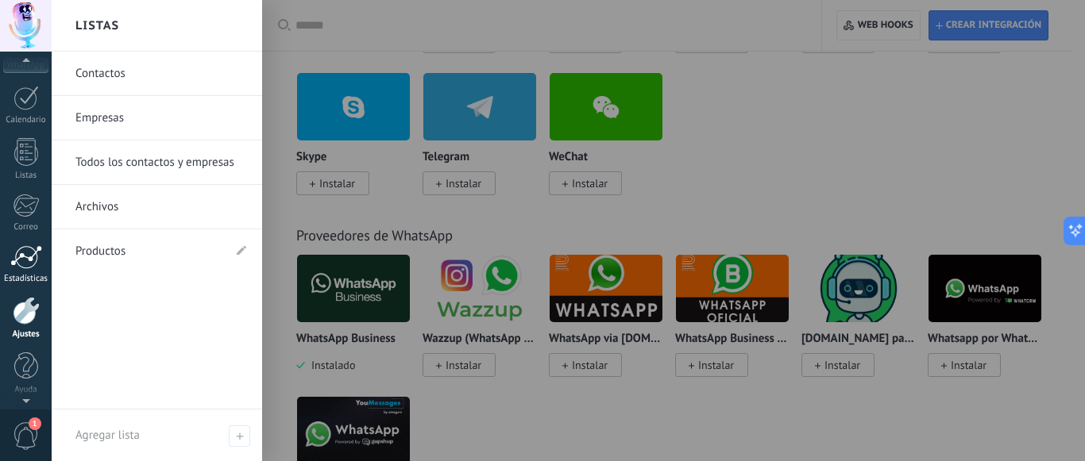
click at [25, 249] on div at bounding box center [26, 257] width 32 height 24
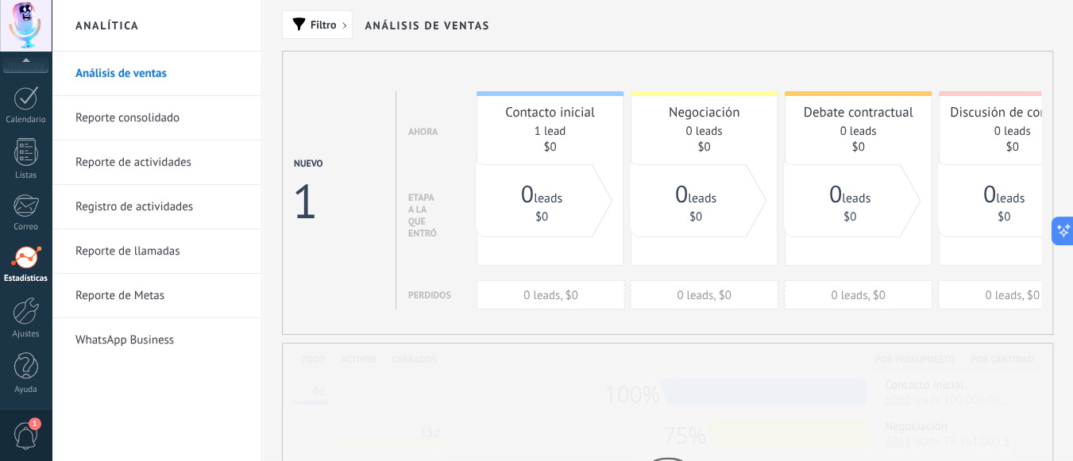
click at [149, 119] on link "Reporte consolidado" at bounding box center [160, 118] width 170 height 44
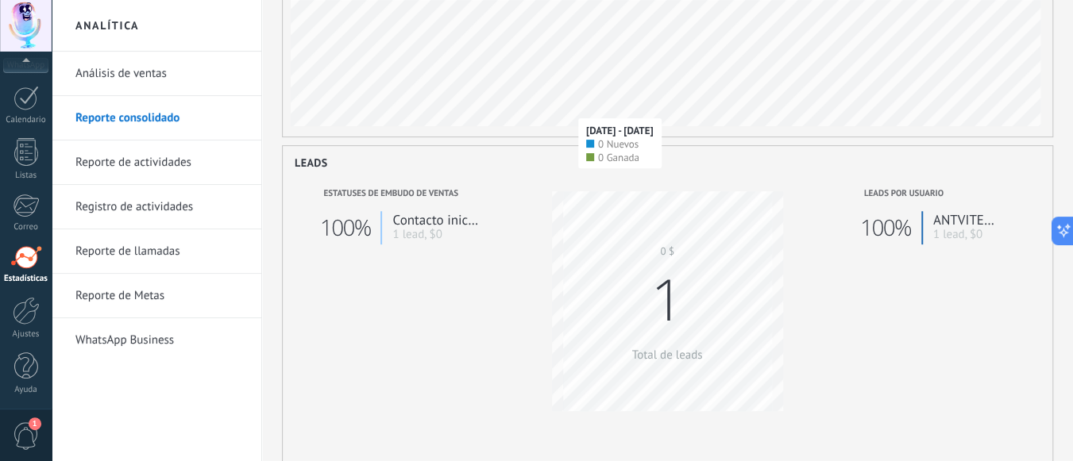
scroll to position [477, 0]
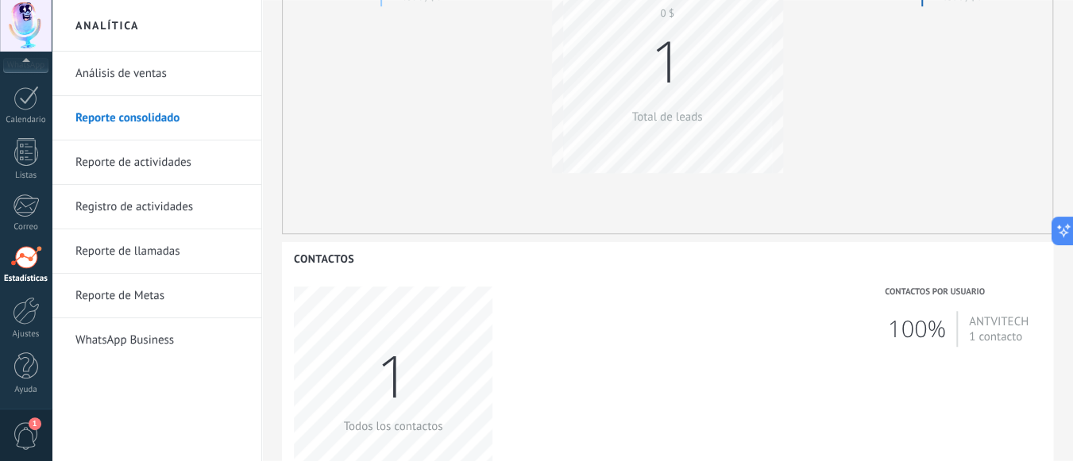
click at [117, 153] on link "Reporte de actividades" at bounding box center [160, 163] width 170 height 44
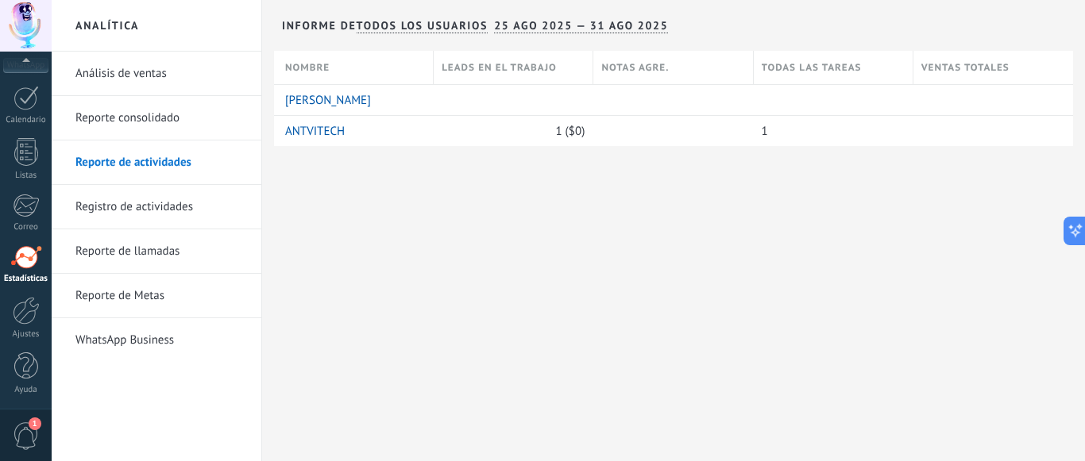
click at [128, 201] on link "Registro de actividades" at bounding box center [160, 207] width 170 height 44
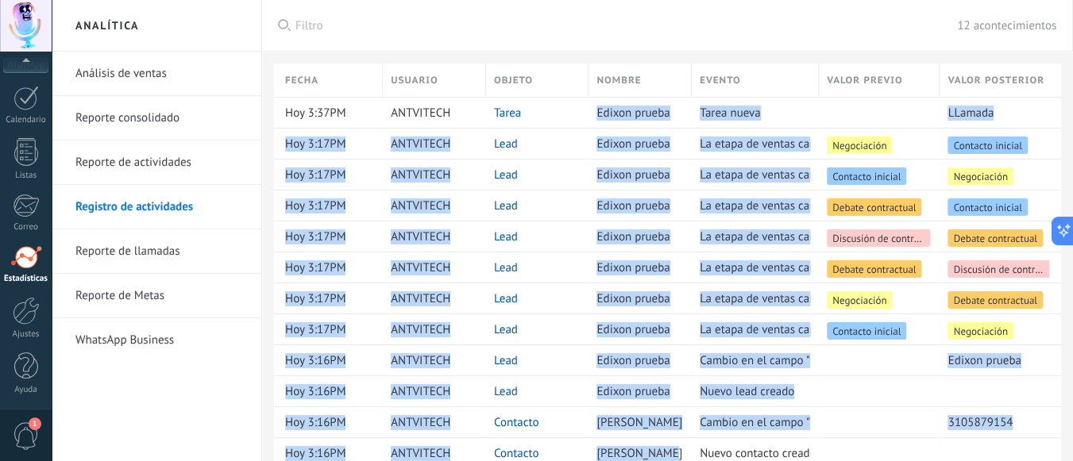
scroll to position [56, 0]
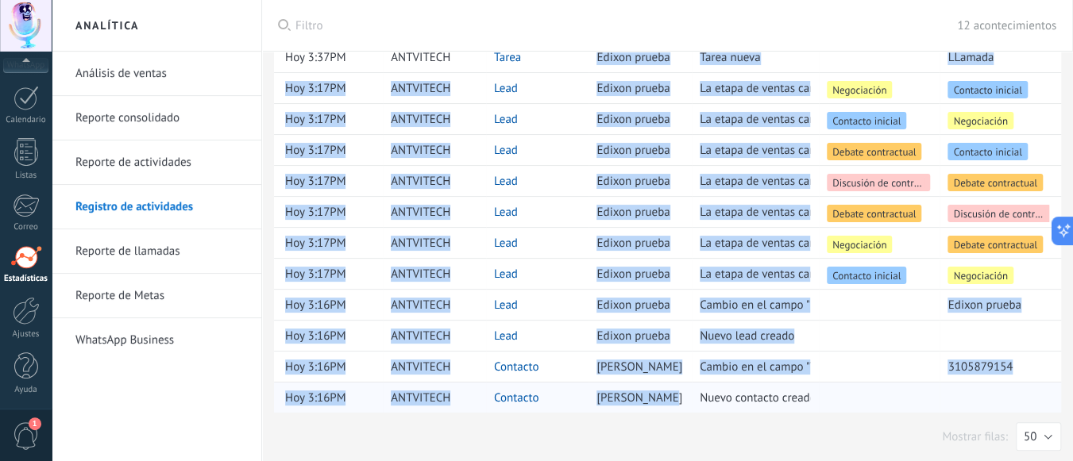
drag, startPoint x: 596, startPoint y: 109, endPoint x: 685, endPoint y: 390, distance: 294.7
click at [685, 390] on div "Fecha Usuario Objeto Nombre Evento Valor previo Valor posterior Hoy 3:37PM ANTV…" at bounding box center [673, 210] width 799 height 405
click at [127, 254] on link "Reporte de llamadas" at bounding box center [160, 252] width 170 height 44
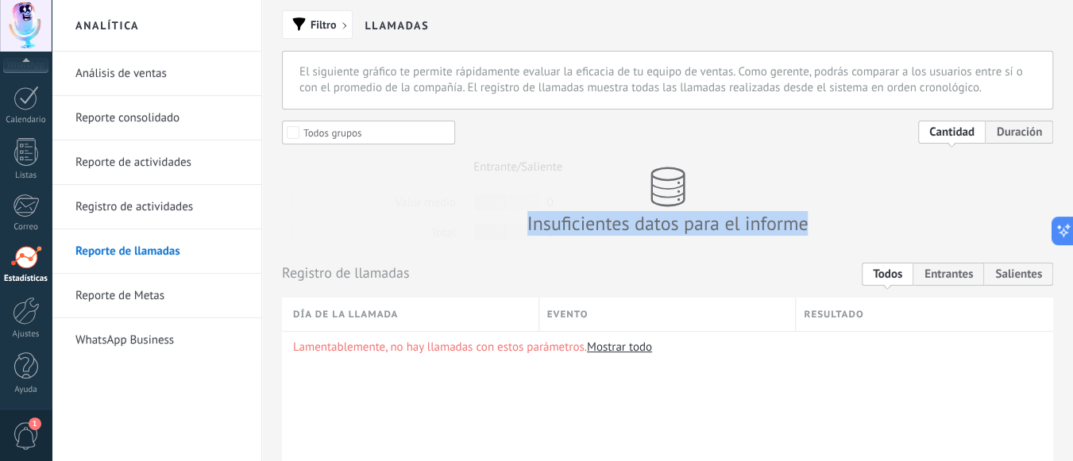
drag, startPoint x: 527, startPoint y: 228, endPoint x: 924, endPoint y: 238, distance: 397.3
click at [924, 238] on div "Insuficientes datos para el informe" at bounding box center [667, 201] width 771 height 85
click at [137, 293] on link "Reporte de Metas" at bounding box center [160, 296] width 170 height 44
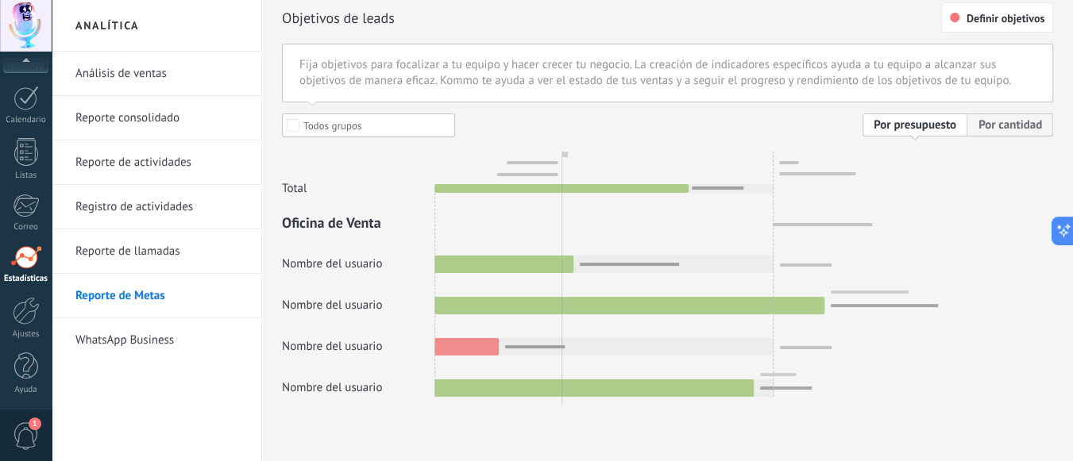
scroll to position [20, 0]
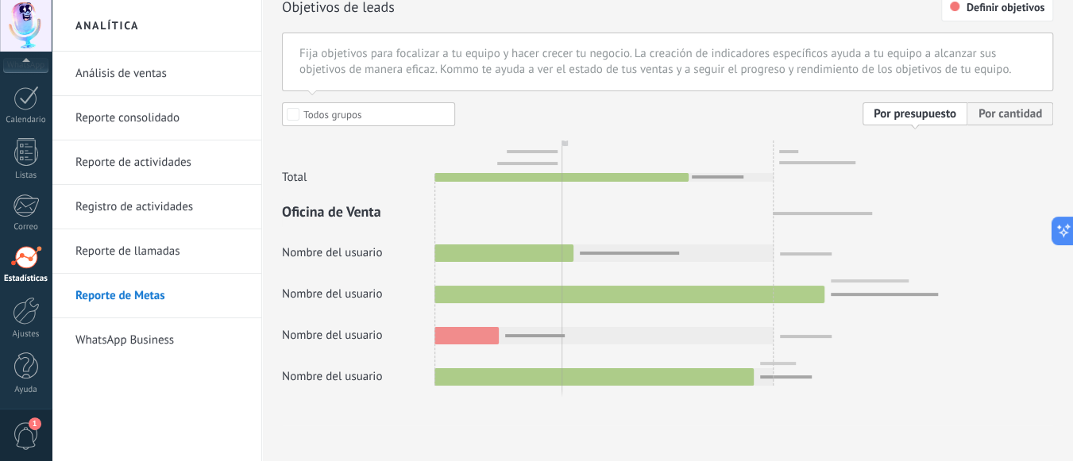
click at [163, 332] on link "WhatsApp Business" at bounding box center [160, 340] width 170 height 44
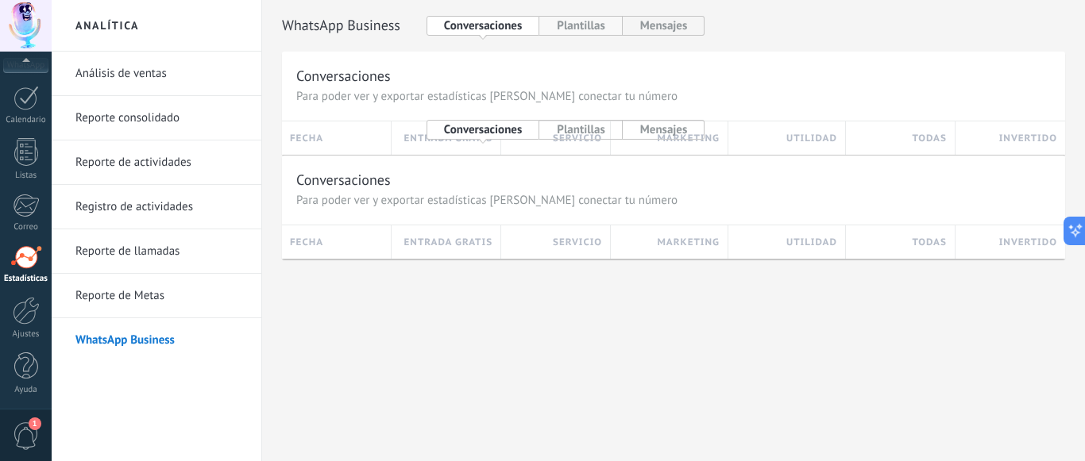
click at [580, 30] on button "Plantillas" at bounding box center [580, 26] width 83 height 20
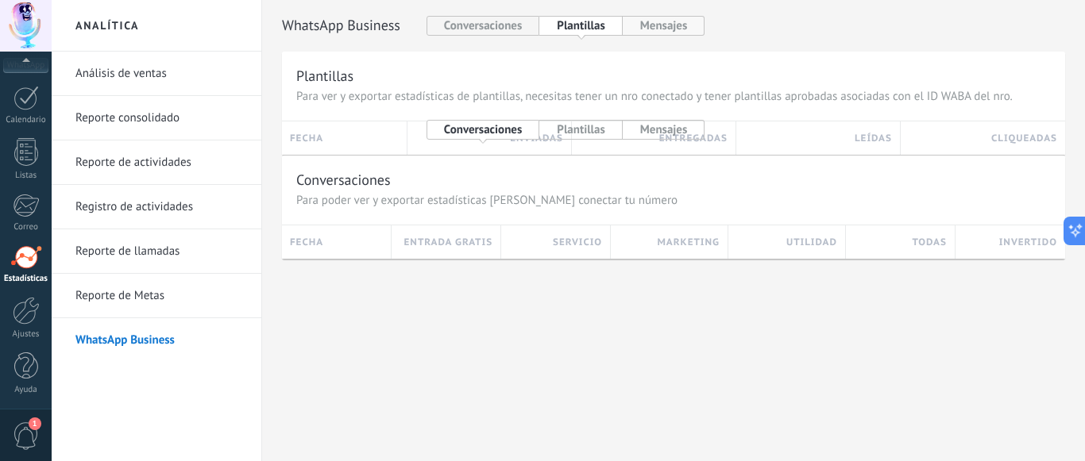
click at [654, 30] on button "Mensajes" at bounding box center [664, 26] width 83 height 20
click at [492, 17] on button "Conversaciones" at bounding box center [484, 26] width 114 height 20
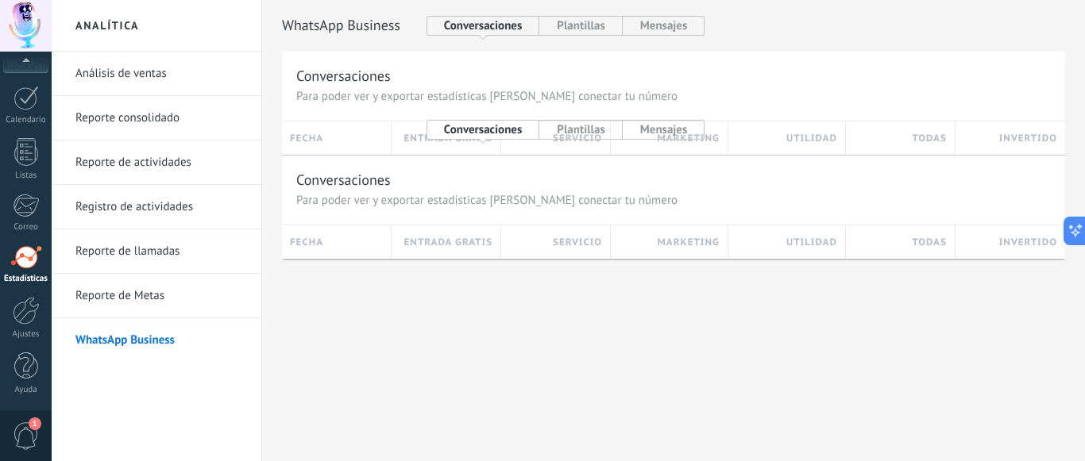
click at [464, 29] on button "Conversaciones" at bounding box center [484, 26] width 114 height 20
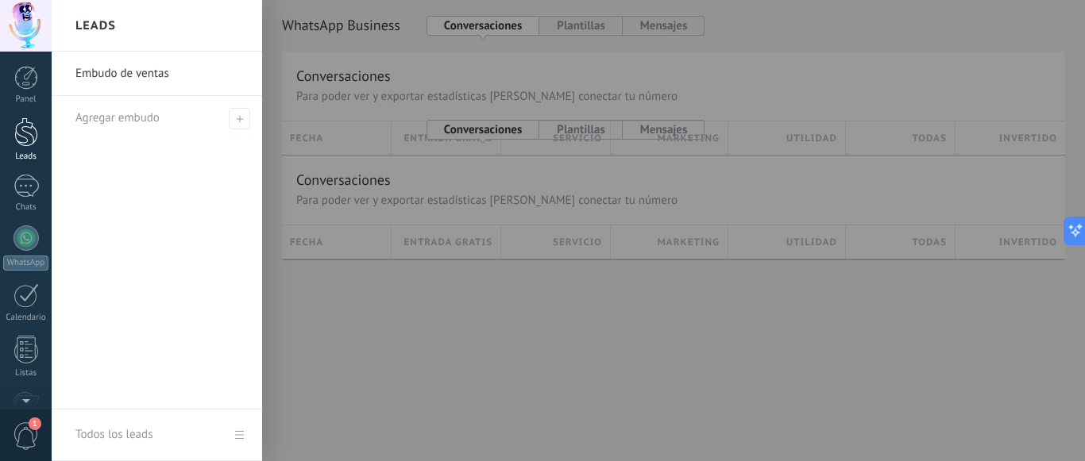
click at [25, 131] on div at bounding box center [26, 132] width 24 height 29
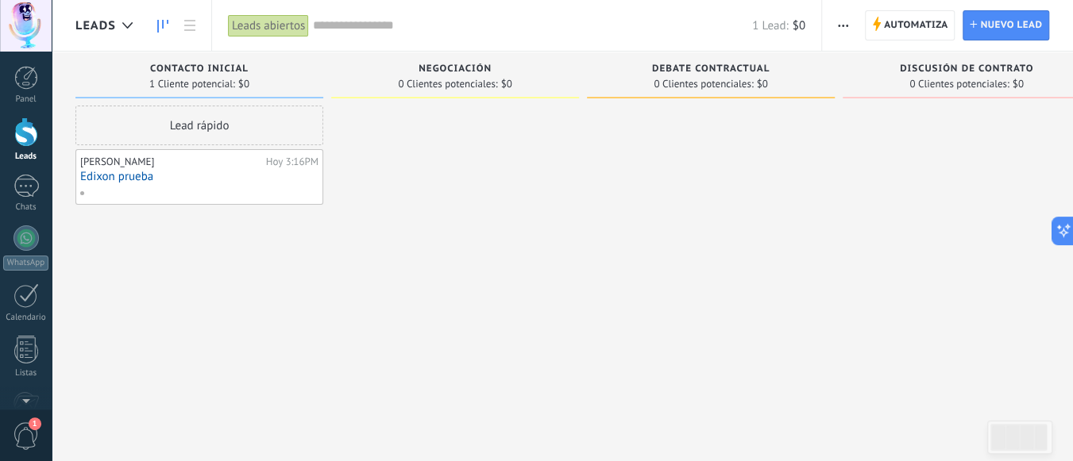
click at [168, 199] on div at bounding box center [197, 193] width 237 height 14
click at [483, 196] on div at bounding box center [455, 233] width 248 height 254
click at [803, 211] on div at bounding box center [711, 233] width 248 height 254
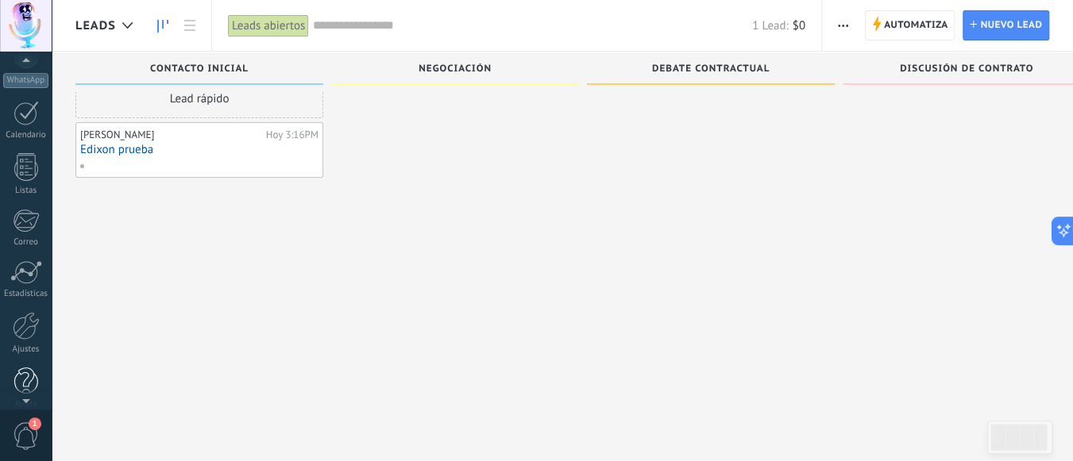
scroll to position [198, 0]
click at [17, 376] on div at bounding box center [26, 367] width 24 height 28
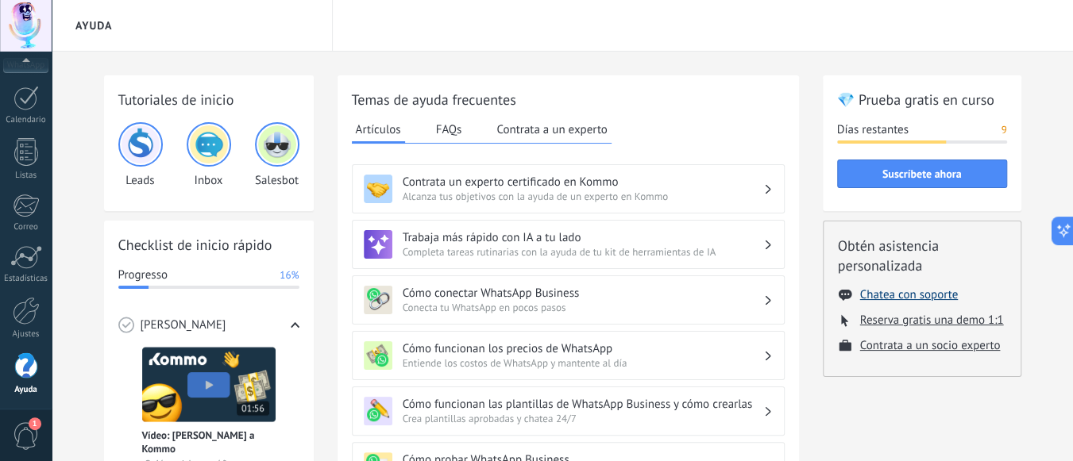
click at [890, 301] on button "Chatea con soporte" at bounding box center [909, 295] width 98 height 15
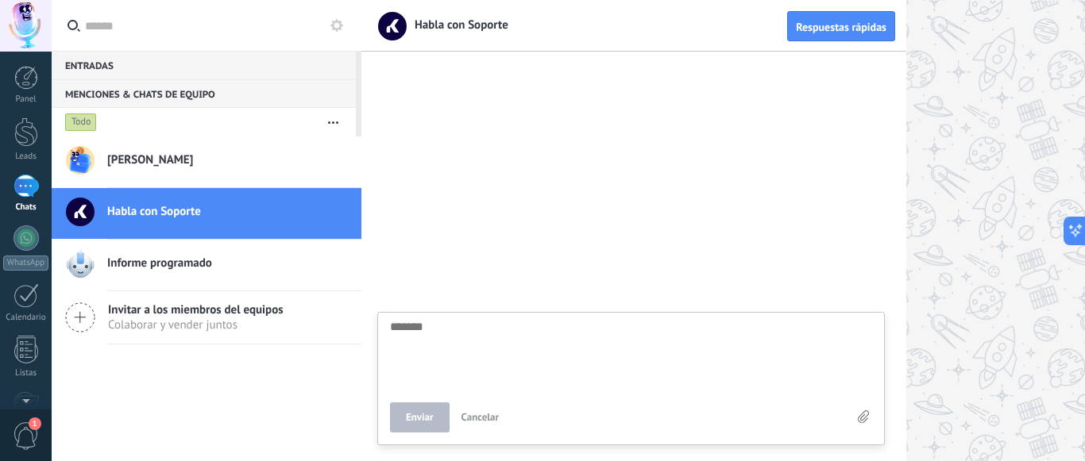
click at [166, 169] on div "[PERSON_NAME]" at bounding box center [234, 162] width 254 height 35
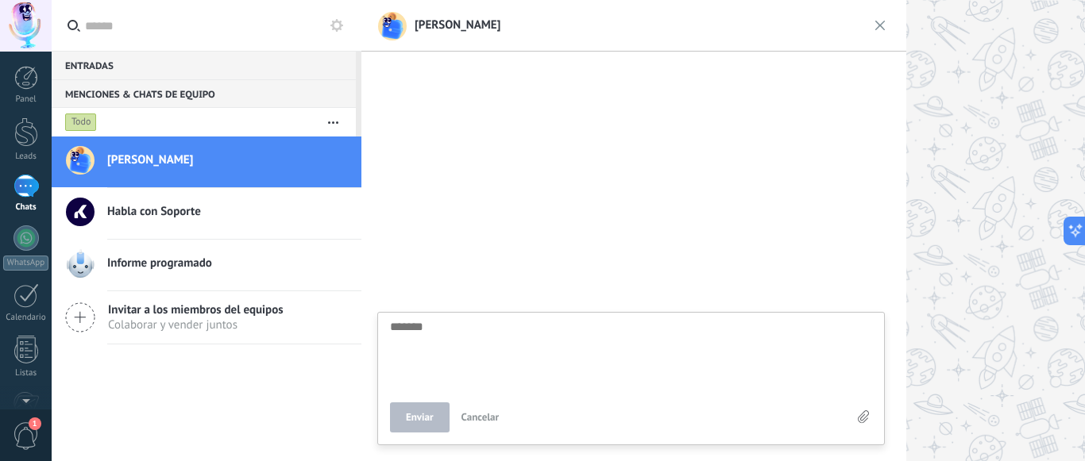
click at [435, 335] on textarea at bounding box center [631, 353] width 482 height 65
click at [974, 183] on div at bounding box center [723, 230] width 724 height 461
click at [607, 426] on textarea at bounding box center [631, 453] width 482 height 65
drag, startPoint x: 492, startPoint y: 28, endPoint x: 403, endPoint y: 25, distance: 89.0
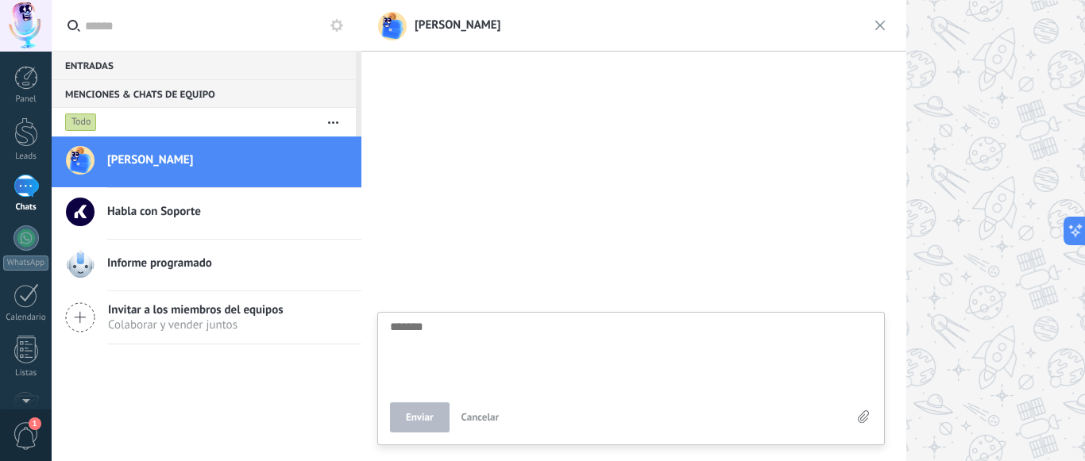
click at [403, 25] on header "Jorge Mantilla Respuestas rápidas" at bounding box center [633, 26] width 545 height 52
click at [515, 433] on textarea at bounding box center [631, 453] width 482 height 65
type textarea "*"
type textarea "**"
type textarea "***"
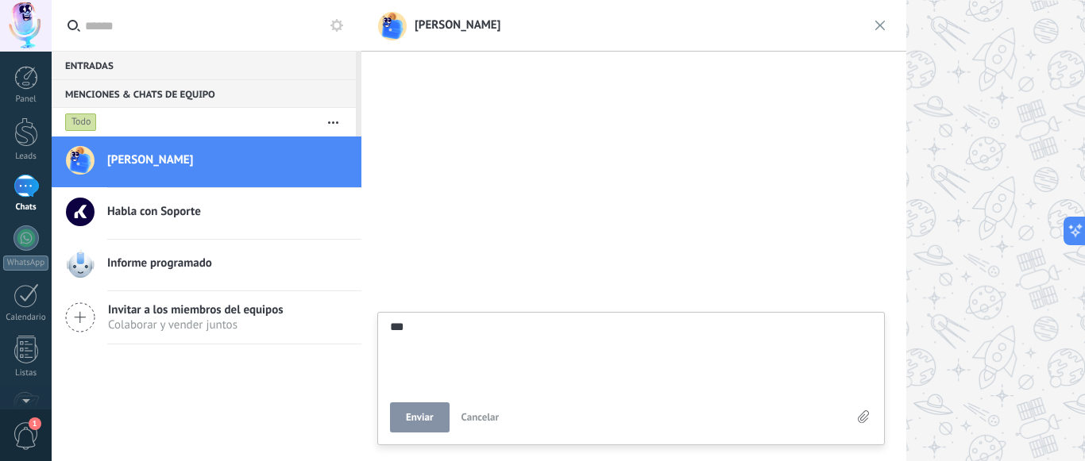
type textarea "****"
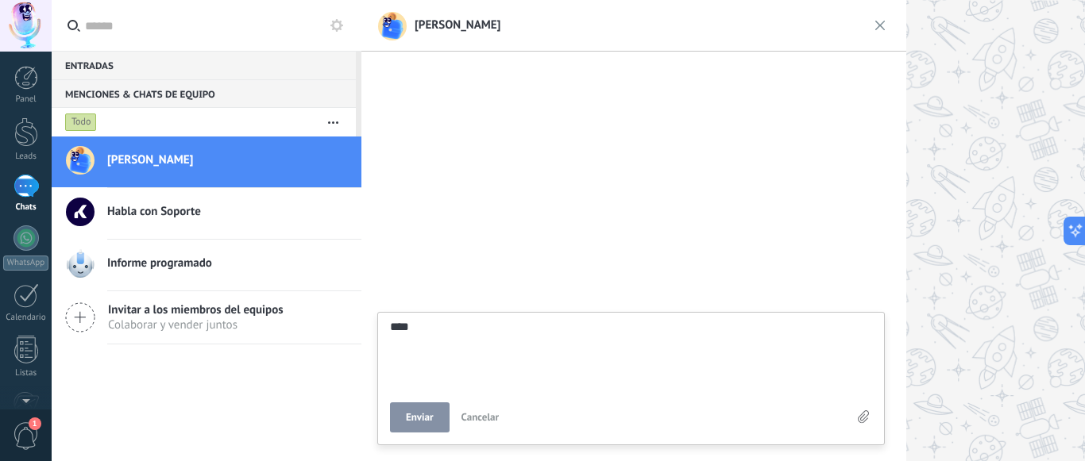
scroll to position [15, 0]
type textarea "****"
click at [422, 420] on span "Enviar" at bounding box center [420, 417] width 28 height 11
type textarea "*******"
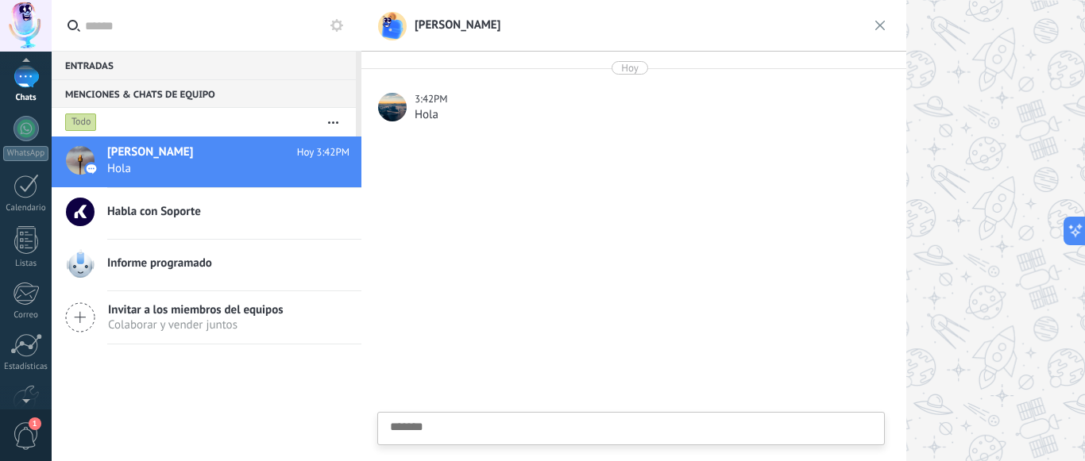
scroll to position [198, 0]
click at [25, 430] on span "1" at bounding box center [26, 437] width 27 height 28
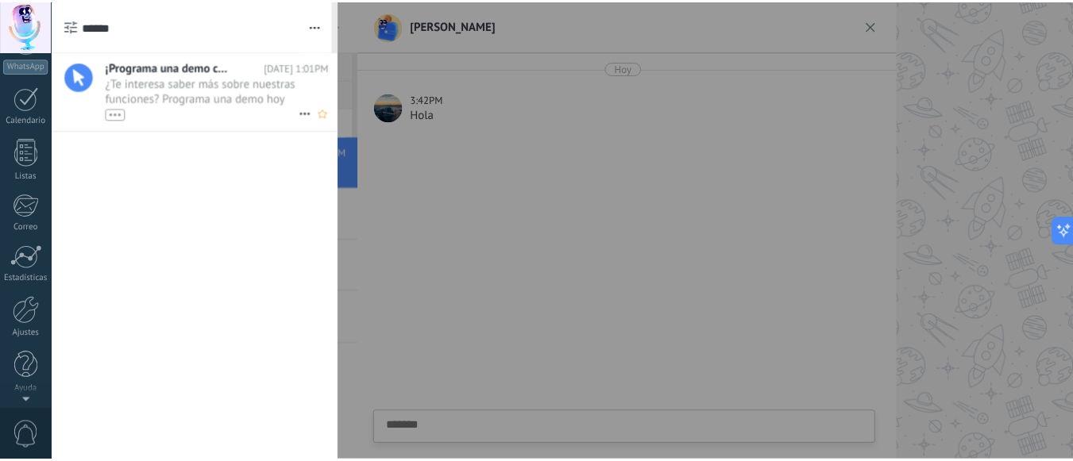
scroll to position [0, 0]
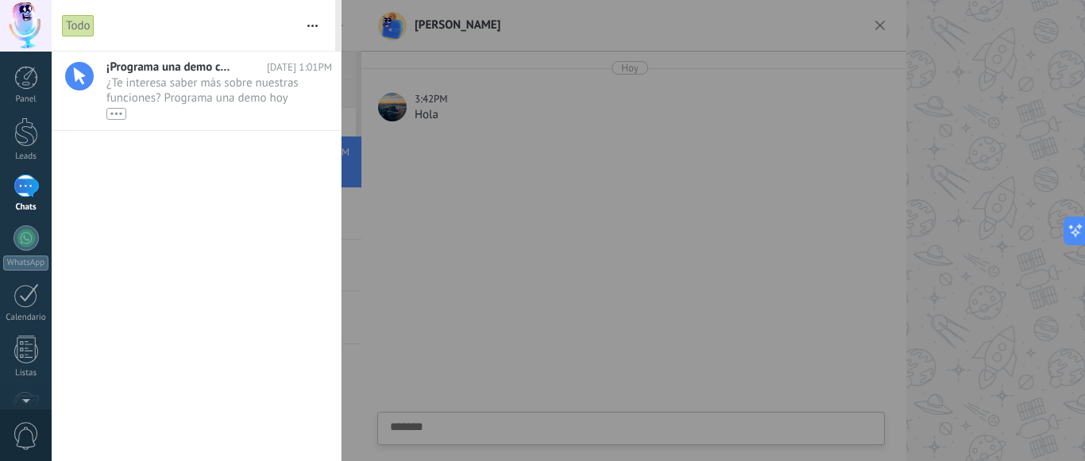
click at [558, 218] on div at bounding box center [542, 230] width 1085 height 461
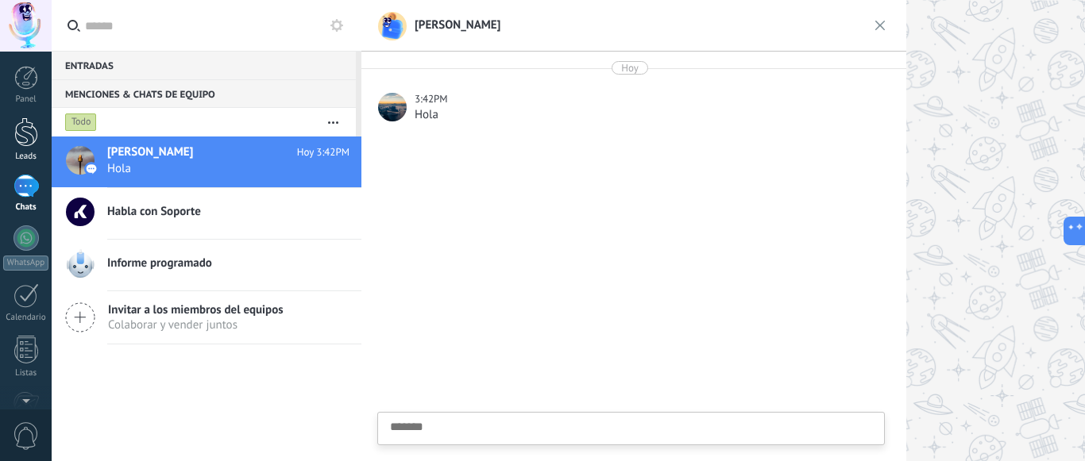
click at [16, 145] on div at bounding box center [26, 132] width 24 height 29
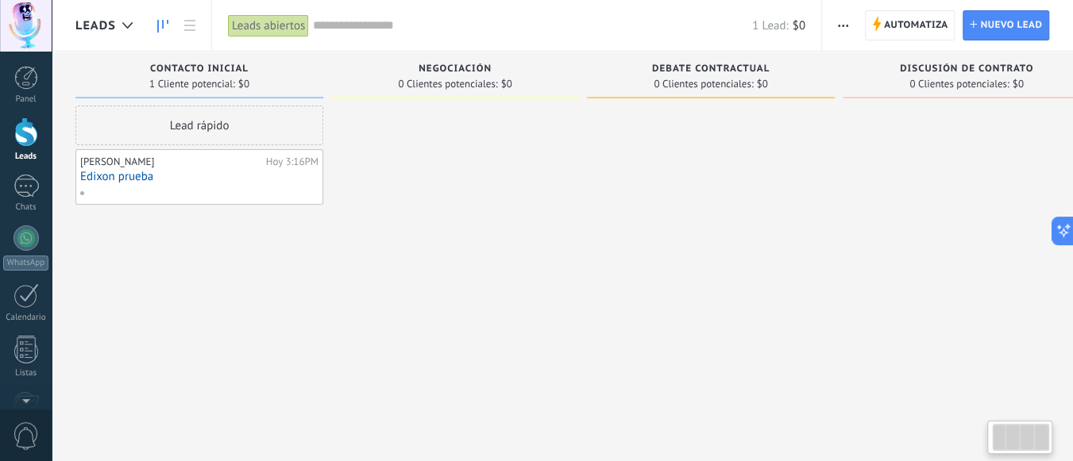
scroll to position [0, 41]
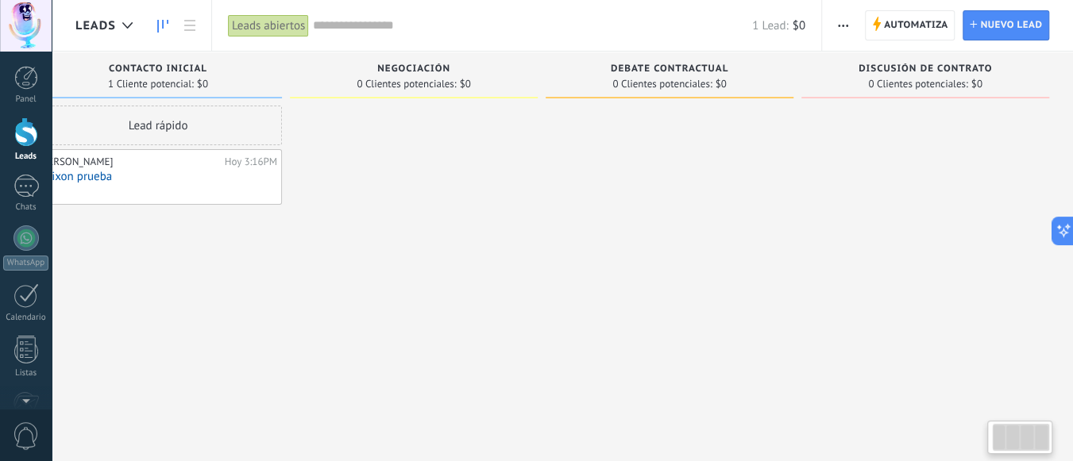
drag, startPoint x: 971, startPoint y: 171, endPoint x: 574, endPoint y: 168, distance: 396.3
click at [658, 175] on div "Leads Entrantes Solicitudes: 0 0 0 0 0 0 0 0 0 Contacto inicial 1 Cliente poten…" at bounding box center [553, 206] width 1039 height 308
drag, startPoint x: 728, startPoint y: 141, endPoint x: 519, endPoint y: 176, distance: 210.9
click at [519, 176] on div at bounding box center [414, 233] width 248 height 254
drag, startPoint x: 407, startPoint y: 135, endPoint x: 376, endPoint y: 129, distance: 31.6
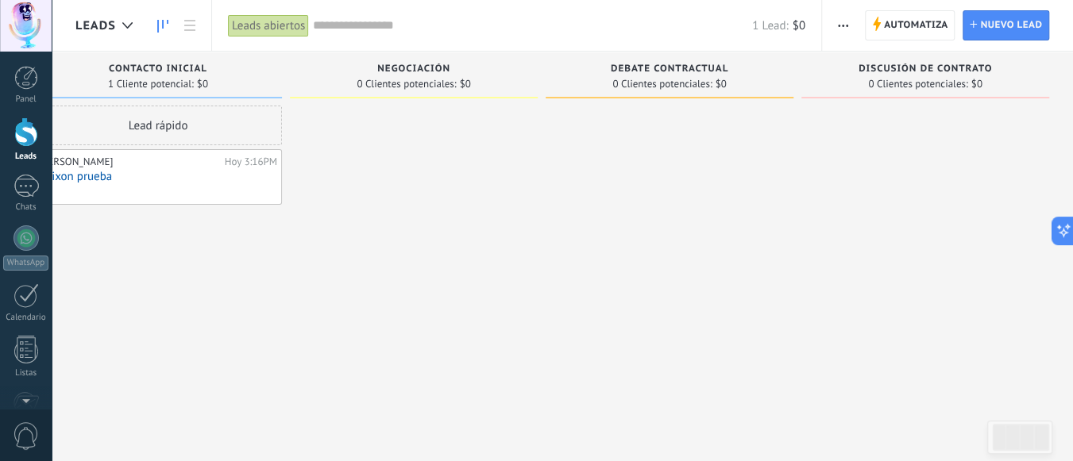
click at [406, 133] on div at bounding box center [414, 233] width 248 height 254
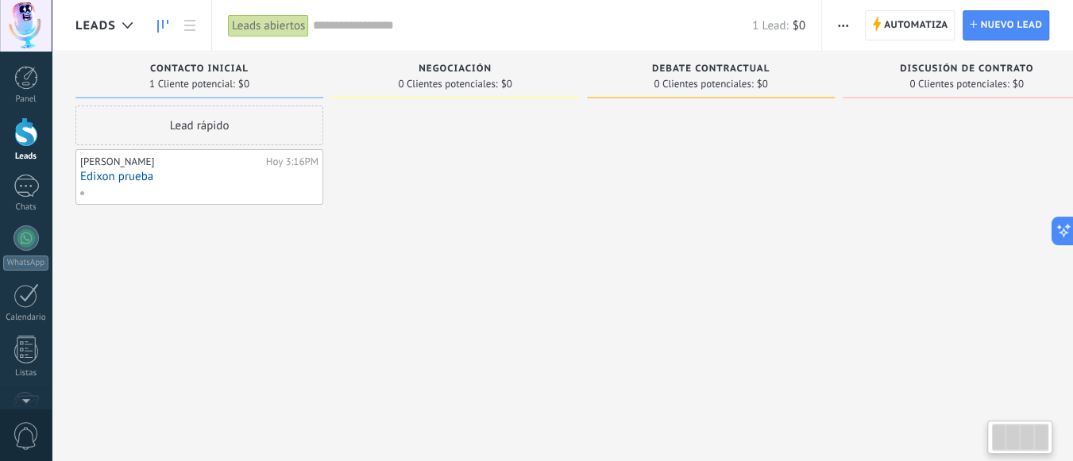
drag, startPoint x: 183, startPoint y: 308, endPoint x: 280, endPoint y: 311, distance: 97.0
click at [280, 311] on div "Lead rápido Edixon Dardo Hoy 3:16PM Edixon prueba" at bounding box center [199, 233] width 248 height 254
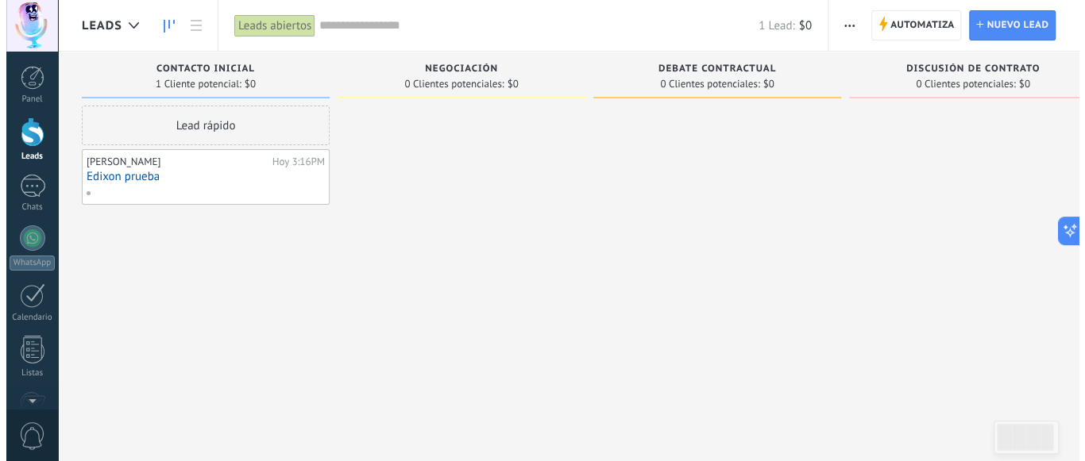
scroll to position [0, 41]
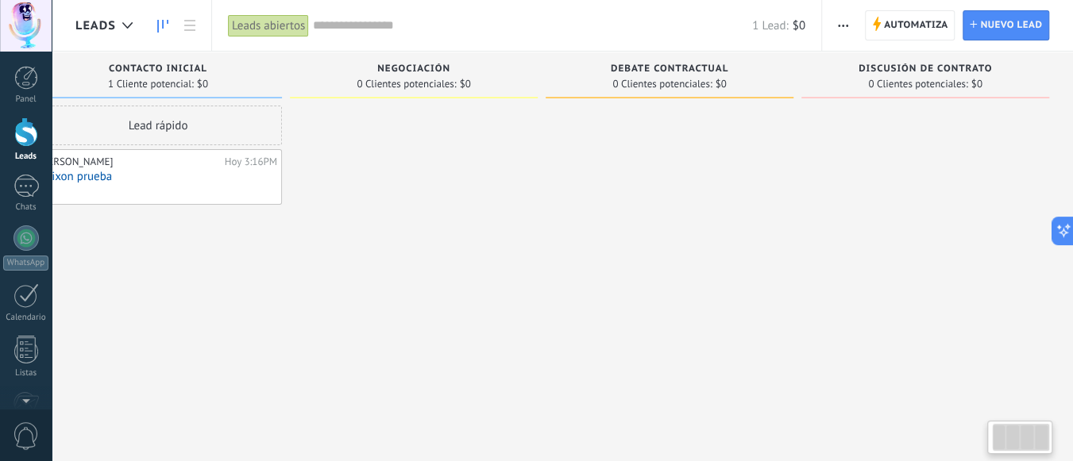
drag, startPoint x: 729, startPoint y: 189, endPoint x: 295, endPoint y: 195, distance: 434.5
click at [351, 187] on div "Leads Entrantes Solicitudes: 0 0 0 0 0 0 0 0 0 Contacto inicial 1 Cliente poten…" at bounding box center [553, 206] width 1039 height 308
click at [14, 201] on link "Chats" at bounding box center [26, 194] width 52 height 38
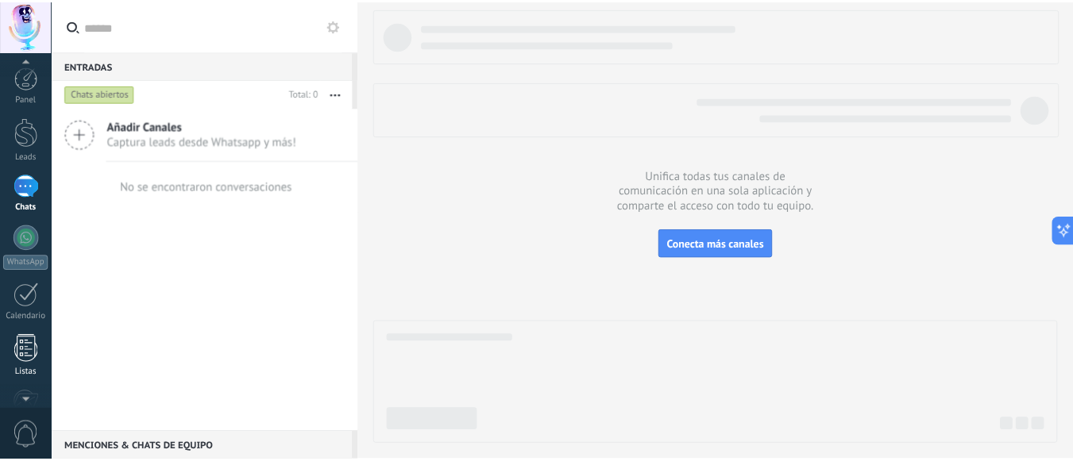
scroll to position [198, 0]
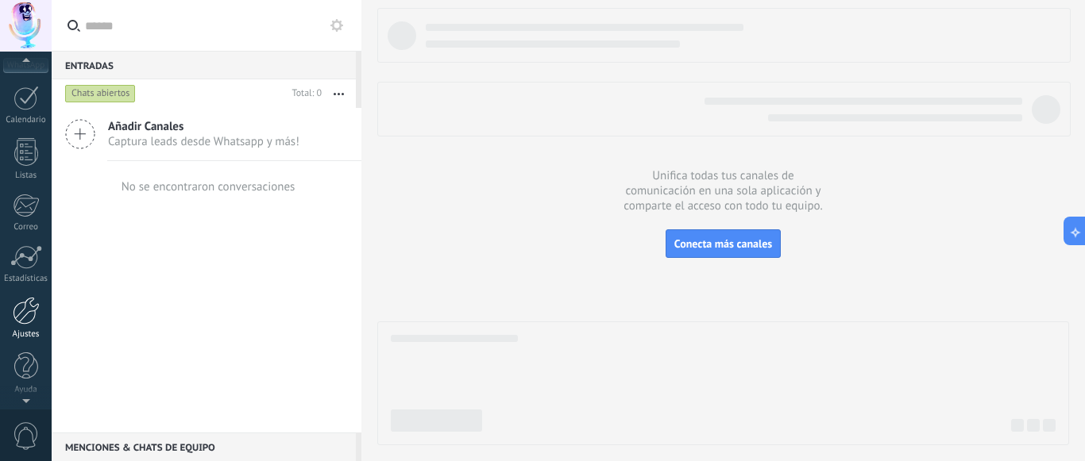
click at [22, 314] on div at bounding box center [26, 311] width 27 height 28
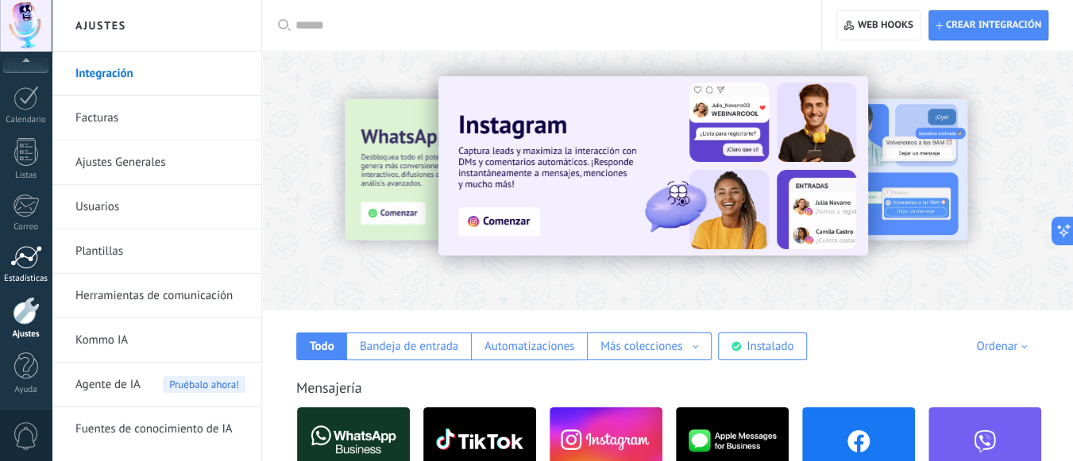
click at [17, 268] on link "Estadísticas" at bounding box center [26, 264] width 52 height 39
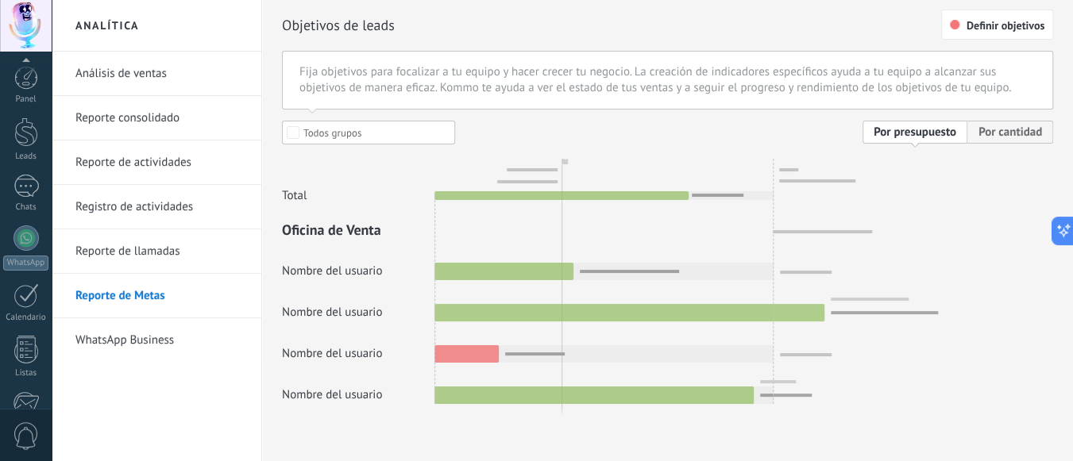
scroll to position [198, 0]
click at [187, 386] on div "Análisis de ventas Reporte consolidado Reporte de actividades Registro de activ…" at bounding box center [157, 257] width 210 height 410
click at [21, 312] on div at bounding box center [26, 311] width 27 height 28
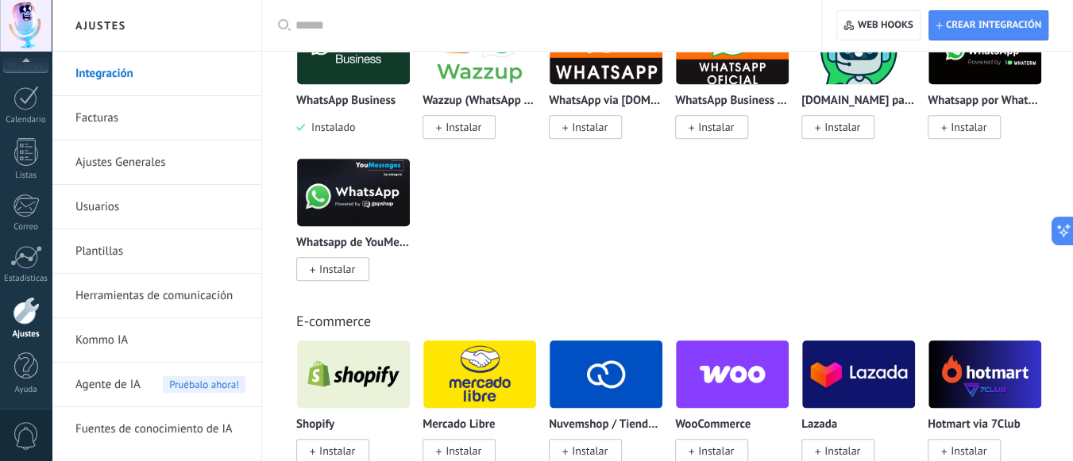
scroll to position [238, 0]
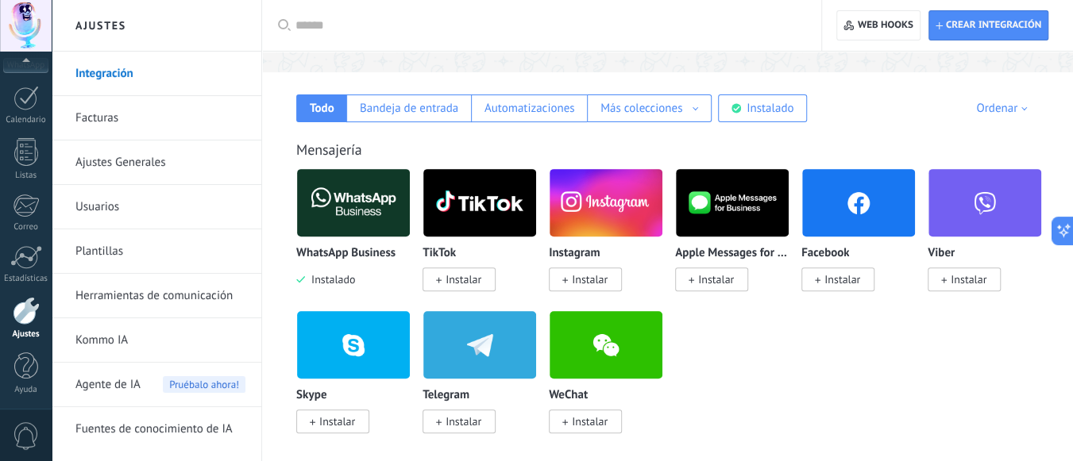
click at [705, 384] on div "WhatsApp Business Instalado TikTok Instalar Instagram Instalar Apple Messages f…" at bounding box center [675, 310] width 759 height 284
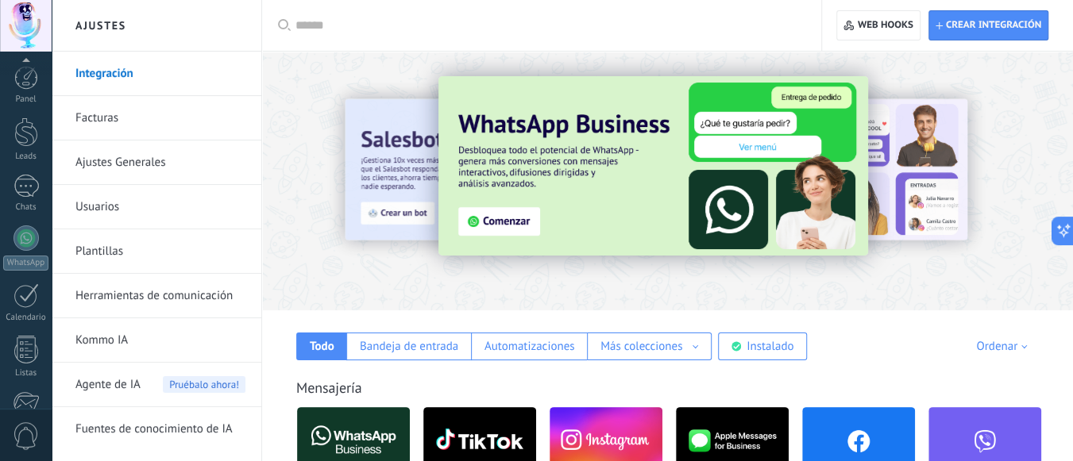
scroll to position [198, 0]
